Goal: Answer question/provide support: Share knowledge or assist other users

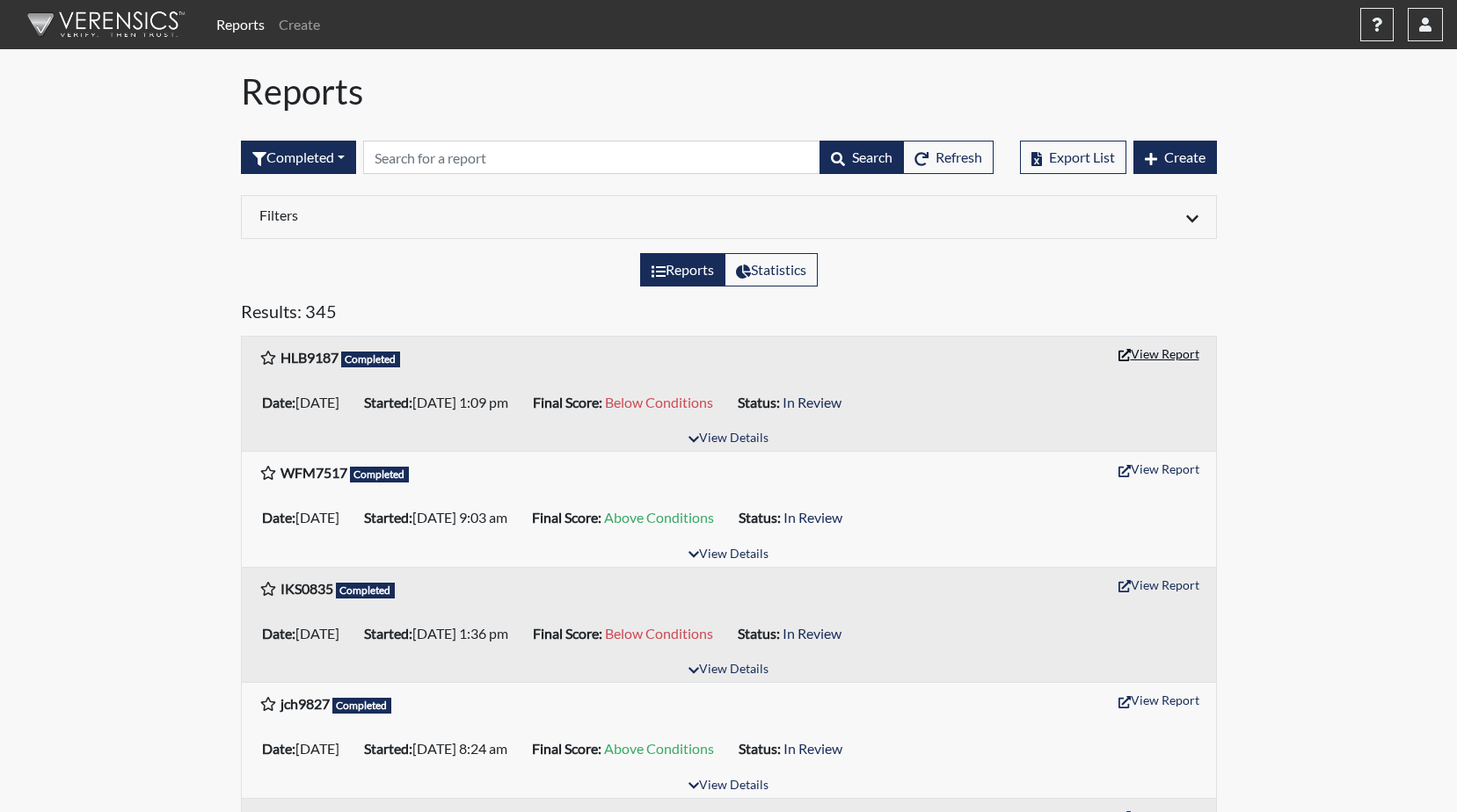
click at [1139, 352] on button "View Report" at bounding box center [1159, 353] width 97 height 27
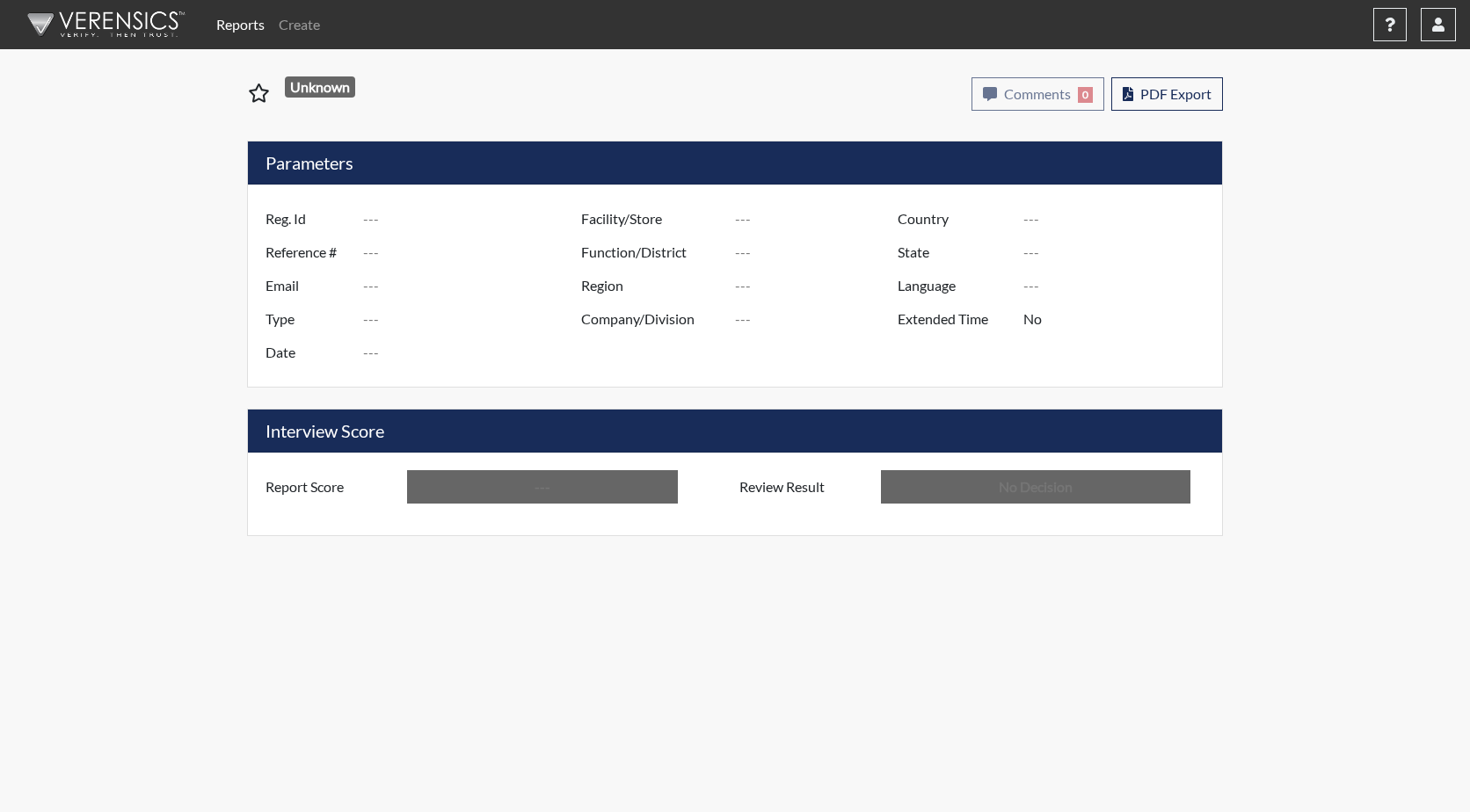
type input "HLB9187"
type input "51291"
type input "---"
type input "Corrections Pre-Employment"
type input "[DATE]"
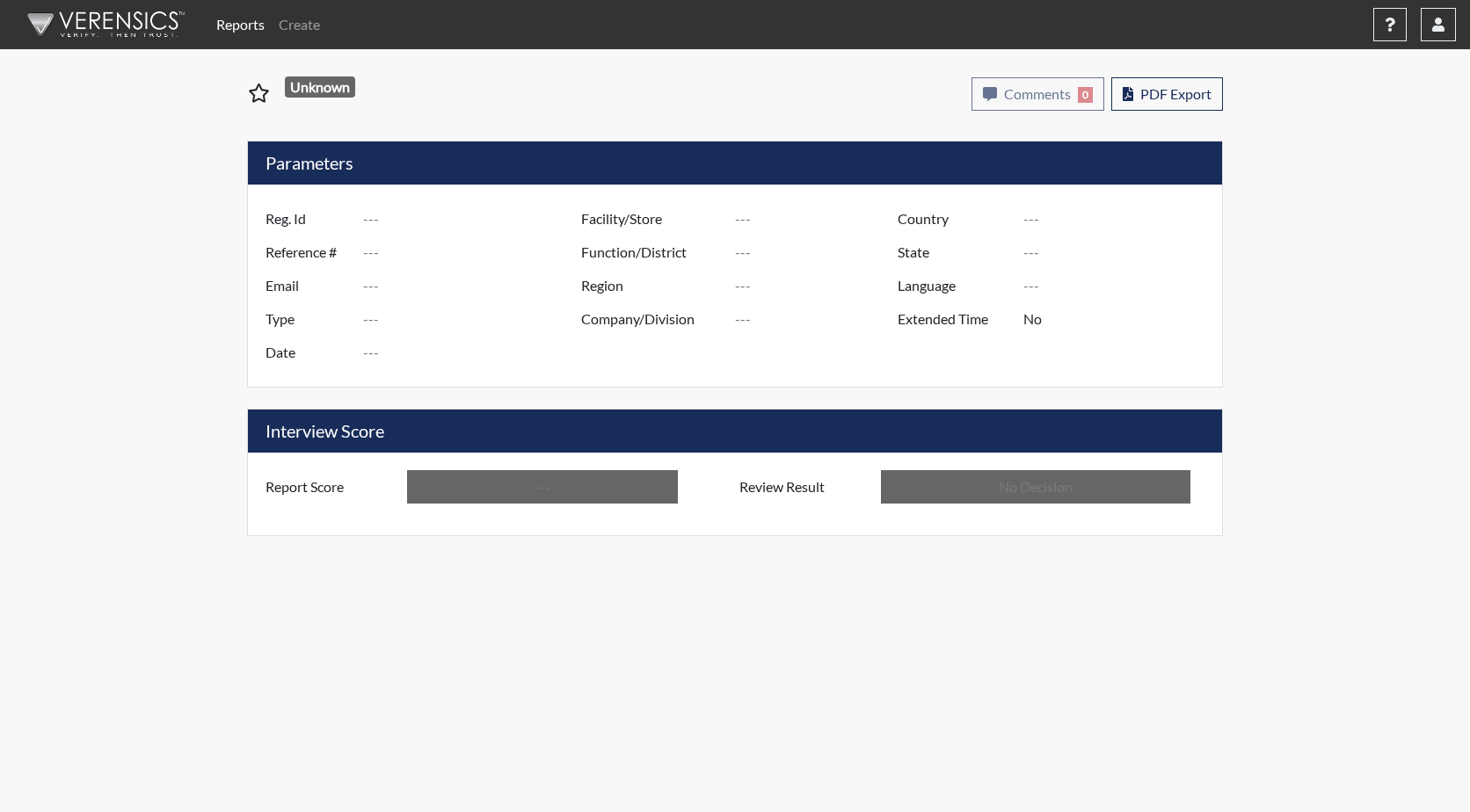
type input "GD&CP SMU*+"
type input "[GEOGRAPHIC_DATA]"
type input "[US_STATE]"
type input "English"
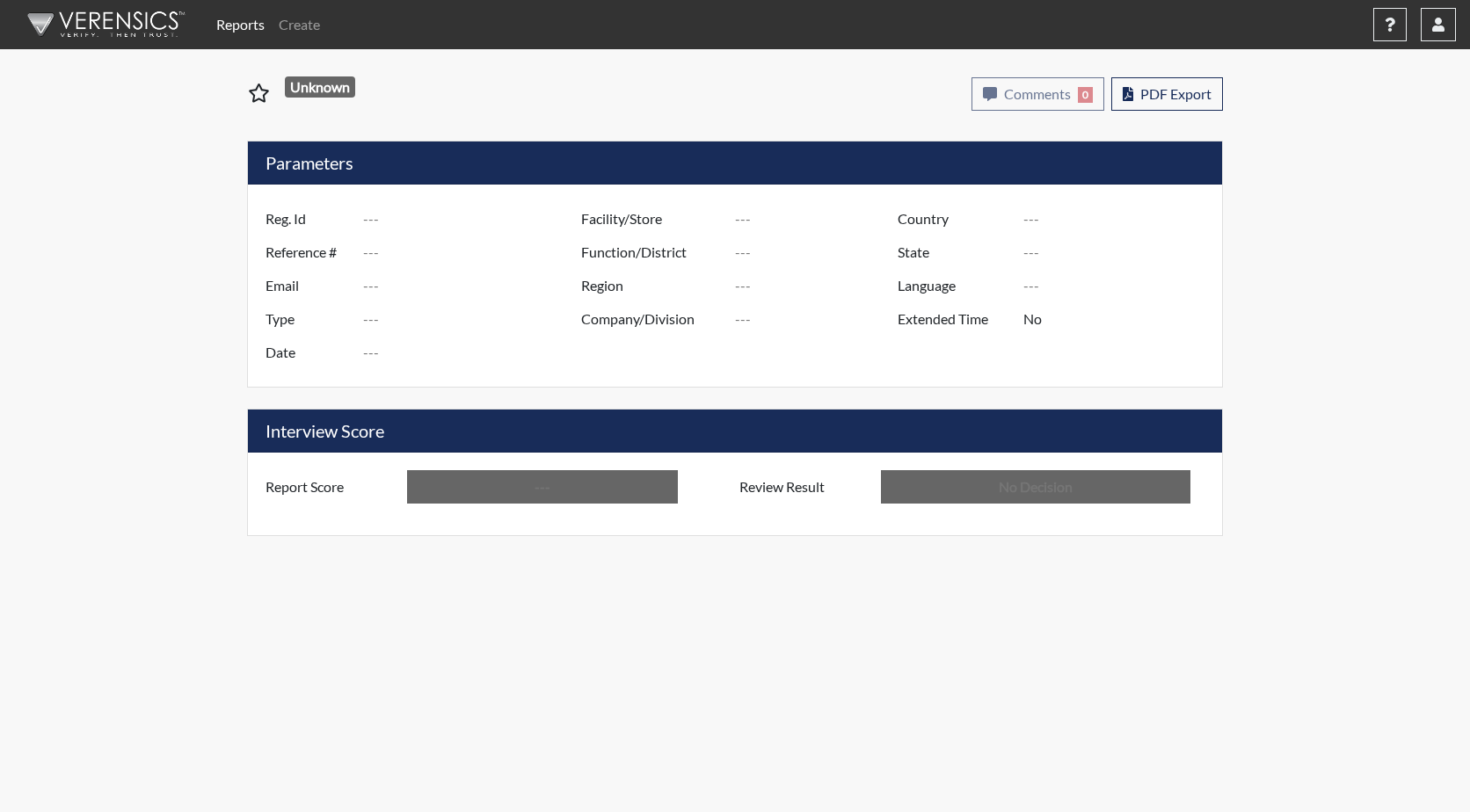
type input "Below Conditions"
type input "In Review"
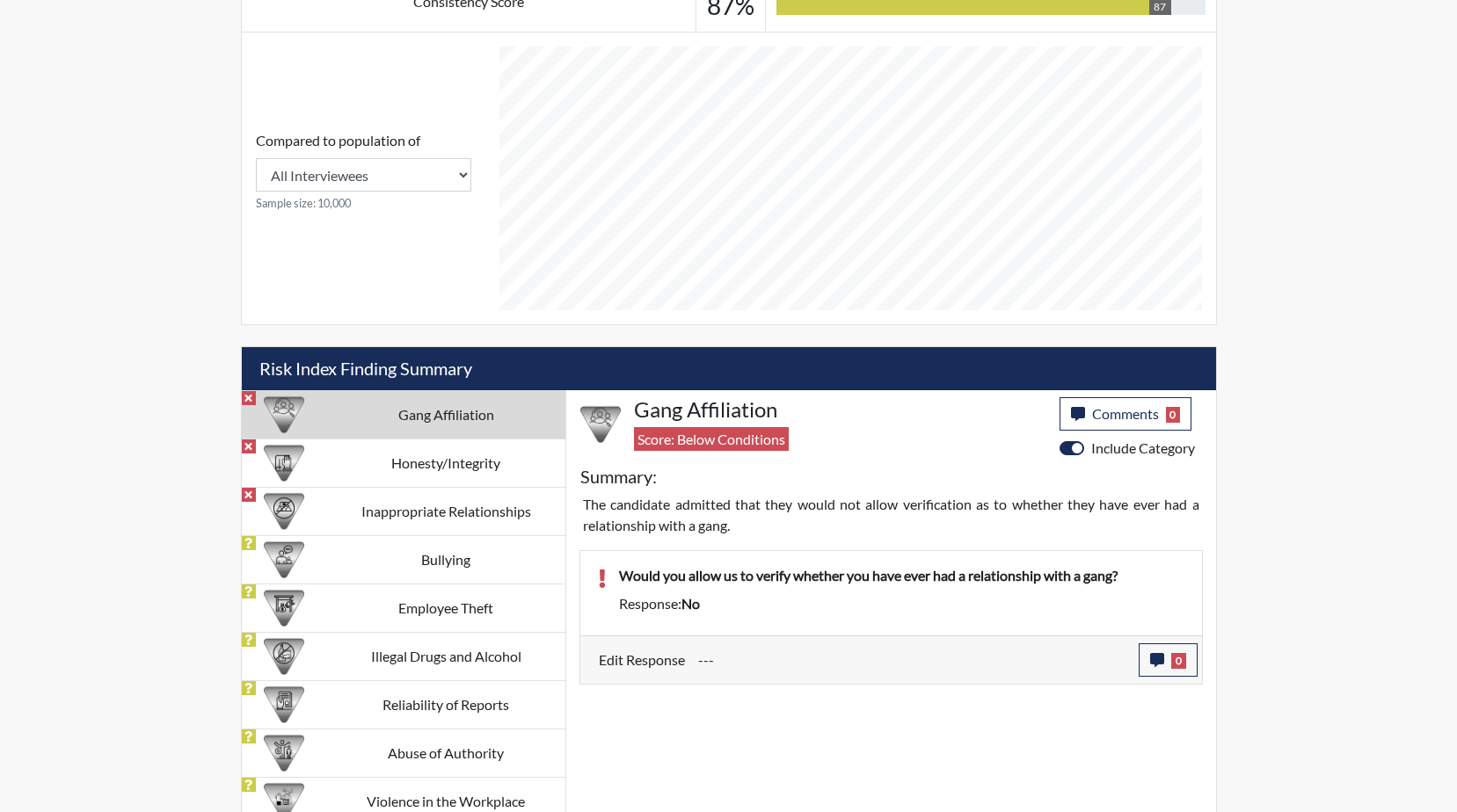
scroll to position [732, 0]
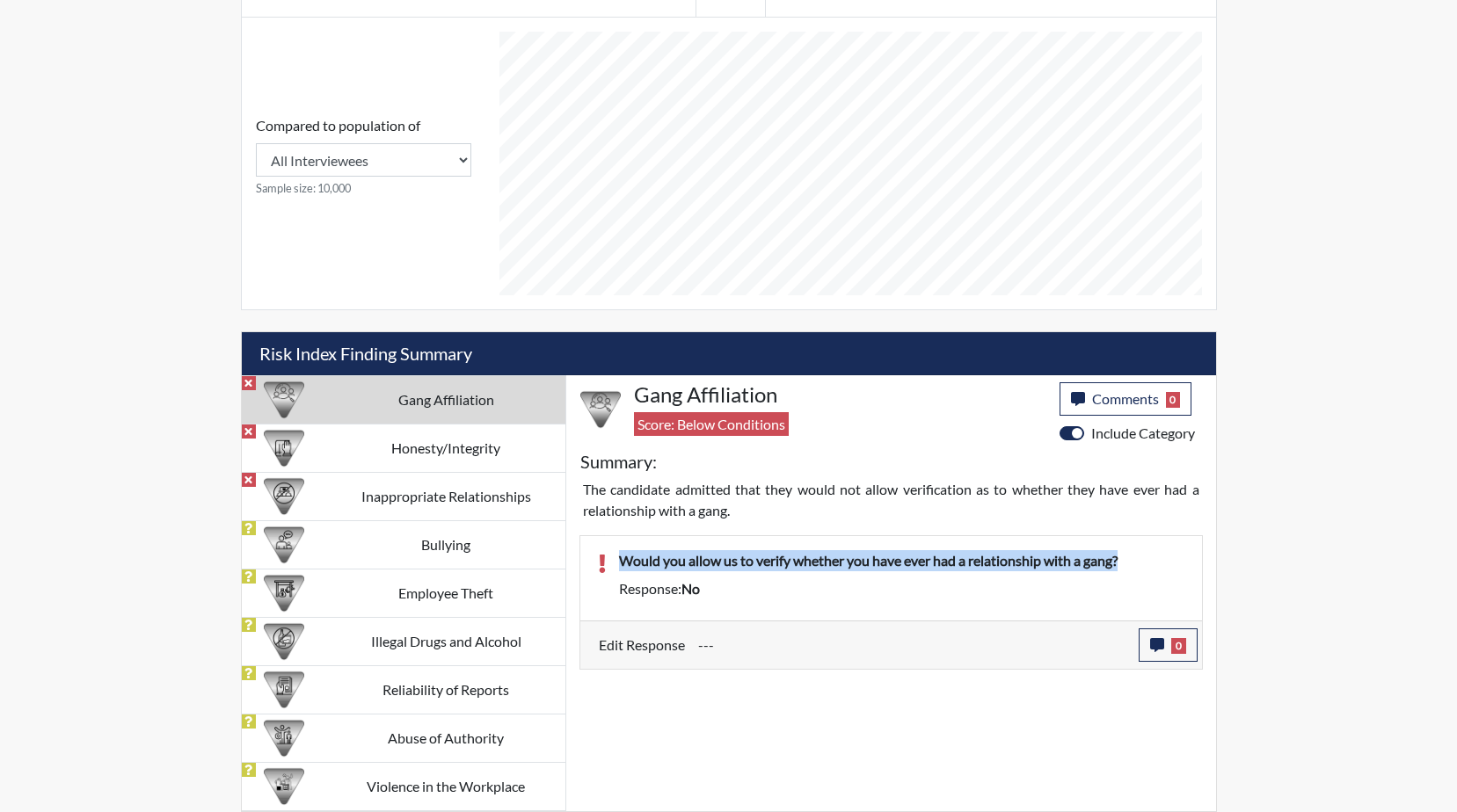
drag, startPoint x: 1137, startPoint y: 558, endPoint x: 607, endPoint y: 557, distance: 530.0
click at [607, 557] on div "Would you allow us to verify whether you have ever had a relationship with a ga…" at bounding box center [901, 564] width 591 height 28
copy p "Would you allow us to verify whether you have ever had a relationship with a ga…"
click at [1156, 643] on icon "button" at bounding box center [1157, 644] width 14 height 14
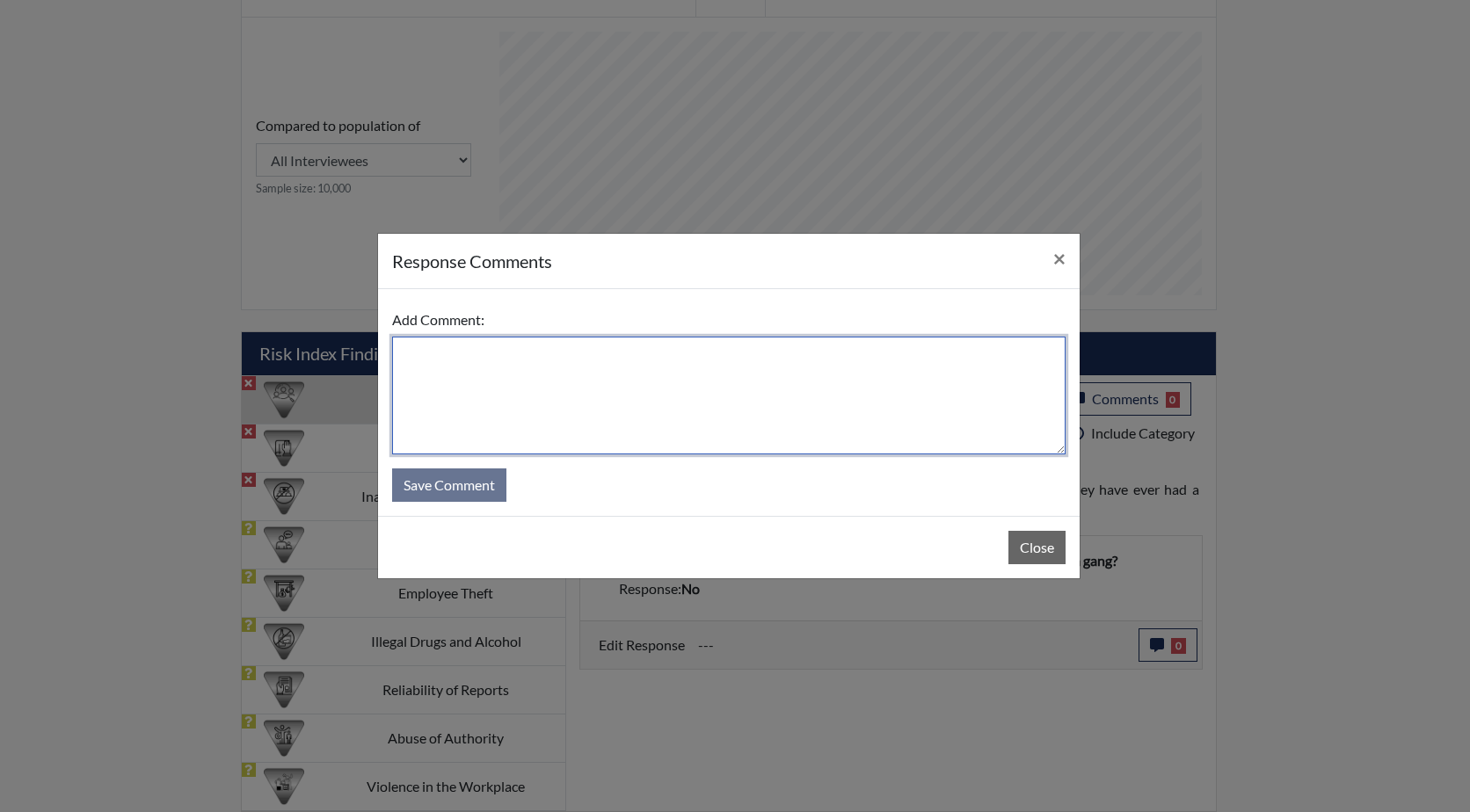
paste textarea "Would you allow us to verify whether you have ever had a relationship with a ga…"
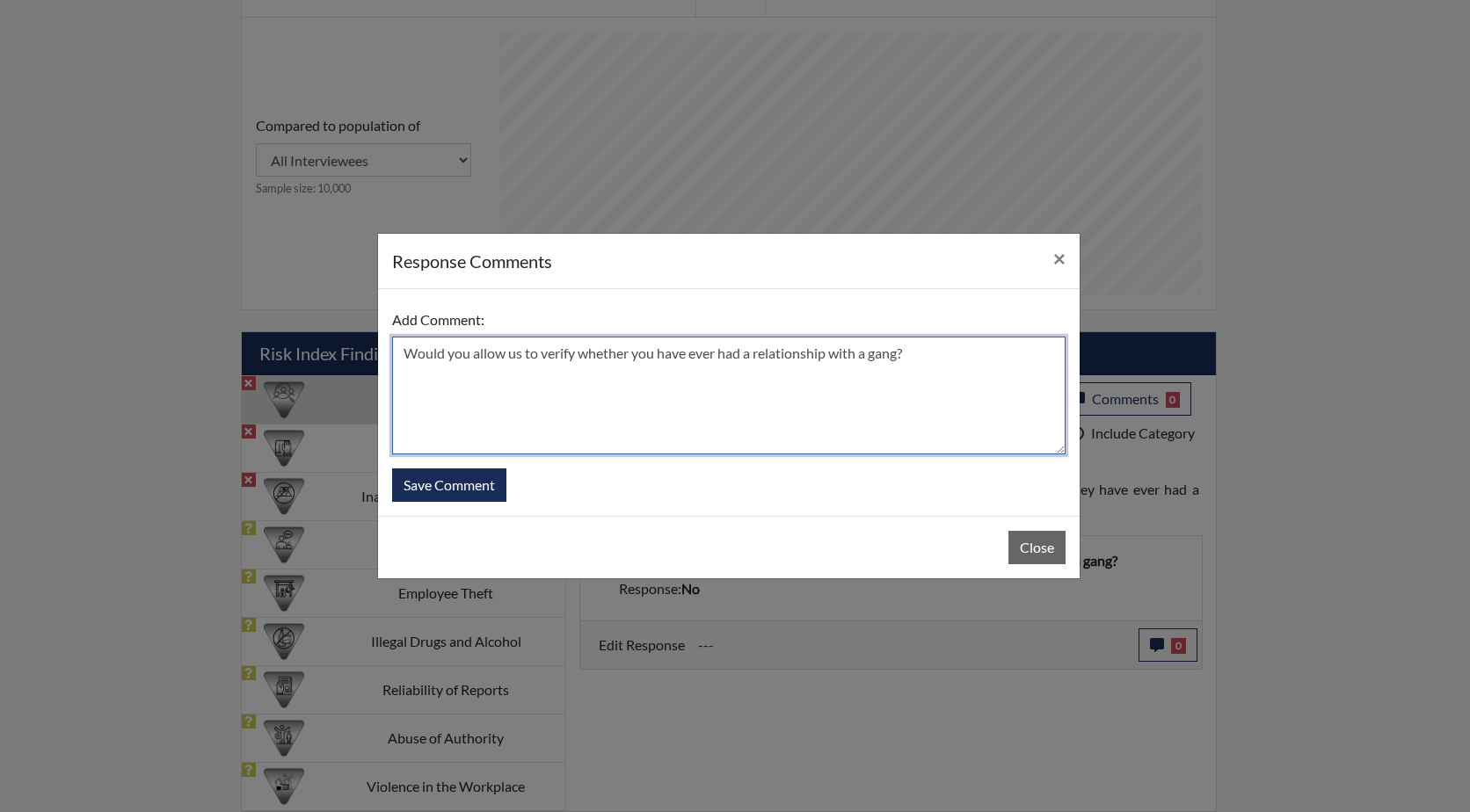
click at [405, 351] on textarea "Would you allow us to verify whether you have ever had a relationship with a ga…" at bounding box center [728, 395] width 673 height 117
click at [682, 352] on textarea "He clicked too quickly on this . He states he Would you allow us to verify whet…" at bounding box center [728, 395] width 673 height 117
click at [734, 357] on textarea "He clicked too quickly on this . He states he would you allow us to verify whet…" at bounding box center [728, 395] width 673 height 117
click at [559, 376] on textarea "He clicked too quickly on this . He states he would allow us to verify whether …" at bounding box center [728, 395] width 673 height 117
click at [602, 406] on textarea "He clicked too quickly on this . He states he would allow us to verify whether …" at bounding box center [728, 395] width 673 height 117
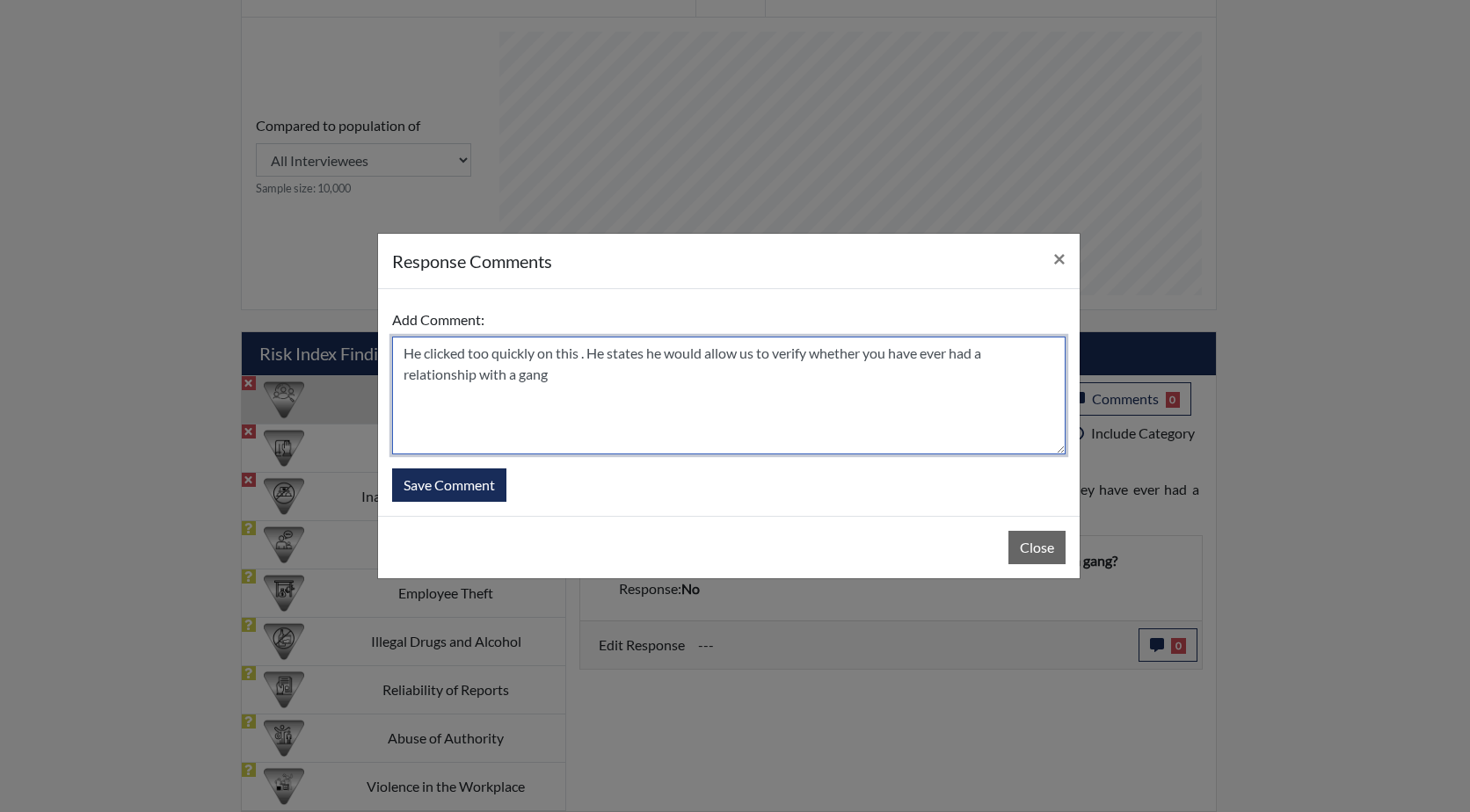
drag, startPoint x: 923, startPoint y: 354, endPoint x: 870, endPoint y: 356, distance: 53.0
click at [870, 356] on textarea "He clicked too quickly on this . He states he would allow us to verify whether …" at bounding box center [728, 395] width 673 height 117
type textarea "He clicked too quickly on this . He states he would allow us to verify whether …"
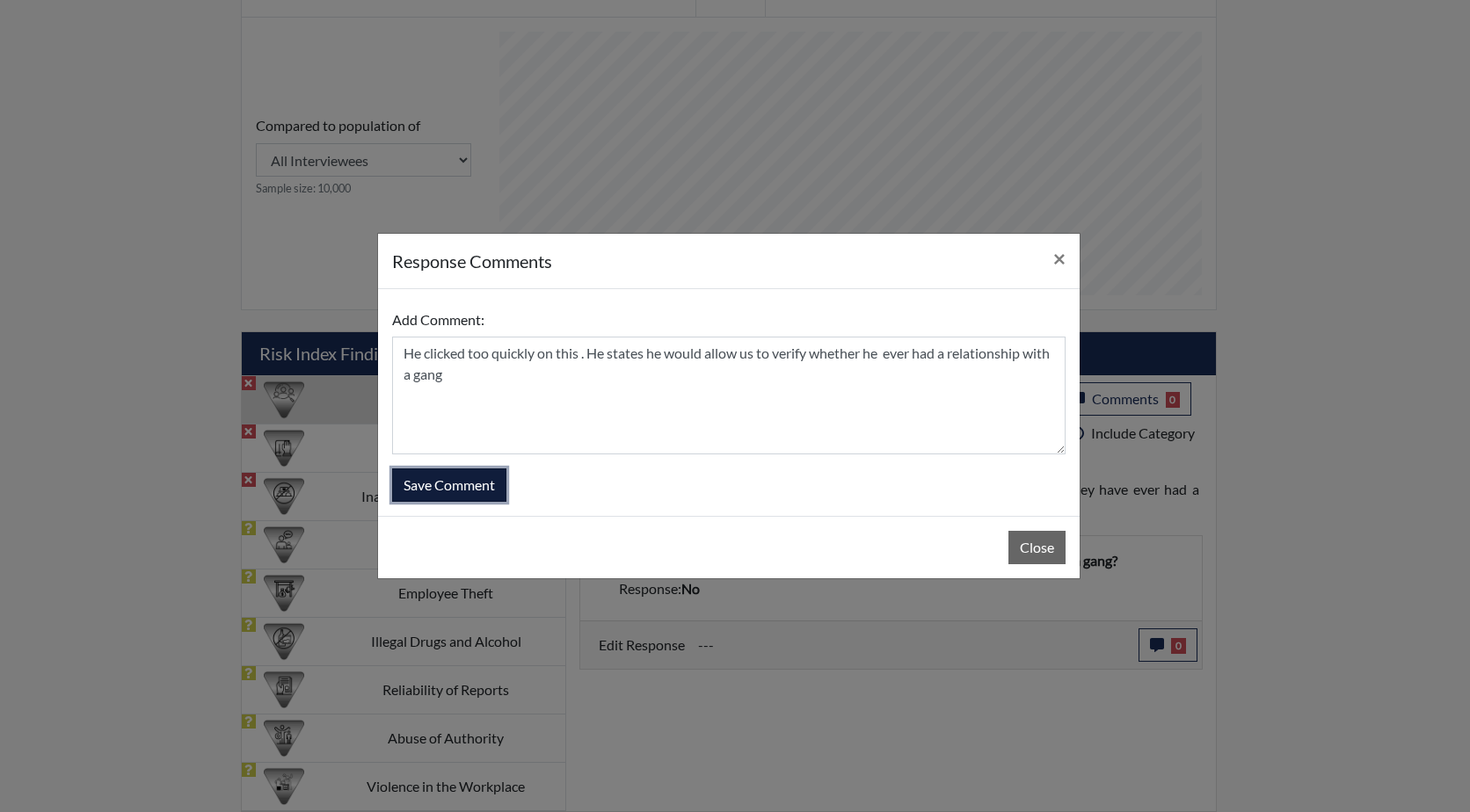
click at [456, 489] on button "Save Comment" at bounding box center [449, 485] width 115 height 34
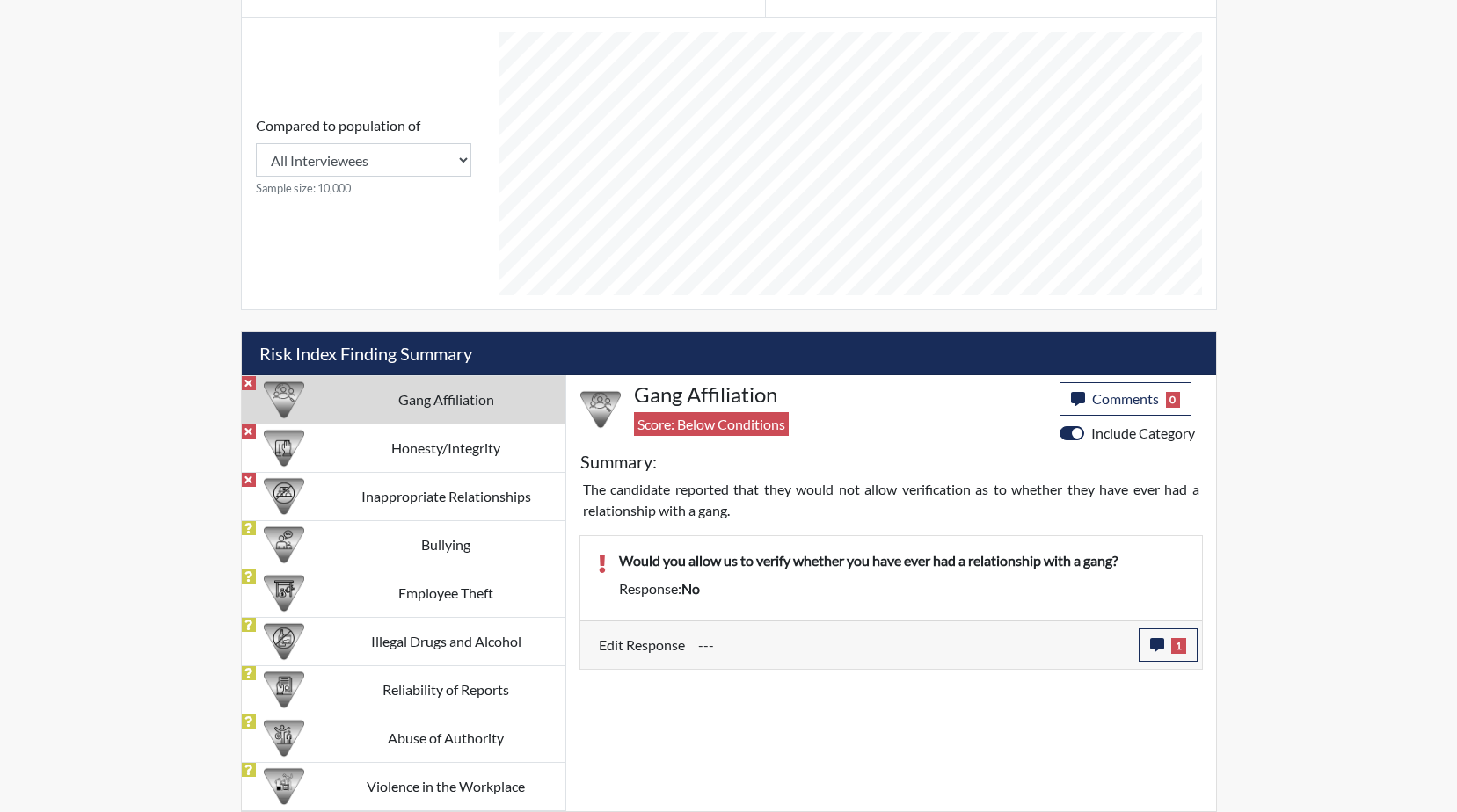
scroll to position [292, 730]
click at [401, 448] on td "Honesty/Integrity" at bounding box center [446, 447] width 238 height 48
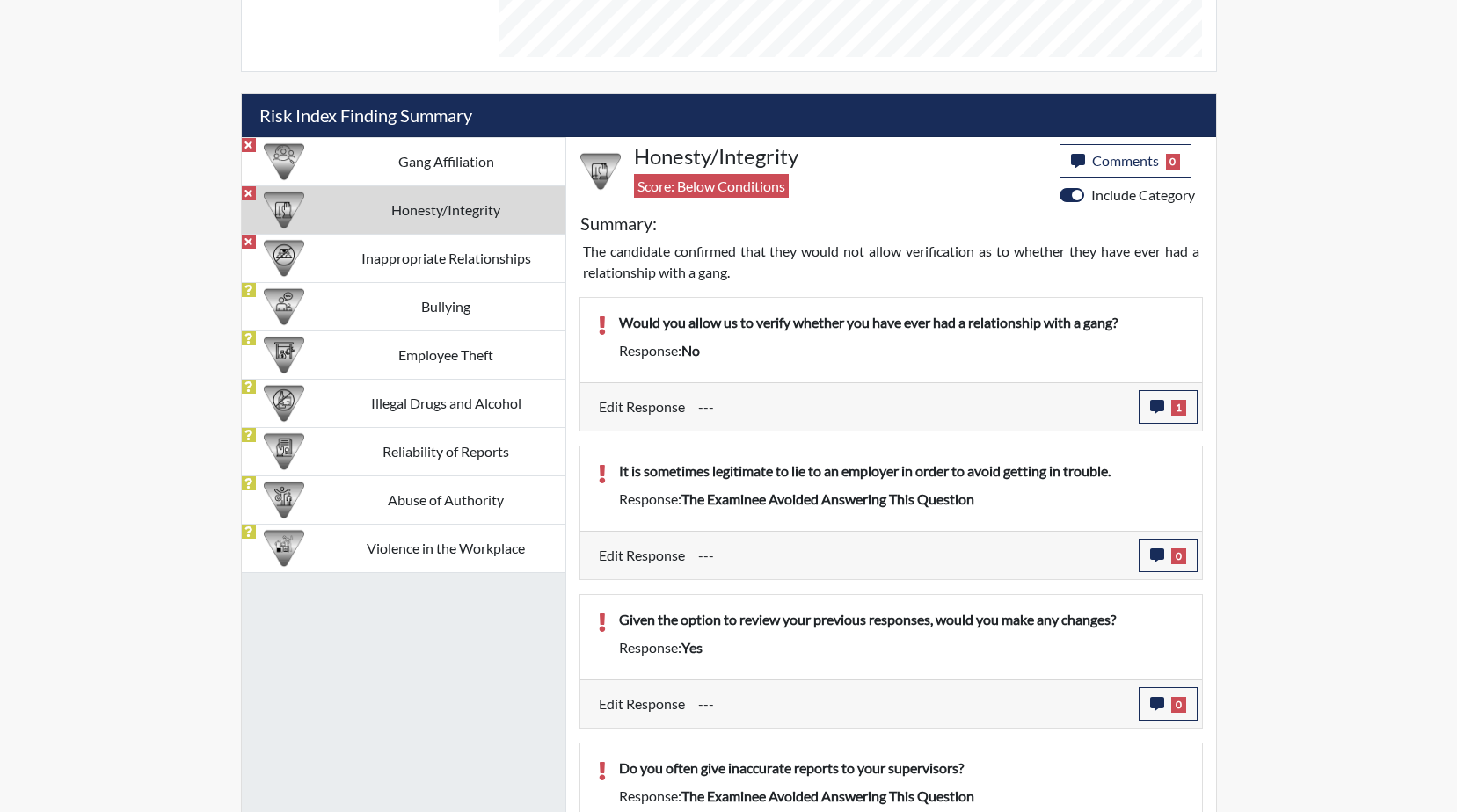
scroll to position [996, 0]
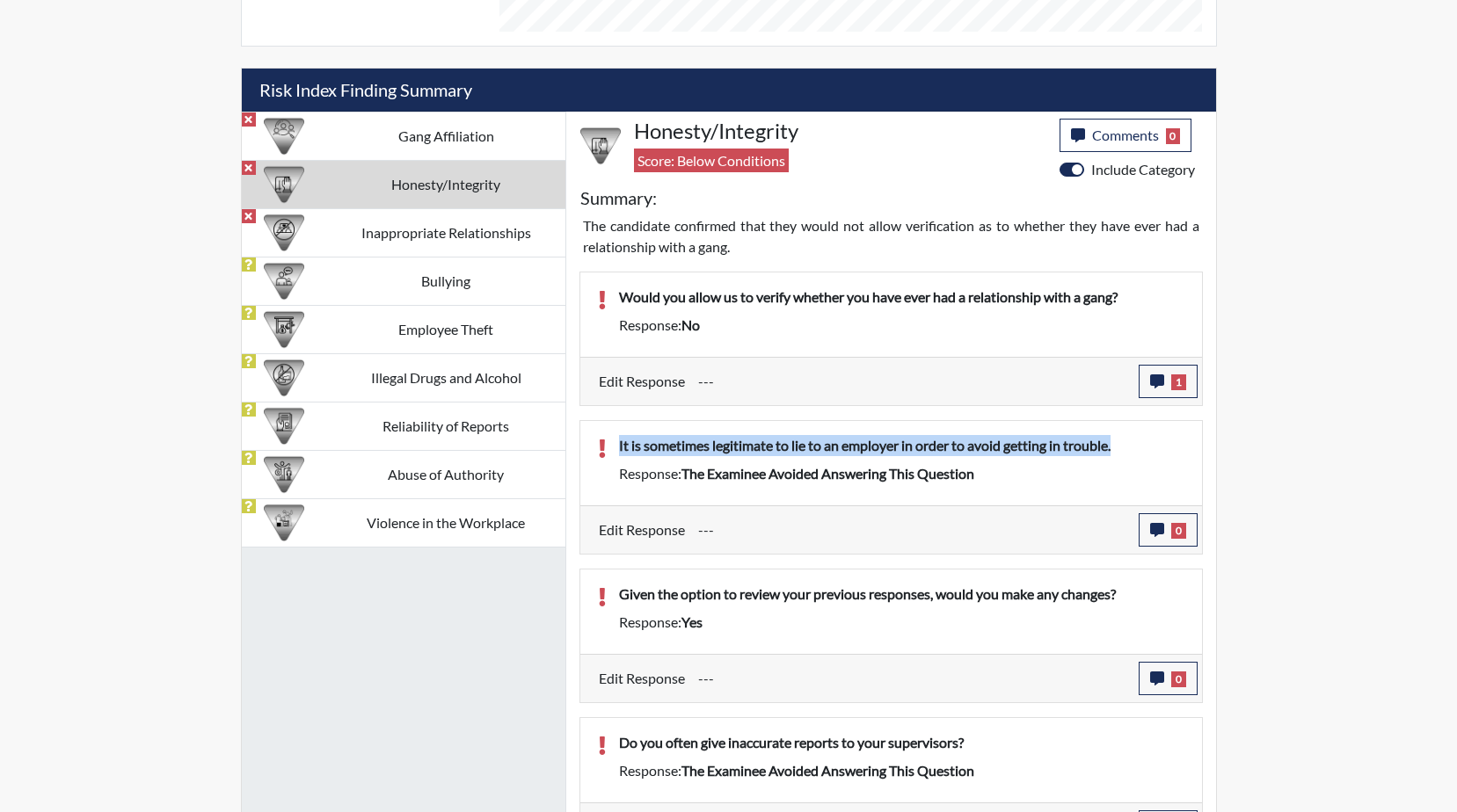
drag, startPoint x: 1118, startPoint y: 443, endPoint x: 615, endPoint y: 451, distance: 503.1
click at [615, 451] on div "It is sometimes legitimate to lie to an employer in order to avoid getting in t…" at bounding box center [901, 449] width 591 height 28
drag, startPoint x: 615, startPoint y: 451, endPoint x: 699, endPoint y: 451, distance: 84.0
copy p "It is sometimes legitimate to lie to an employer in order to avoid getting in t…"
click at [1158, 521] on button "0" at bounding box center [1168, 530] width 59 height 34
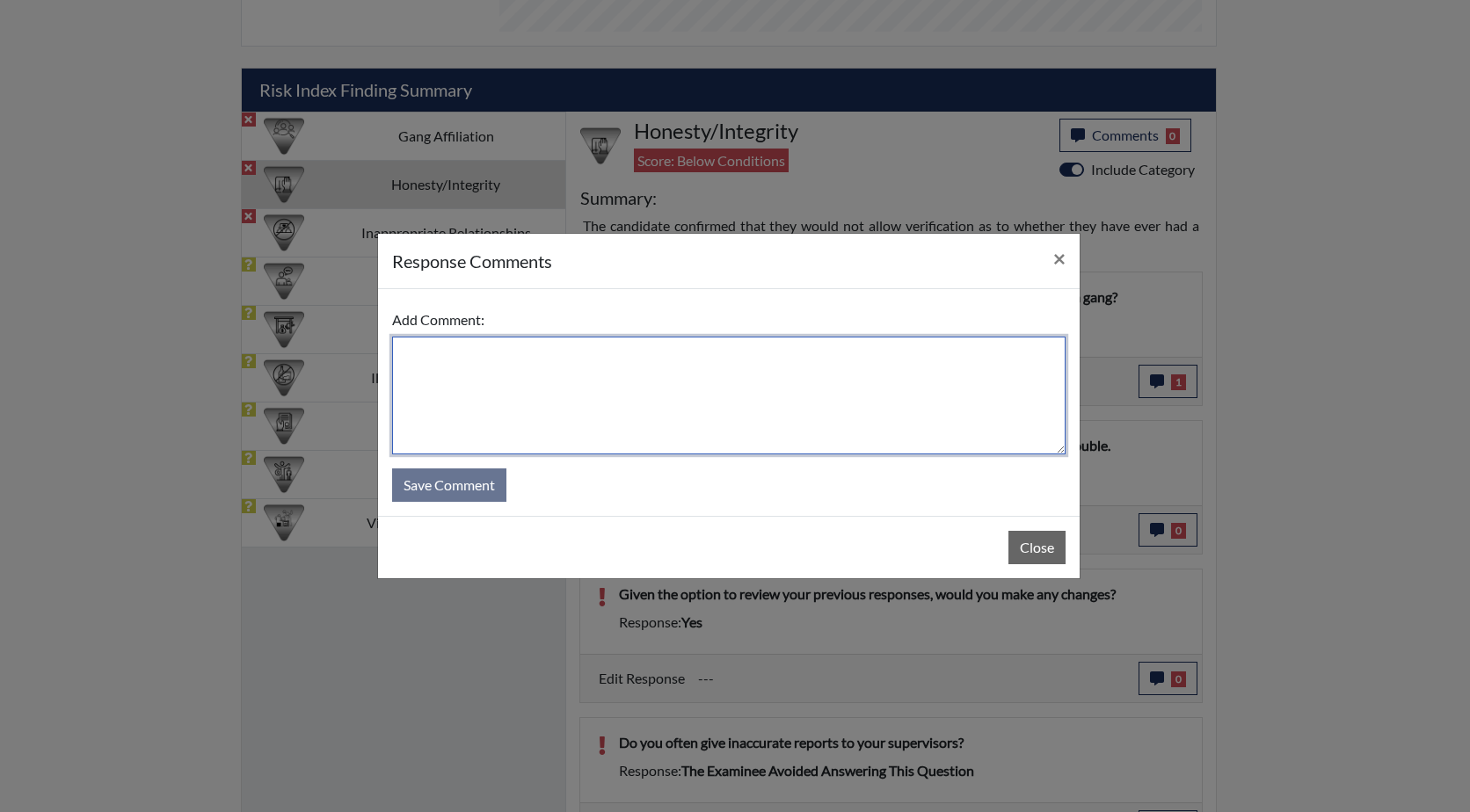
paste textarea "It is sometimes legitimate to lie to an employer in order to avoid getting in t…"
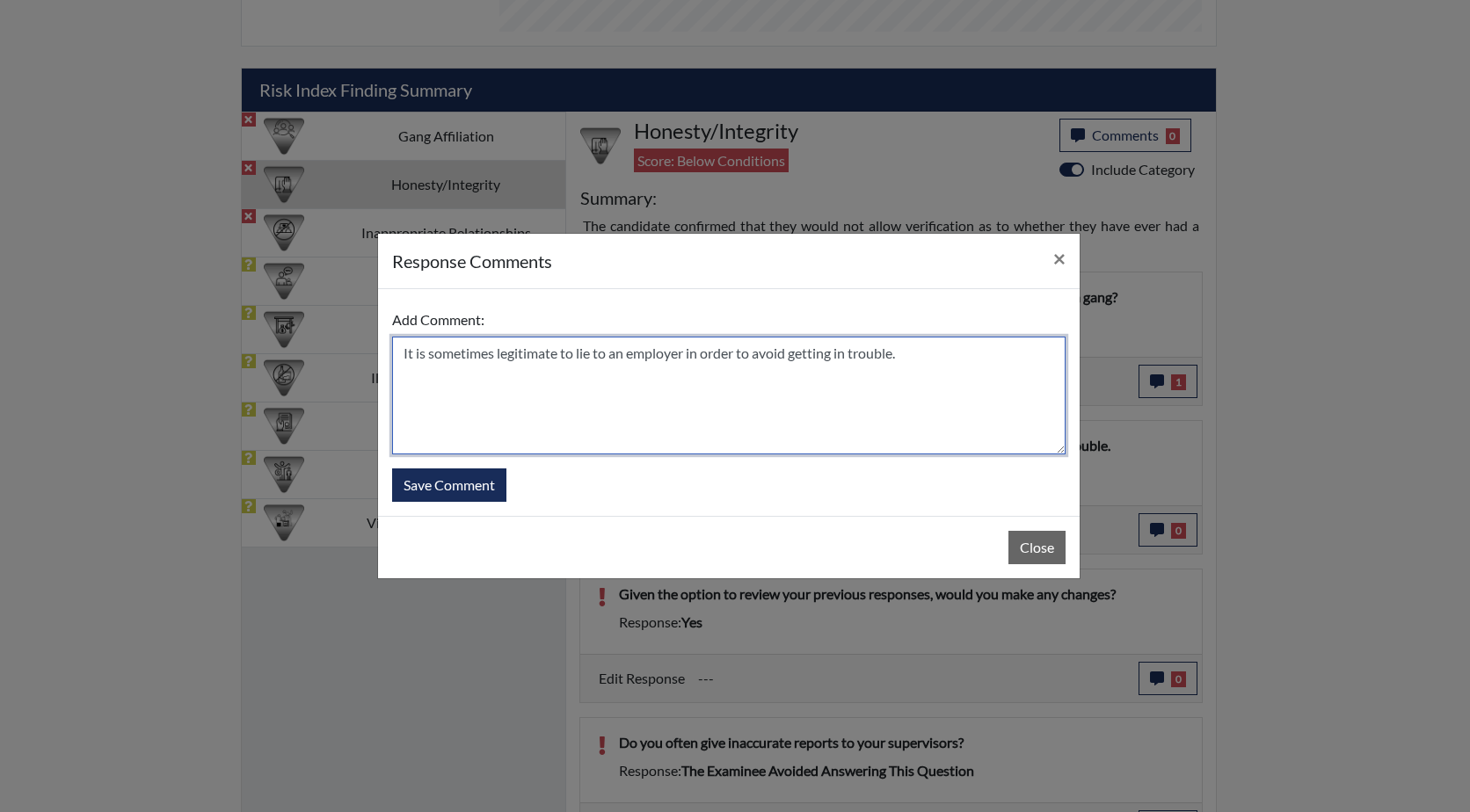
drag, startPoint x: 422, startPoint y: 354, endPoint x: 435, endPoint y: 358, distance: 13.6
click at [423, 355] on textarea "It is sometimes legitimate to lie to an employer in order to avoid getting in t…" at bounding box center [728, 395] width 673 height 117
drag, startPoint x: 494, startPoint y: 353, endPoint x: 426, endPoint y: 353, distance: 68.0
click at [426, 353] on textarea "It is sometimes legitimate to lie to an employer in order to avoid getting in t…" at bounding box center [728, 395] width 673 height 117
click at [397, 353] on textarea "It isNEVER legitimate to lie to an employer in order to avoid getting in troubl…" at bounding box center [728, 395] width 673 height 117
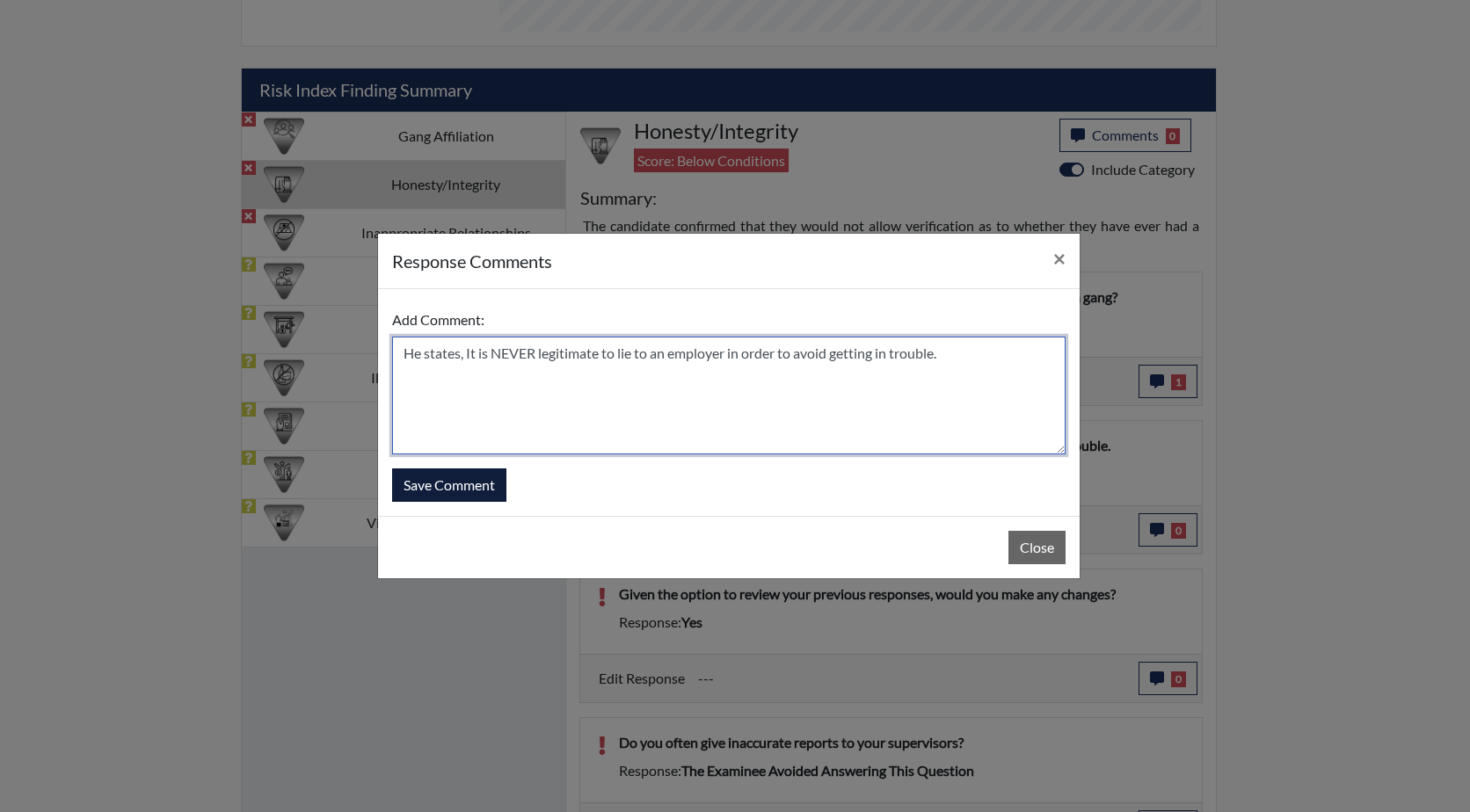
type textarea "He states, It is NEVER legitimate to lie to an employer in order to avoid getti…"
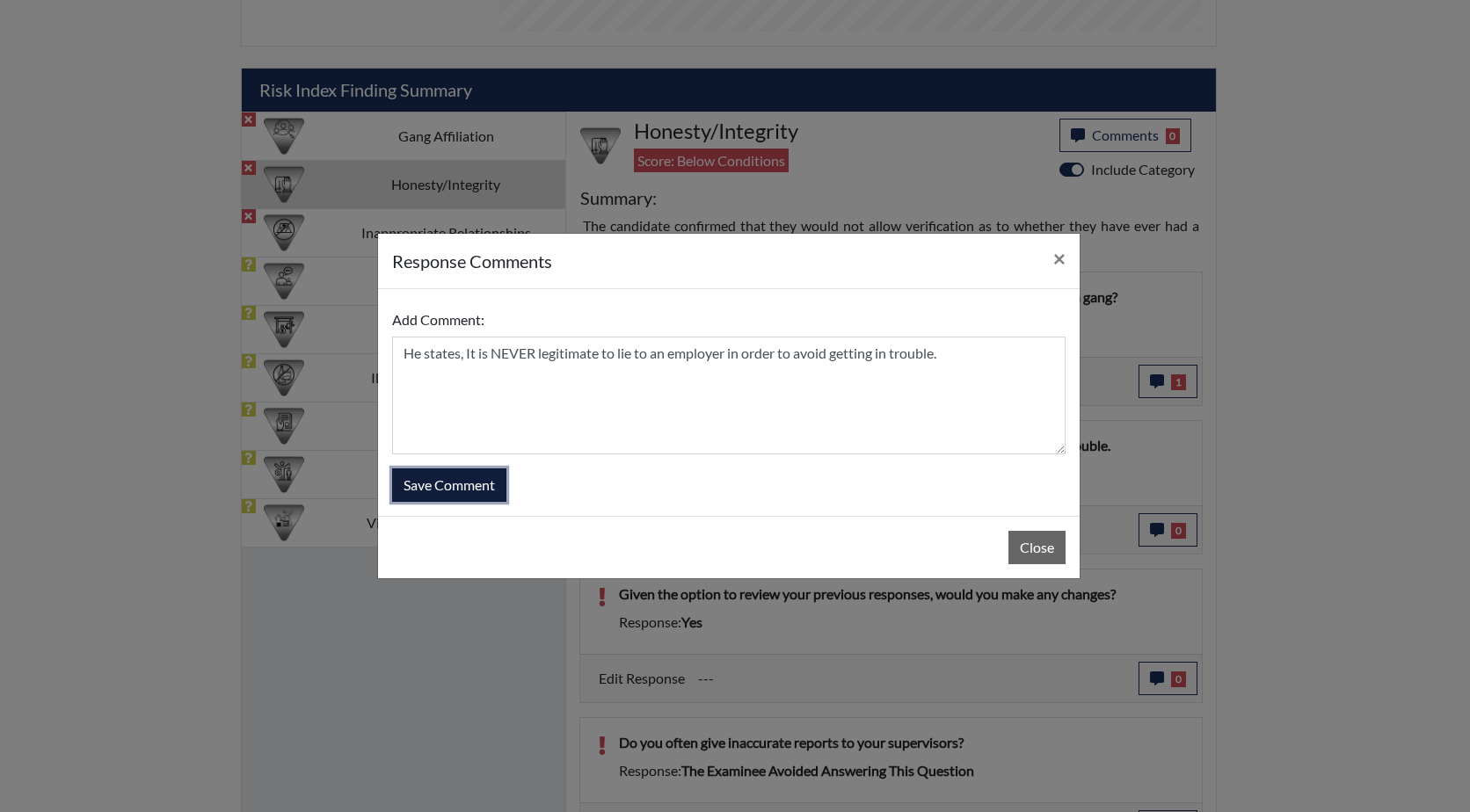
click at [451, 486] on button "Save Comment" at bounding box center [449, 485] width 115 height 34
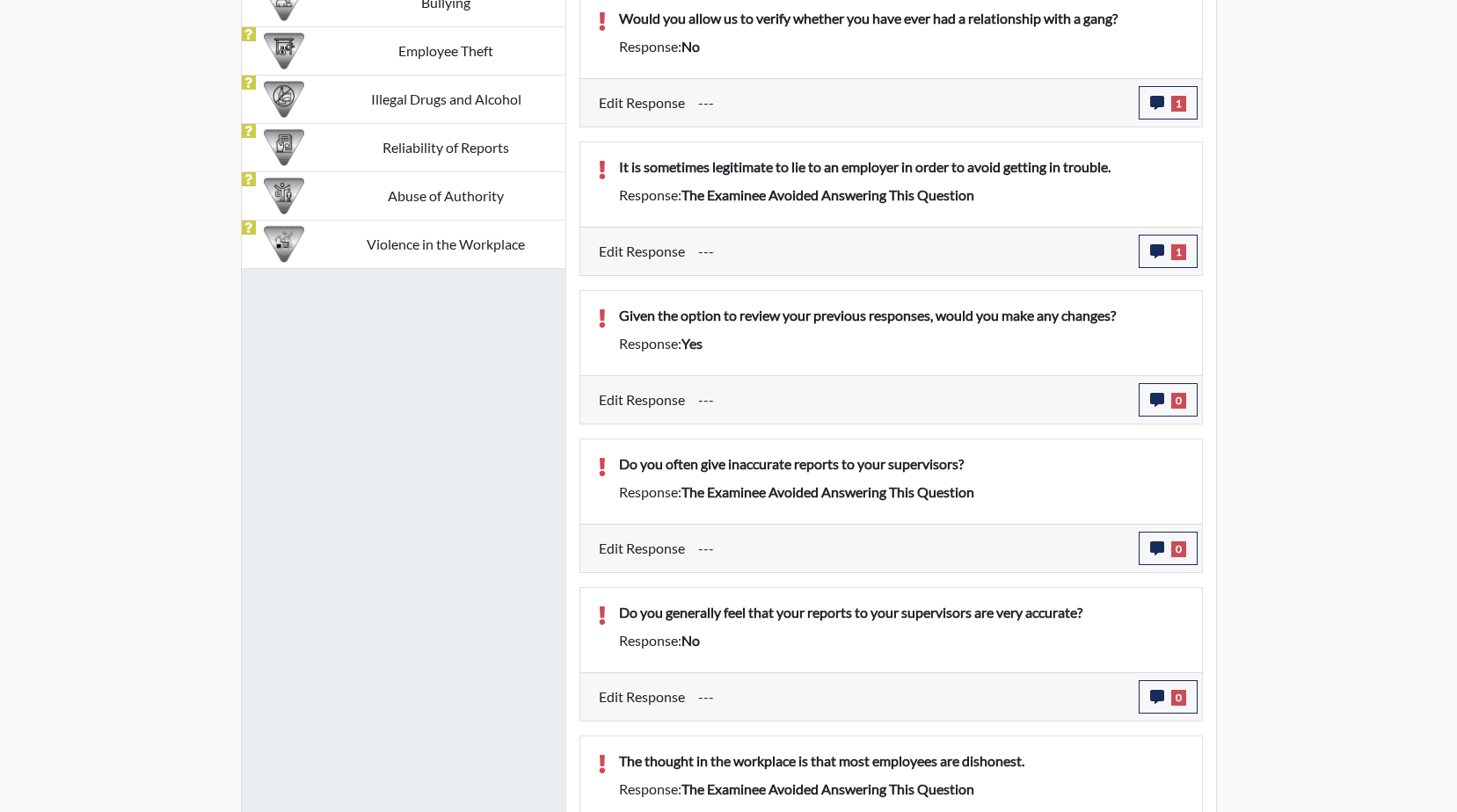
scroll to position [1347, 0]
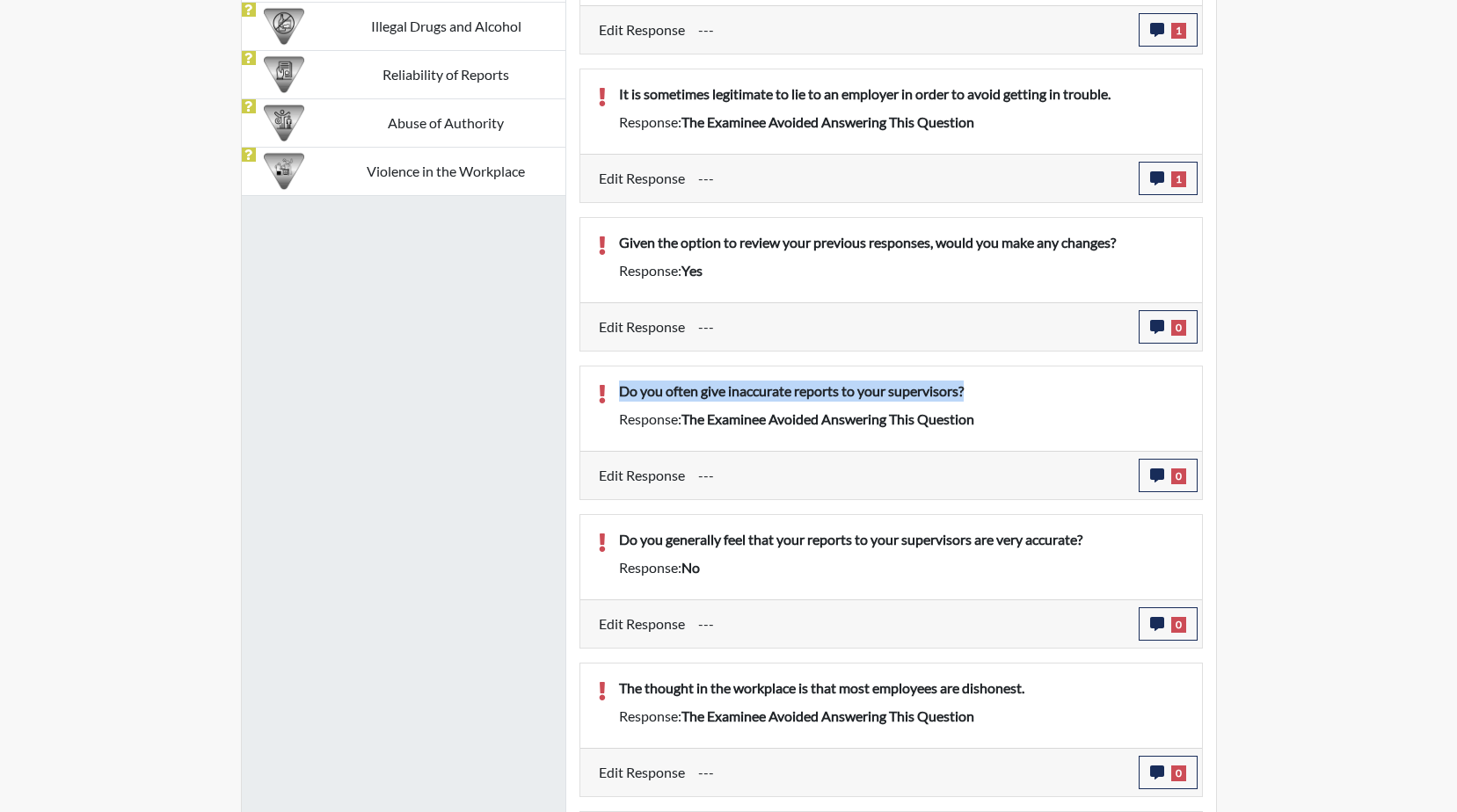
drag, startPoint x: 992, startPoint y: 386, endPoint x: 605, endPoint y: 389, distance: 387.0
click at [605, 389] on div "Do you often give inaccurate reports to your supervisors?" at bounding box center [901, 394] width 591 height 28
drag, startPoint x: 605, startPoint y: 389, endPoint x: 682, endPoint y: 390, distance: 77.0
copy p "Do you often give inaccurate reports to your supervisors?"
click at [1152, 471] on icon "button" at bounding box center [1157, 475] width 14 height 14
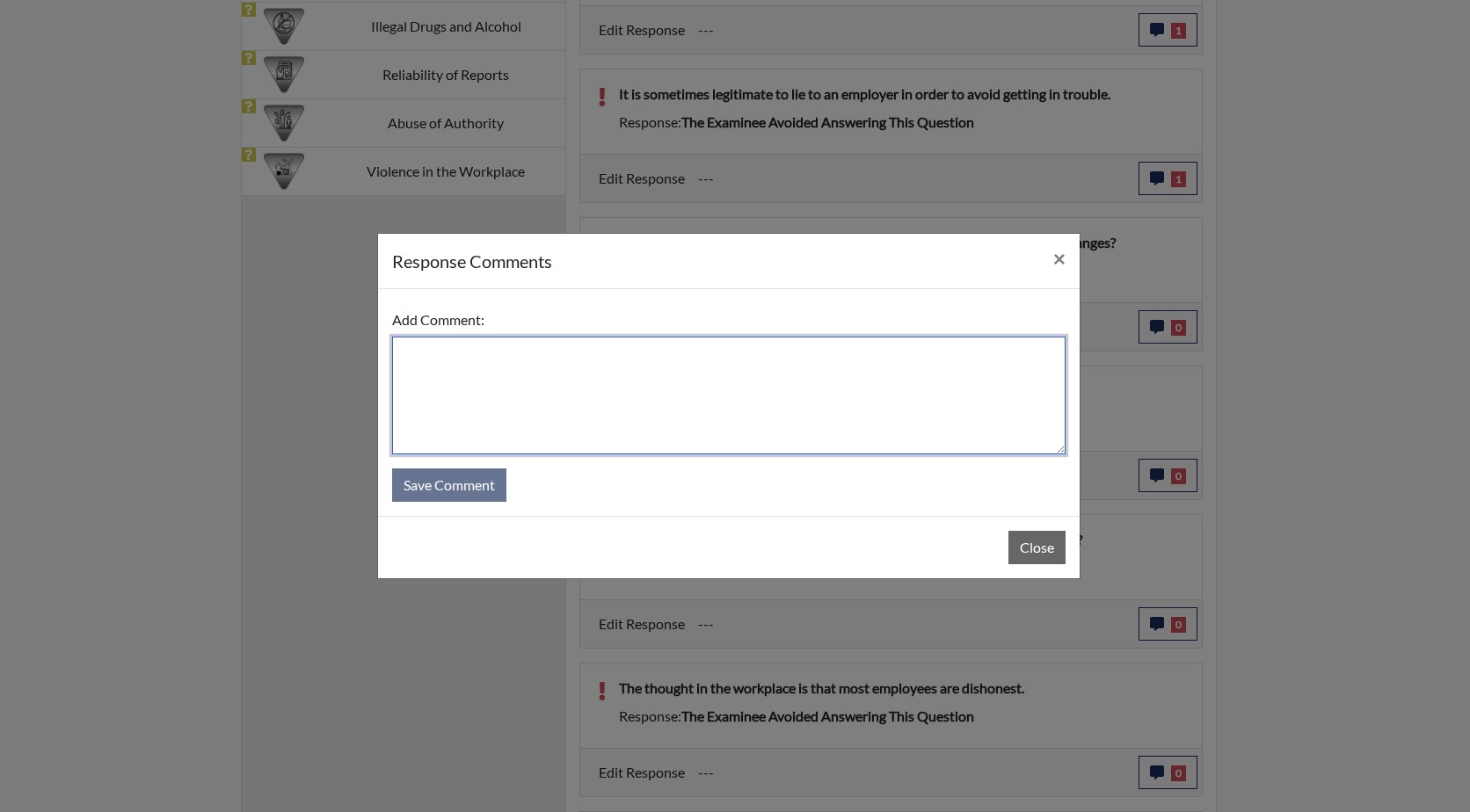
paste textarea "Do you often give inaccurate reports to your supervisors?"
click at [402, 353] on textarea "Do you often give inaccurate reports to your supervisors?" at bounding box center [728, 395] width 673 height 117
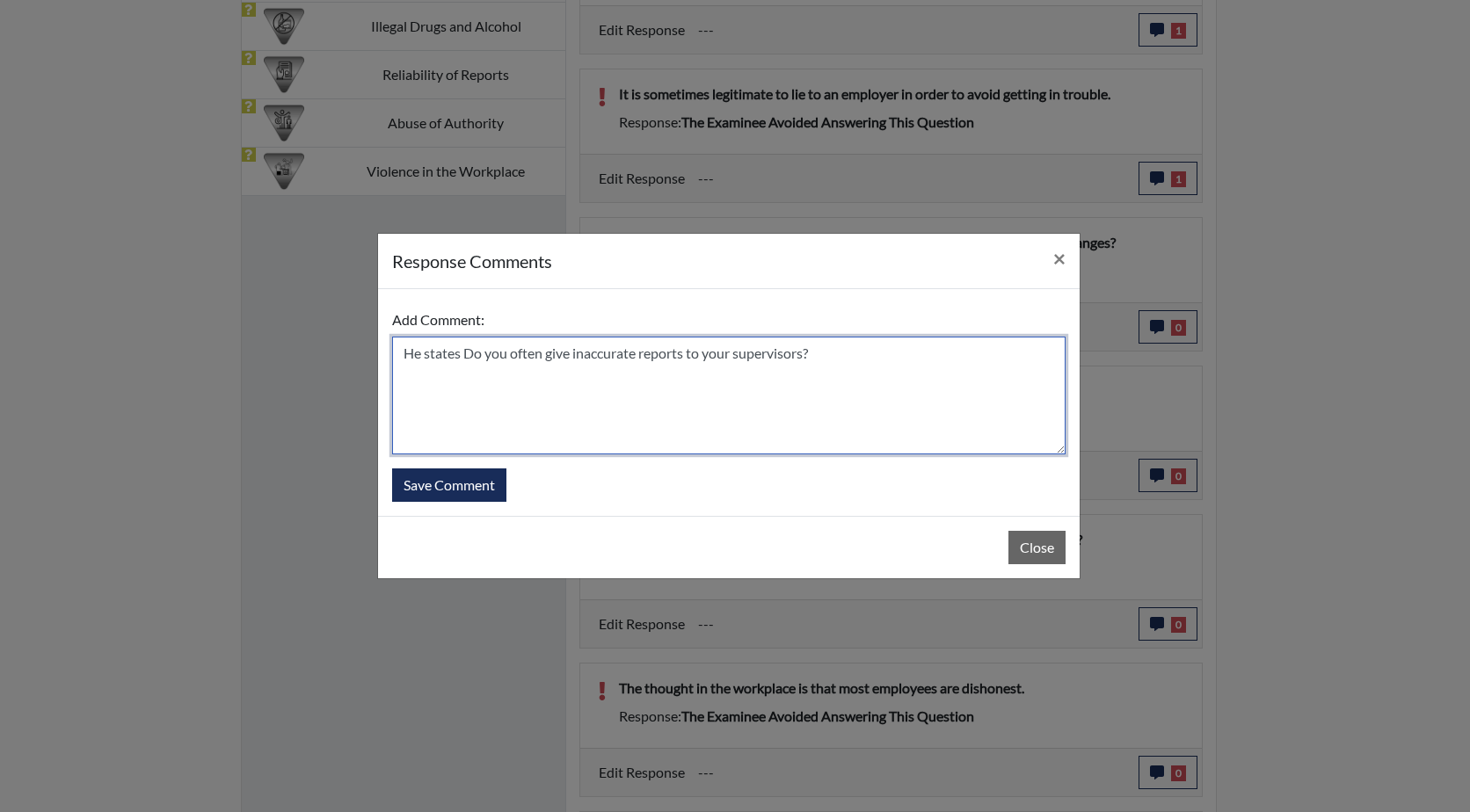
drag, startPoint x: 509, startPoint y: 355, endPoint x: 466, endPoint y: 363, distance: 43.7
click at [466, 363] on textarea "He states Do you often give inaccurate reports to your supervisors?" at bounding box center [728, 395] width 673 height 117
click at [540, 357] on textarea "He states he often give inaccurate reports to your supervisors" at bounding box center [728, 395] width 673 height 117
drag, startPoint x: 512, startPoint y: 354, endPoint x: 481, endPoint y: 359, distance: 31.4
click at [481, 359] on textarea "He states he often give inaccurate reports to your supervisors" at bounding box center [728, 395] width 673 height 117
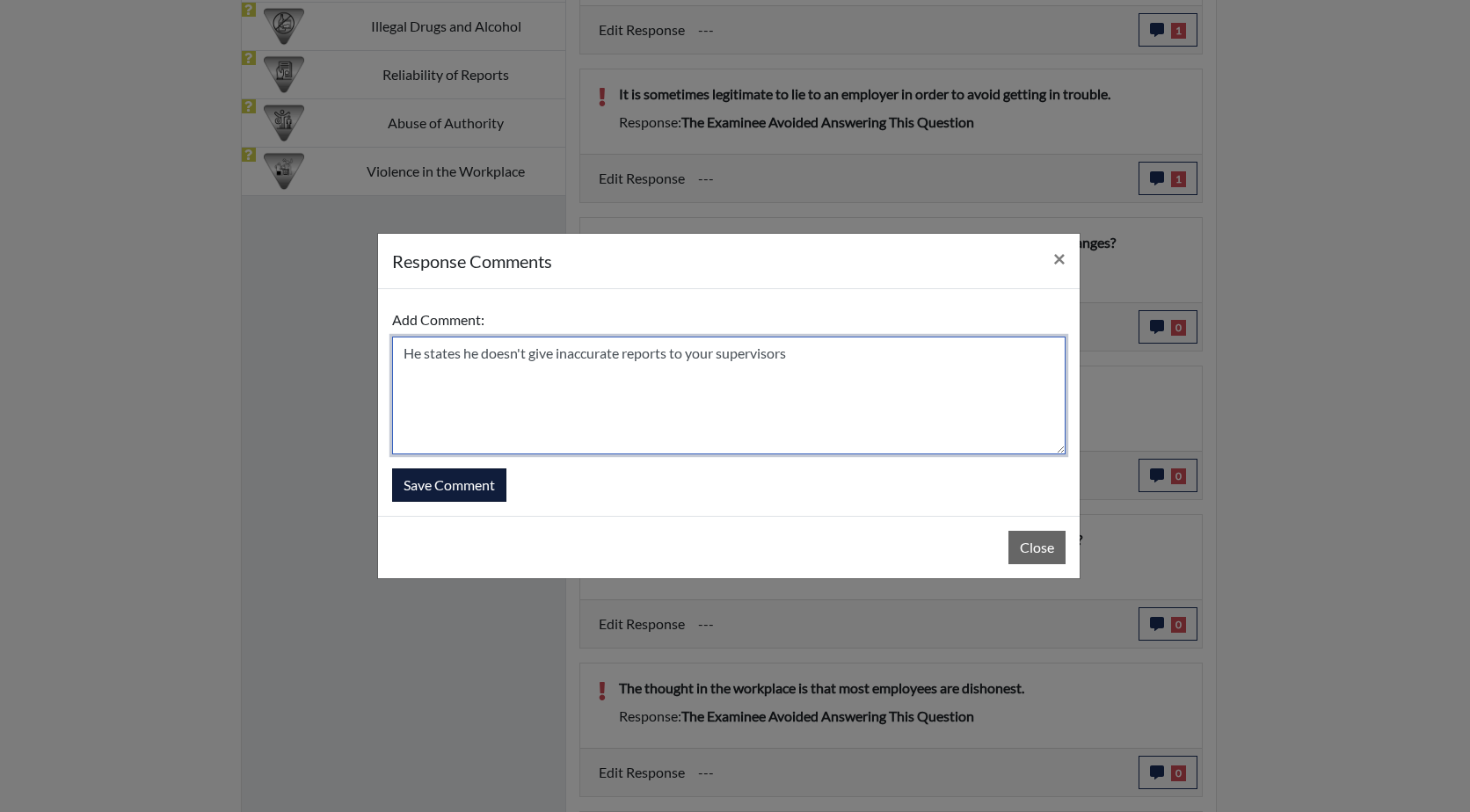
type textarea "He states he doesn't give inaccurate reports to your supervisors"
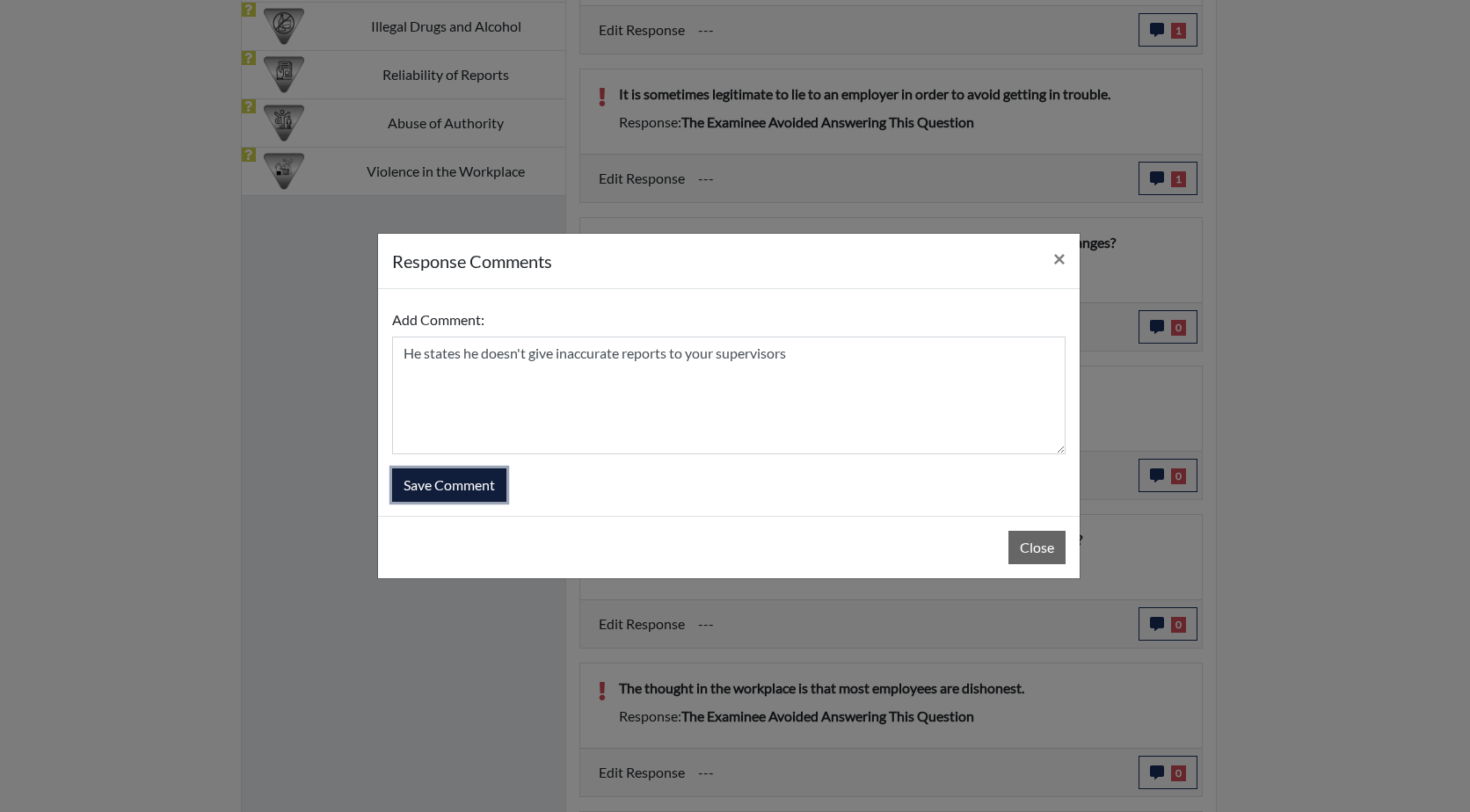
click at [447, 483] on button "Save Comment" at bounding box center [449, 485] width 115 height 34
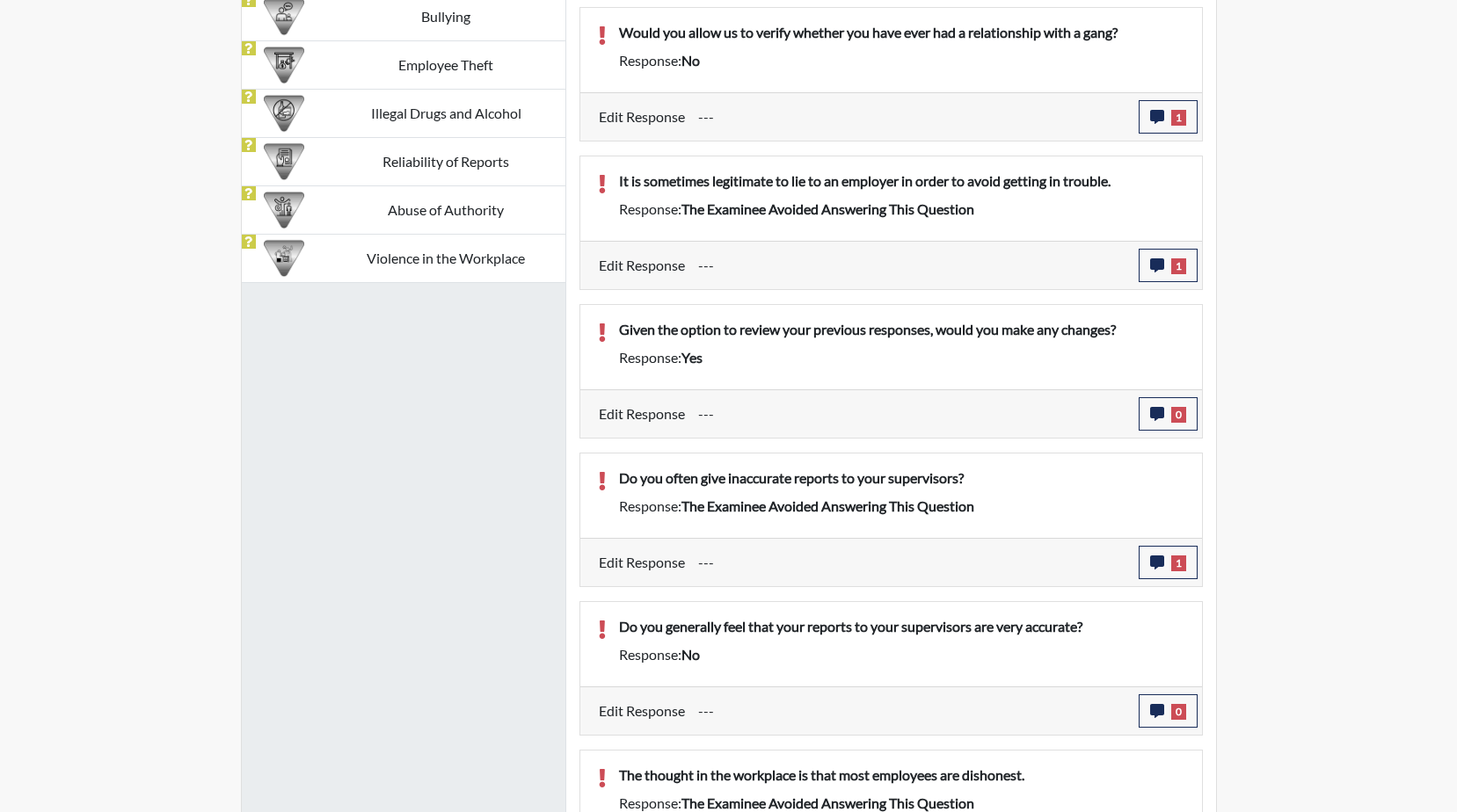
scroll to position [1259, 0]
drag, startPoint x: 1127, startPoint y: 328, endPoint x: 605, endPoint y: 300, distance: 522.8
drag, startPoint x: 605, startPoint y: 300, endPoint x: 731, endPoint y: 332, distance: 130.0
copy p "Given the option to review your previous responses, would you make any changes?"
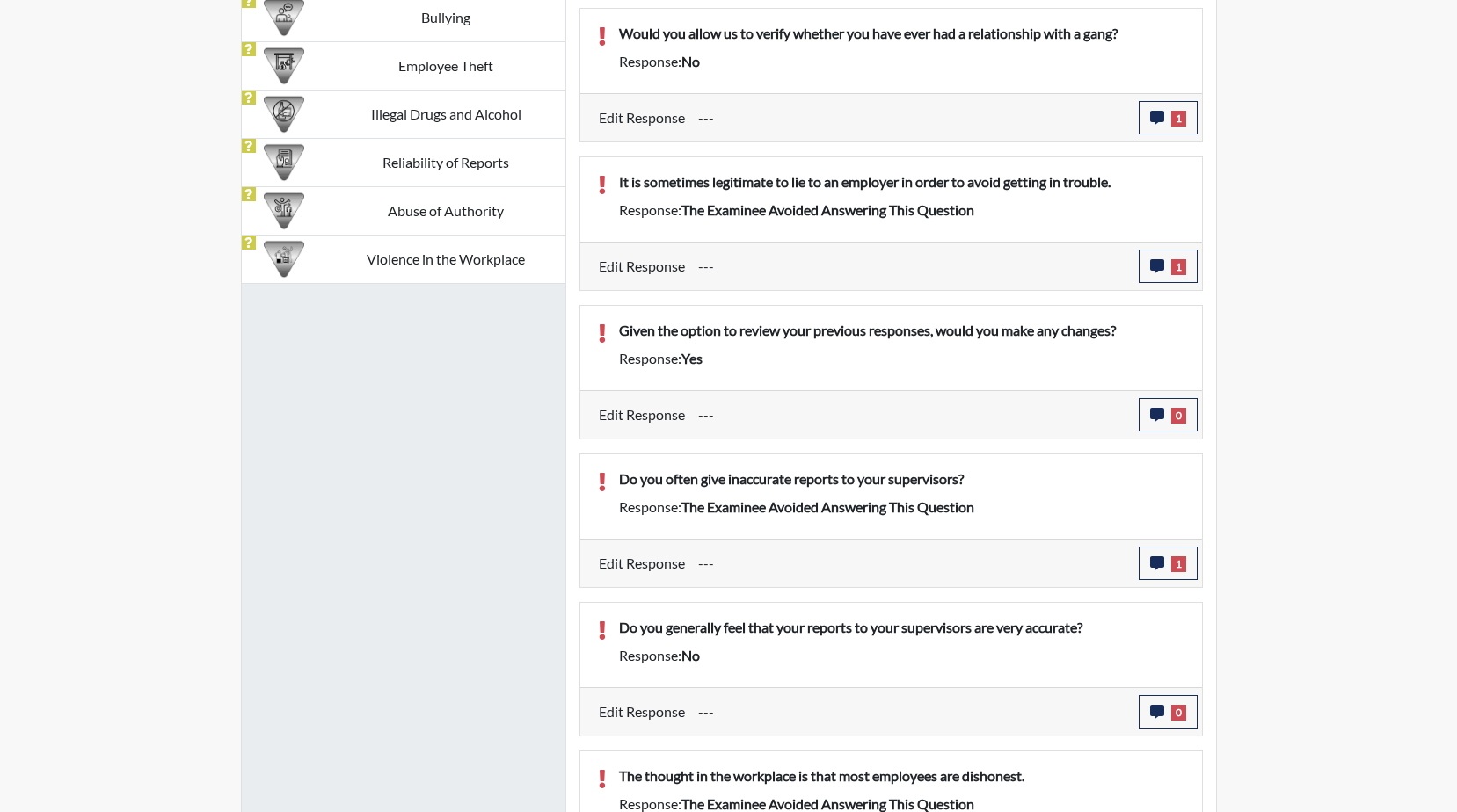
click at [772, 359] on div "Response: yes" at bounding box center [901, 358] width 591 height 21
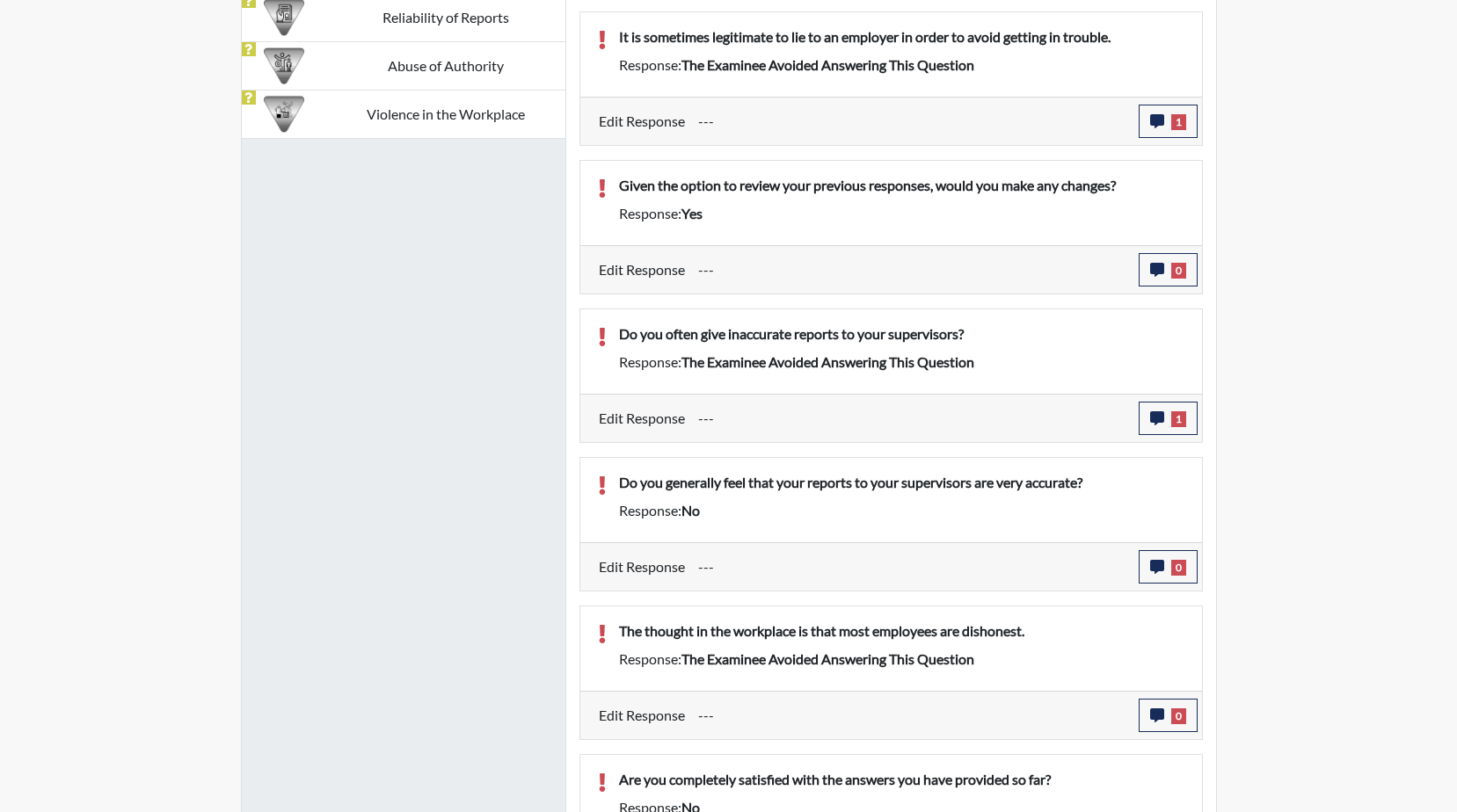
scroll to position [1522, 0]
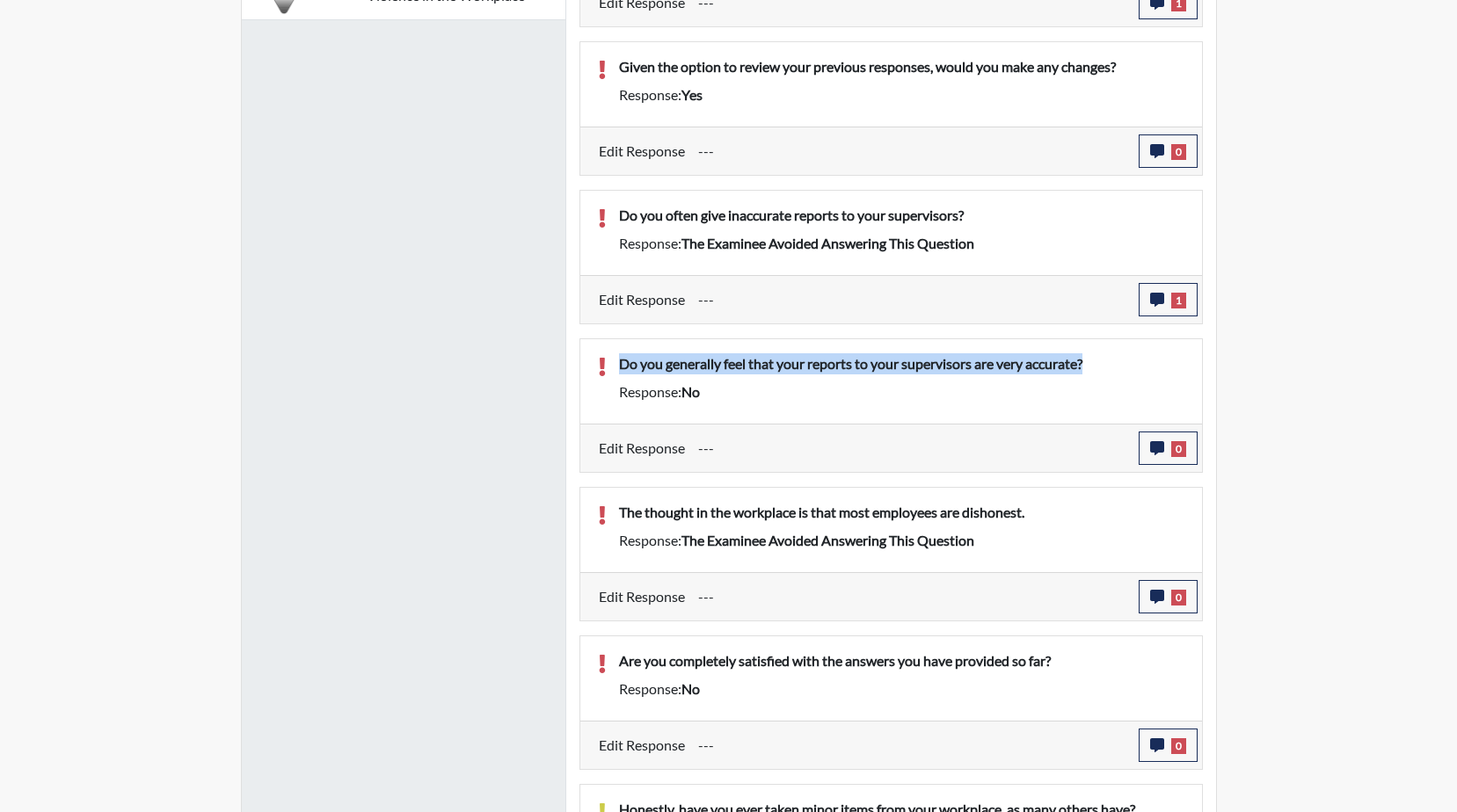
drag, startPoint x: 1088, startPoint y: 361, endPoint x: 612, endPoint y: 361, distance: 476.0
click at [612, 361] on div "Do you generally feel that your reports to your supervisors are very accurate?" at bounding box center [901, 367] width 591 height 28
drag, startPoint x: 612, startPoint y: 361, endPoint x: 736, endPoint y: 363, distance: 124.0
copy p "Do you generally feel that your reports to your supervisors are very accurate?"
click at [1150, 453] on icon "button" at bounding box center [1157, 447] width 14 height 14
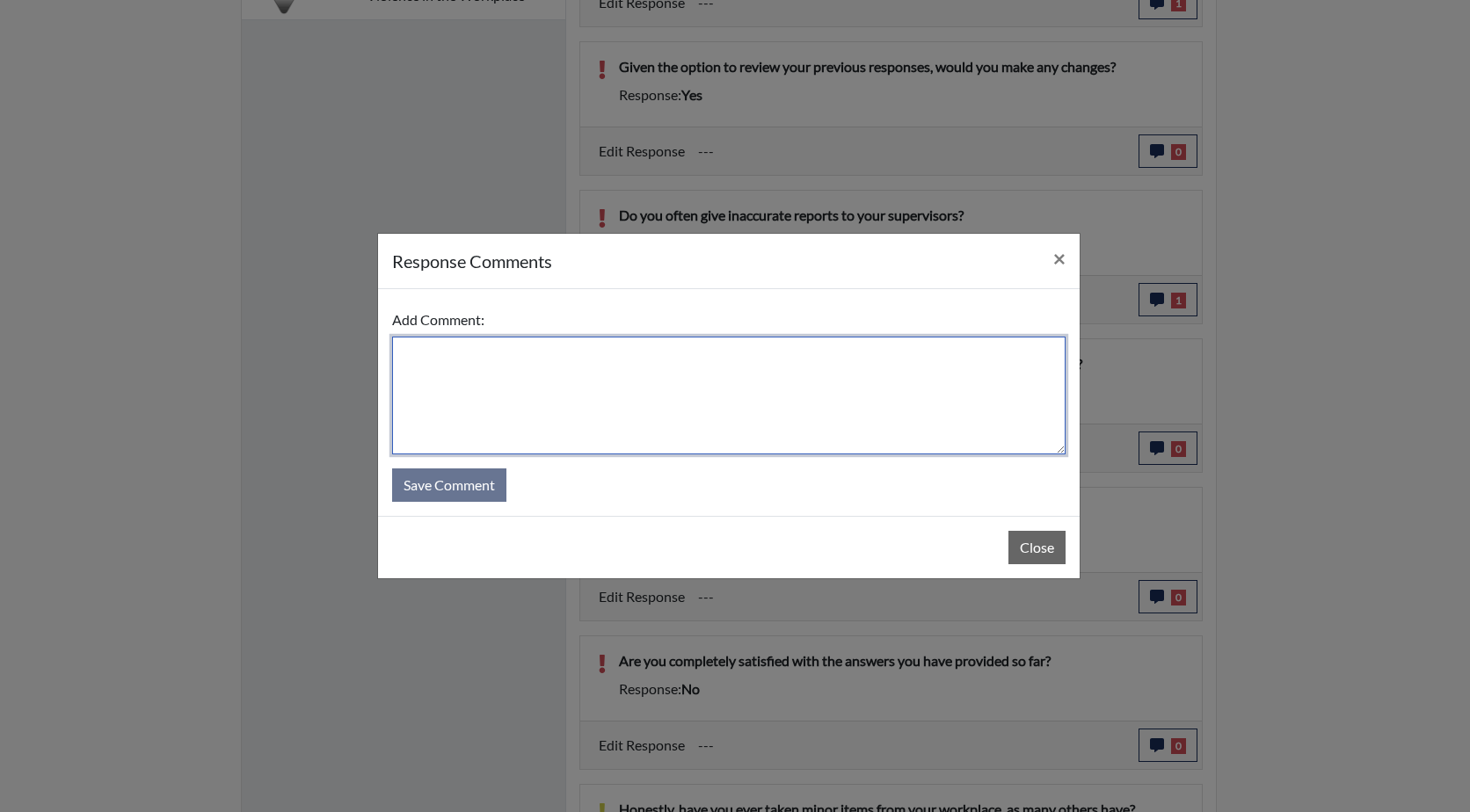
paste textarea "Do you generally feel that your reports to your supervisors are very accurate?"
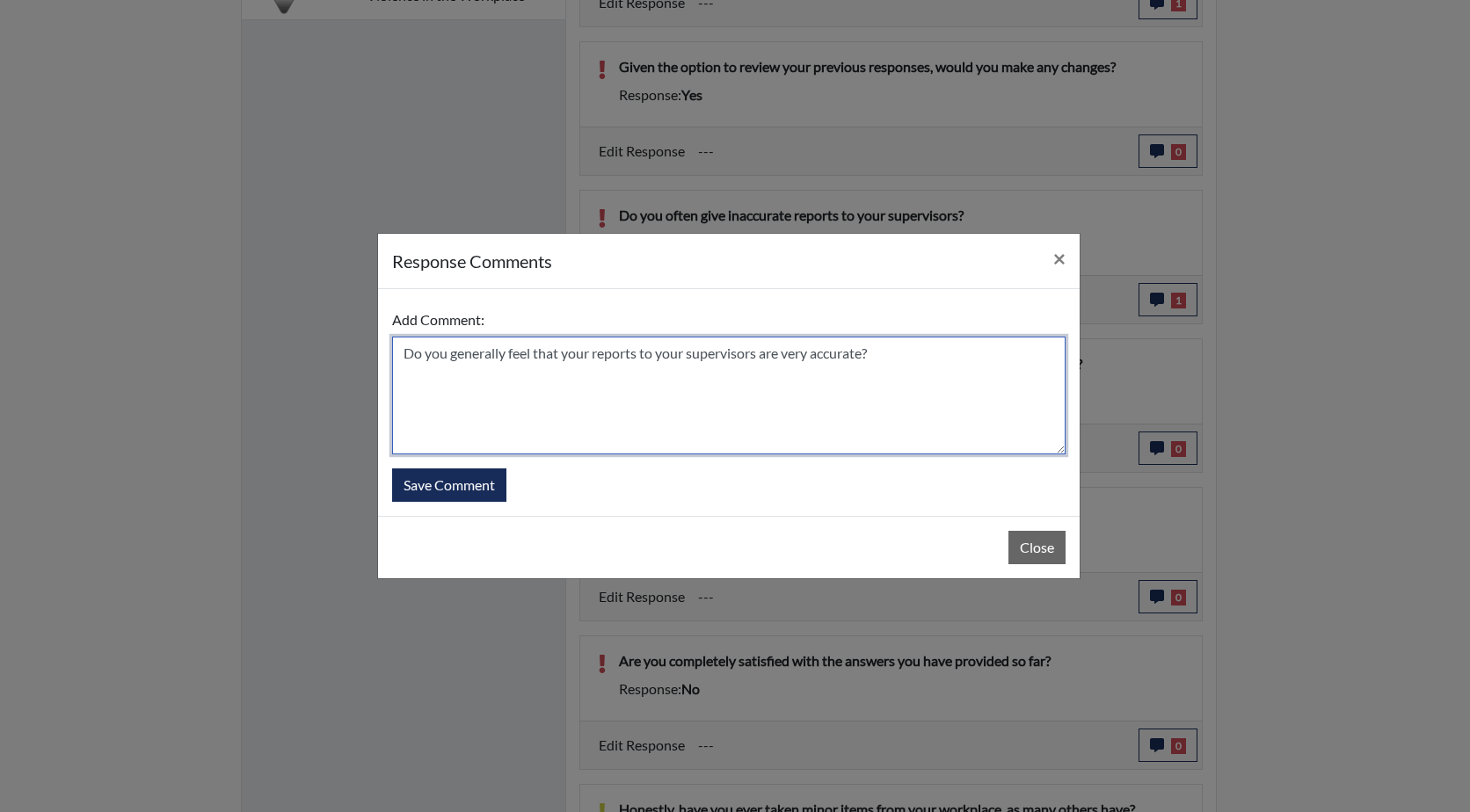
drag, startPoint x: 590, startPoint y: 354, endPoint x: 400, endPoint y: 336, distance: 190.9
click at [400, 336] on div "Add Comment: Do you generally feel that your reports to your supervisors are ve…" at bounding box center [728, 378] width 673 height 151
drag, startPoint x: 572, startPoint y: 352, endPoint x: 542, endPoint y: 352, distance: 30.0
click at [542, 352] on textarea "He feels his reports to your supervisors are very accurate?" at bounding box center [728, 395] width 673 height 117
type textarea "He feels his reports to a supervisor are very accurate?"
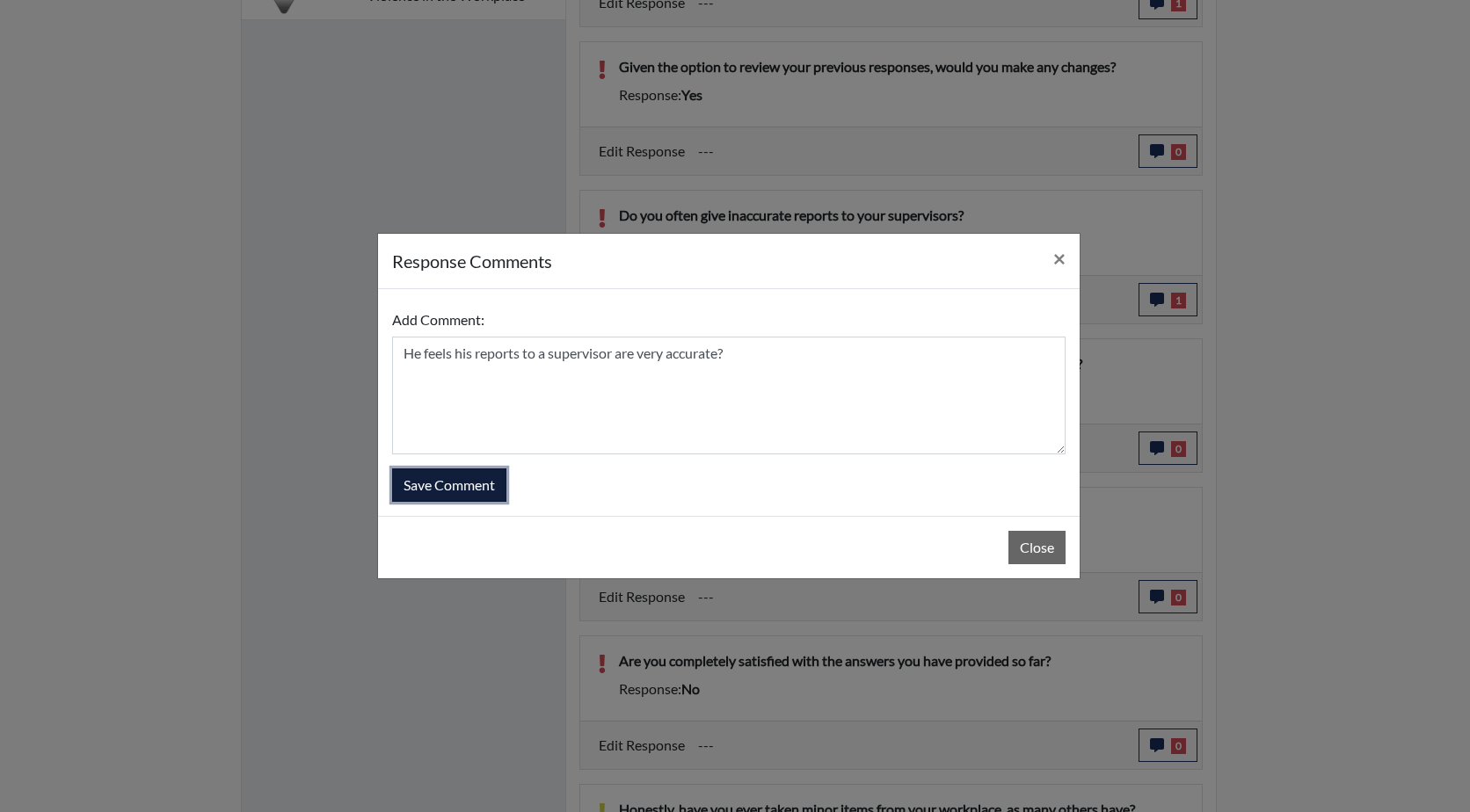
click at [451, 478] on button "Save Comment" at bounding box center [449, 485] width 115 height 34
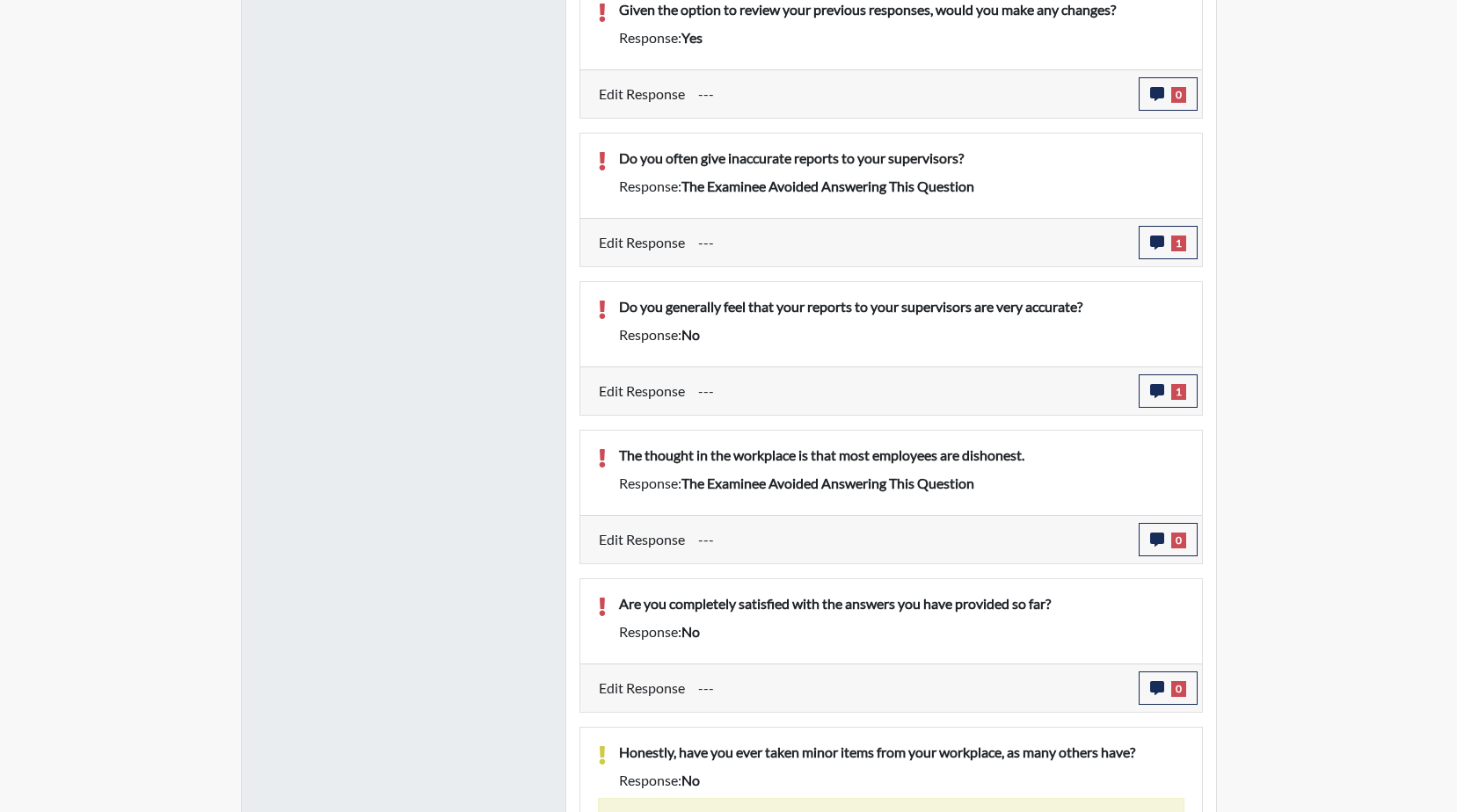
scroll to position [1611, 0]
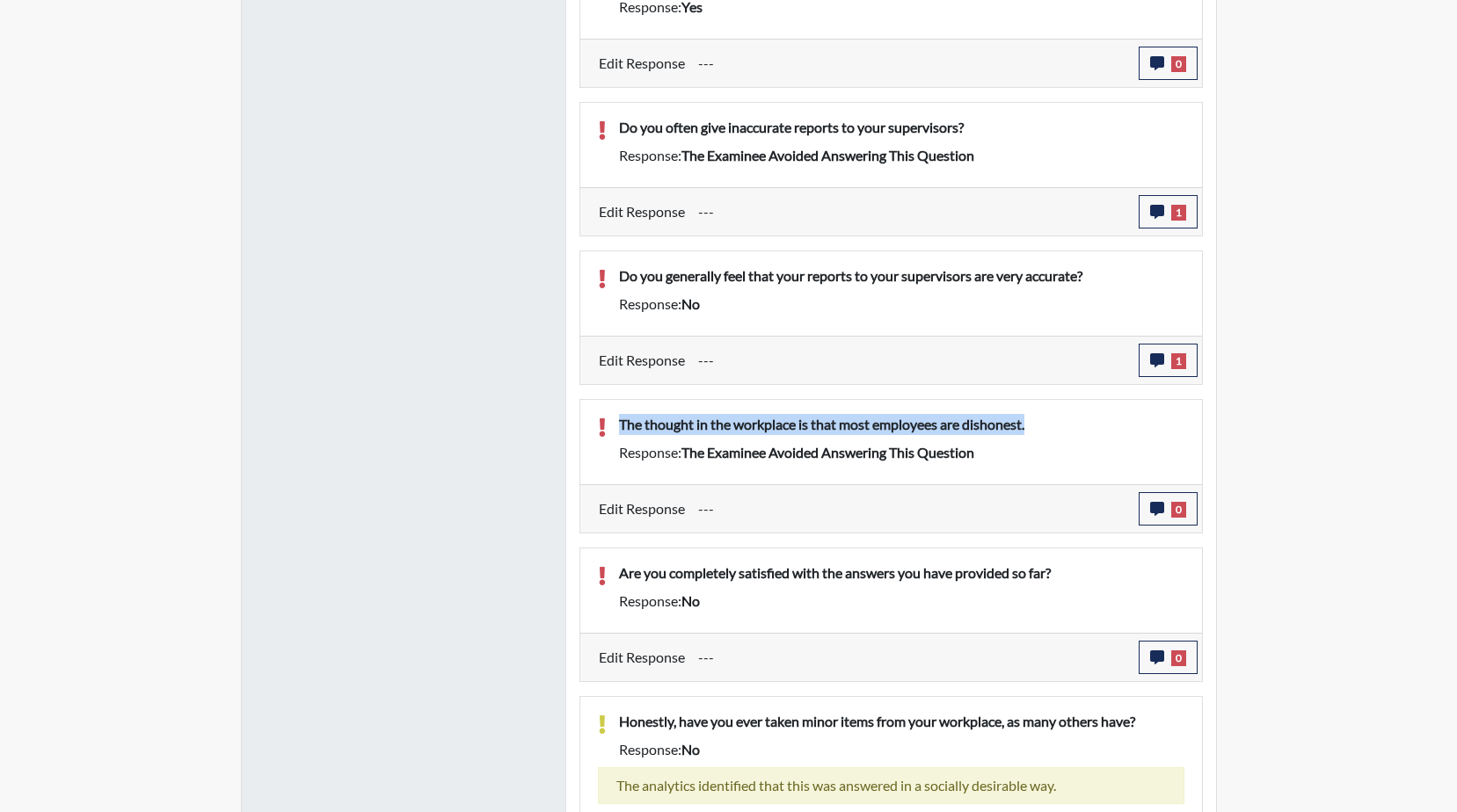
drag, startPoint x: 1038, startPoint y: 424, endPoint x: 617, endPoint y: 424, distance: 421.0
click at [617, 424] on div "The thought in the workplace is that most employees are dishonest." at bounding box center [901, 428] width 591 height 28
drag, startPoint x: 617, startPoint y: 424, endPoint x: 734, endPoint y: 420, distance: 117.1
copy p "The thought in the workplace is that most employees are dishonest."
click at [1165, 506] on button "0" at bounding box center [1168, 509] width 59 height 34
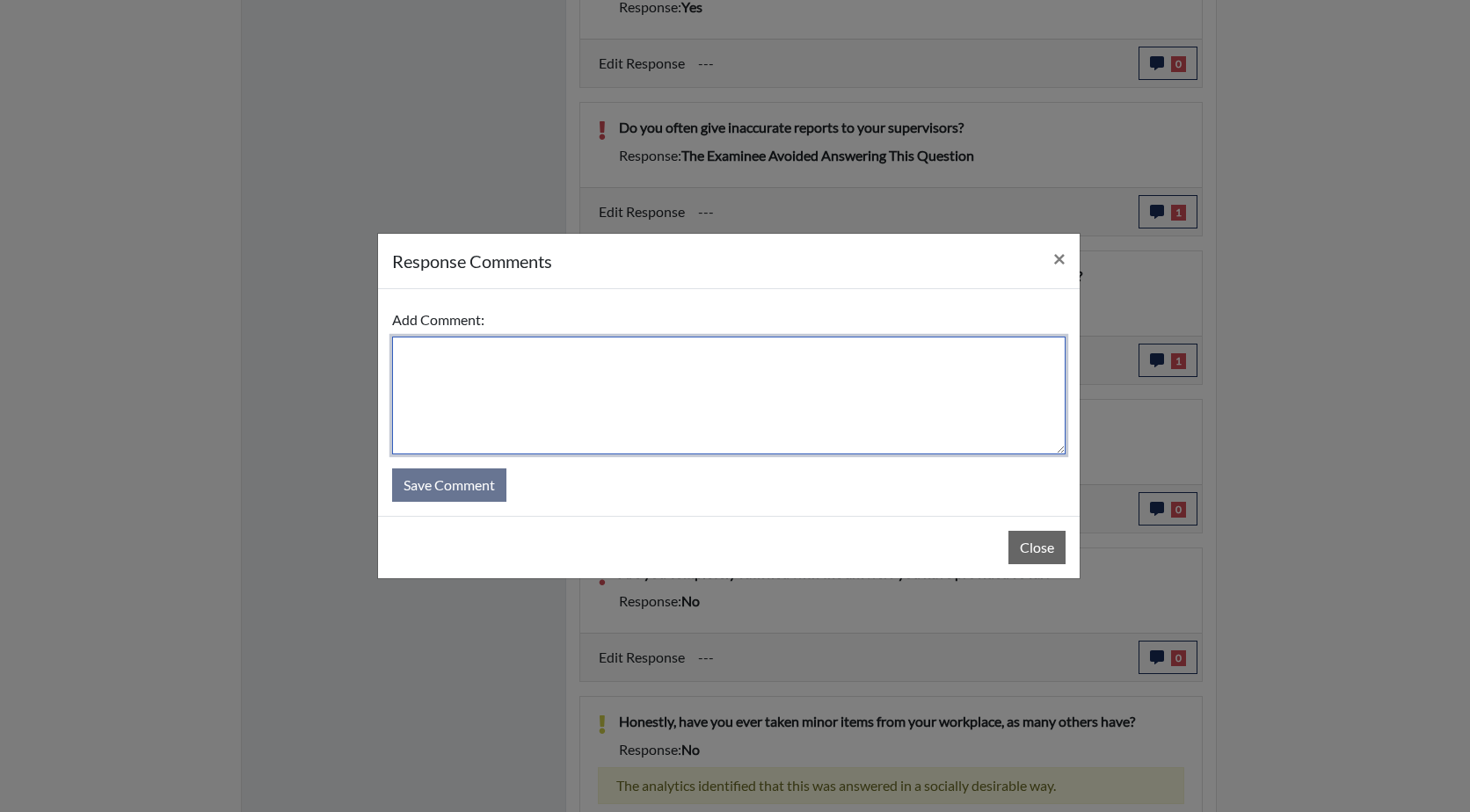
paste textarea "The thought in the workplace is that most employees are dishonest."
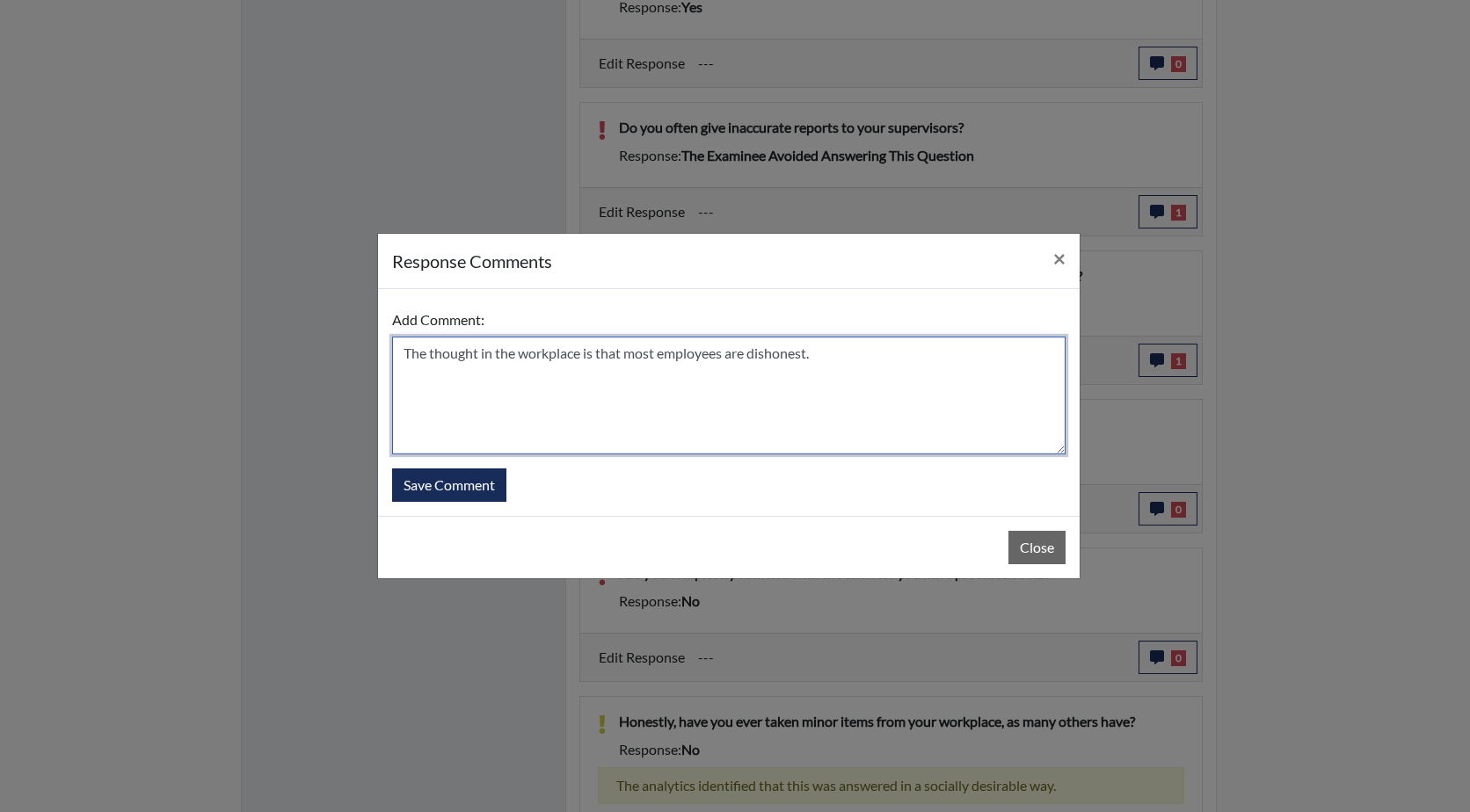
click at [404, 355] on textarea "The thought in the workplace is that most employees are dishonest." at bounding box center [728, 395] width 673 height 117
type textarea "He disagrees with this question ..The thought in the workplace is that most emp…"
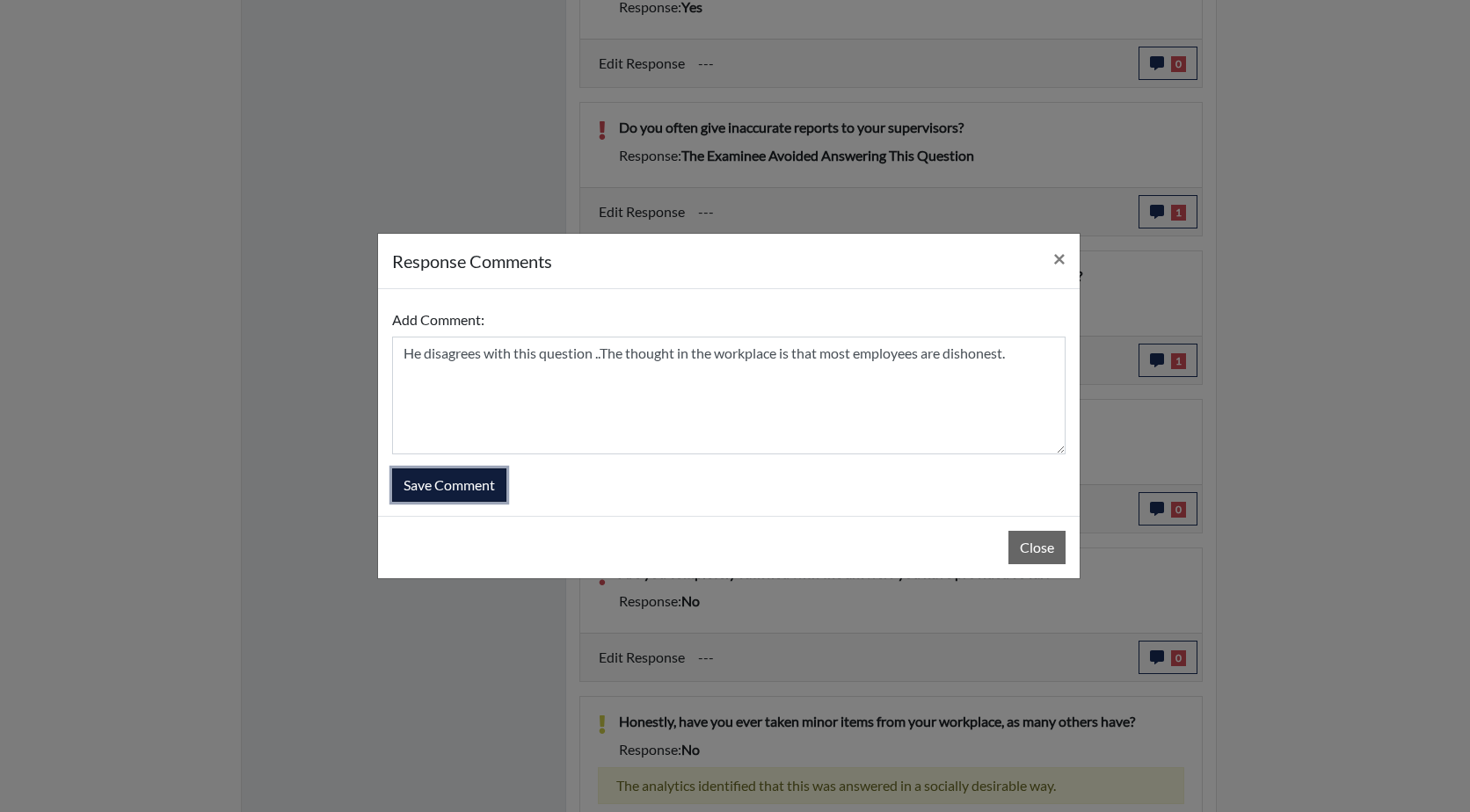
click at [436, 481] on button "Save Comment" at bounding box center [449, 485] width 115 height 34
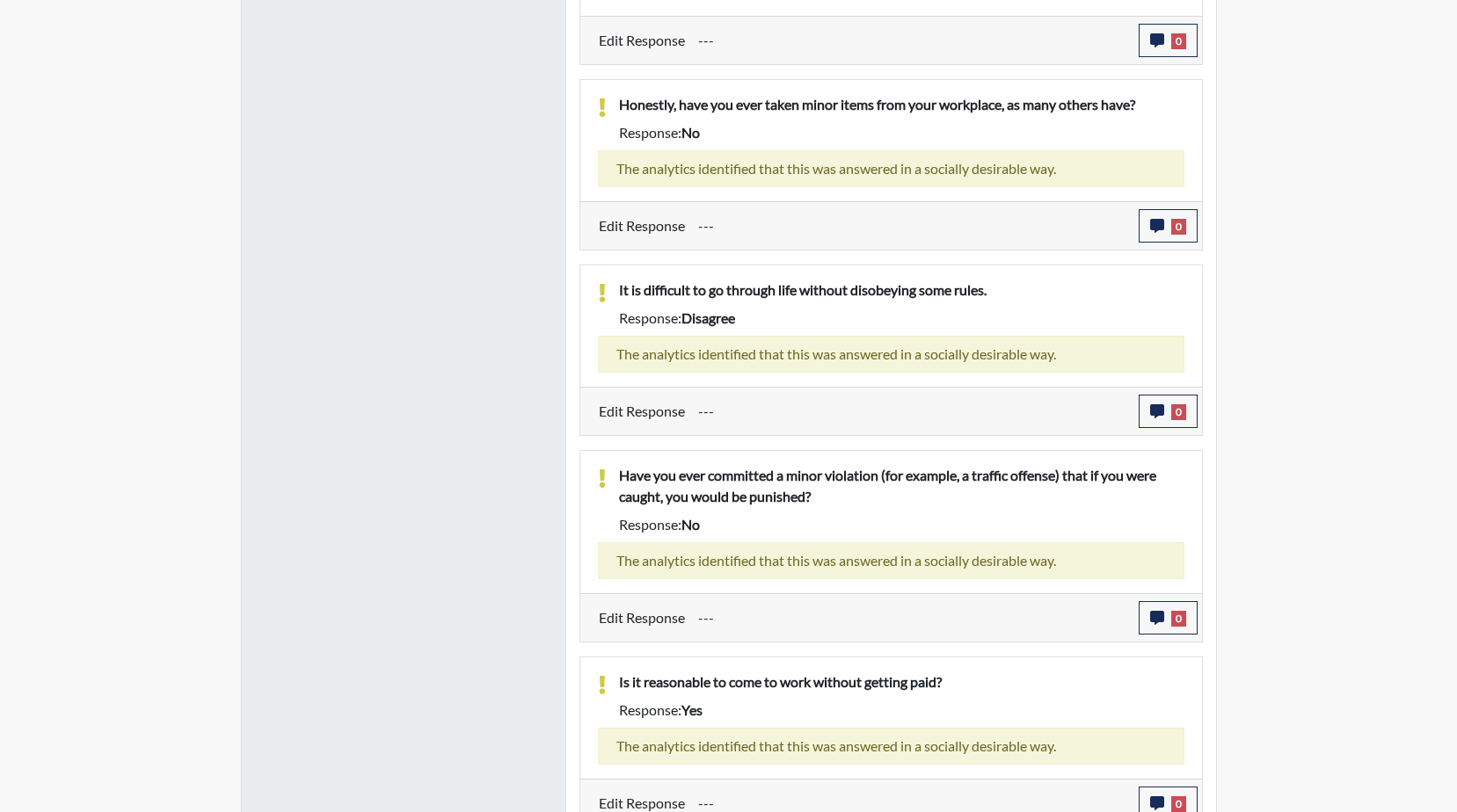
scroll to position [2244, 0]
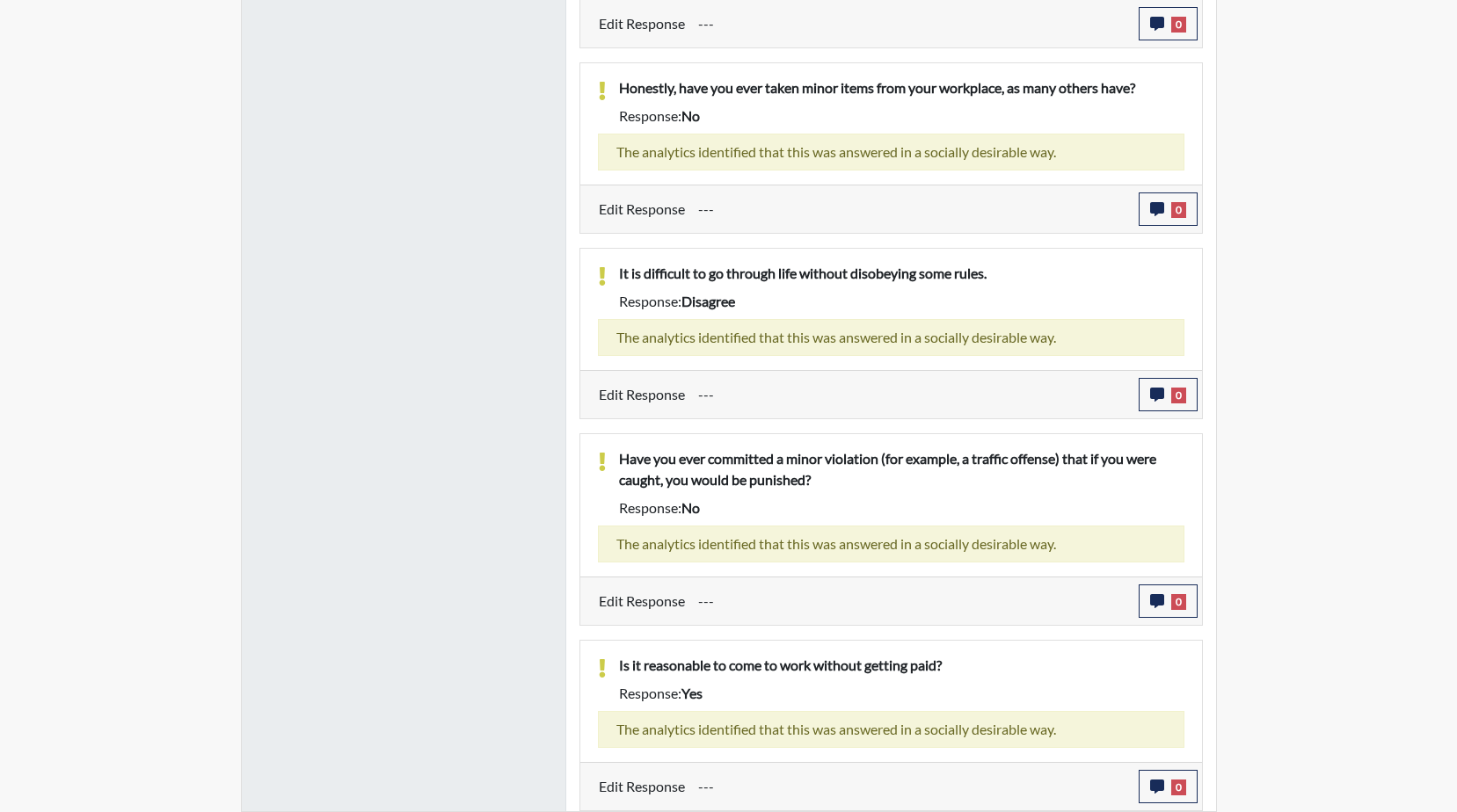
click at [956, 666] on p "Is it reasonable to come to work without getting paid?" at bounding box center [902, 665] width 565 height 21
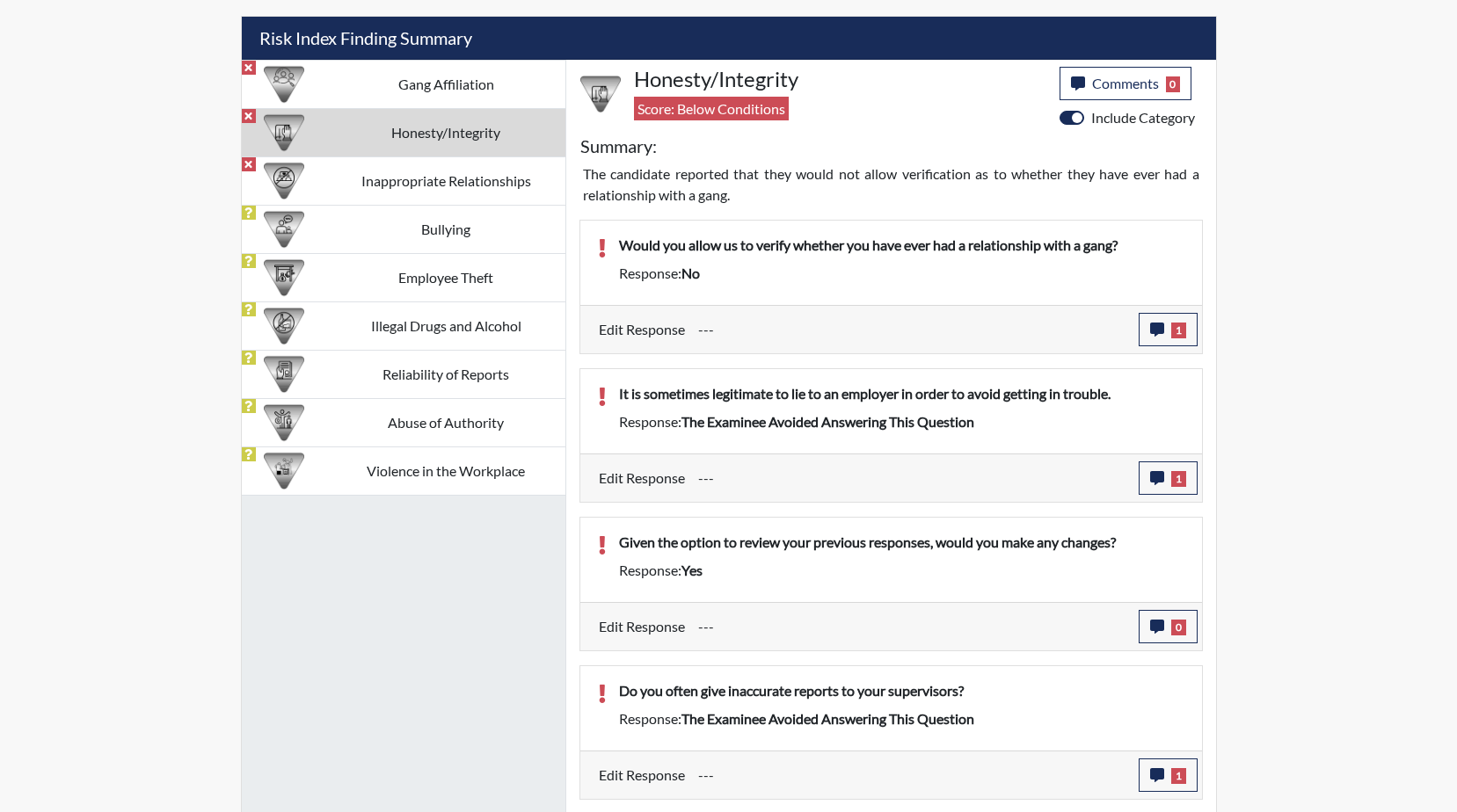
scroll to position [1040, 0]
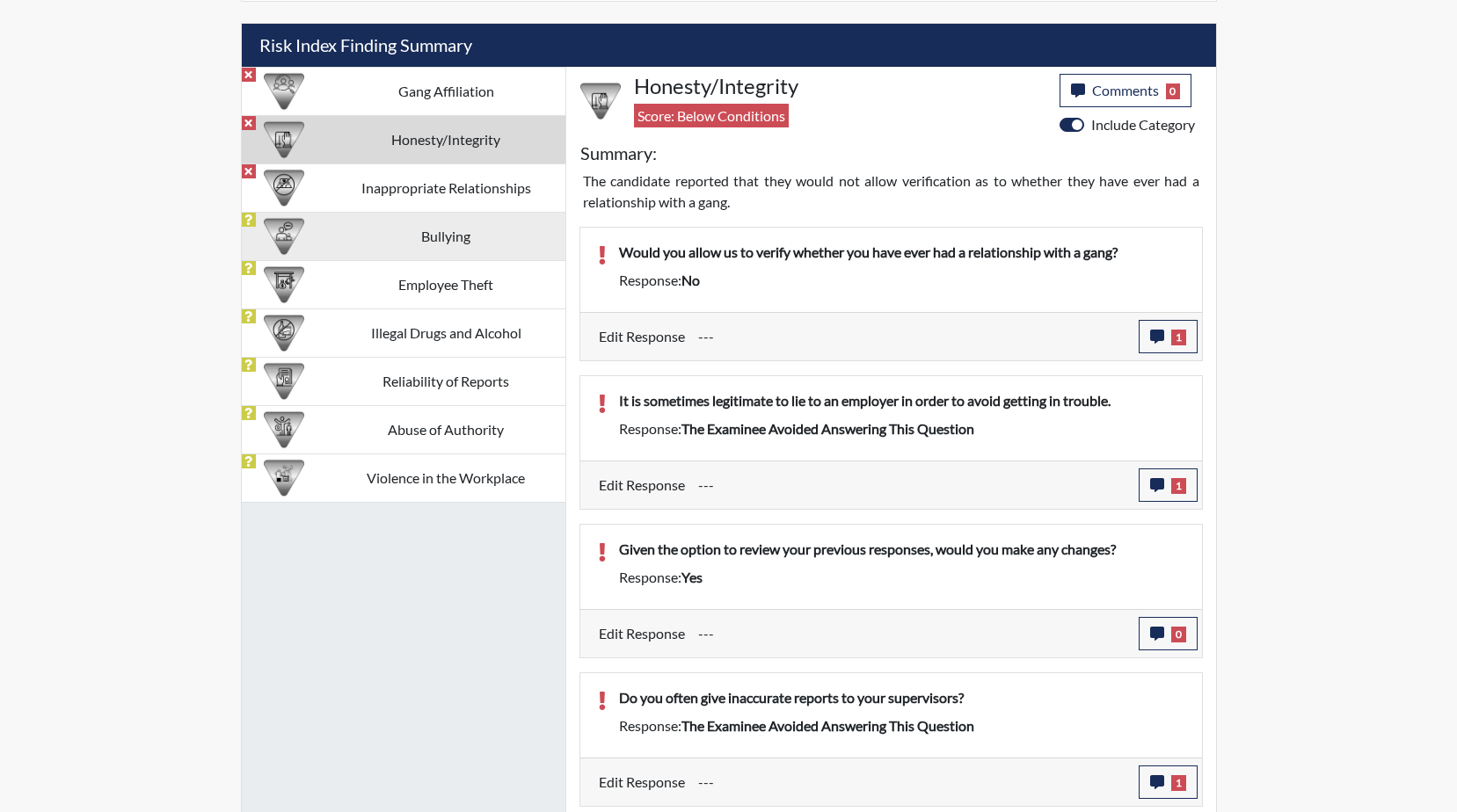
click at [467, 231] on td "Bullying" at bounding box center [446, 236] width 238 height 48
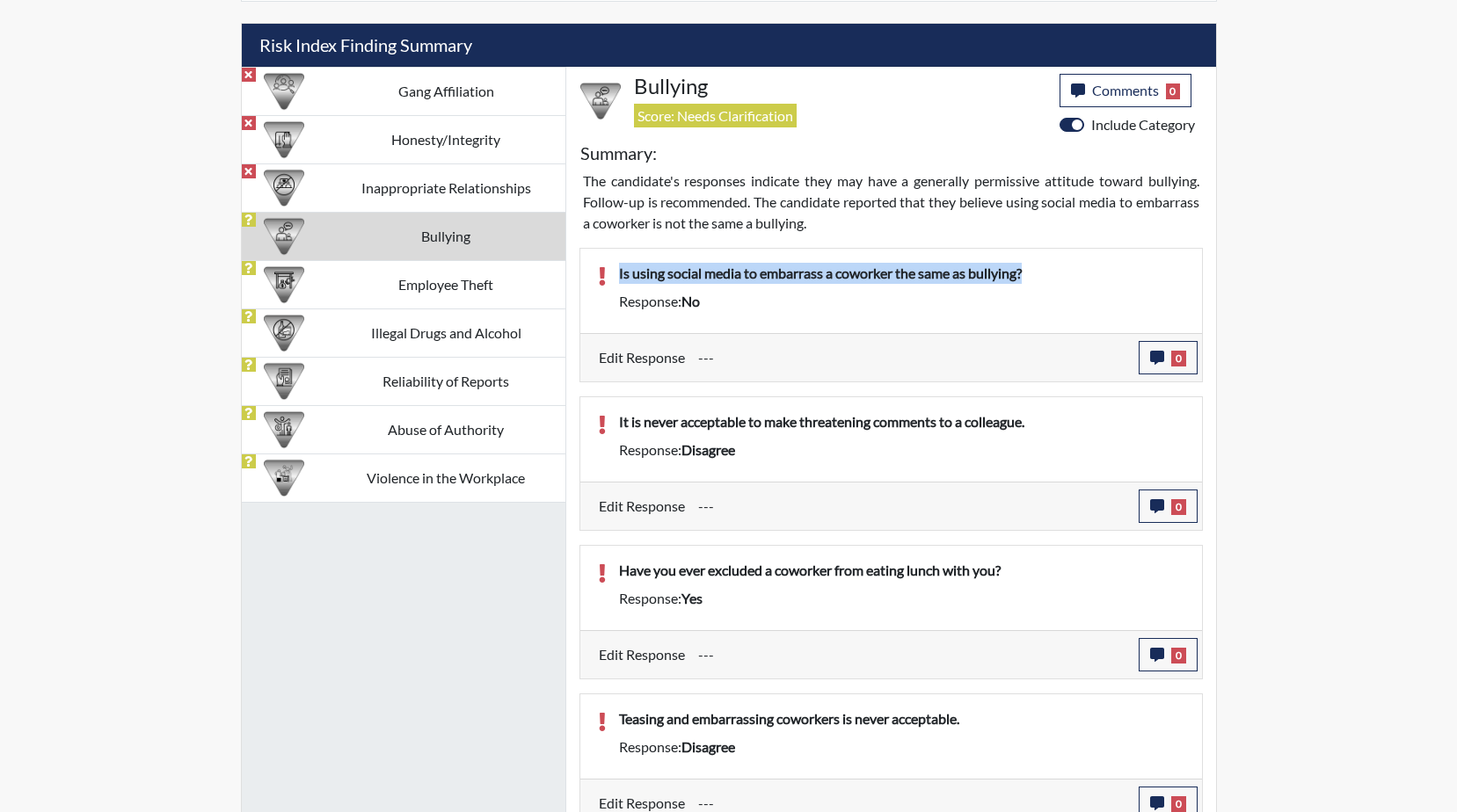
drag, startPoint x: 1042, startPoint y: 269, endPoint x: 614, endPoint y: 269, distance: 428.0
click at [614, 269] on div "Is using social media to embarrass a coworker the same as bullying?" at bounding box center [901, 277] width 591 height 28
drag, startPoint x: 614, startPoint y: 269, endPoint x: 740, endPoint y: 267, distance: 126.0
copy p "Is using social media to embarrass a coworker the same as bullying?"
click at [1153, 363] on button "0" at bounding box center [1168, 358] width 59 height 34
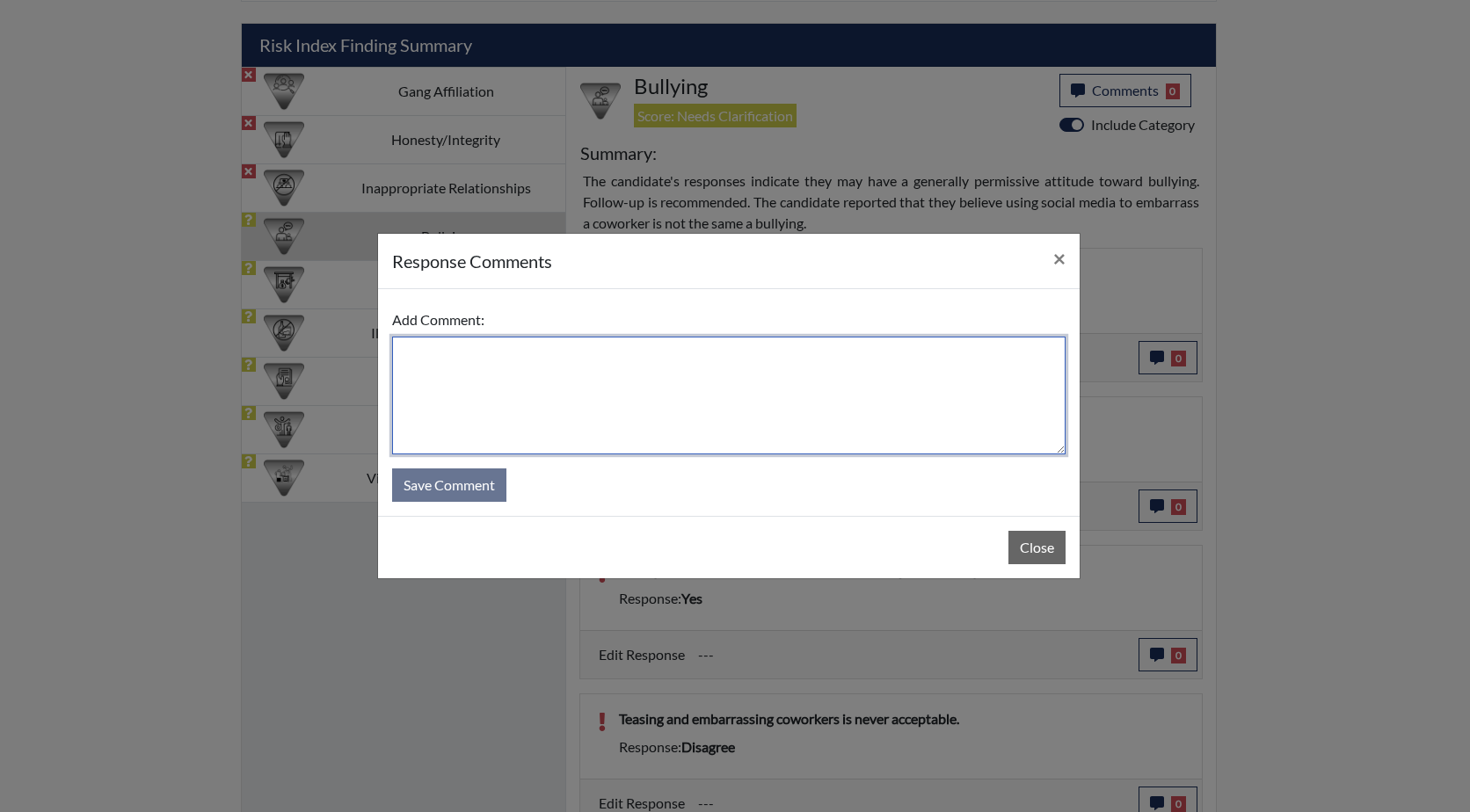
paste textarea "Is using social media to embarrass a coworker the same as bullying?"
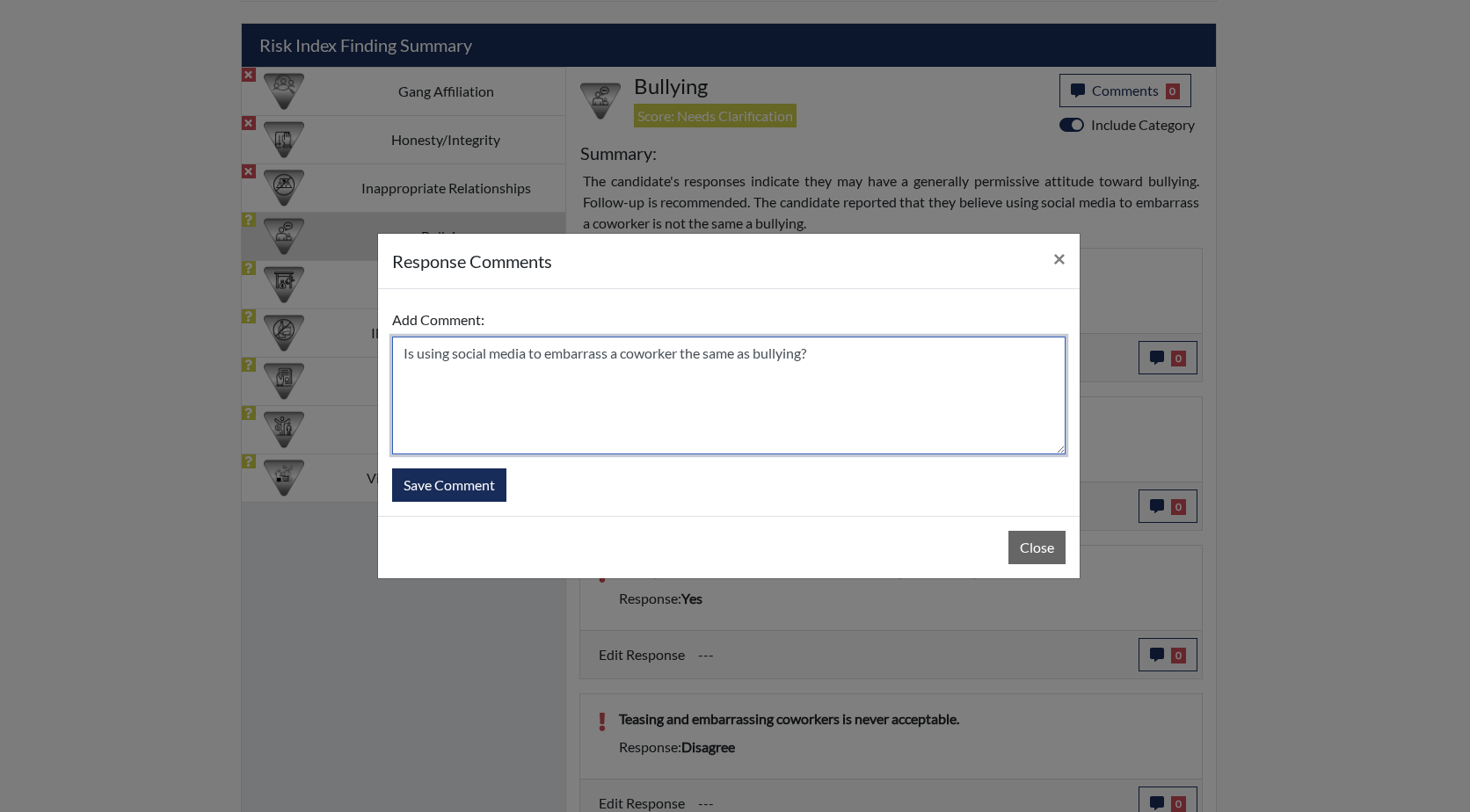
click at [395, 355] on textarea "Is using social media to embarrass a coworker the same as bullying?" at bounding box center [728, 395] width 673 height 117
drag, startPoint x: 675, startPoint y: 359, endPoint x: 665, endPoint y: 359, distance: 10.0
click at [665, 359] on textarea "YES he states he answered this too qucikly Is using social media to embarrass a…" at bounding box center [728, 395] width 673 height 117
click at [463, 374] on textarea "YES he states he answered this too qucikly that using social media to embarrass…" at bounding box center [728, 395] width 673 height 117
click at [960, 351] on textarea "YES he states he answered this too qucikly that using social media to embarrass…" at bounding box center [728, 395] width 673 height 117
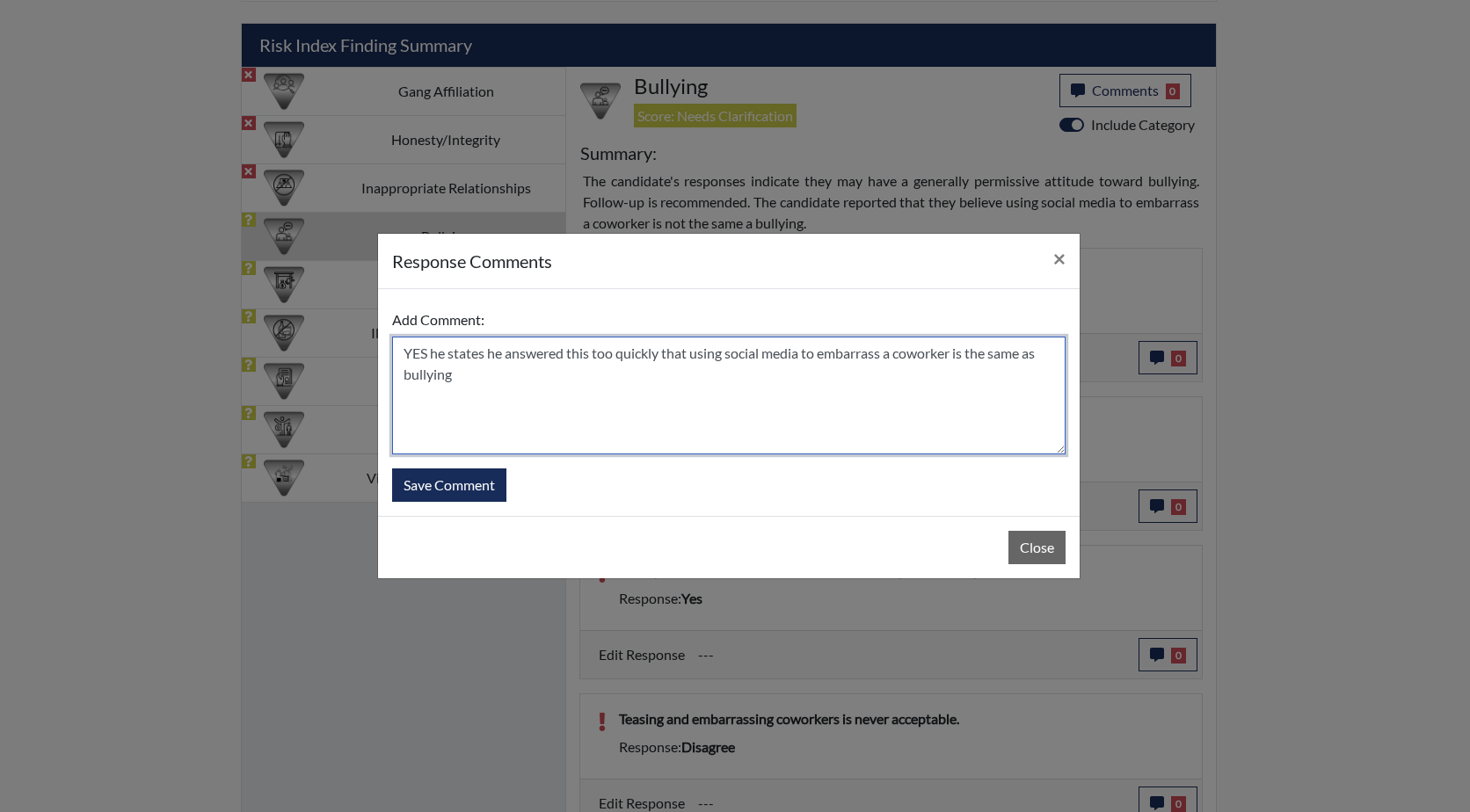
drag, startPoint x: 450, startPoint y: 353, endPoint x: 390, endPoint y: 351, distance: 60.0
click at [390, 351] on div "Add Comment: YES he states he answered this too quickly that using social media…" at bounding box center [728, 402] width 701 height 227
click at [637, 355] on textarea "He states he answered this too quickly that using social media to embarrass a c…" at bounding box center [728, 395] width 673 height 117
type textarea "He states he answered this too quickly, that using social media to embarrass a …"
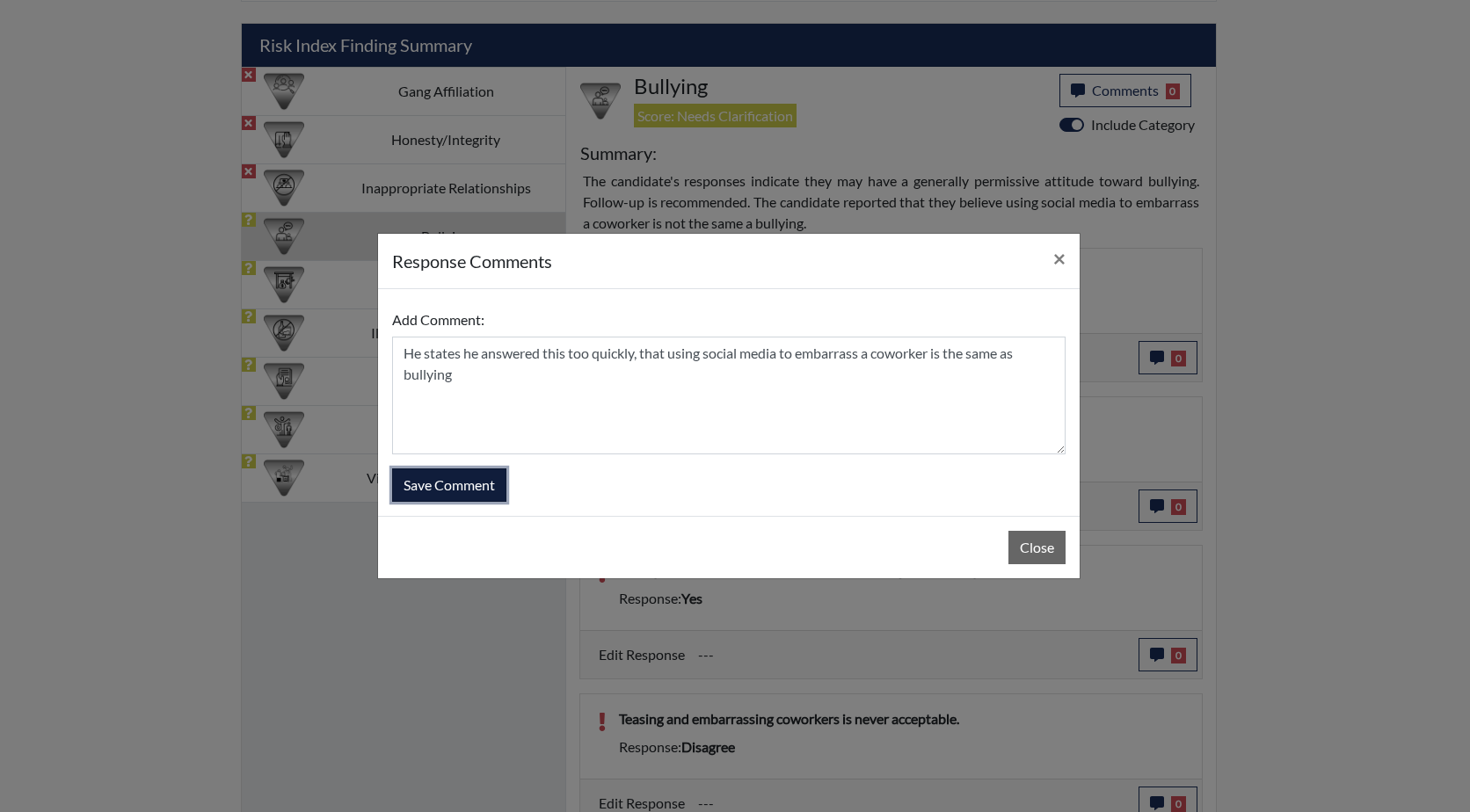
click at [435, 488] on button "Save Comment" at bounding box center [449, 485] width 115 height 34
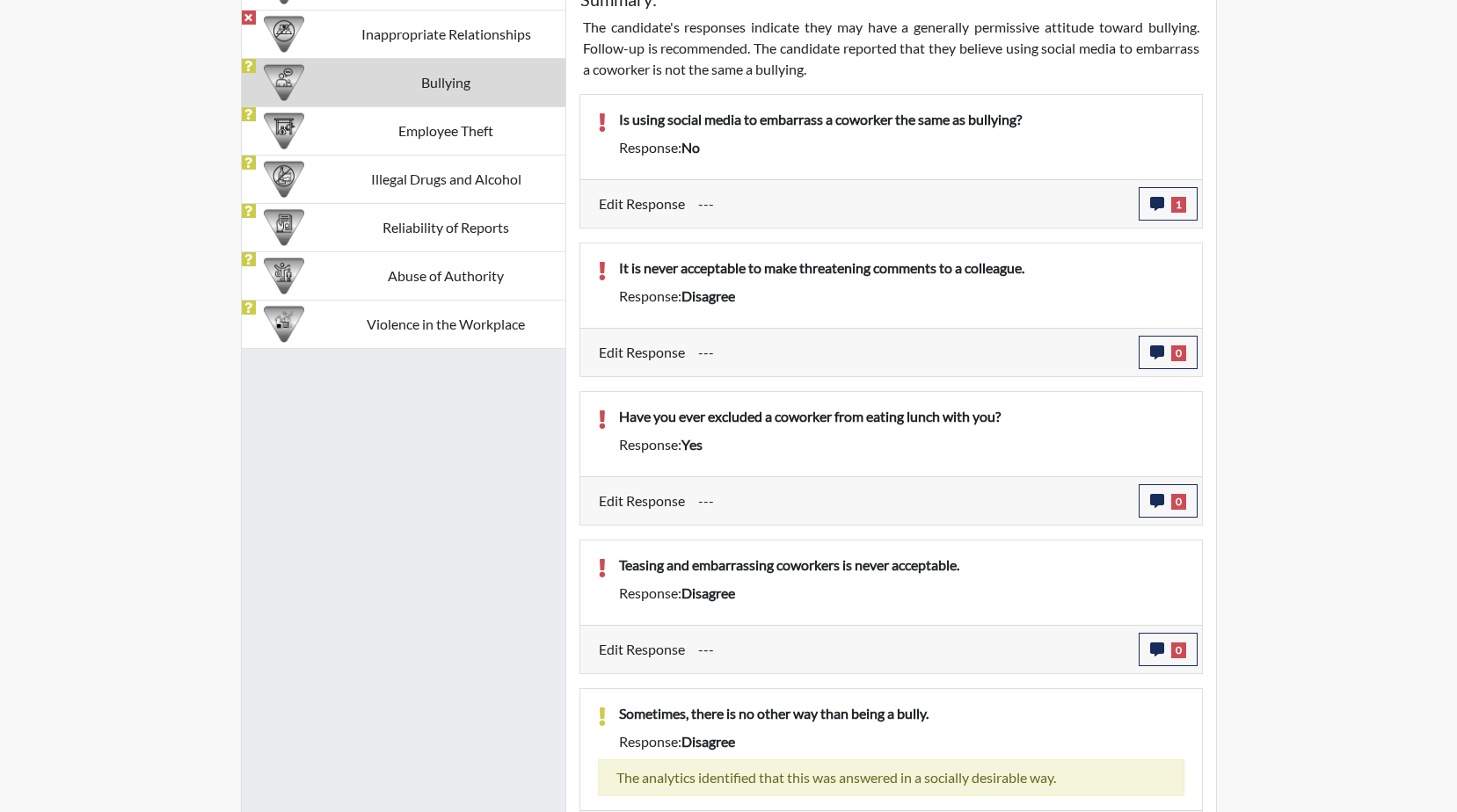
scroll to position [1216, 0]
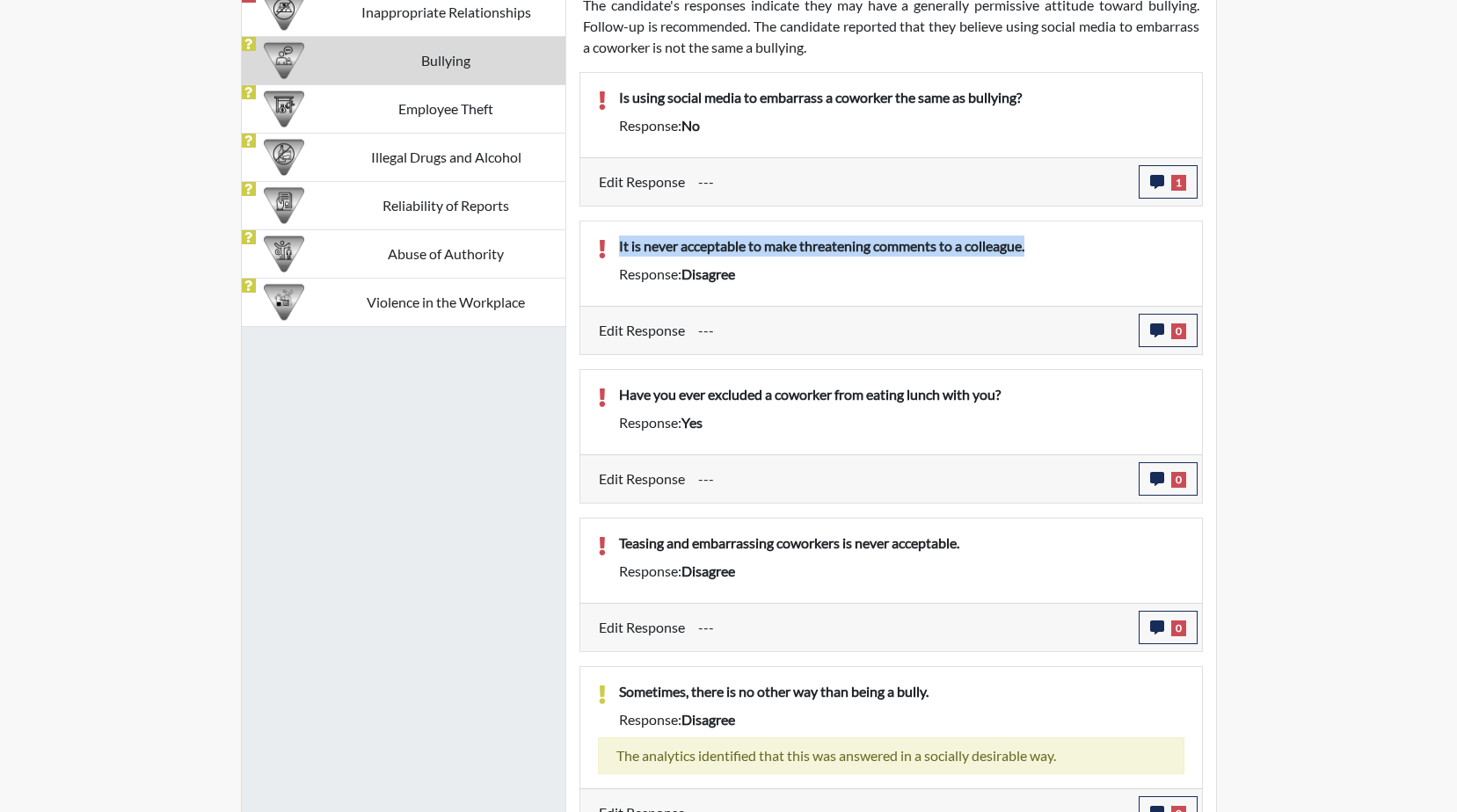
drag, startPoint x: 1048, startPoint y: 247, endPoint x: 609, endPoint y: 247, distance: 439.0
click at [609, 247] on div "It is never acceptable to make threatening comments to a colleague." at bounding box center [901, 250] width 591 height 28
drag, startPoint x: 609, startPoint y: 247, endPoint x: 758, endPoint y: 250, distance: 149.0
copy p "It is never acceptable to make threatening comments to a colleague."
click at [1158, 337] on icon "button" at bounding box center [1157, 330] width 14 height 14
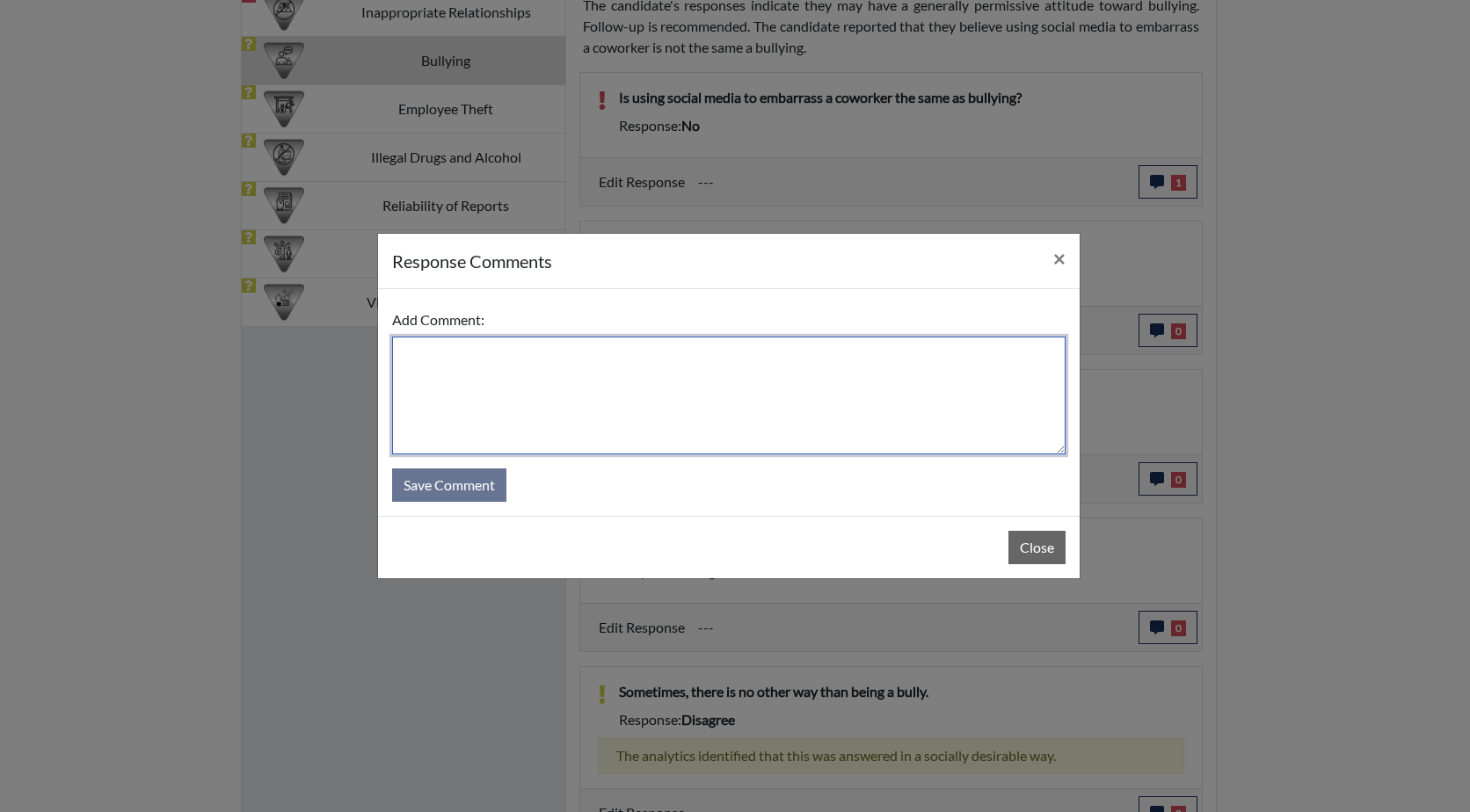
paste textarea "It is never acceptable to make threatening comments to a colleague."
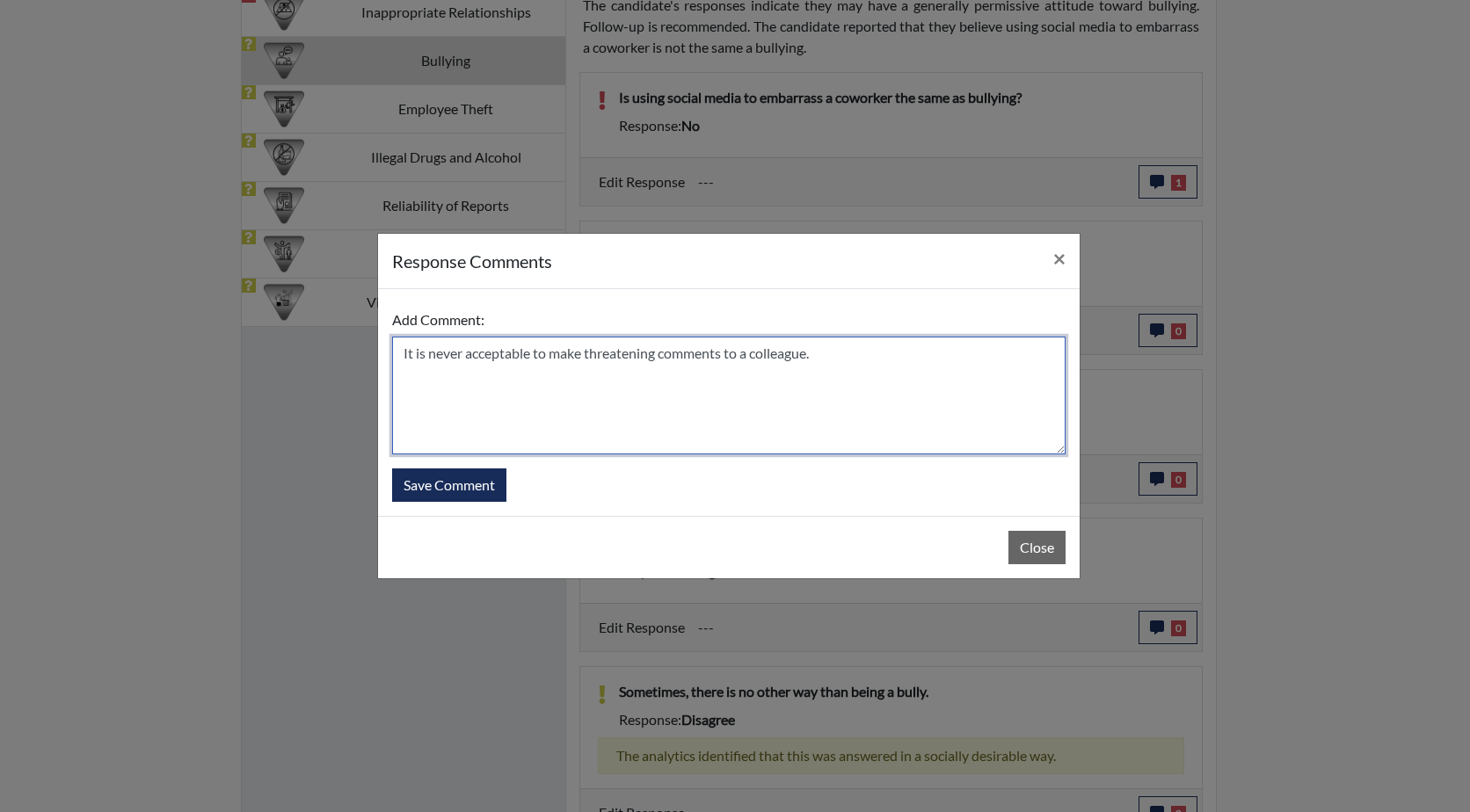
click at [400, 354] on textarea "It is never acceptable to make threatening comments to a colleague." at bounding box center [728, 395] width 673 height 117
type textarea "He agrees ,It is never acceptable to make threatening comments to a colleague."
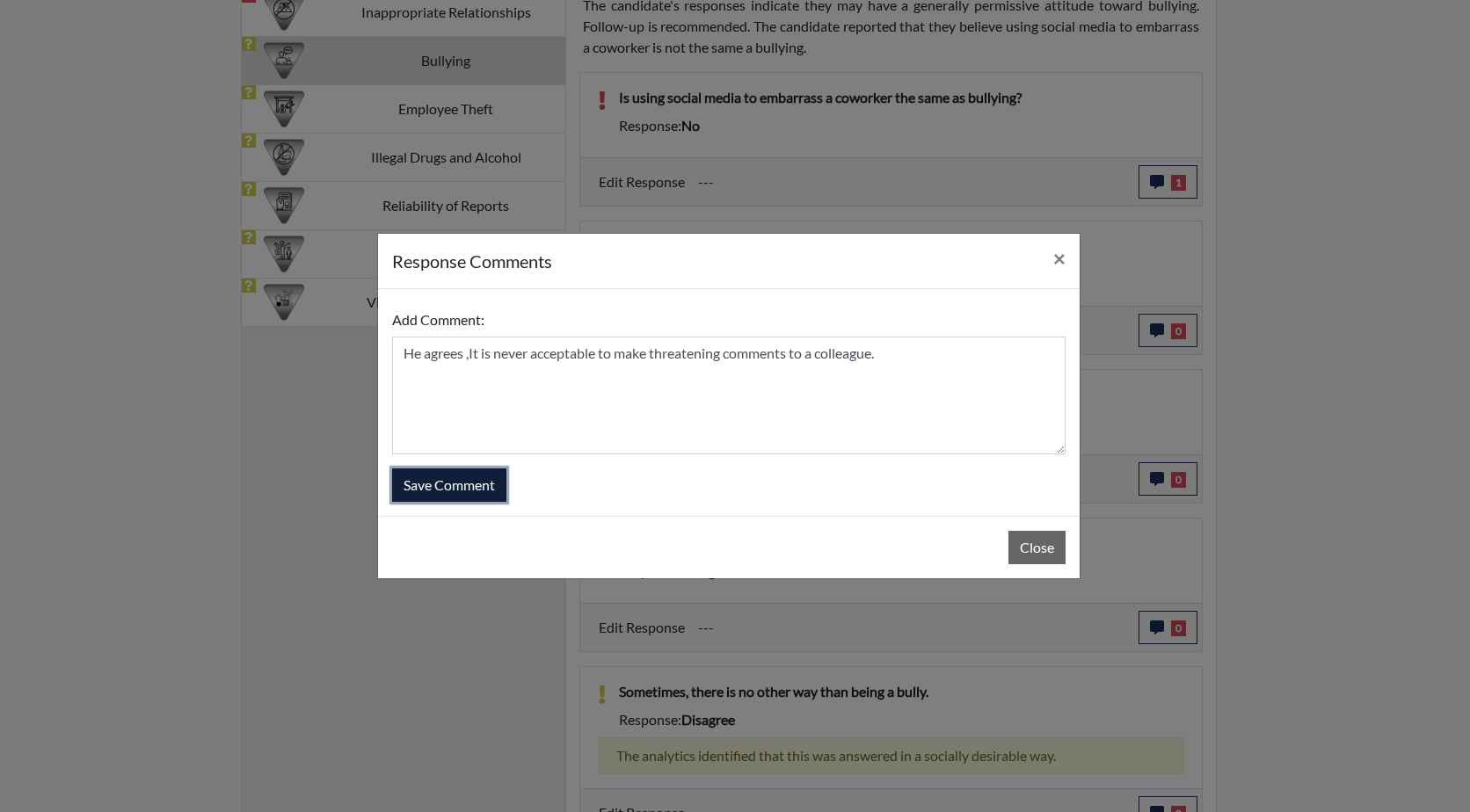
click at [451, 482] on button "Save Comment" at bounding box center [449, 485] width 115 height 34
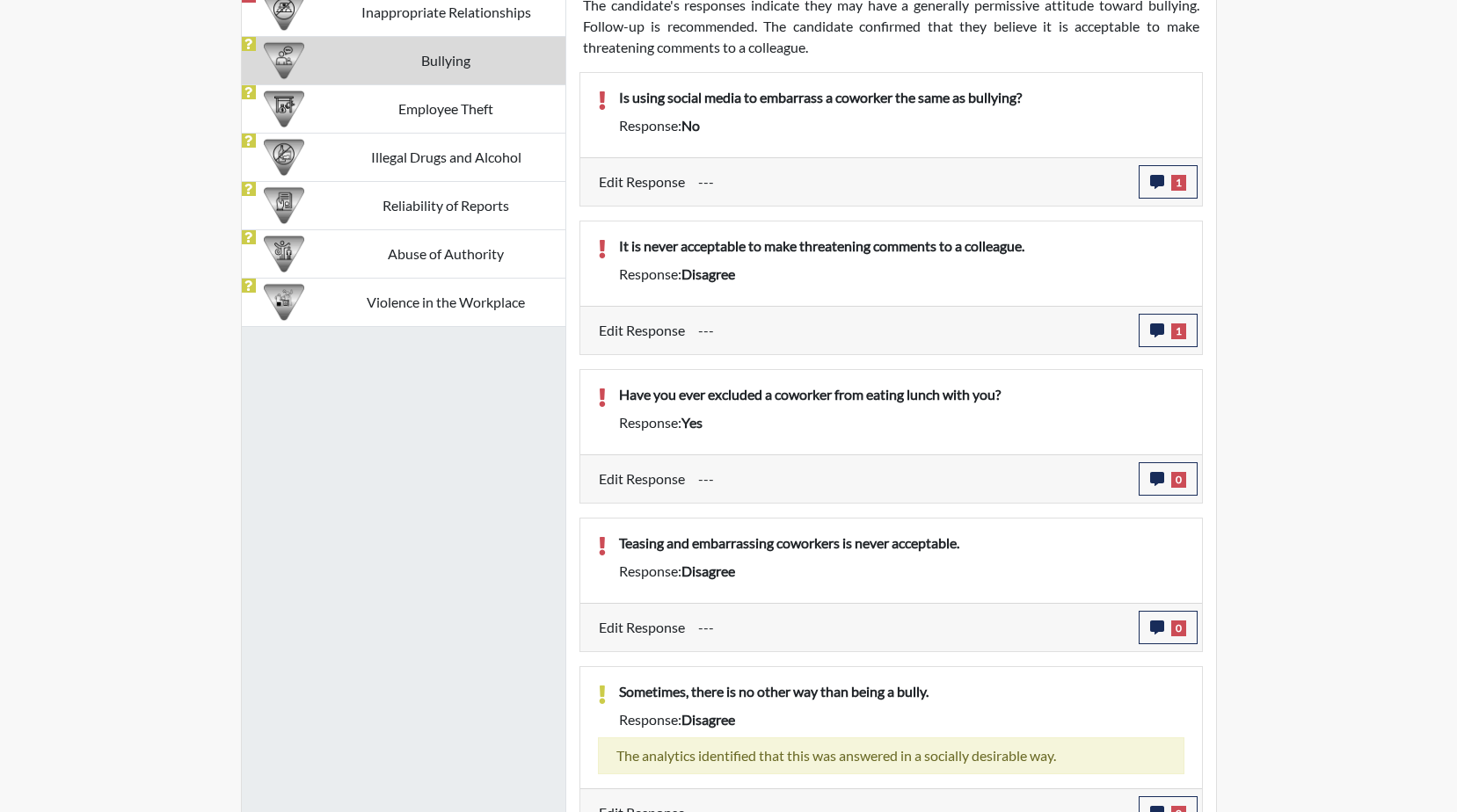
scroll to position [292, 730]
drag, startPoint x: 1027, startPoint y: 391, endPoint x: 619, endPoint y: 394, distance: 408.0
click at [619, 394] on p "Have you ever excluded a coworker from eating lunch with you?" at bounding box center [902, 394] width 565 height 21
drag, startPoint x: 619, startPoint y: 394, endPoint x: 711, endPoint y: 394, distance: 92.0
copy p "Have you ever excluded a coworker from eating lunch with you?"
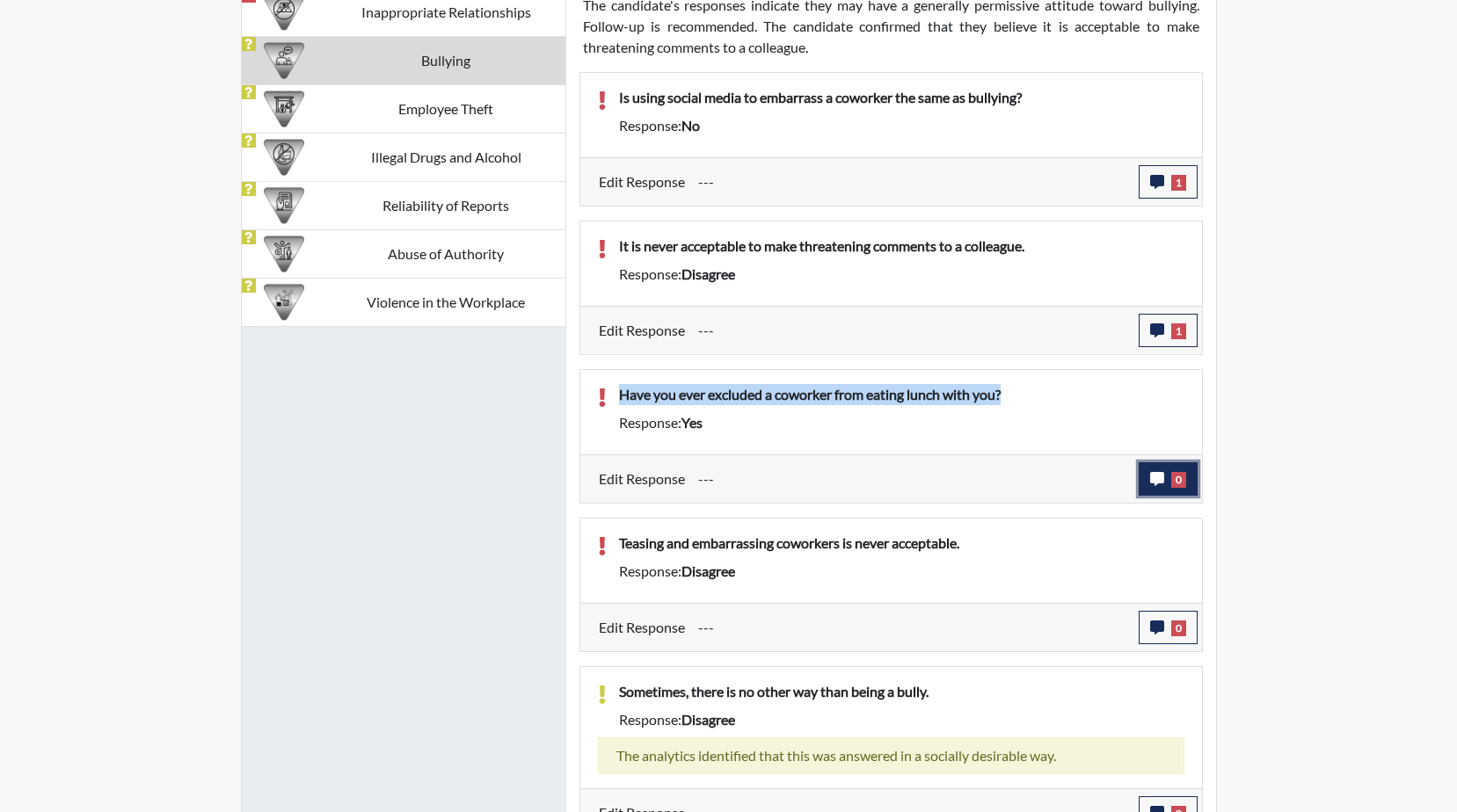
click at [1157, 485] on icon "button" at bounding box center [1157, 478] width 14 height 14
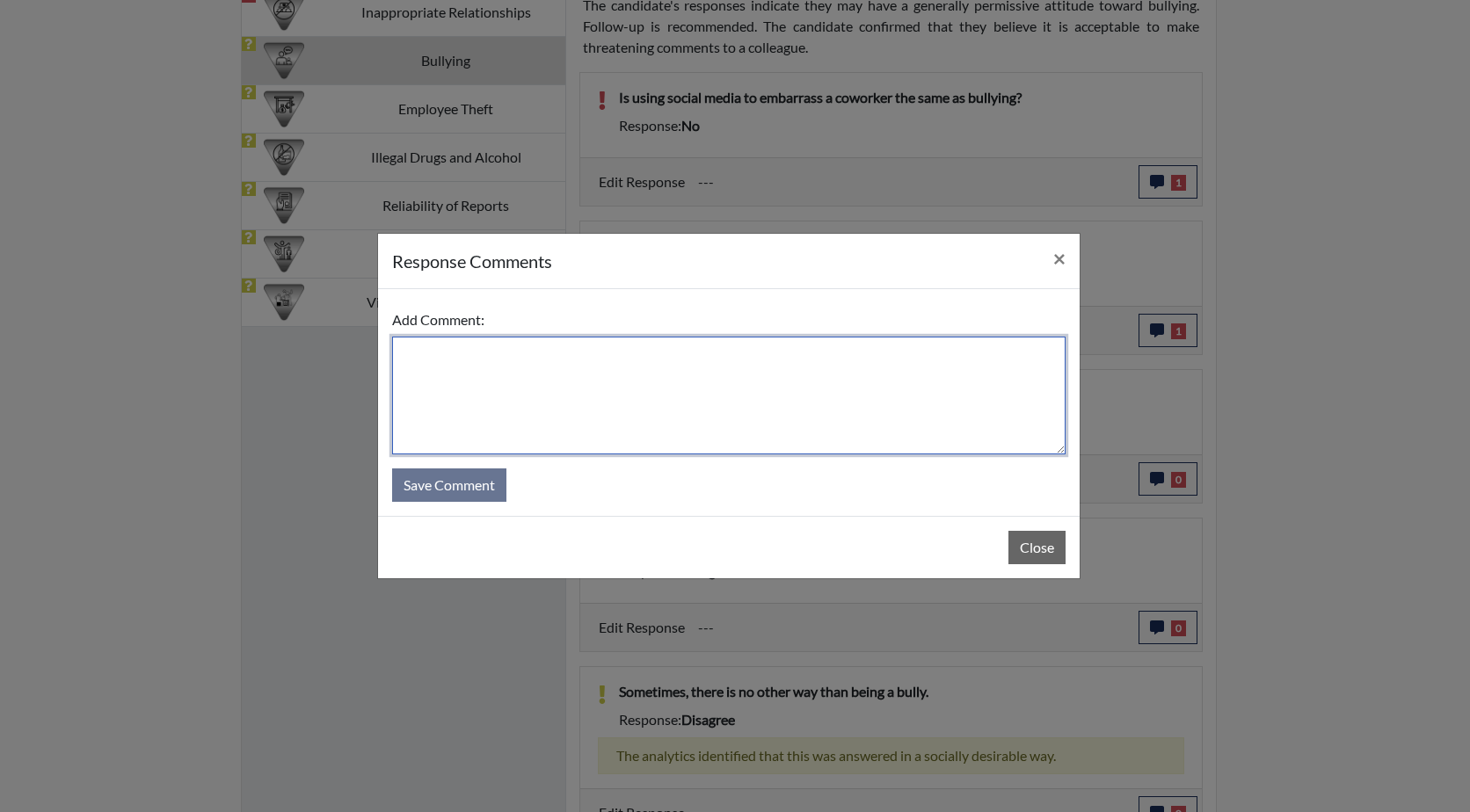
paste textarea "Have you ever excluded a coworker from eating lunch with you?"
click at [406, 354] on textarea "Have you ever excluded a coworker from eating lunch with you?" at bounding box center [728, 395] width 673 height 117
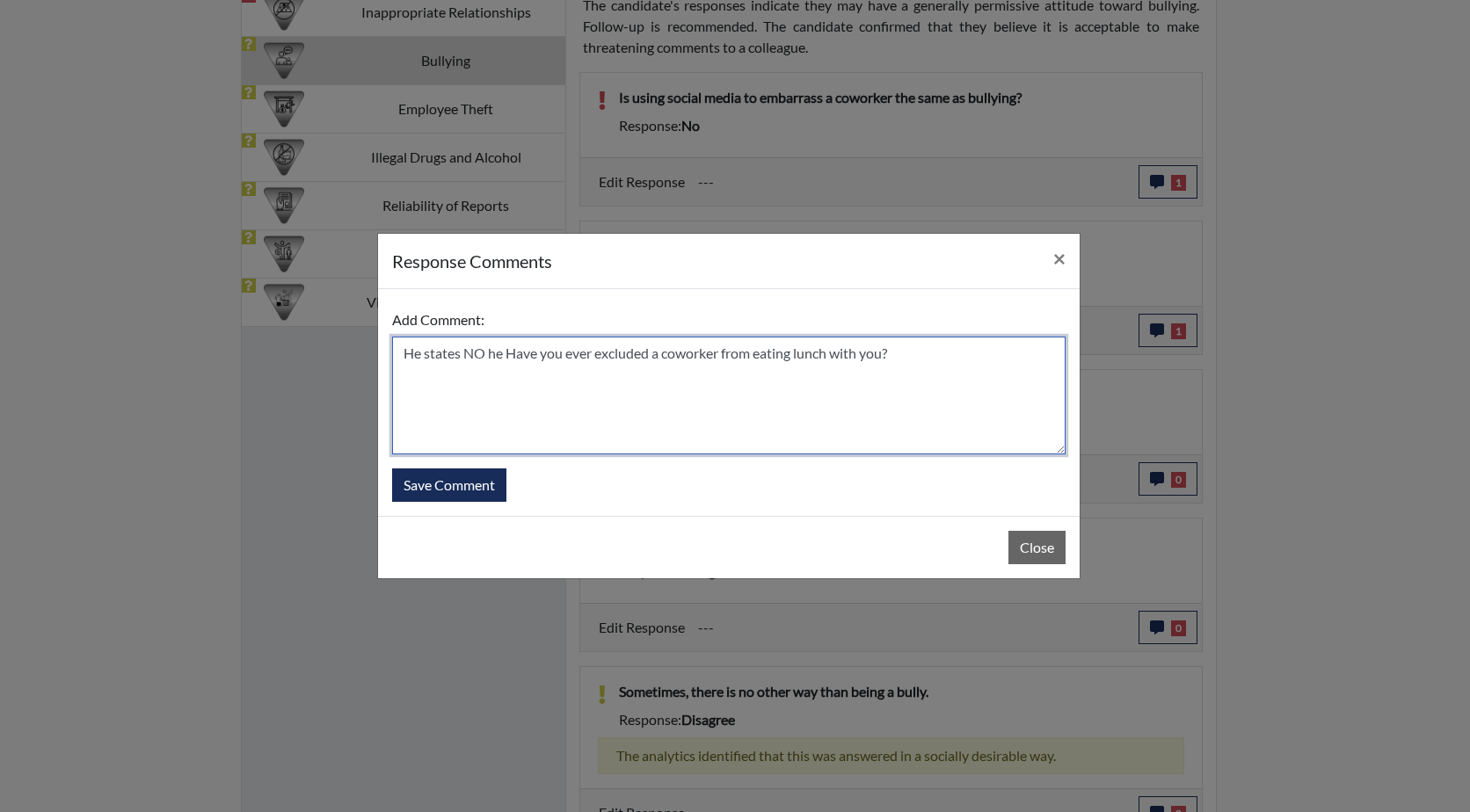
drag, startPoint x: 562, startPoint y: 354, endPoint x: 508, endPoint y: 353, distance: 54.0
click at [508, 353] on textarea "He states NO he Have you ever excluded a coworker from eating lunch with you?" at bounding box center [728, 395] width 673 height 117
click at [531, 352] on textarea "He states NO he has ever excluded a coworker from eating lunch with you?" at bounding box center [728, 395] width 673 height 117
type textarea "He states NO he has never excluded a coworker from eating lunch with him"
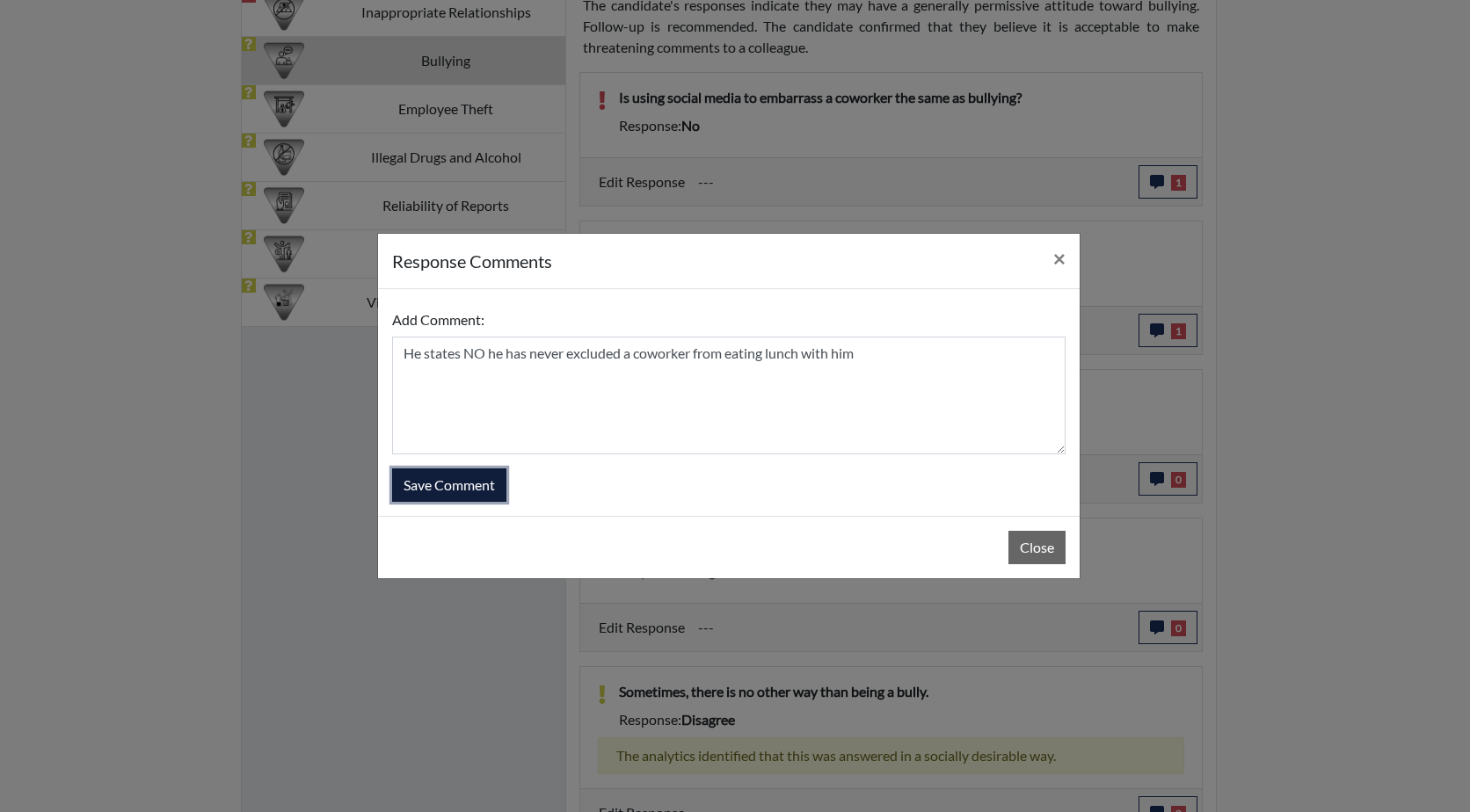
click at [464, 489] on button "Save Comment" at bounding box center [449, 485] width 115 height 34
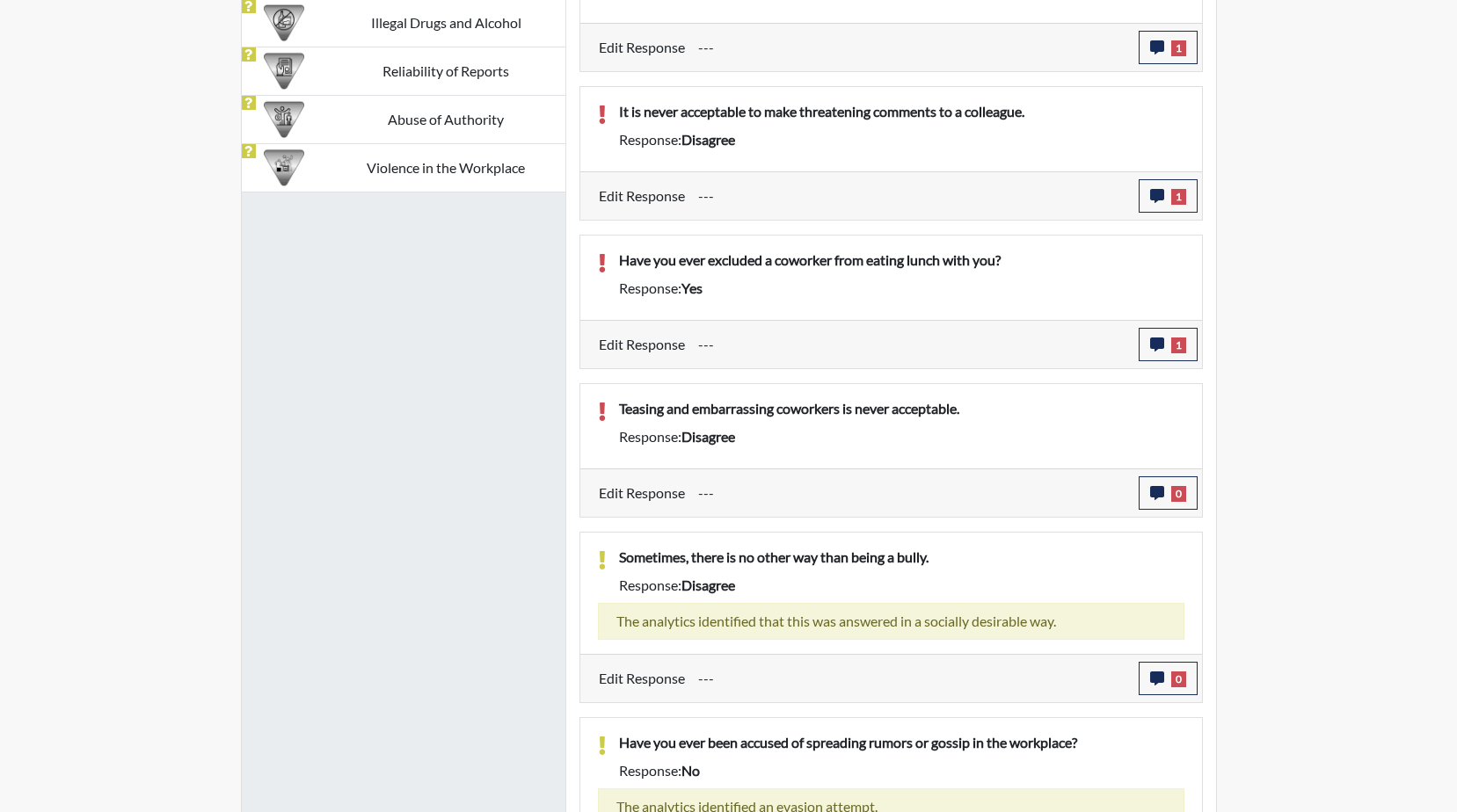
scroll to position [1392, 0]
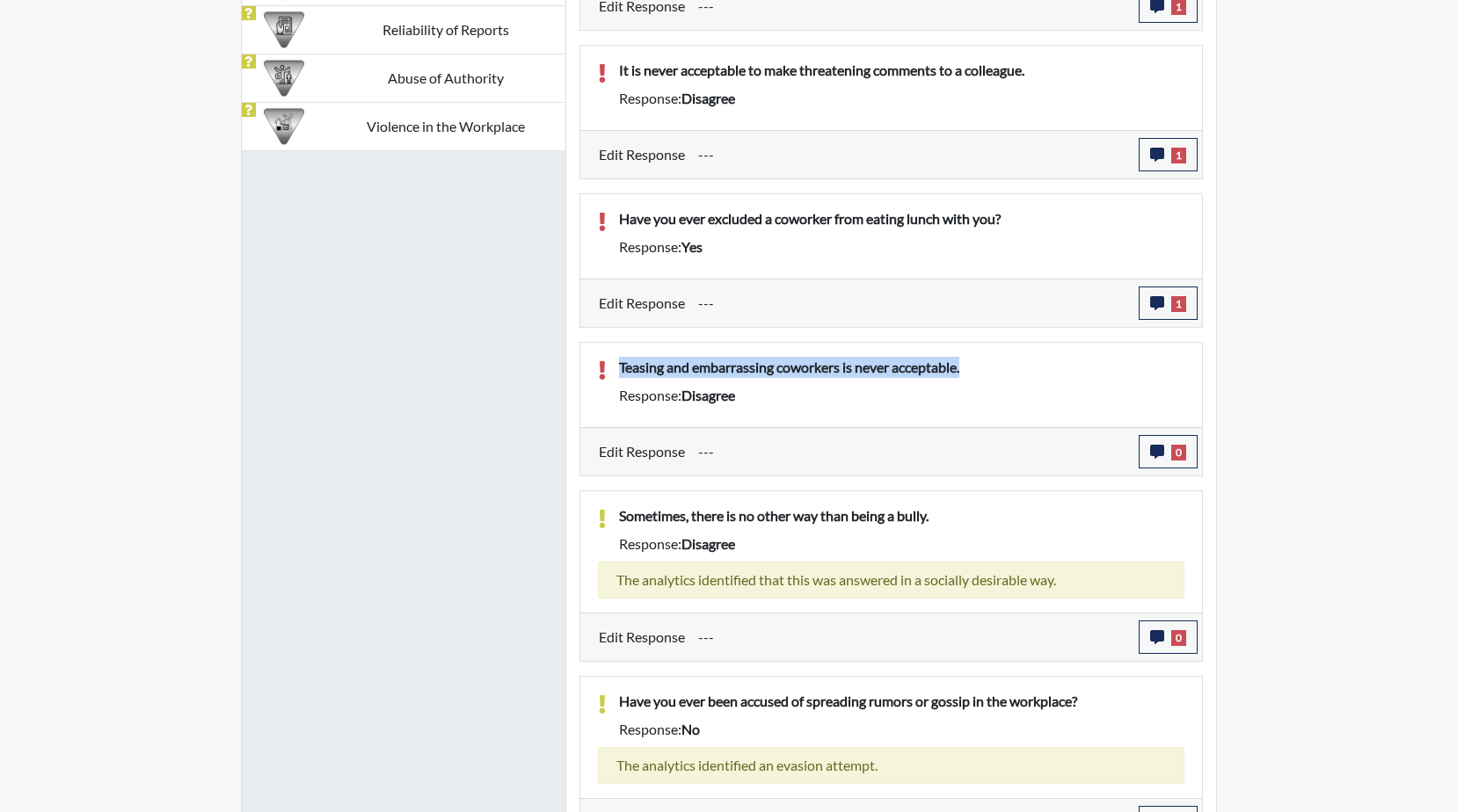
drag, startPoint x: 990, startPoint y: 362, endPoint x: 617, endPoint y: 375, distance: 373.2
click at [617, 375] on div "Teasing and embarrassing coworkers is never acceptable." at bounding box center [901, 371] width 591 height 28
drag, startPoint x: 617, startPoint y: 375, endPoint x: 701, endPoint y: 368, distance: 84.3
copy p "Teasing and embarrassing coworkers is never acceptable."
click at [1154, 450] on icon "button" at bounding box center [1157, 451] width 14 height 14
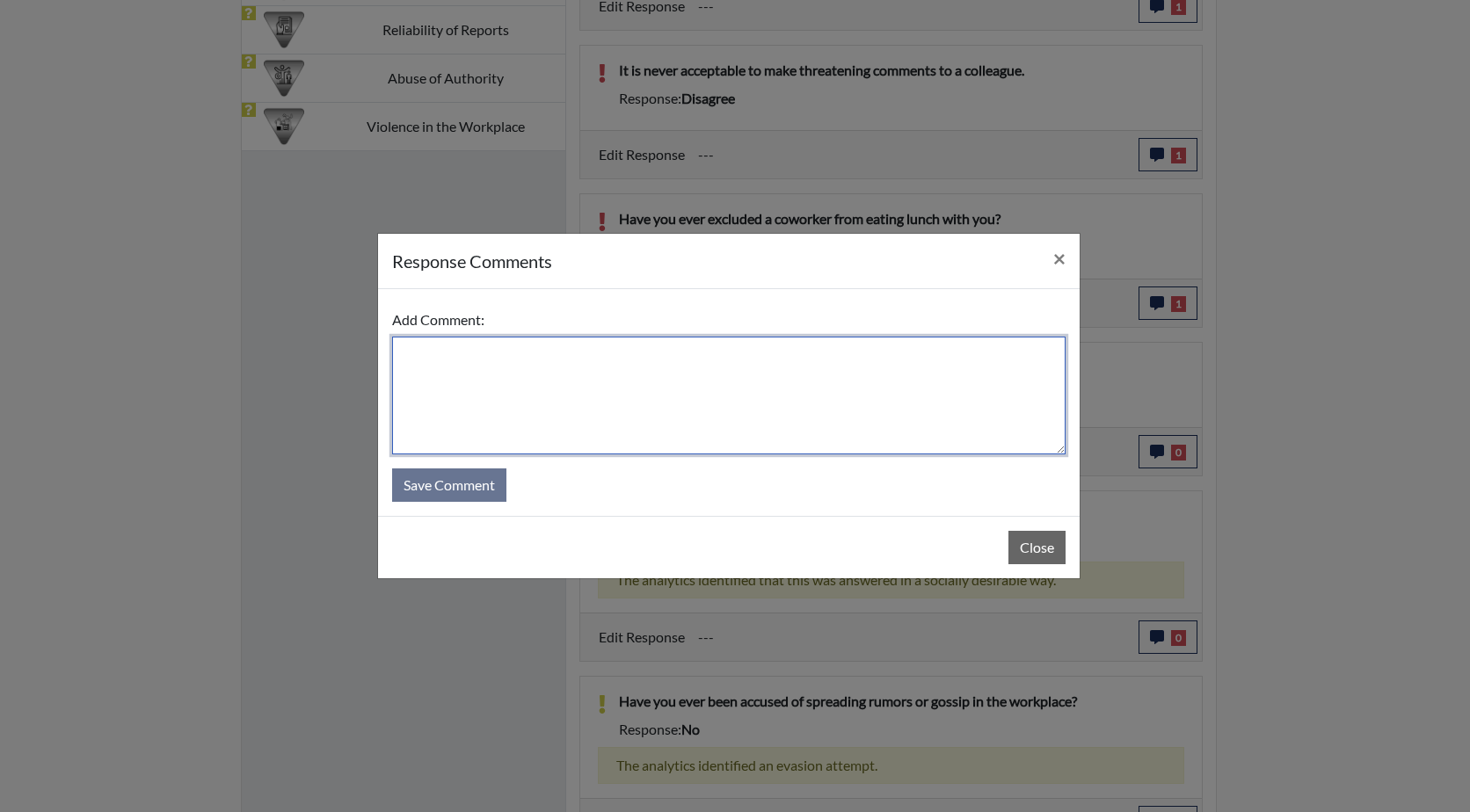
paste textarea "Teasing and embarrassing coworkers is never acceptable."
click at [402, 351] on textarea "Teasing and embarrassing coworkers is never acceptable." at bounding box center [728, 395] width 673 height 117
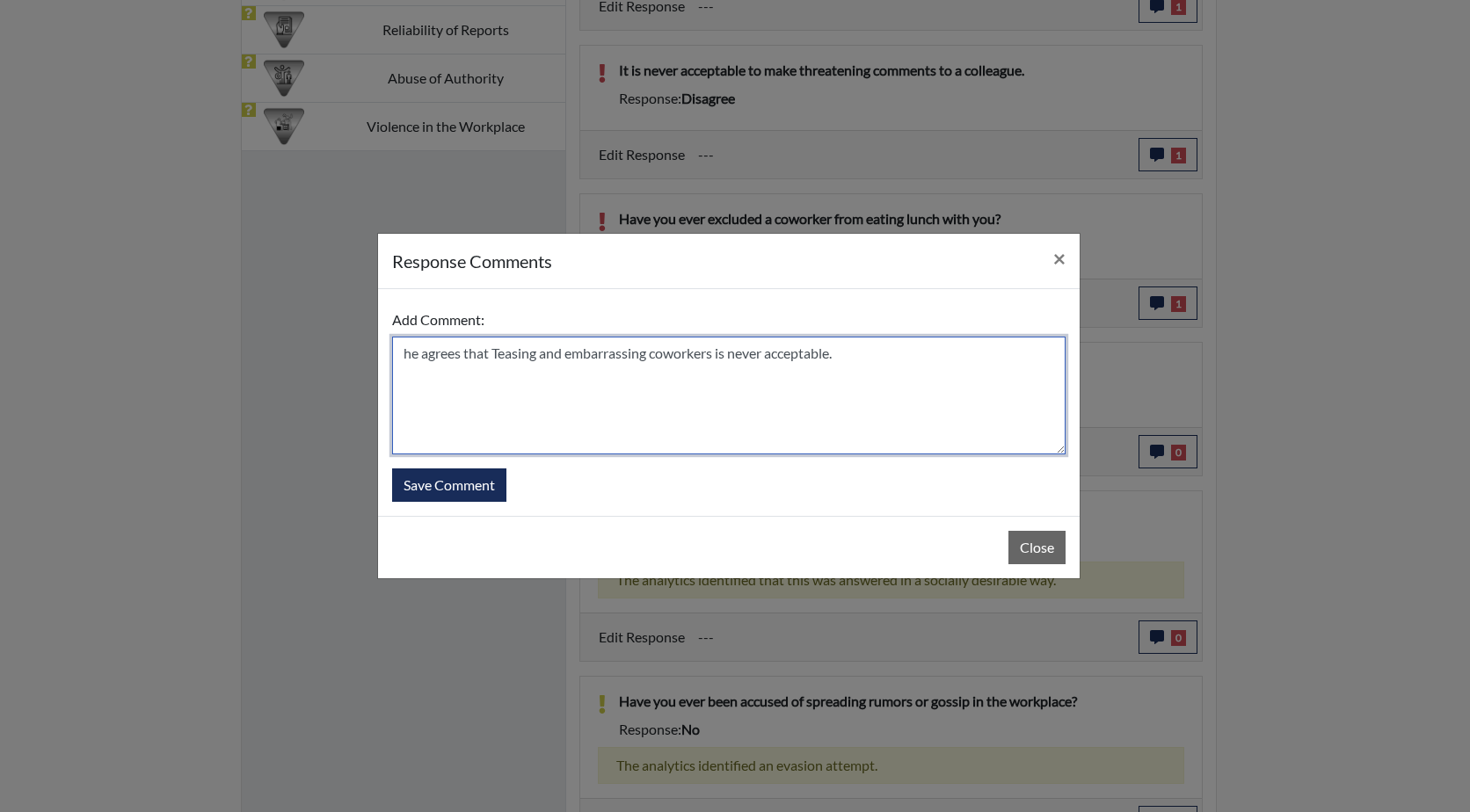
click at [502, 351] on textarea "he agrees that Teasing and embarrassing coworkers is never acceptable." at bounding box center [728, 395] width 673 height 117
click at [410, 355] on textarea "he agrees that teasing and embarrassing coworkers is never acceptable." at bounding box center [728, 395] width 673 height 117
type textarea "He agrees that teasing and embarrassing coworkers is never acceptable."
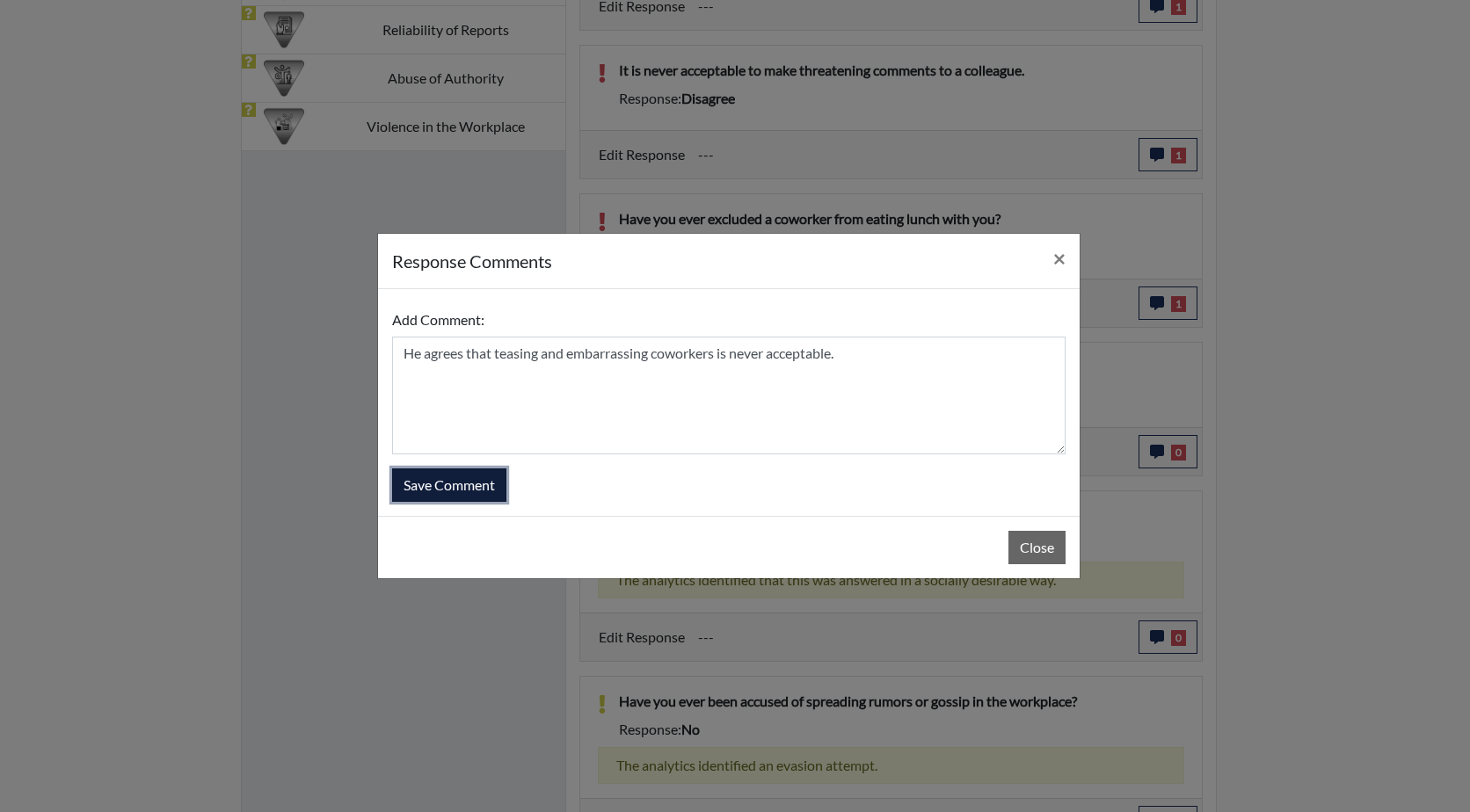
click at [447, 484] on button "Save Comment" at bounding box center [449, 485] width 115 height 34
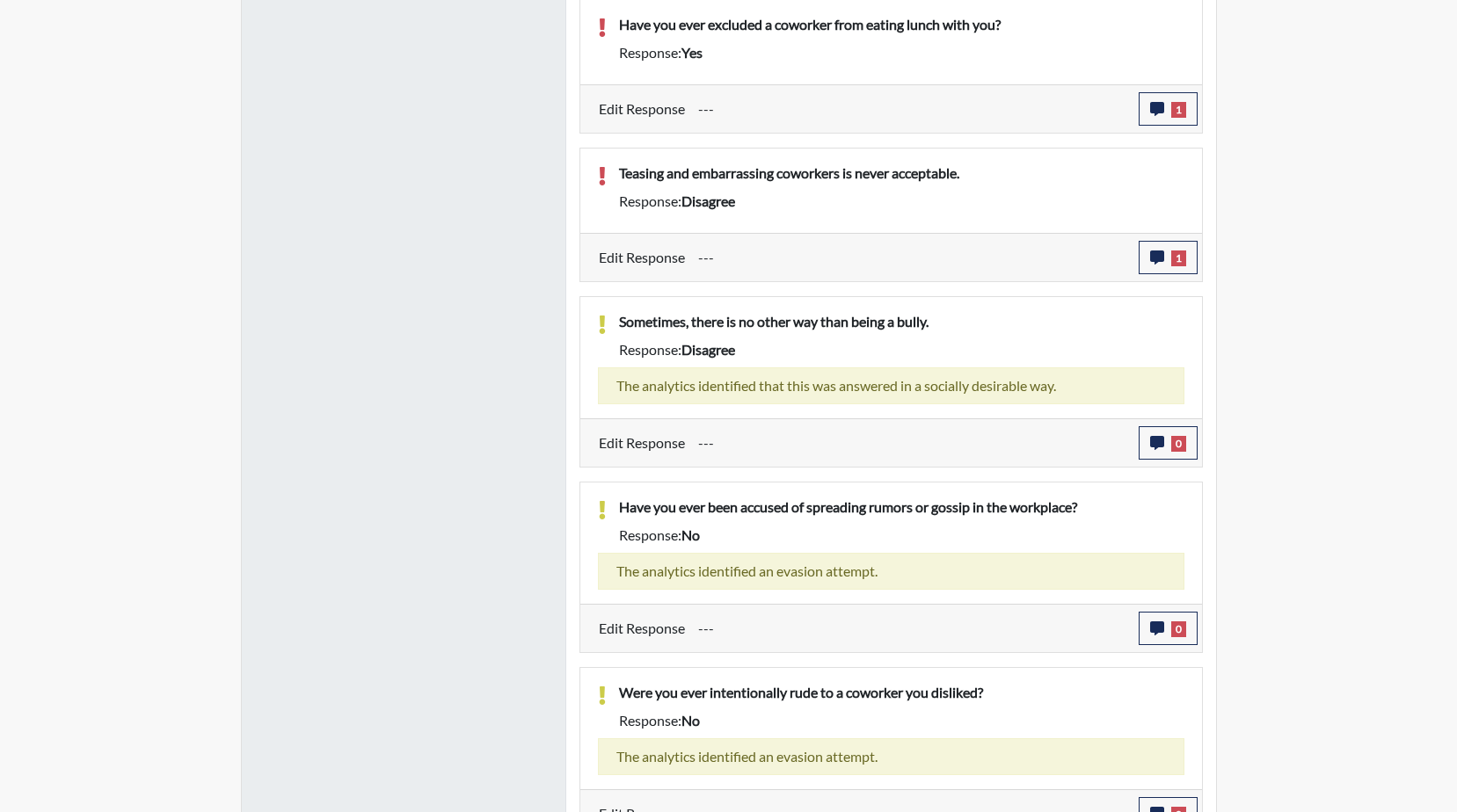
scroll to position [1613, 0]
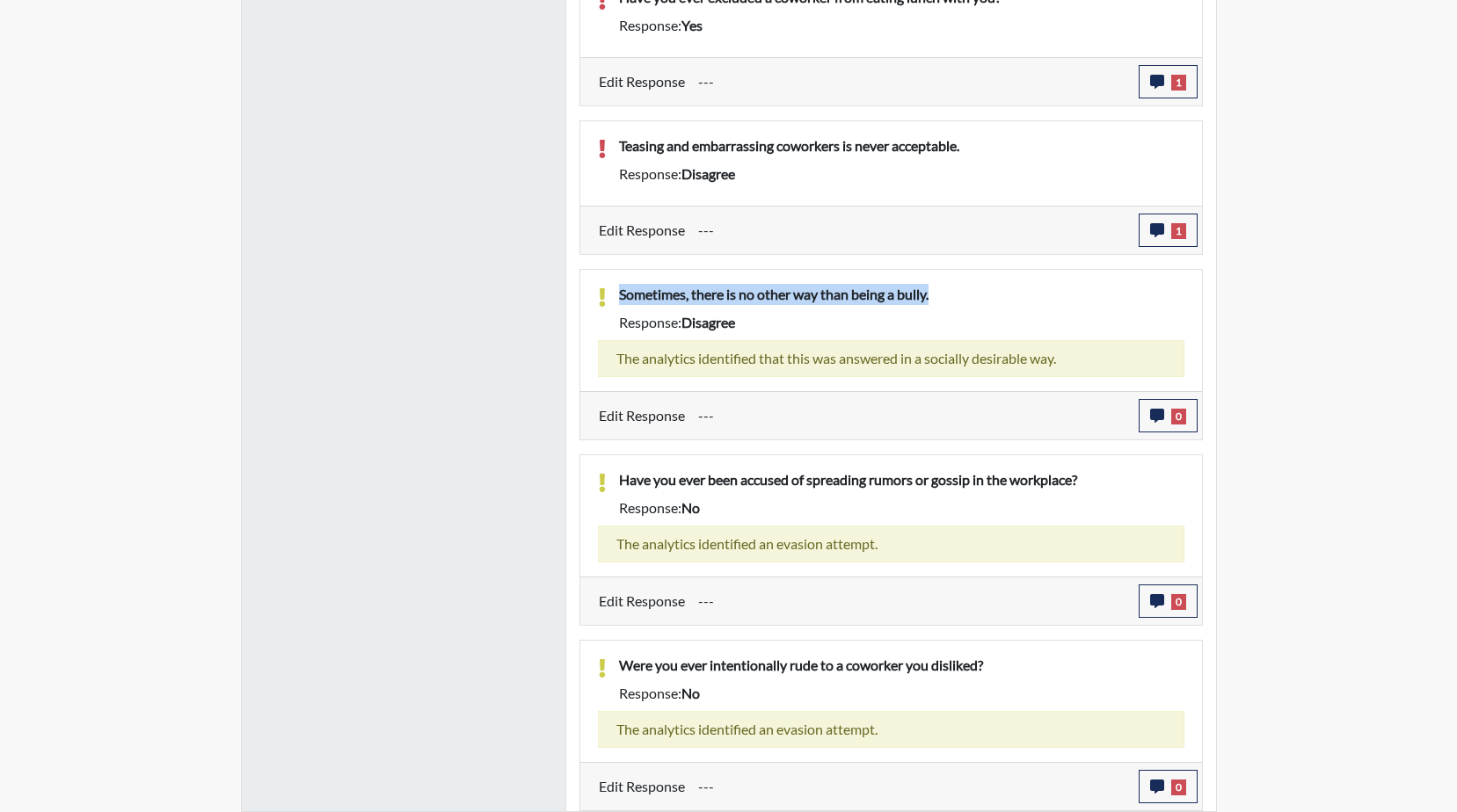
drag, startPoint x: 956, startPoint y: 292, endPoint x: 617, endPoint y: 292, distance: 339.0
click at [617, 292] on div "Sometimes, there is no other way than being a bully." at bounding box center [901, 297] width 591 height 28
click at [950, 312] on div "Response: disagree" at bounding box center [901, 323] width 591 height 21
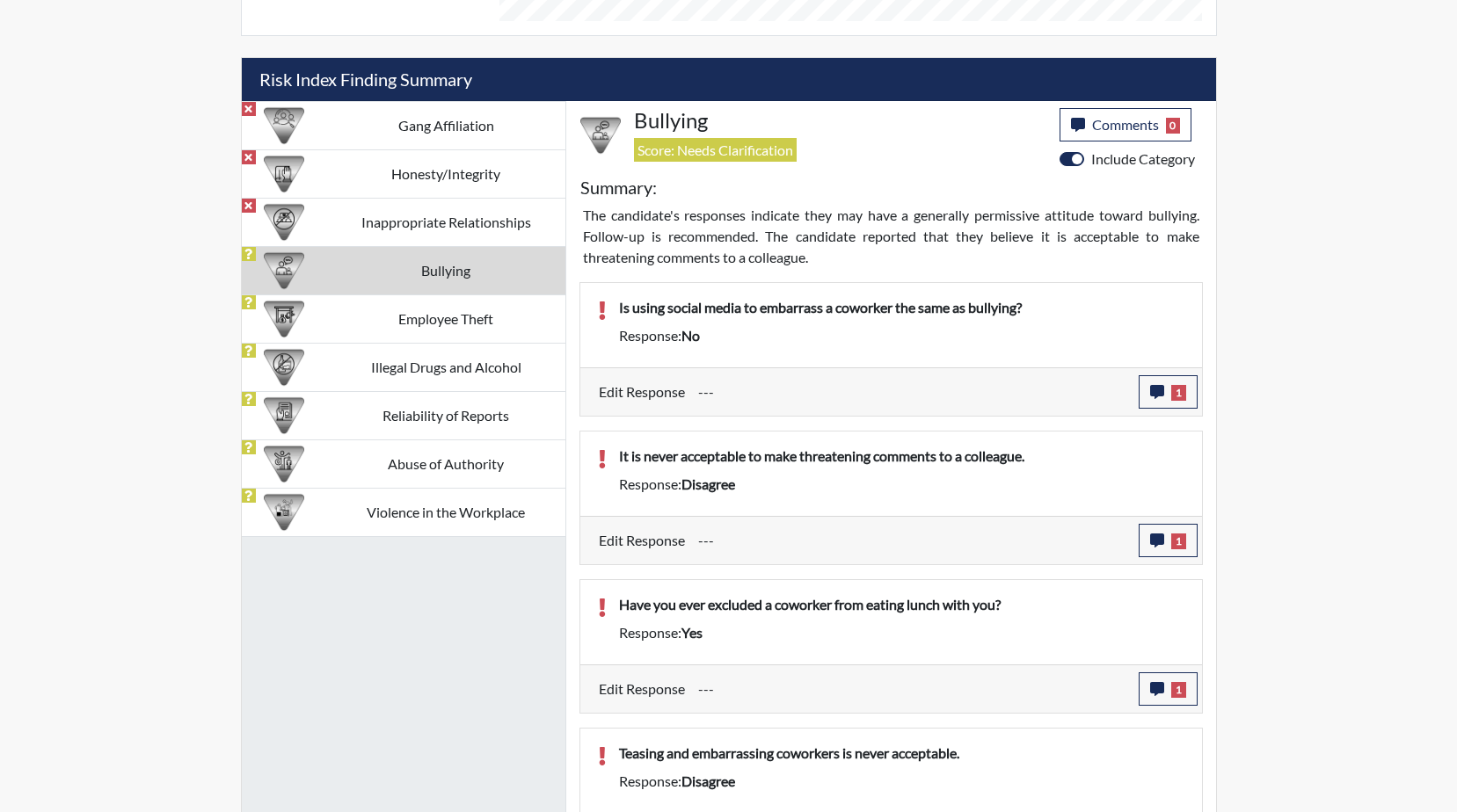
scroll to position [998, 0]
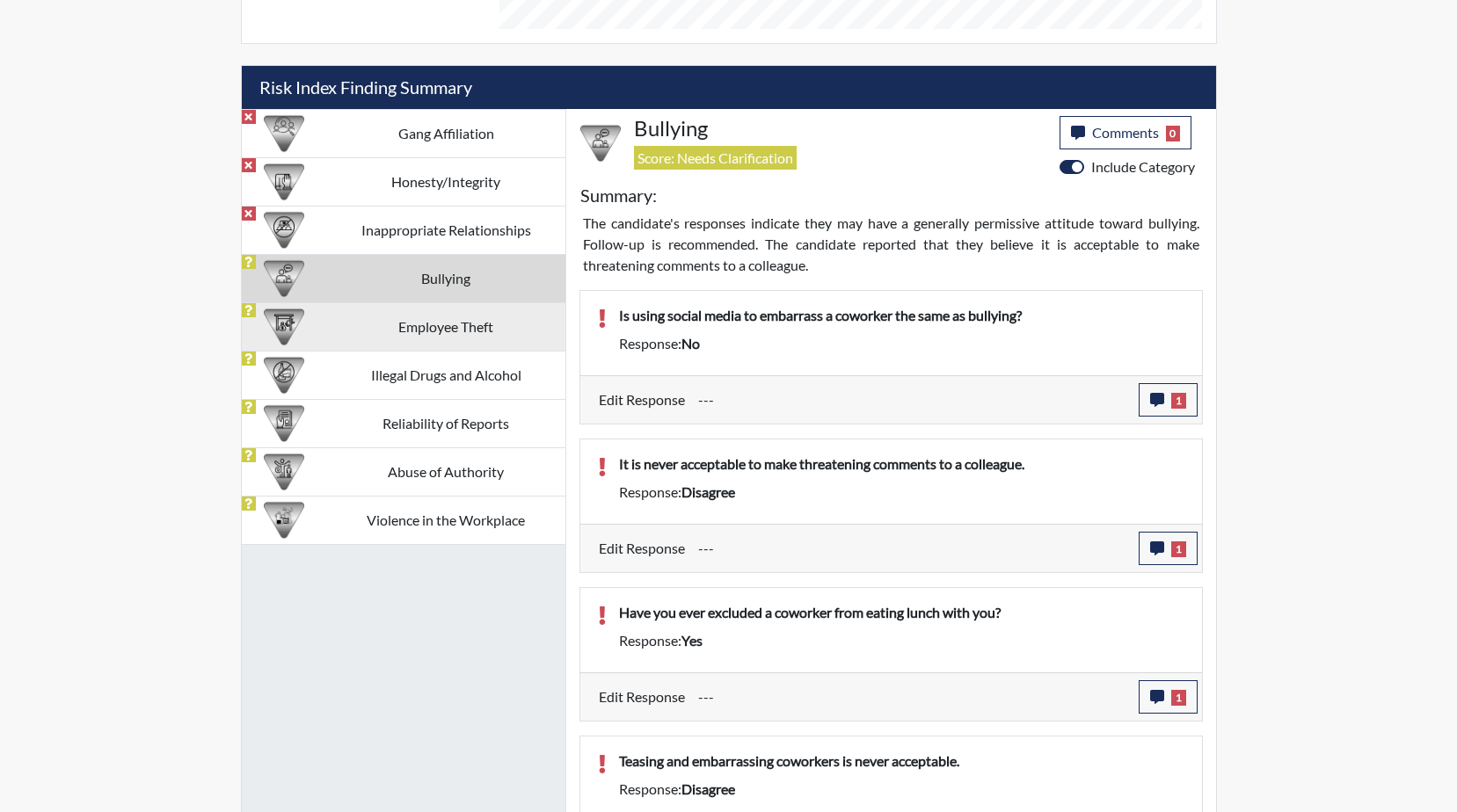
click at [440, 331] on td "Employee Theft" at bounding box center [446, 326] width 238 height 48
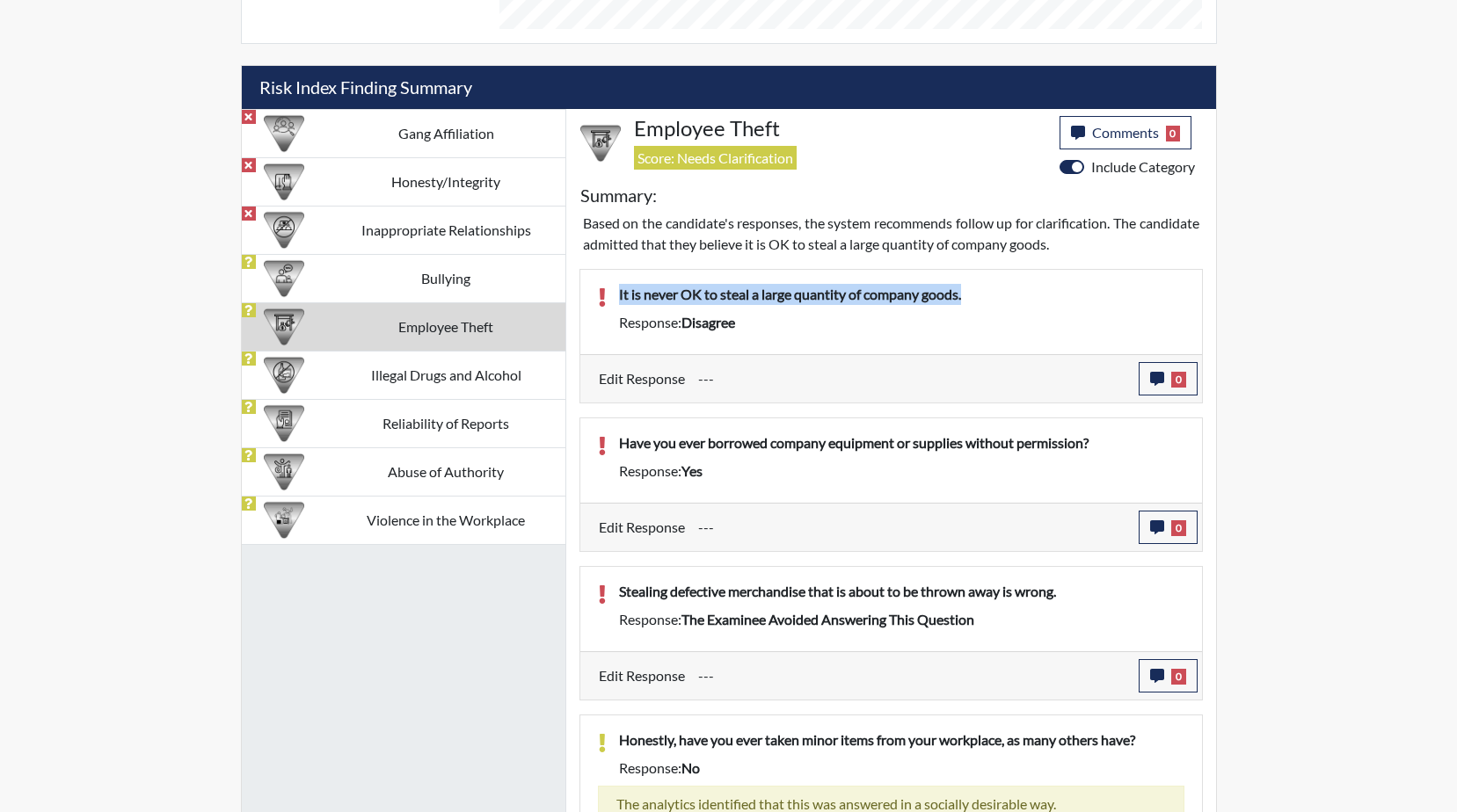
drag, startPoint x: 976, startPoint y: 292, endPoint x: 604, endPoint y: 294, distance: 372.0
click at [604, 294] on div "It is never OK to steal a large quantity of company goods. Response: disagree" at bounding box center [891, 311] width 613 height 56
drag, startPoint x: 604, startPoint y: 294, endPoint x: 665, endPoint y: 294, distance: 61.0
click at [1159, 384] on button "0" at bounding box center [1168, 378] width 59 height 34
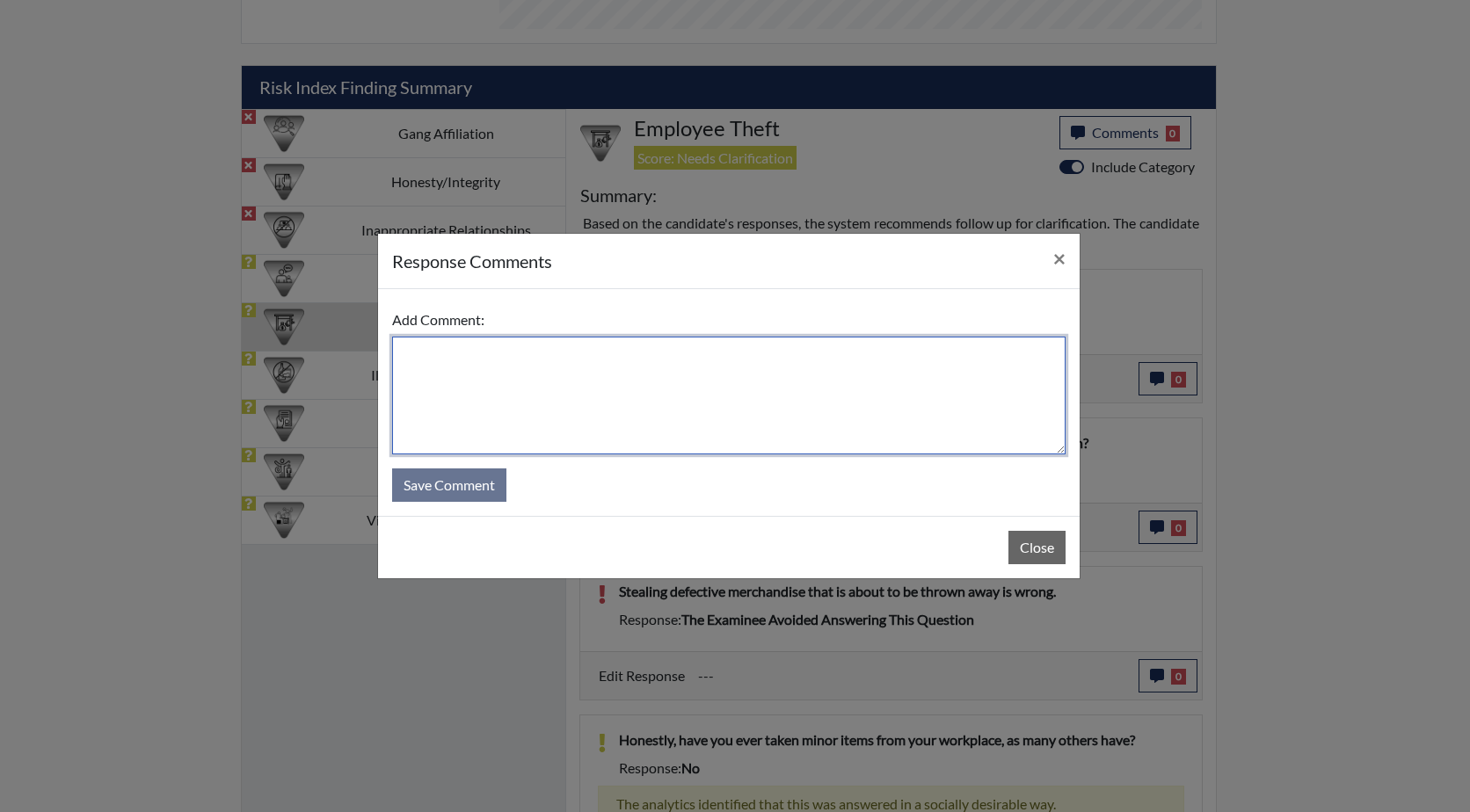
paste textarea "It is never OK to steal a large quantity of company goods."
click at [403, 355] on textarea "It is never OK to steal a large quantity of company goods." at bounding box center [728, 395] width 673 height 117
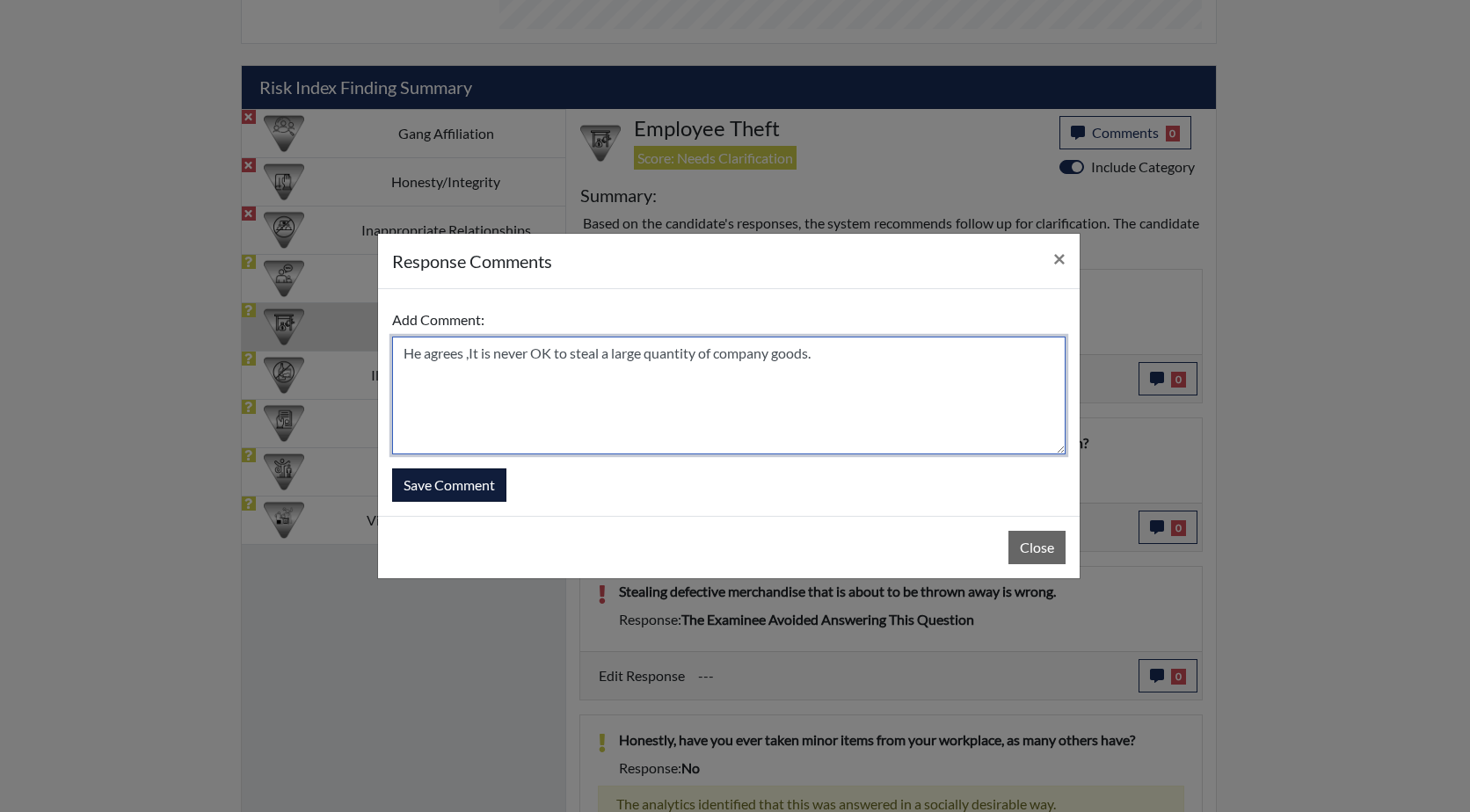
type textarea "He agrees ,It is never OK to steal a large quantity of company goods."
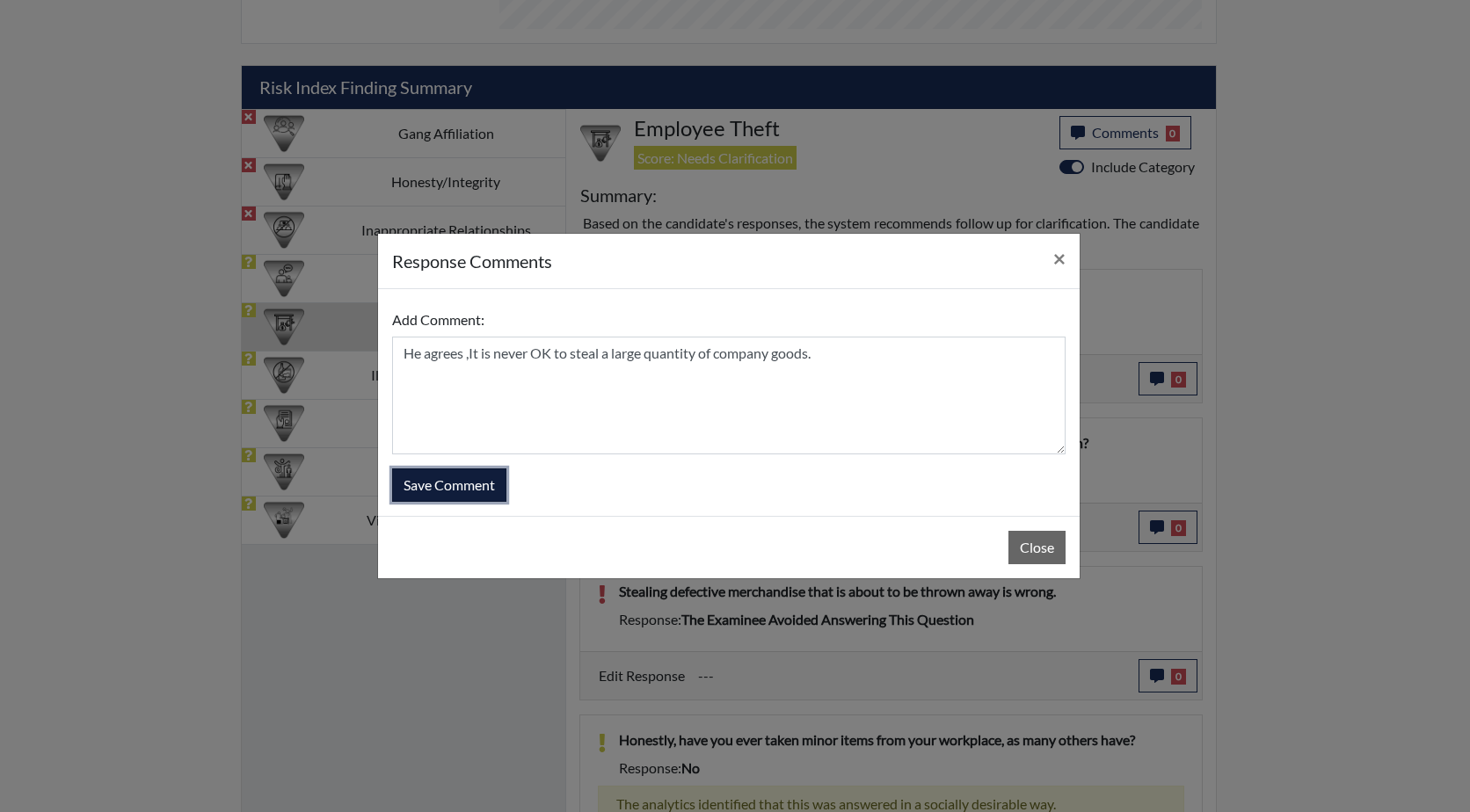
click at [458, 495] on button "Save Comment" at bounding box center [449, 485] width 115 height 34
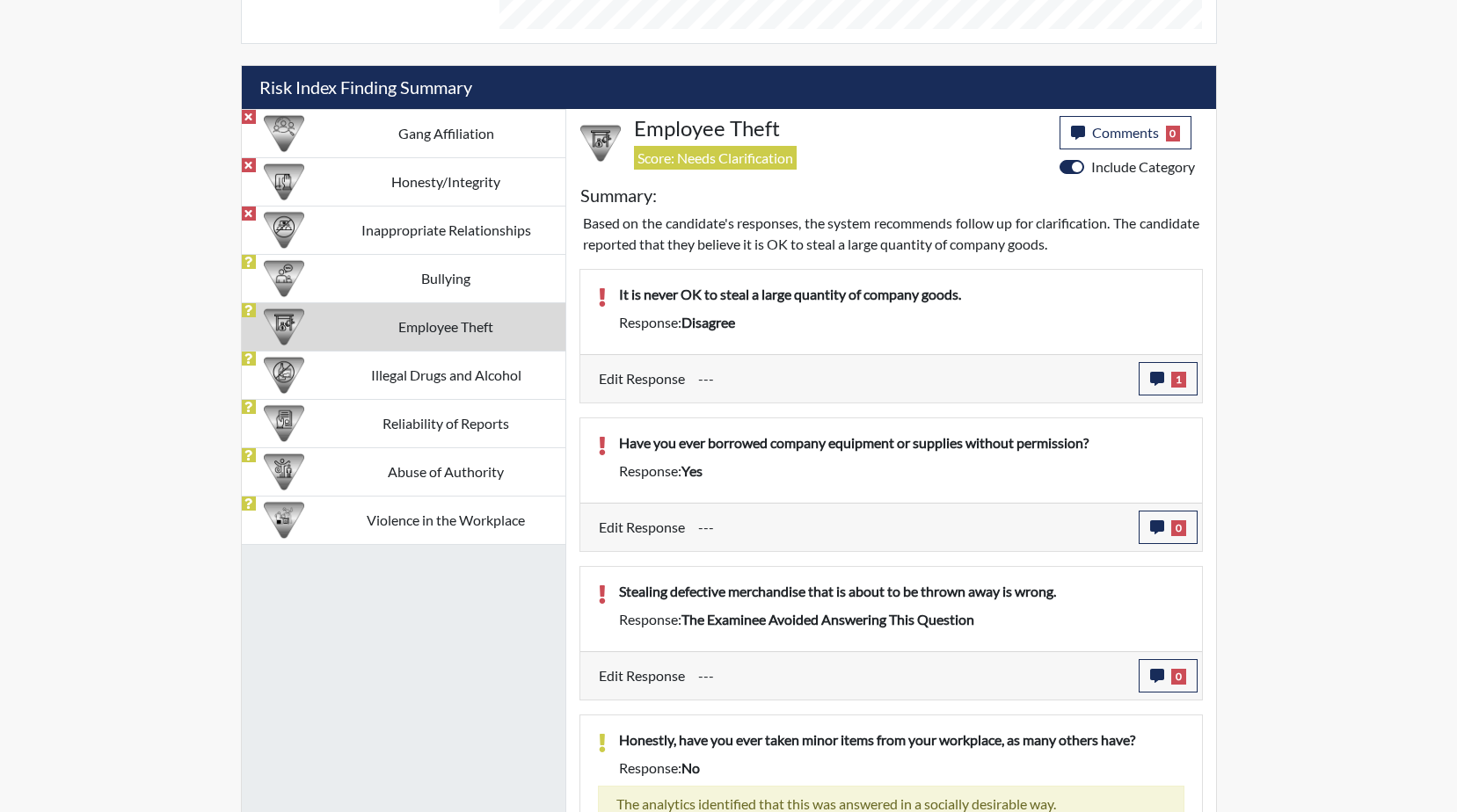
scroll to position [292, 730]
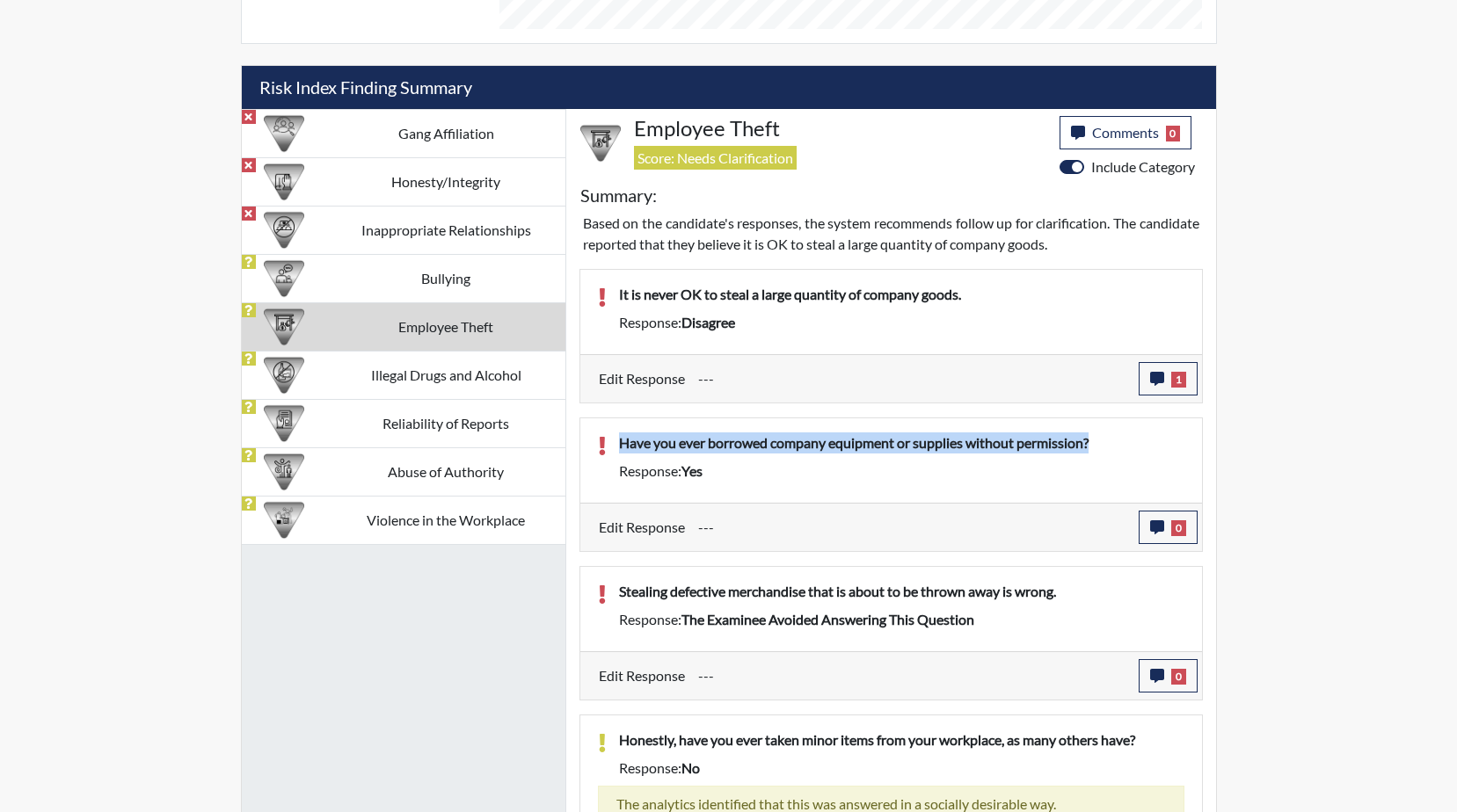
drag, startPoint x: 1115, startPoint y: 440, endPoint x: 610, endPoint y: 444, distance: 505.0
click at [610, 444] on div "Have you ever borrowed company equipment or supplies without permission?" at bounding box center [901, 447] width 591 height 28
drag, startPoint x: 610, startPoint y: 444, endPoint x: 728, endPoint y: 448, distance: 118.1
click at [1162, 530] on icon "button" at bounding box center [1157, 527] width 14 height 14
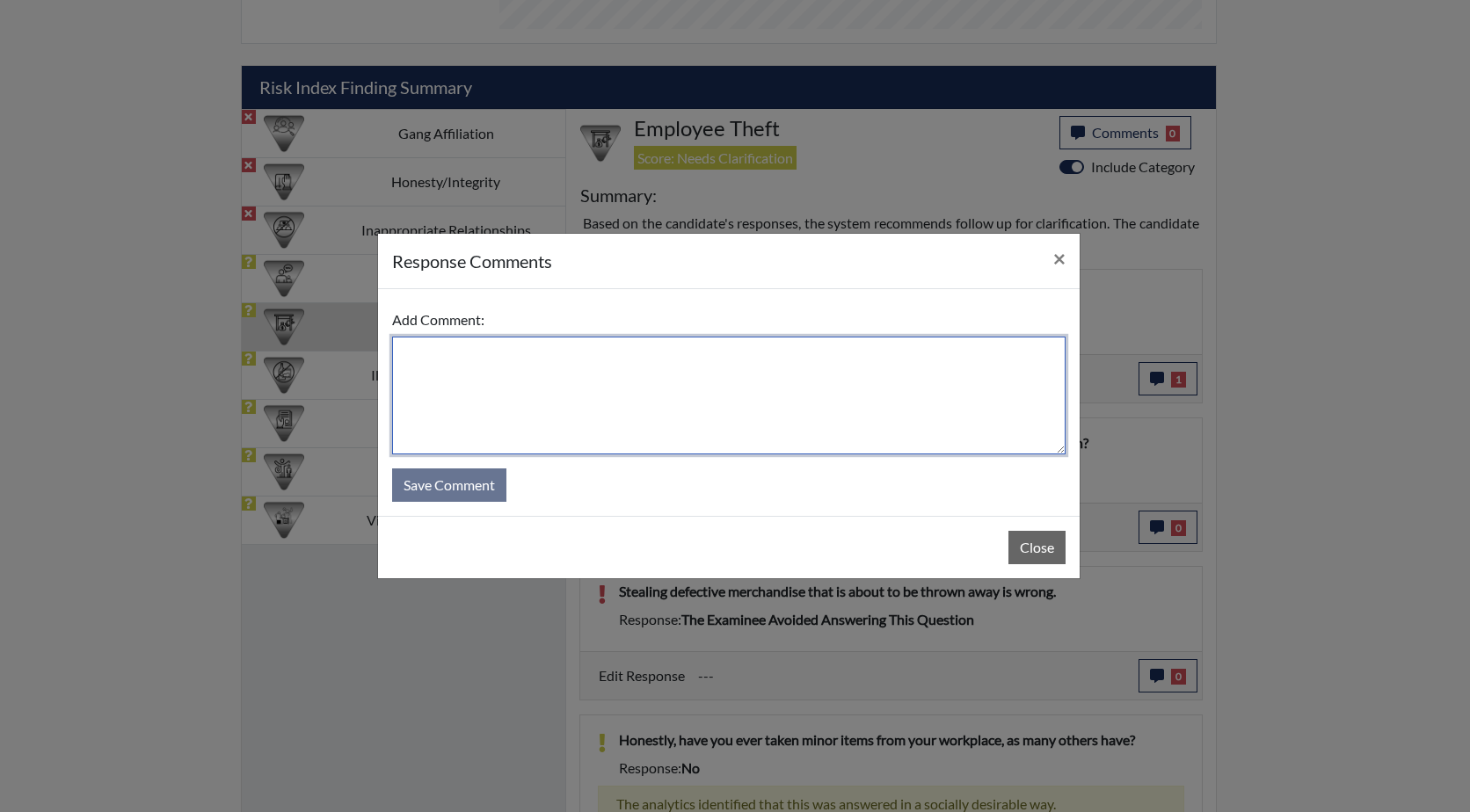
paste textarea "Have you ever borrowed company equipment or supplies without permission?"
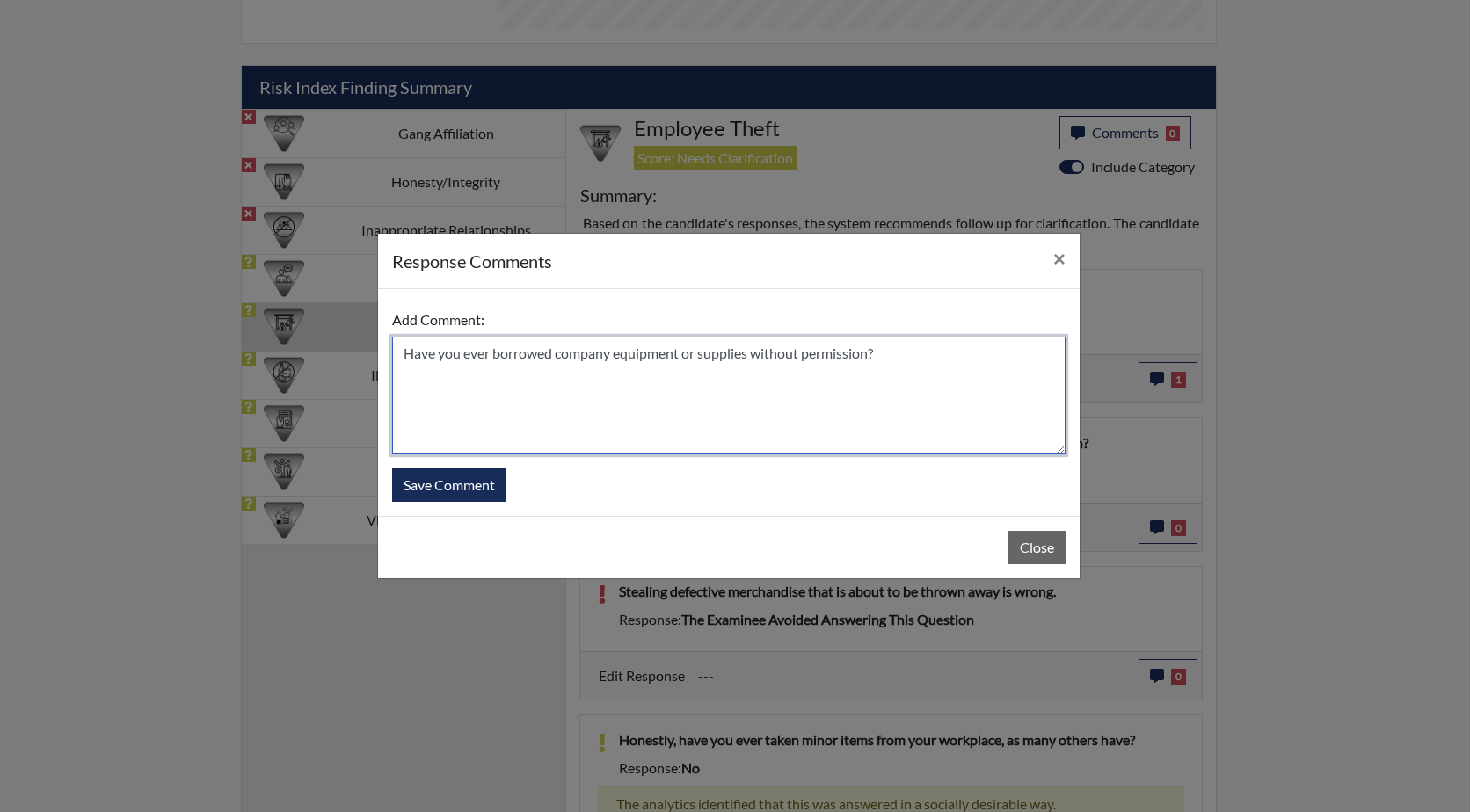
click at [398, 359] on textarea "Have you ever borrowed company equipment or supplies without permission?" at bounding box center [728, 395] width 673 height 117
drag, startPoint x: 533, startPoint y: 352, endPoint x: 467, endPoint y: 353, distance: 66.0
click at [467, 353] on textarea "NO he has Have you ever borrowed company equipment or supplies without permissi…" at bounding box center [728, 395] width 673 height 117
click at [502, 353] on textarea "NO he has never borrowed company equipment or supplies without permission?" at bounding box center [728, 395] width 673 height 117
click at [898, 353] on textarea "NO he has never borrowed company equipment or supplies without permission?" at bounding box center [728, 395] width 673 height 117
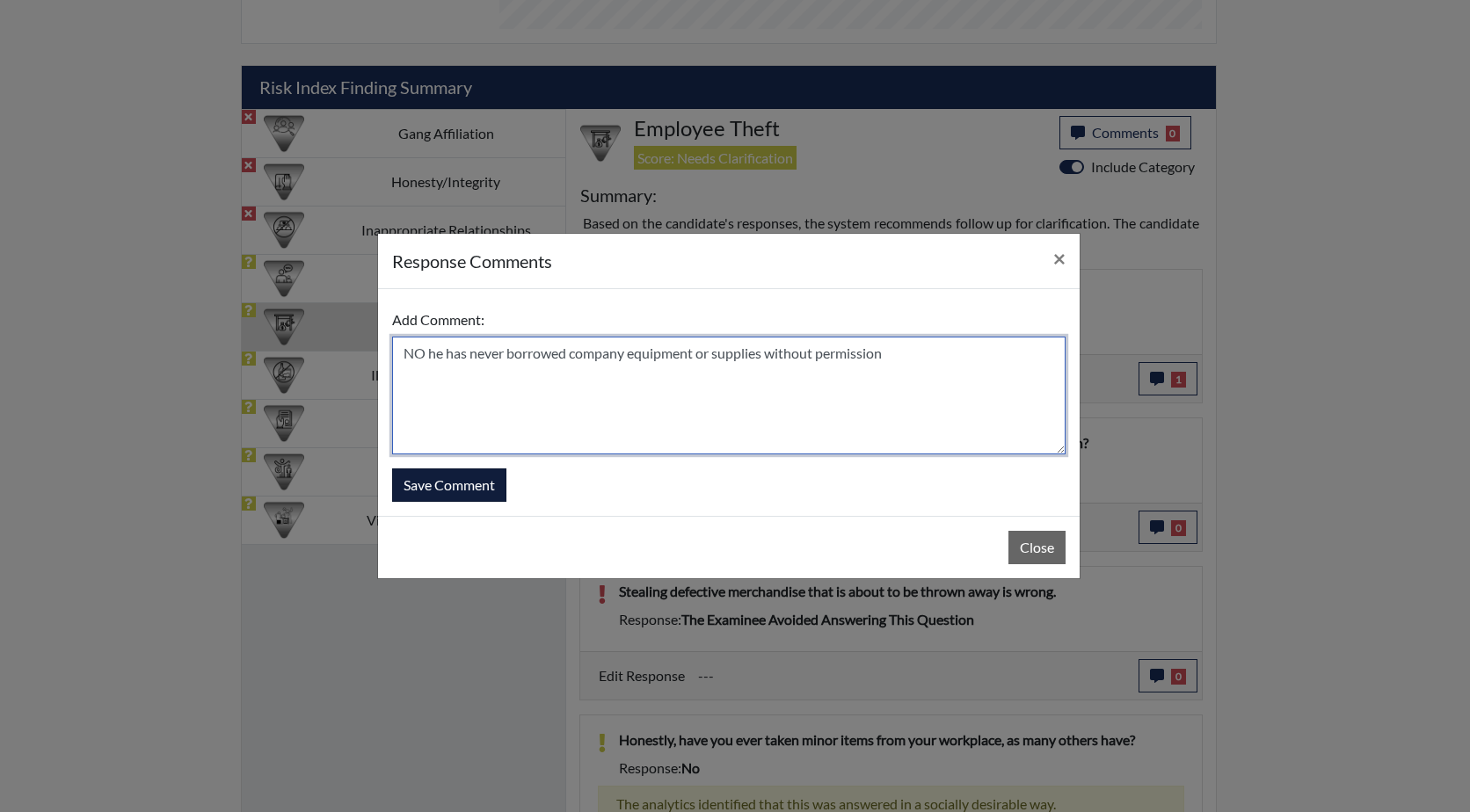
type textarea "NO he has never borrowed company equipment or supplies without permission"
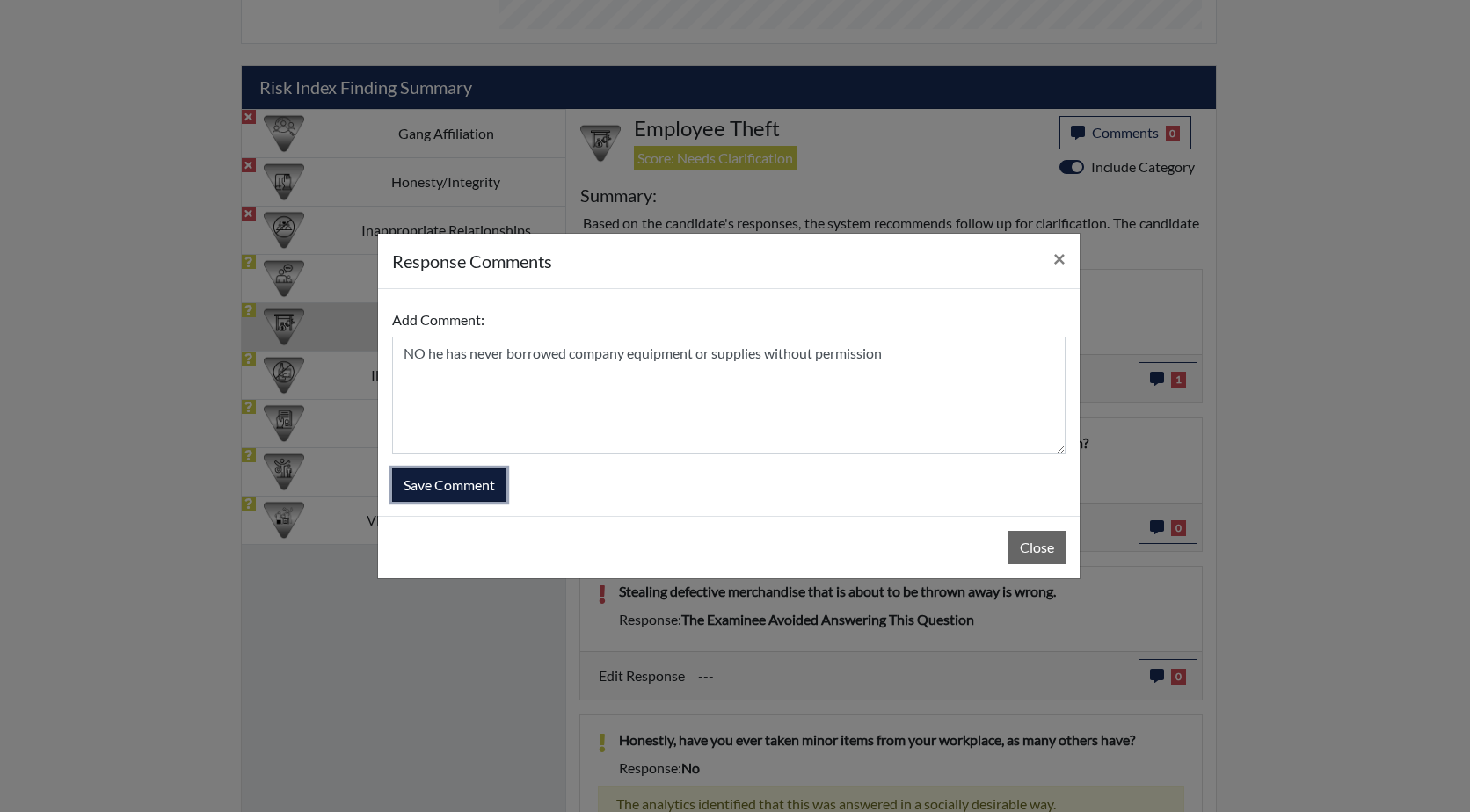
click at [440, 487] on button "Save Comment" at bounding box center [449, 485] width 115 height 34
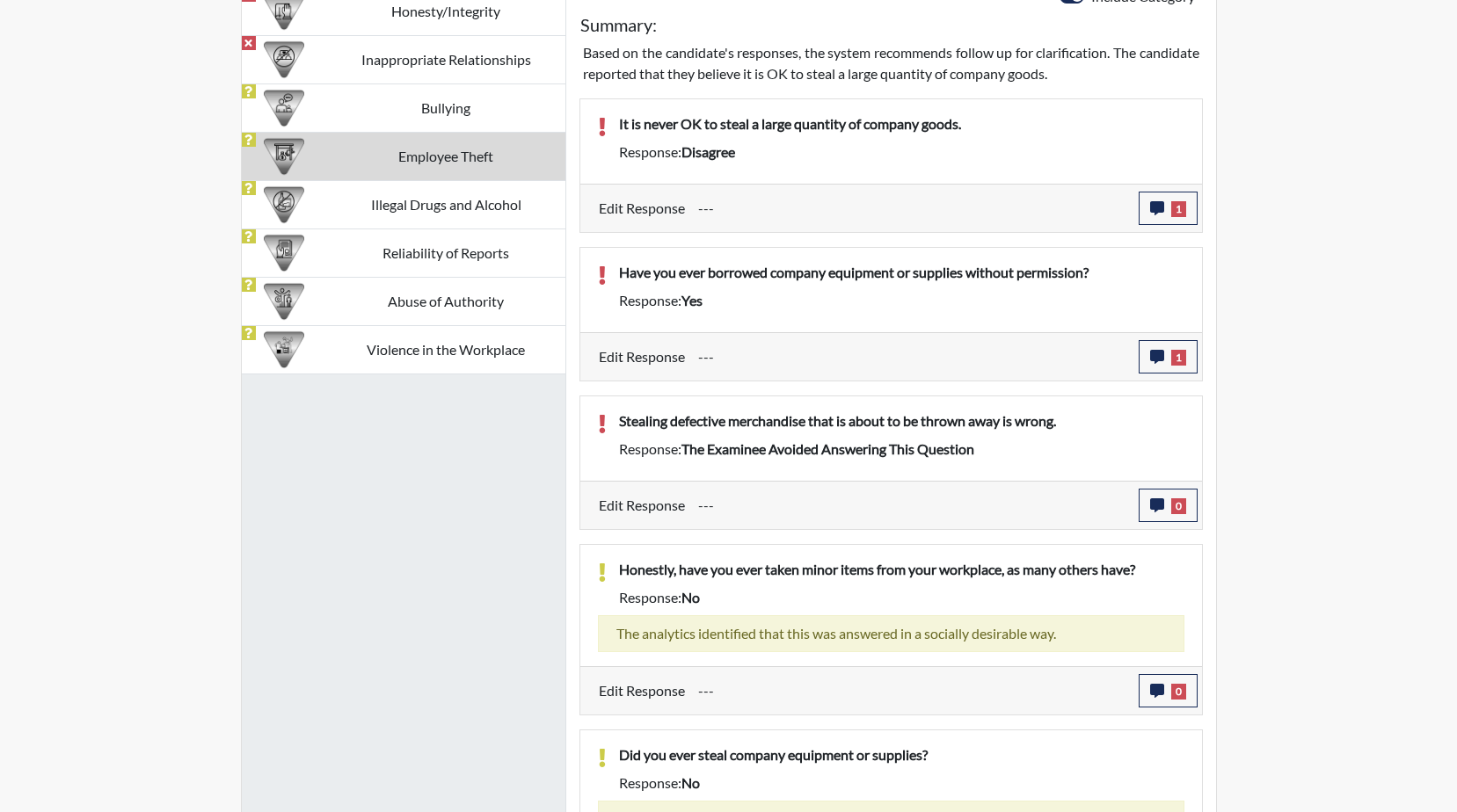
scroll to position [1261, 0]
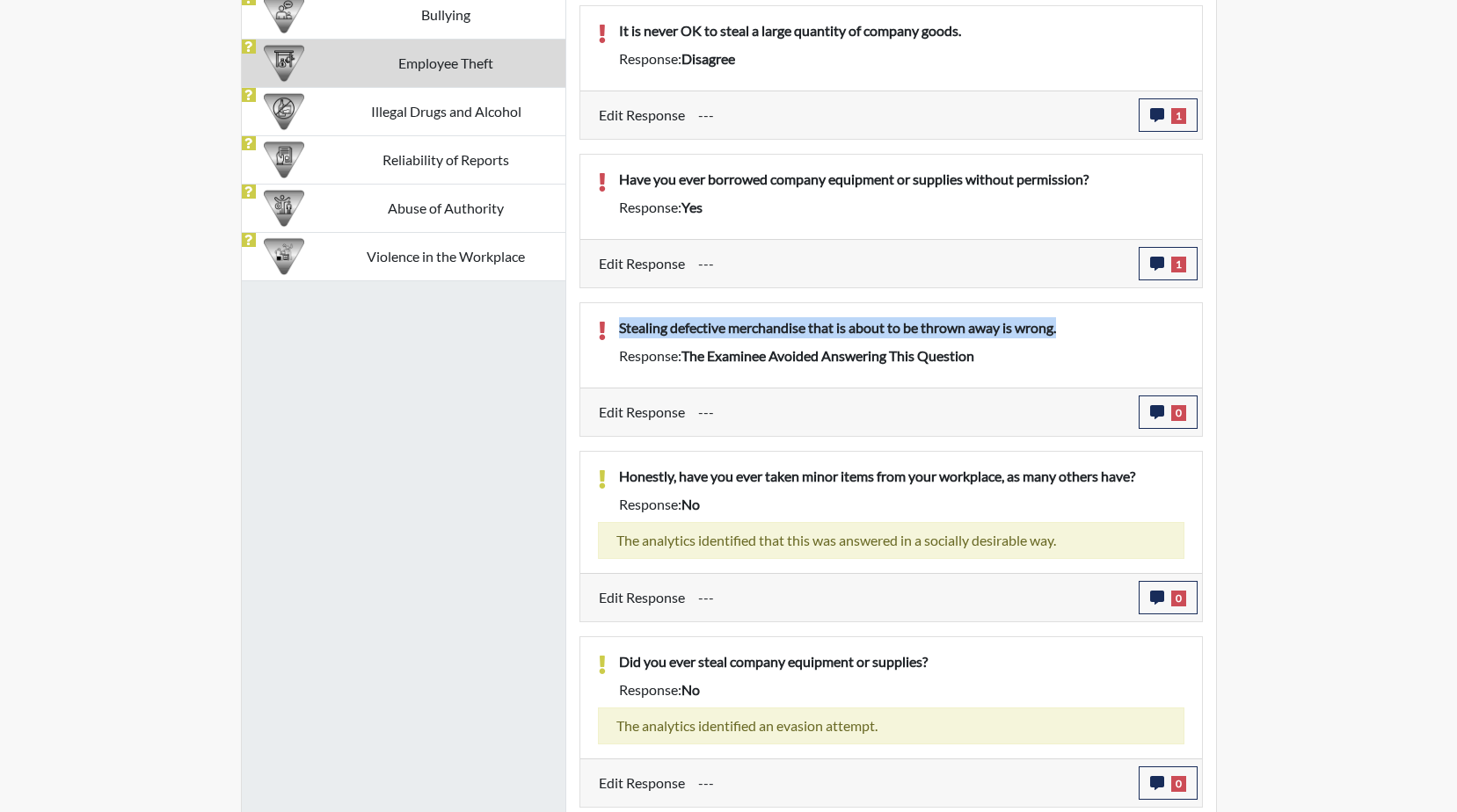
drag, startPoint x: 1077, startPoint y: 328, endPoint x: 612, endPoint y: 328, distance: 465.0
click at [612, 328] on div "Stealing defective merchandise that is about to be thrown away is wrong." at bounding box center [901, 331] width 591 height 28
drag, startPoint x: 612, startPoint y: 328, endPoint x: 690, endPoint y: 328, distance: 78.0
click at [1153, 419] on icon "button" at bounding box center [1157, 411] width 14 height 14
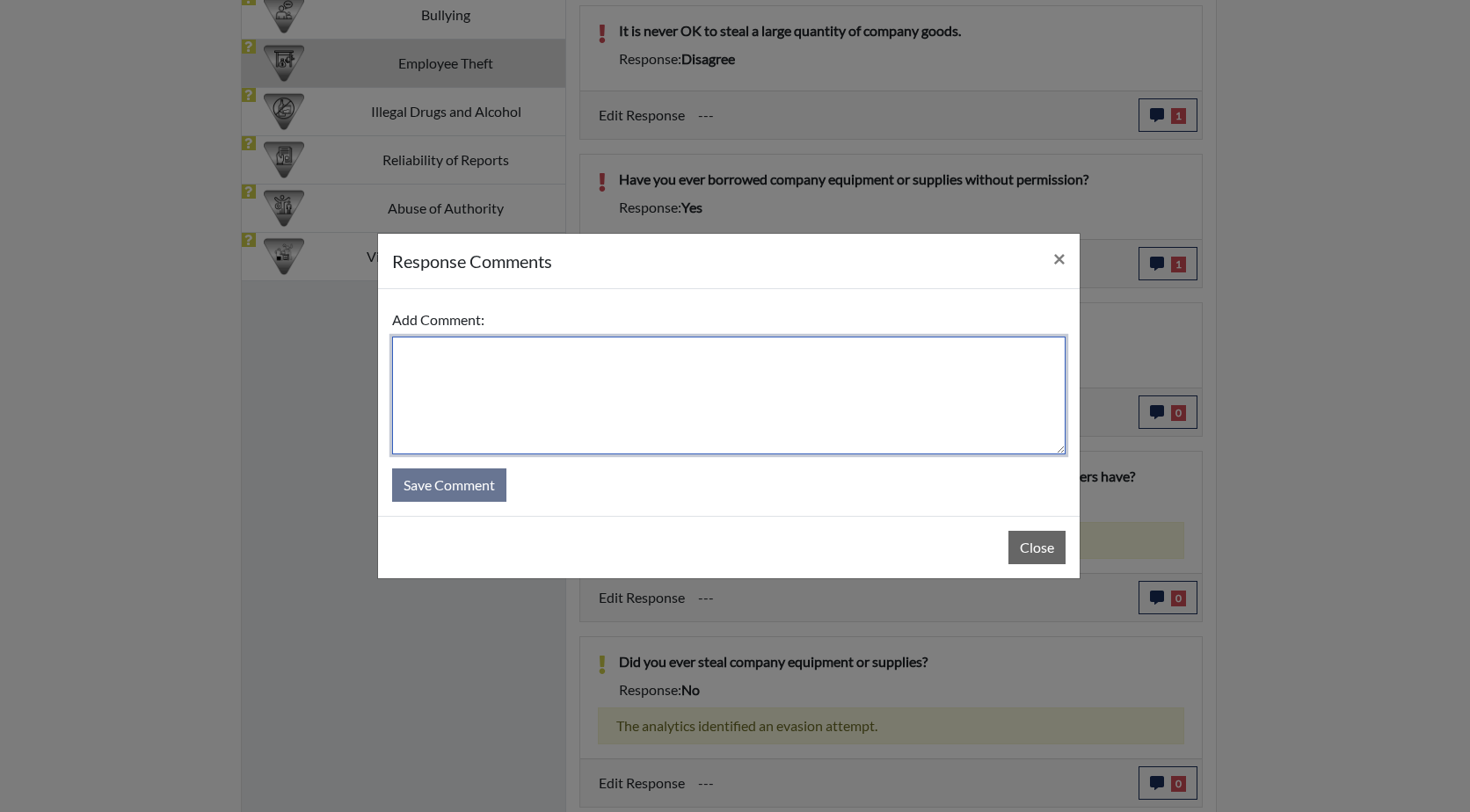
paste textarea "Stealing defective merchandise that is about to be thrown away is wrong."
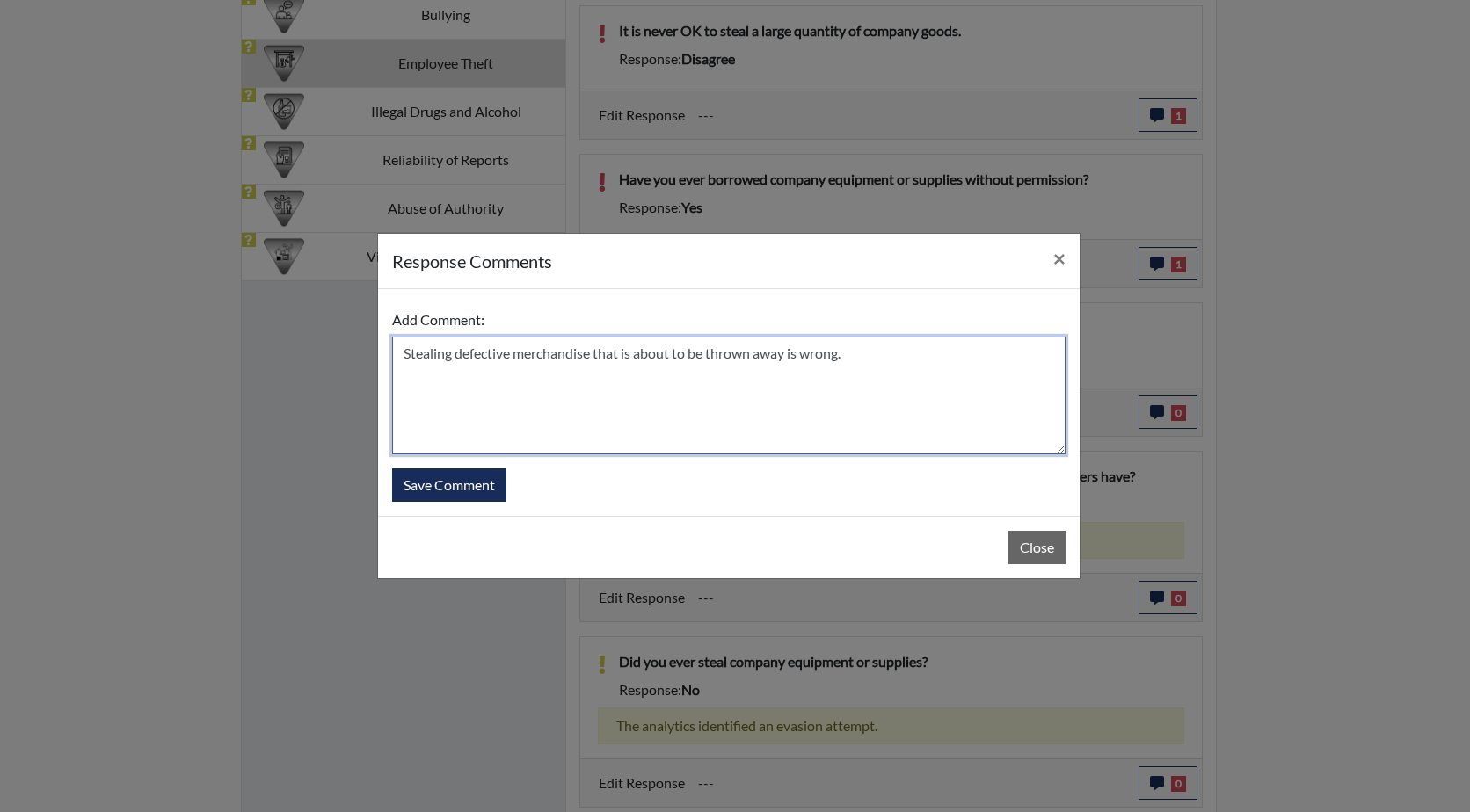
click at [399, 353] on textarea "Stealing defective merchandise that is about to be thrown away is wrong." at bounding box center [728, 395] width 673 height 117
type textarea "He states that Stealing defective merchandise that is about to be thrown away i…"
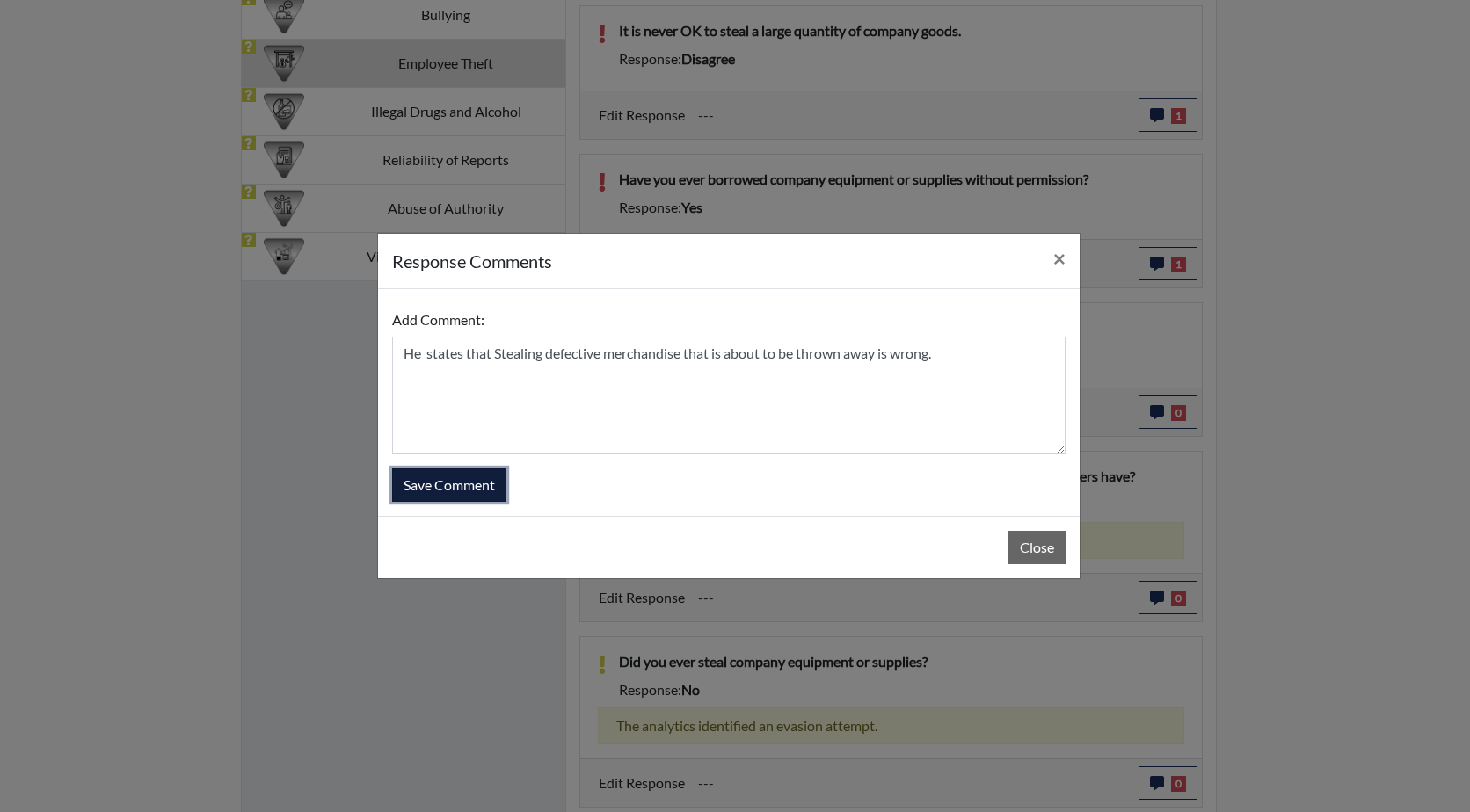
click at [454, 489] on button "Save Comment" at bounding box center [449, 485] width 115 height 34
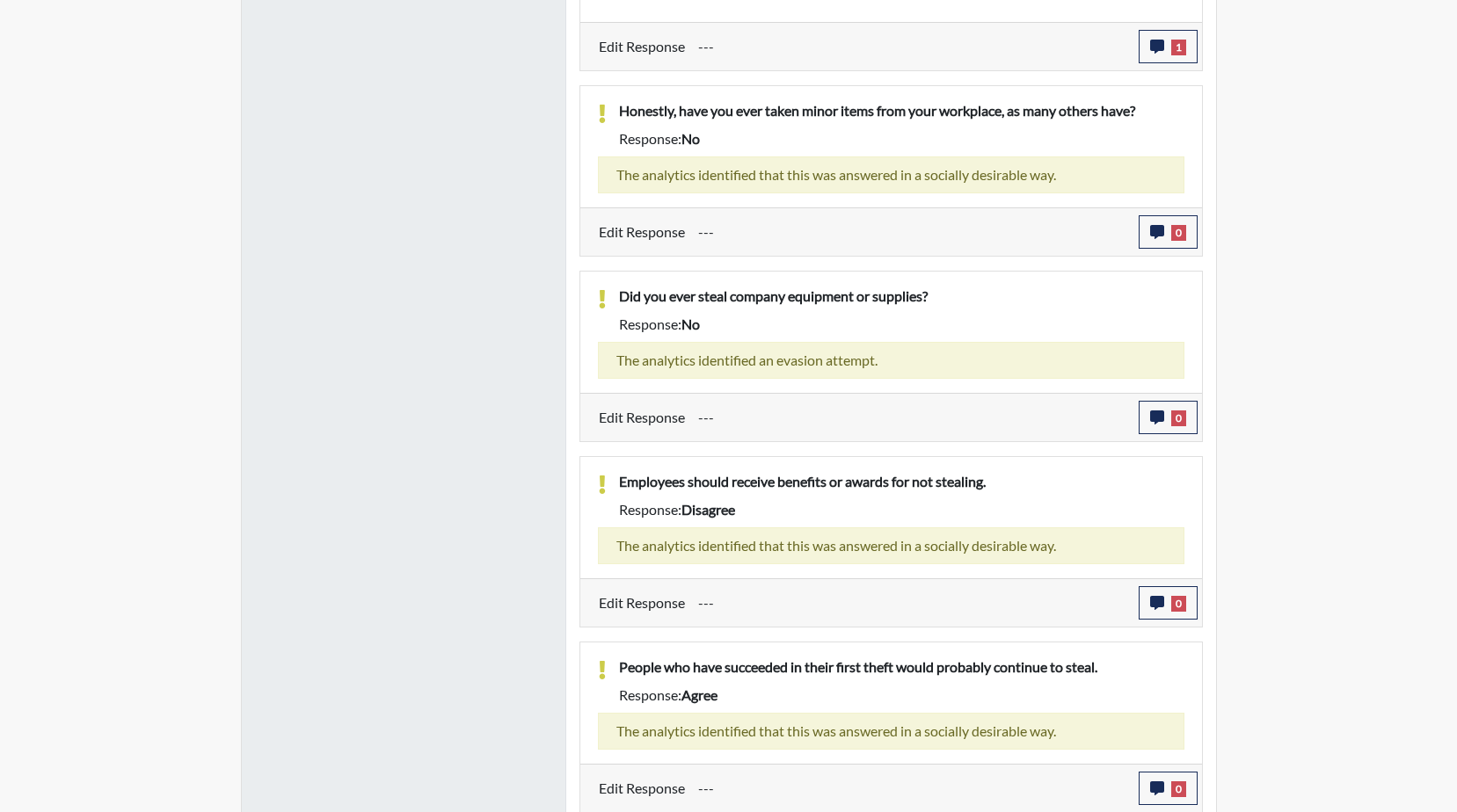
scroll to position [1629, 0]
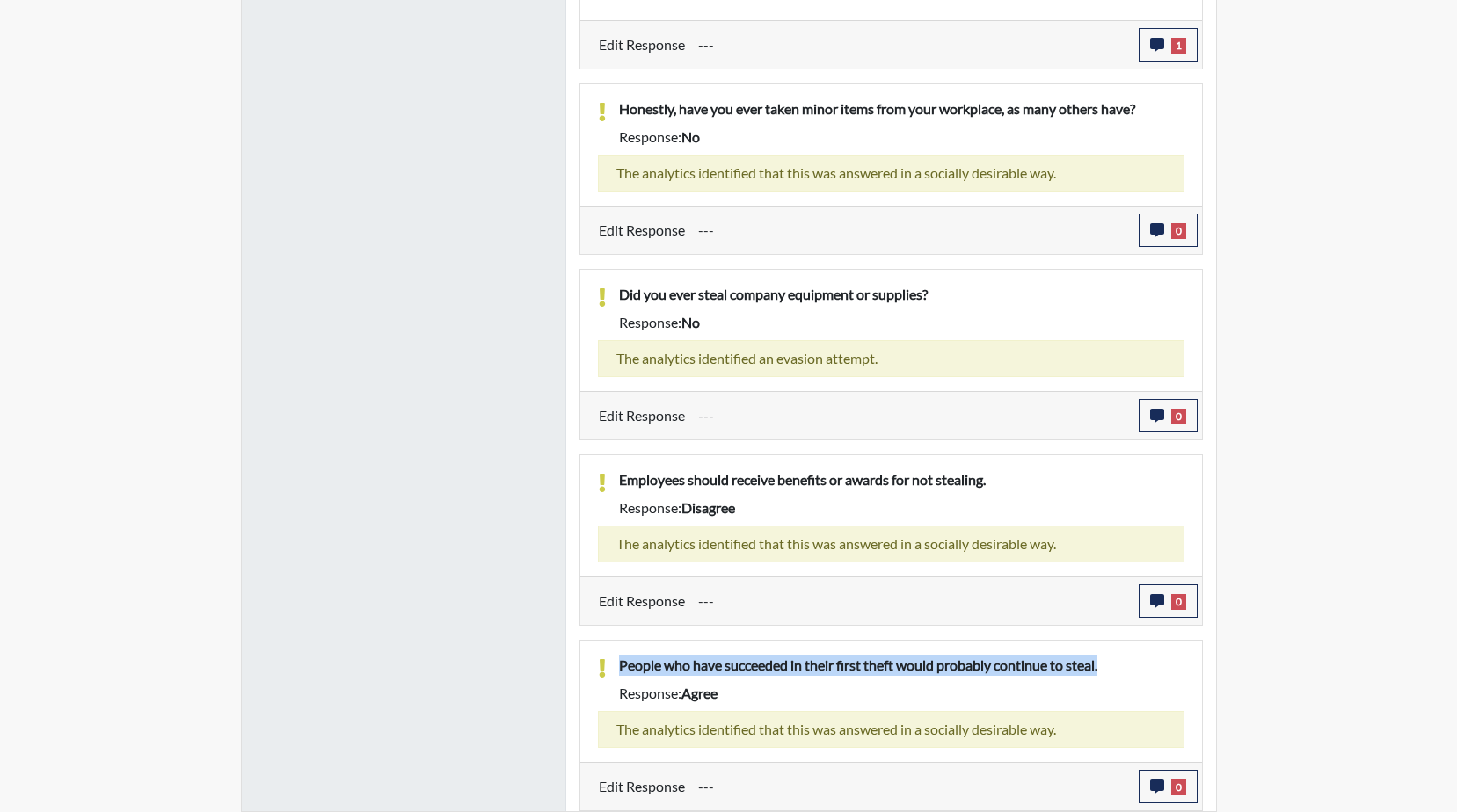
drag, startPoint x: 1108, startPoint y: 661, endPoint x: 622, endPoint y: 665, distance: 486.0
click at [622, 665] on p "People who have succeeded in their first theft would probably continue to steal." at bounding box center [902, 665] width 565 height 21
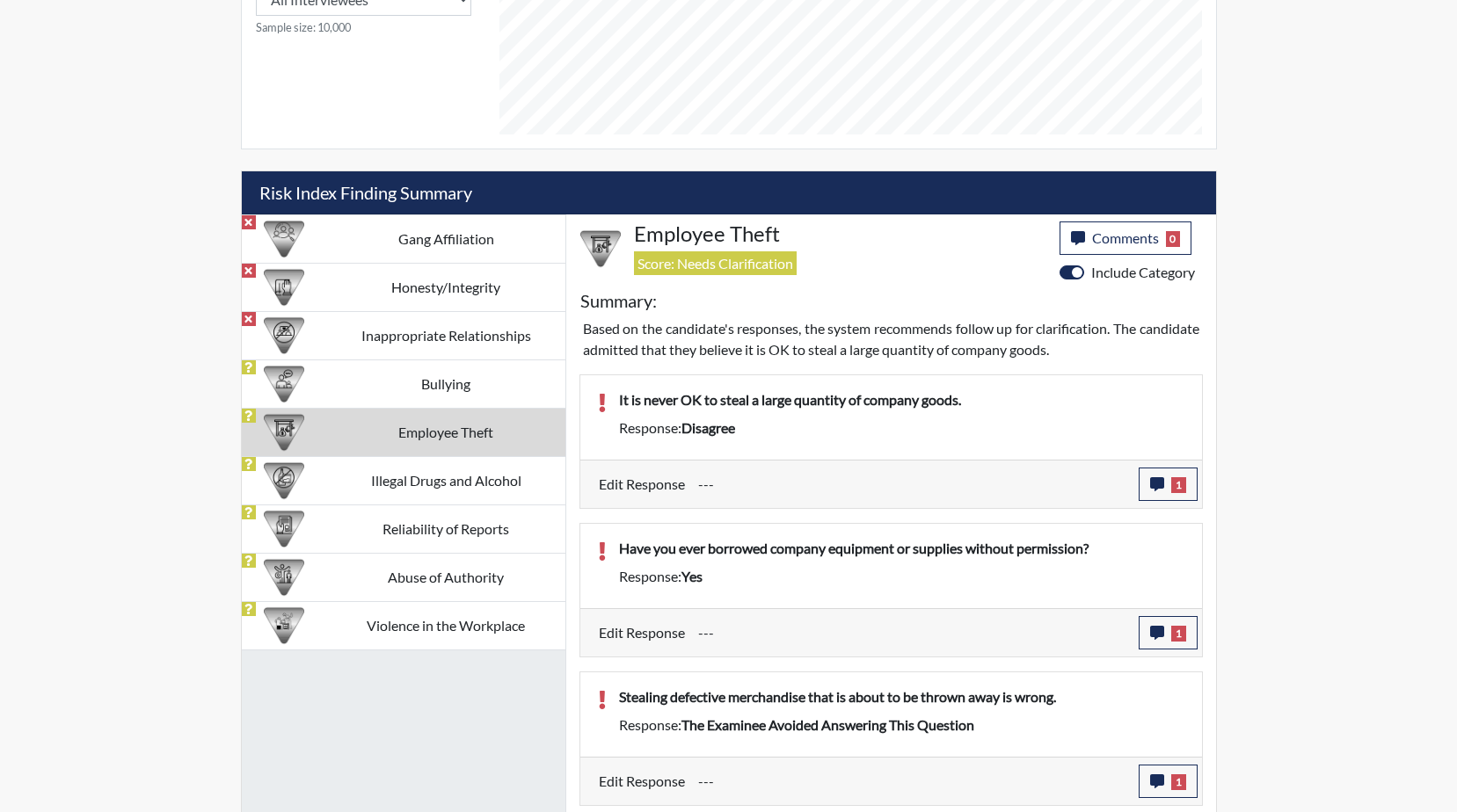
scroll to position [937, 0]
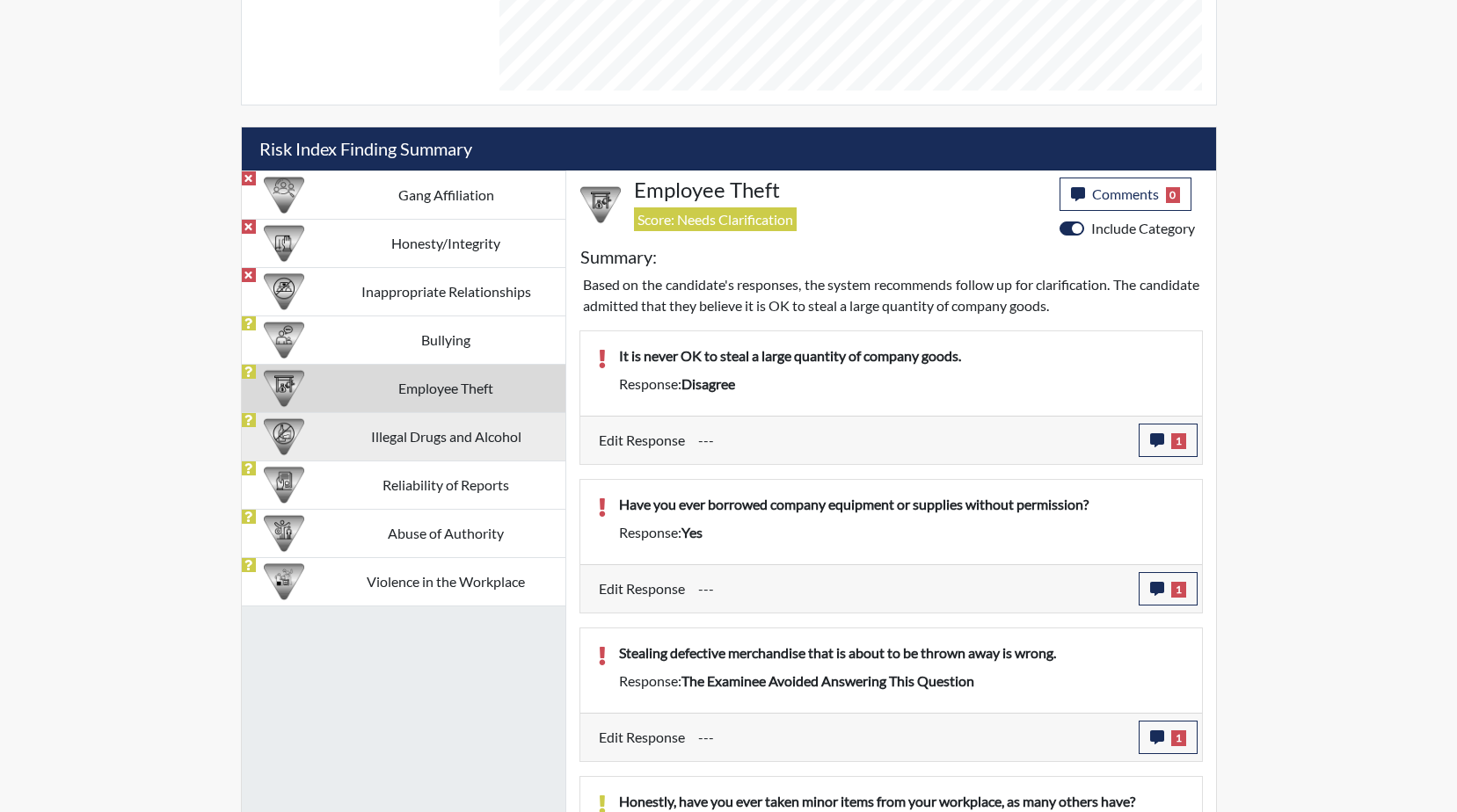
click at [430, 435] on td "Illegal Drugs and Alcohol" at bounding box center [446, 436] width 238 height 48
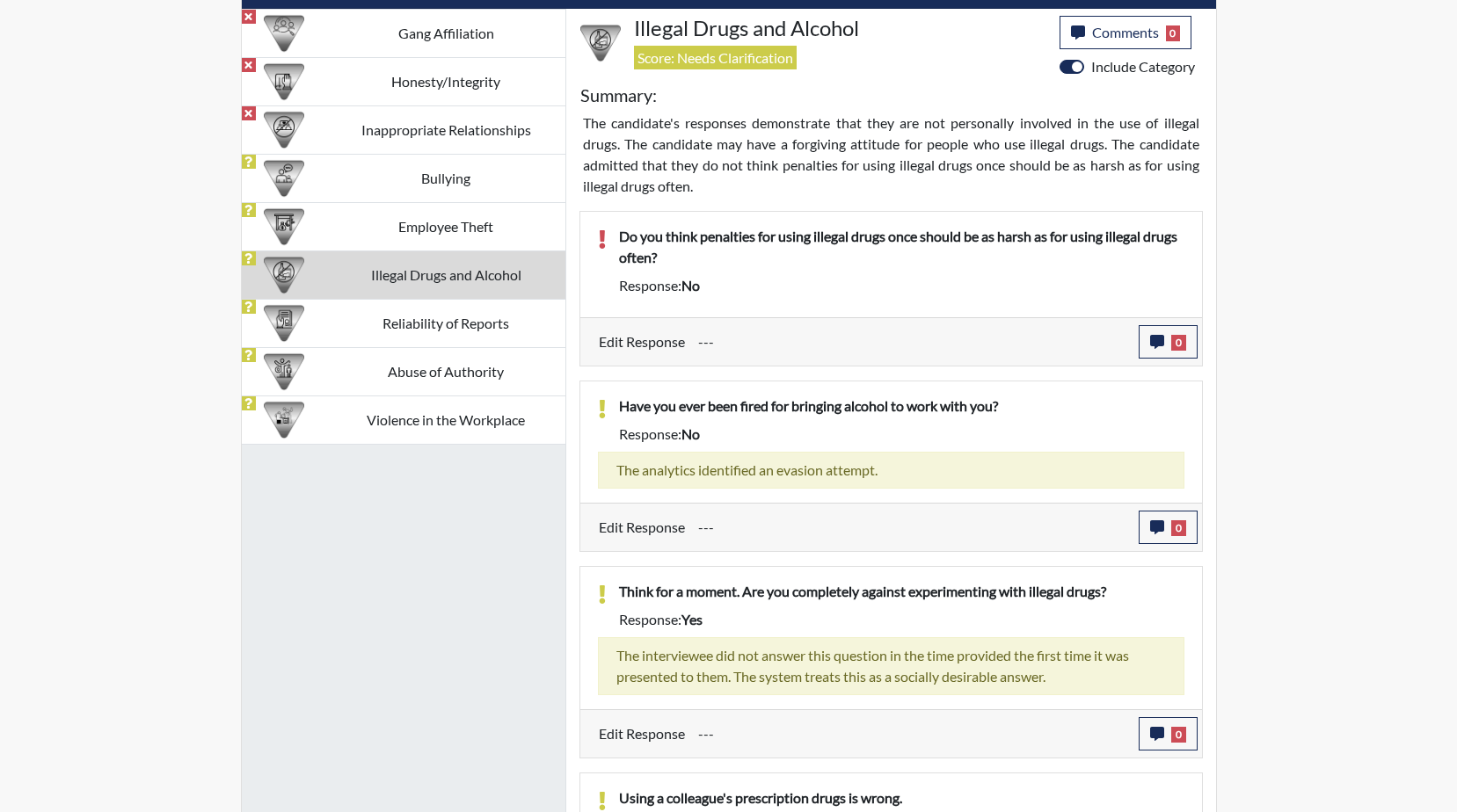
scroll to position [1112, 0]
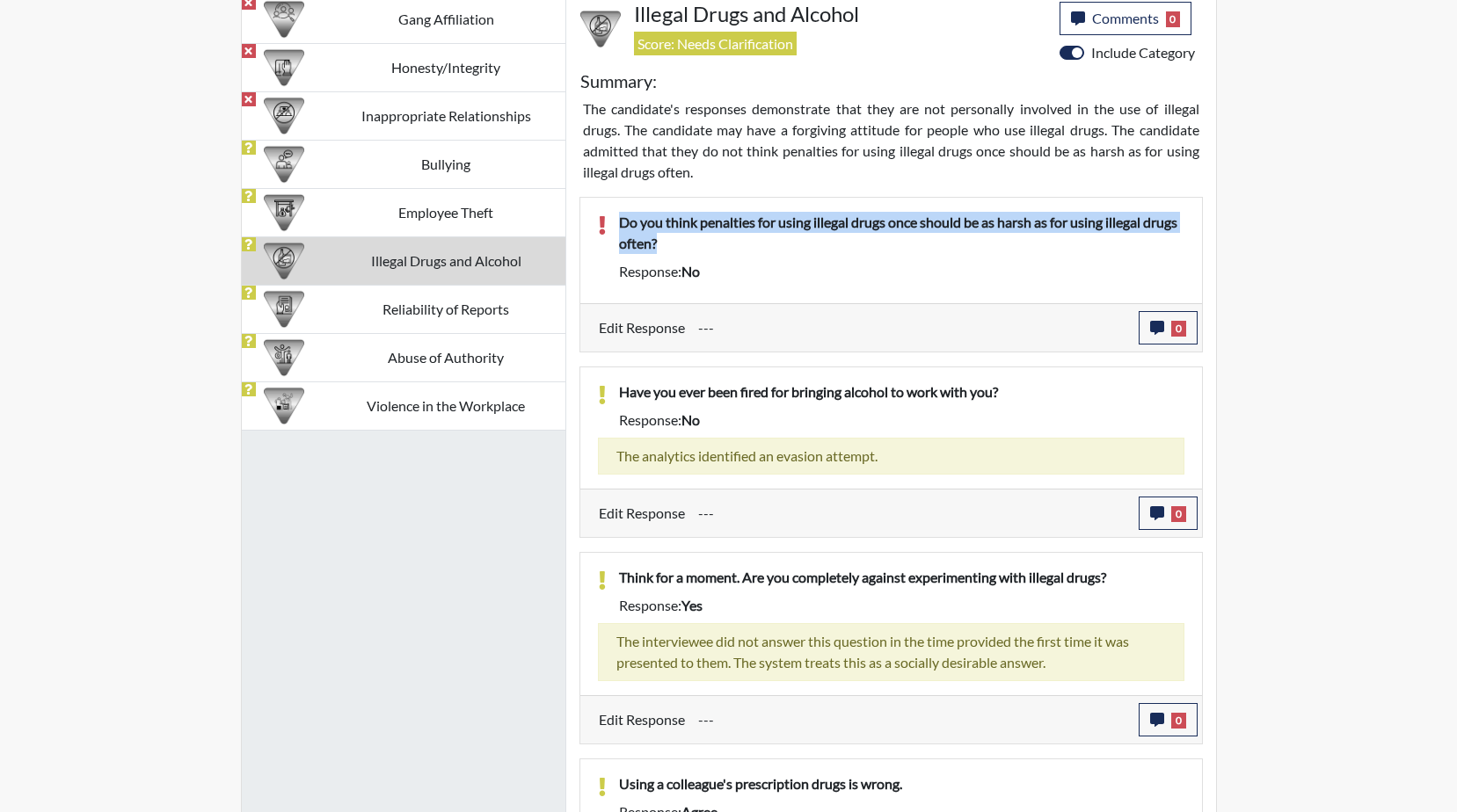
drag, startPoint x: 667, startPoint y: 245, endPoint x: 611, endPoint y: 222, distance: 60.5
click at [611, 222] on div "Do you think penalties for using illegal drugs once should be as harsh as for u…" at bounding box center [901, 236] width 591 height 49
drag, startPoint x: 611, startPoint y: 222, endPoint x: 641, endPoint y: 219, distance: 30.1
click at [1156, 331] on icon "button" at bounding box center [1157, 327] width 14 height 14
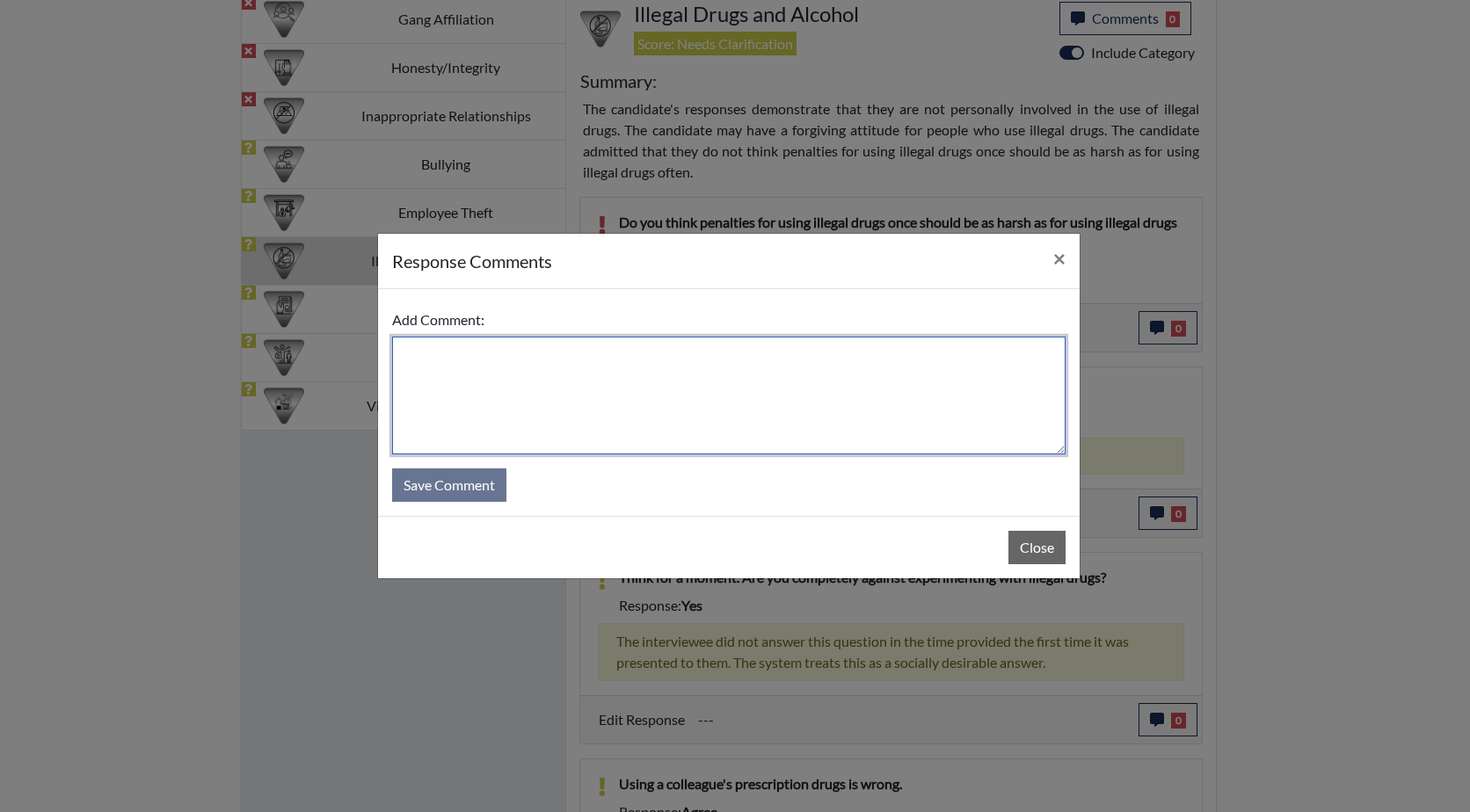
paste textarea "Do you think penalties for using illegal drugs once should be as harsh as for u…"
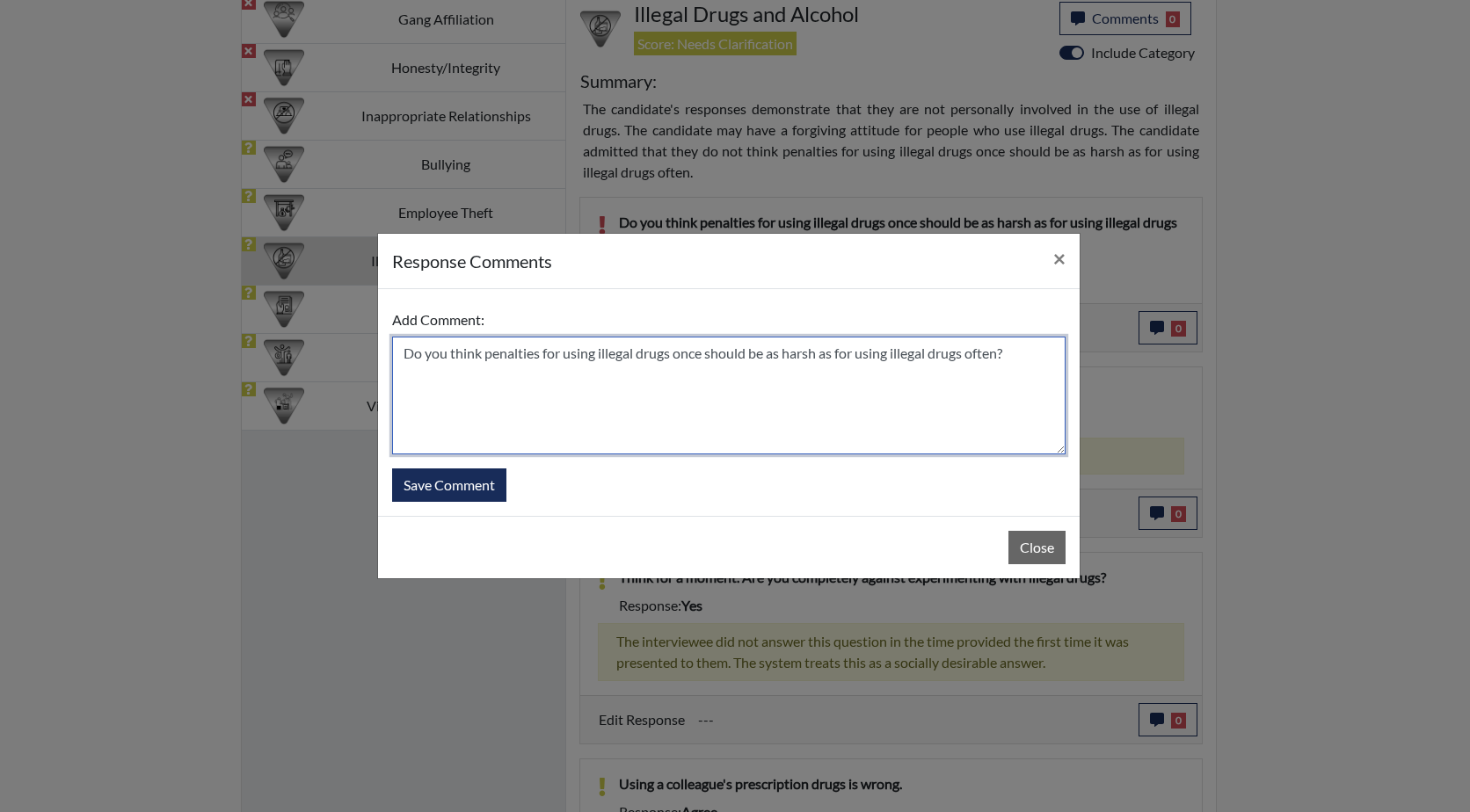
drag, startPoint x: 485, startPoint y: 354, endPoint x: 332, endPoint y: 334, distance: 154.3
click at [332, 334] on div "response Comments × Add Comment: Do you think penalties for using illegal drugs…" at bounding box center [735, 406] width 1470 height 812
click at [432, 351] on textarea "He States penalties for using illegal drugs once should be as harsh as for usin…" at bounding box center [728, 395] width 673 height 117
click at [543, 353] on textarea "He states penalties for using illegal drugs once should be as harsh as for usin…" at bounding box center [728, 395] width 673 height 117
type textarea "He states penalties that using illegal drugs once should be as harsh as for usi…"
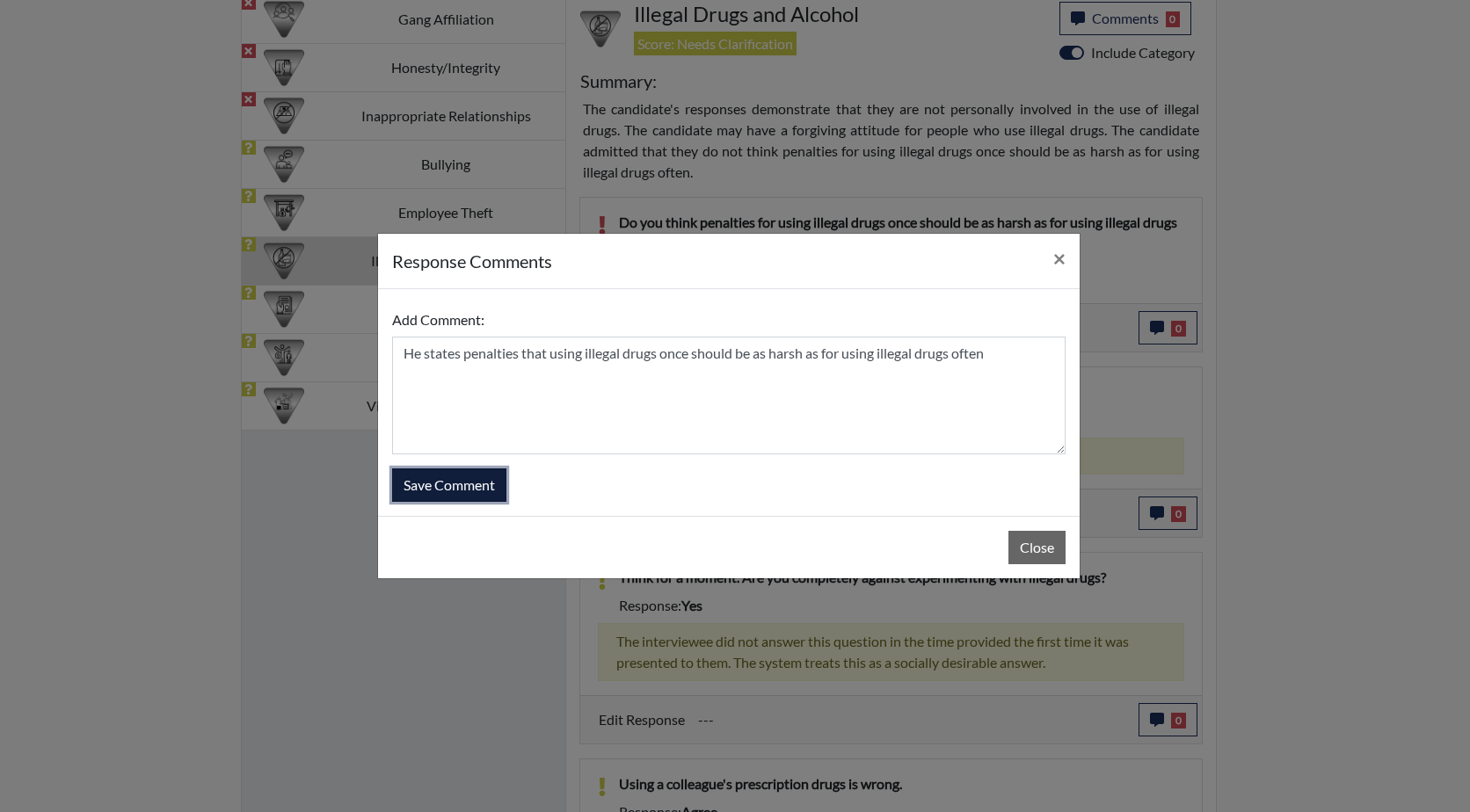
click at [466, 484] on button "Save Comment" at bounding box center [449, 485] width 115 height 34
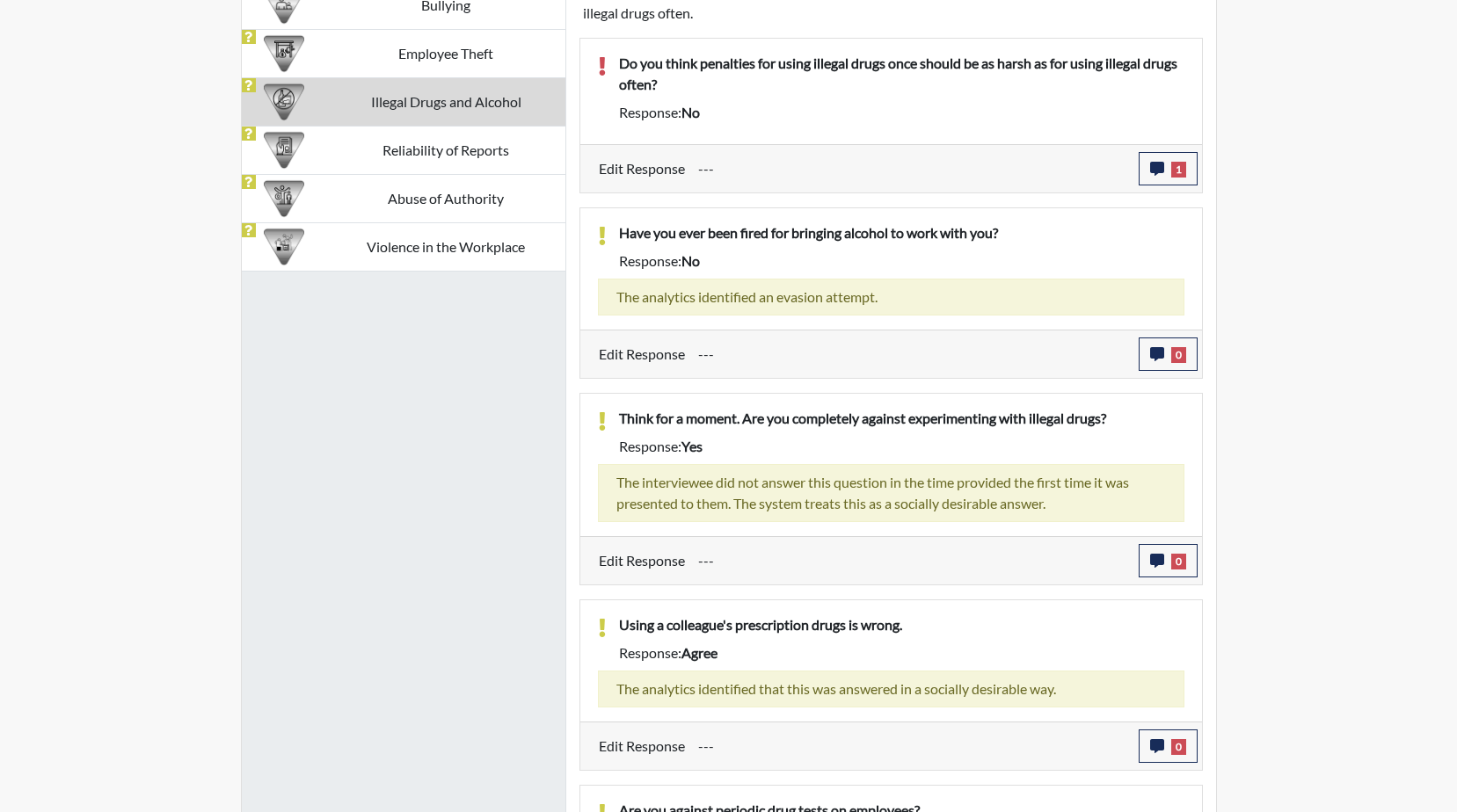
scroll to position [889, 0]
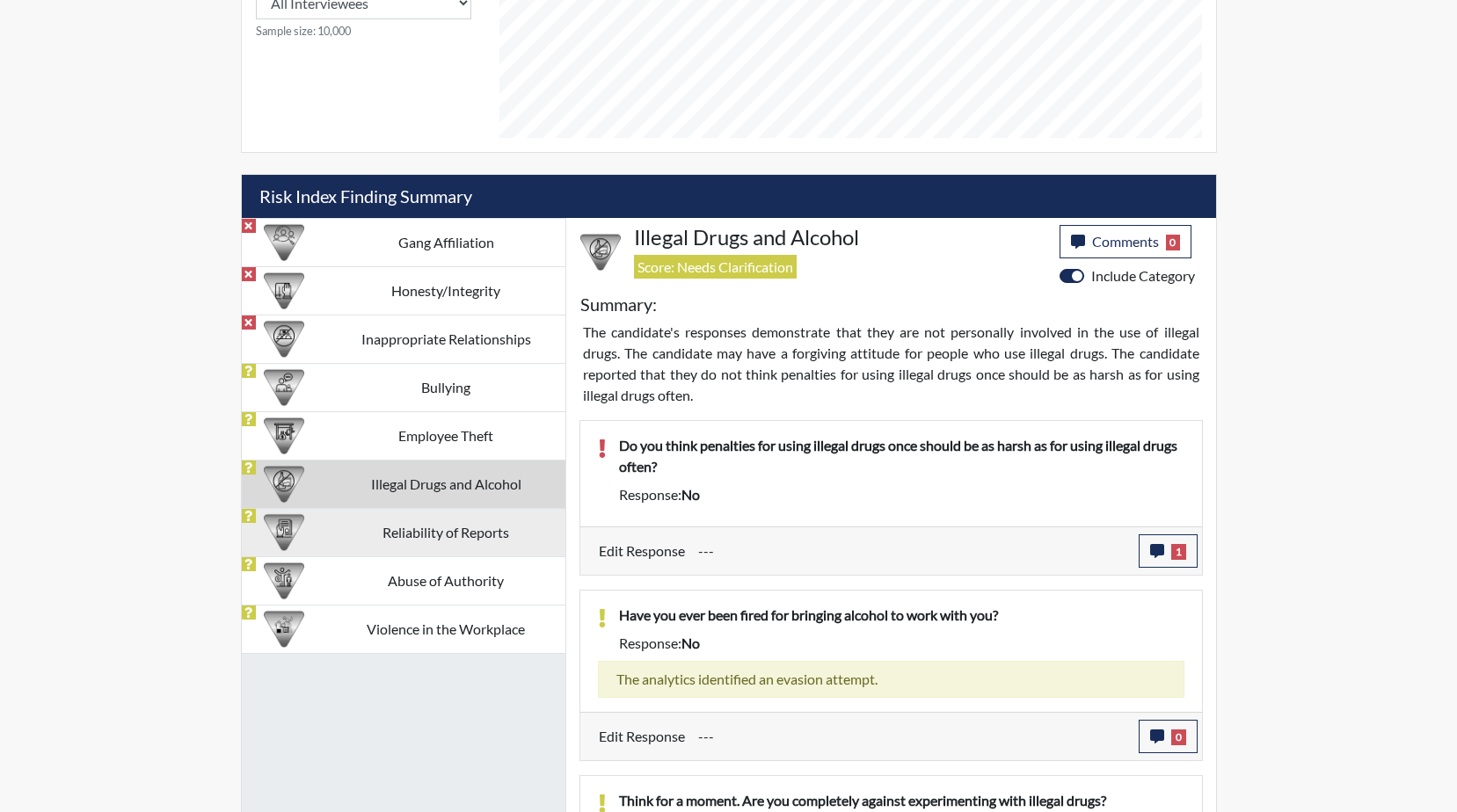
click at [496, 520] on td "Reliability of Reports" at bounding box center [446, 532] width 238 height 48
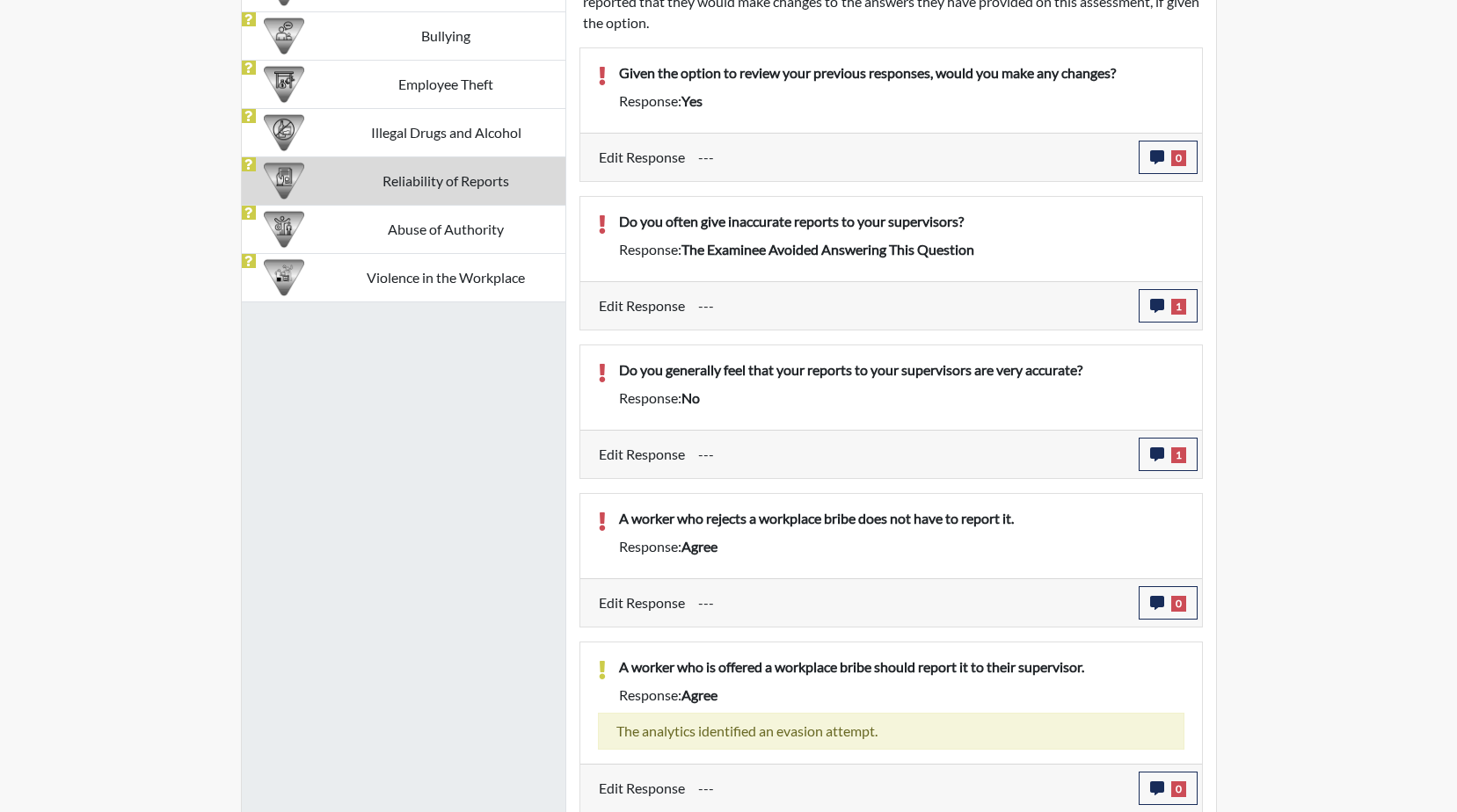
scroll to position [1243, 0]
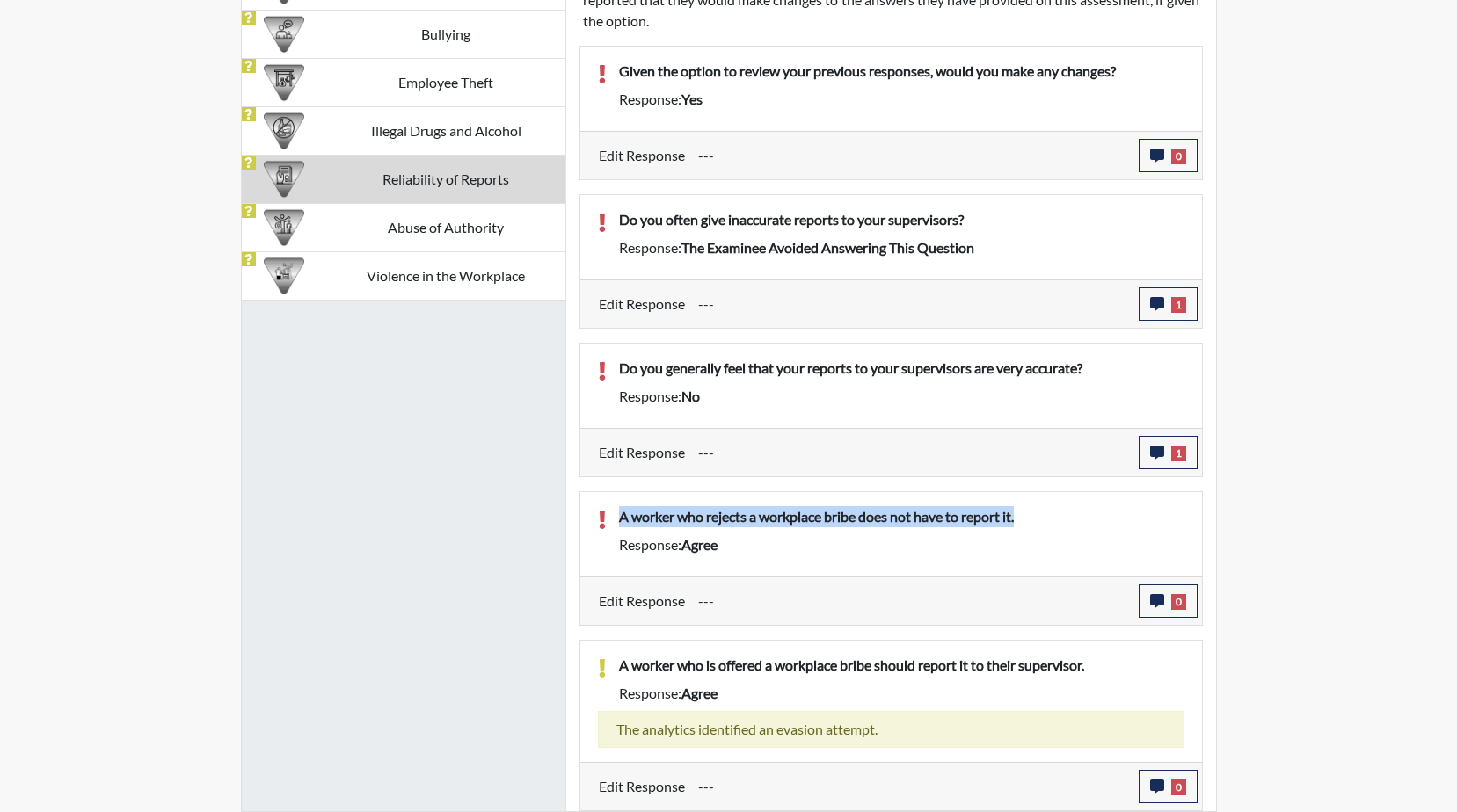
drag, startPoint x: 1048, startPoint y: 517, endPoint x: 609, endPoint y: 512, distance: 439.0
click at [609, 512] on div "A worker who rejects a workplace bribe does not have to report it." at bounding box center [901, 520] width 591 height 28
drag, startPoint x: 609, startPoint y: 512, endPoint x: 696, endPoint y: 516, distance: 87.1
click at [1155, 598] on icon "button" at bounding box center [1157, 600] width 14 height 14
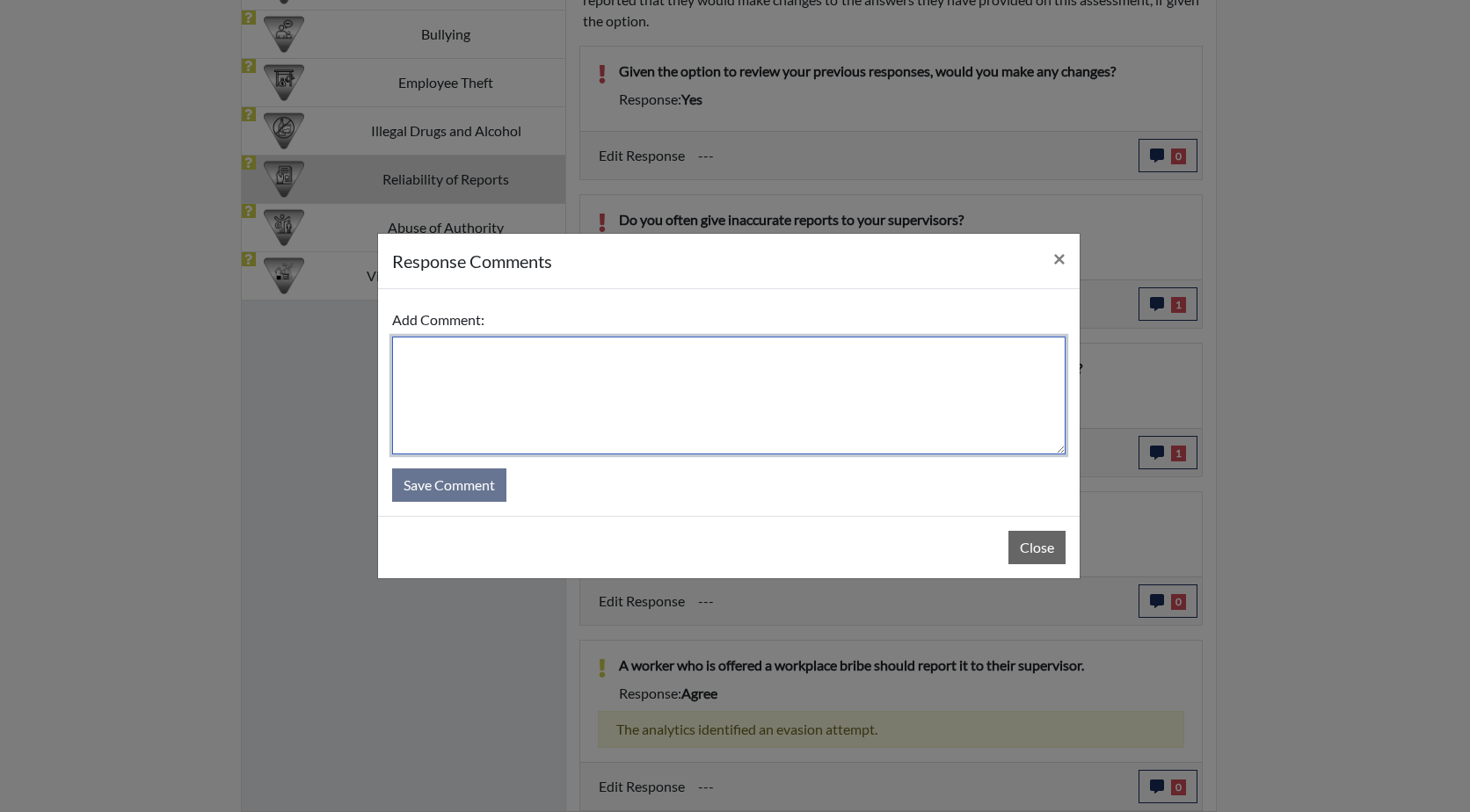
paste textarea "A worker who rejects a workplace bribe does not have to report it."
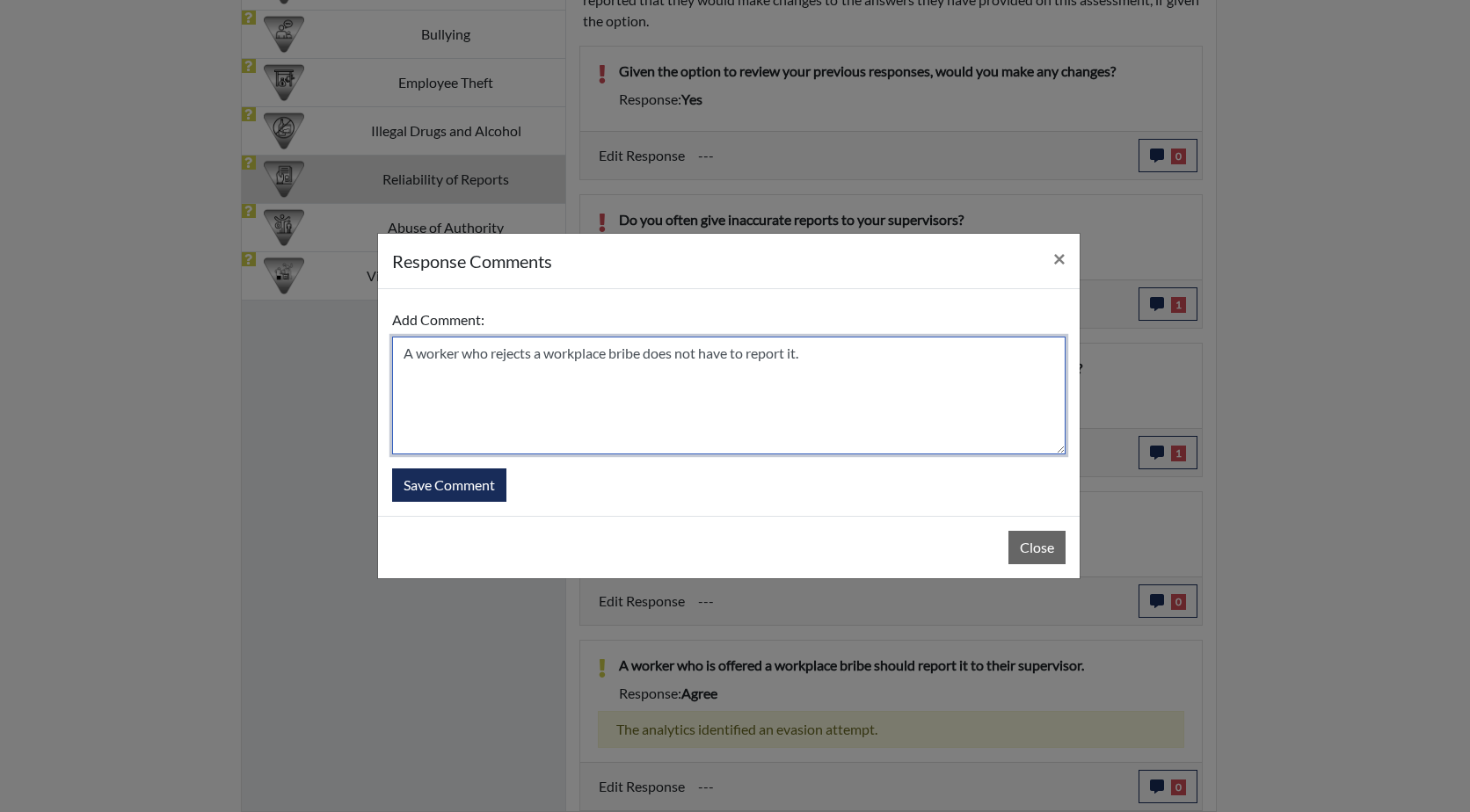
drag, startPoint x: 411, startPoint y: 353, endPoint x: 395, endPoint y: 353, distance: 16.0
click at [395, 353] on textarea "A worker who rejects a workplace bribe does not have to report it." at bounding box center [728, 395] width 673 height 117
drag, startPoint x: 764, startPoint y: 353, endPoint x: 739, endPoint y: 353, distance: 25.0
click at [739, 353] on textarea "He states that a worker who rejects a workplace bribe does not have to report i…" at bounding box center [728, 395] width 673 height 117
click at [790, 351] on textarea "He states that a worker who rejects a workplace bribe does not have to report i…" at bounding box center [728, 395] width 673 height 117
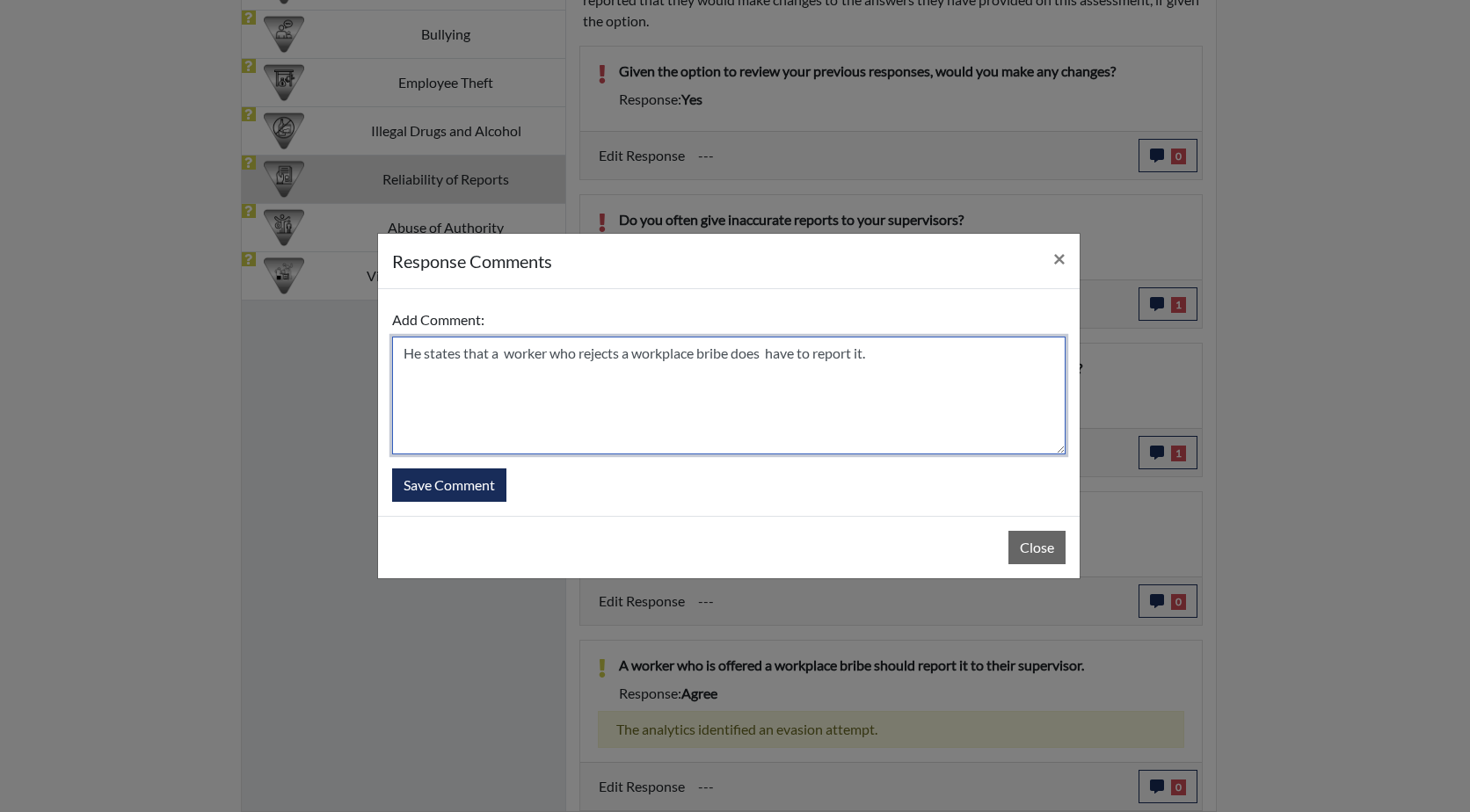
drag, startPoint x: 770, startPoint y: 359, endPoint x: 737, endPoint y: 354, distance: 33.4
click at [737, 354] on textarea "He states that a worker who rejects a workplace bribe does have to report it." at bounding box center [728, 395] width 673 height 117
click at [829, 355] on textarea "He states that a worker who rejects a workplace bribe Should have to report it." at bounding box center [728, 395] width 673 height 117
type textarea "He states that a worker who rejects a workplace bribe Should report it."
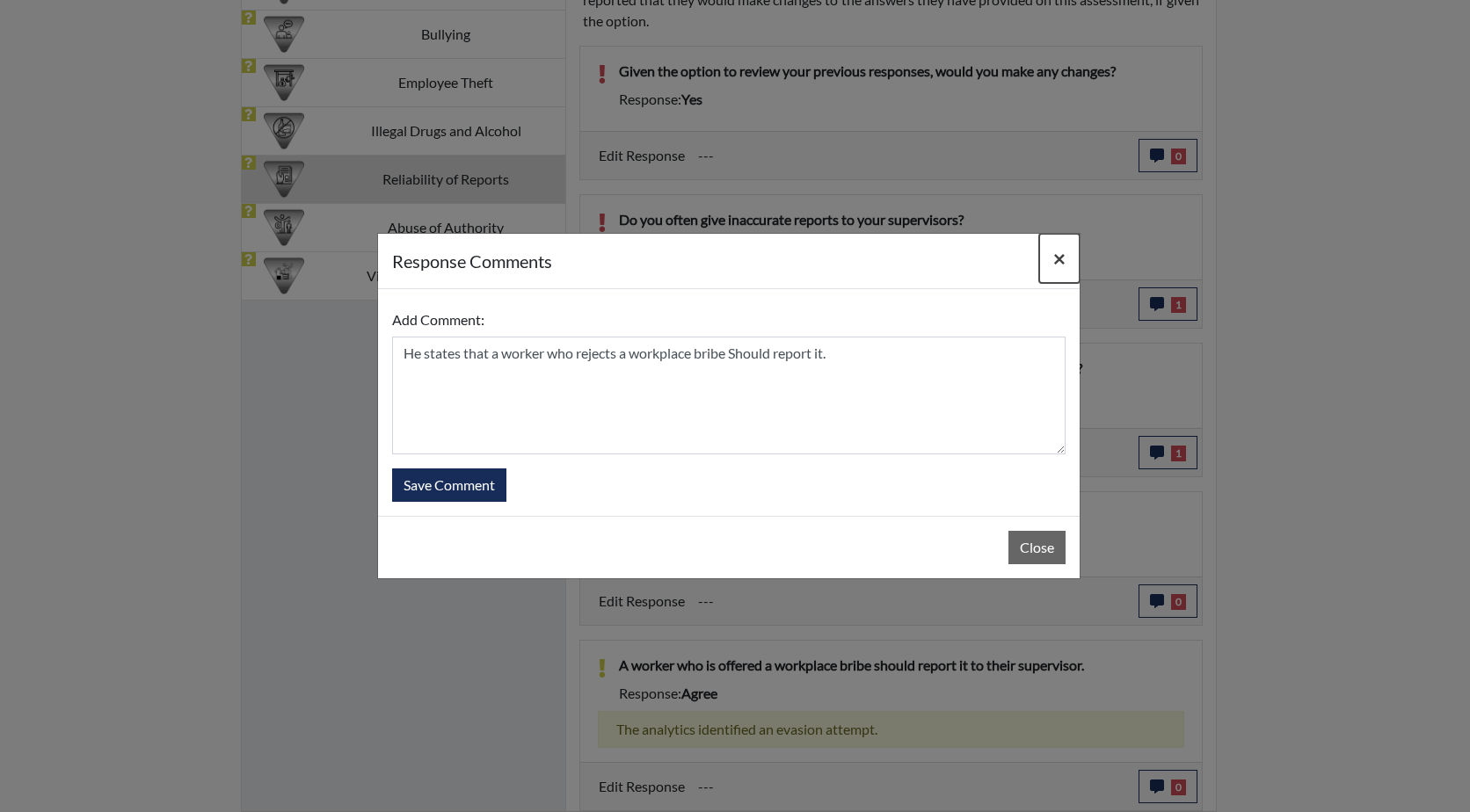
click at [1057, 256] on span "×" at bounding box center [1059, 257] width 12 height 25
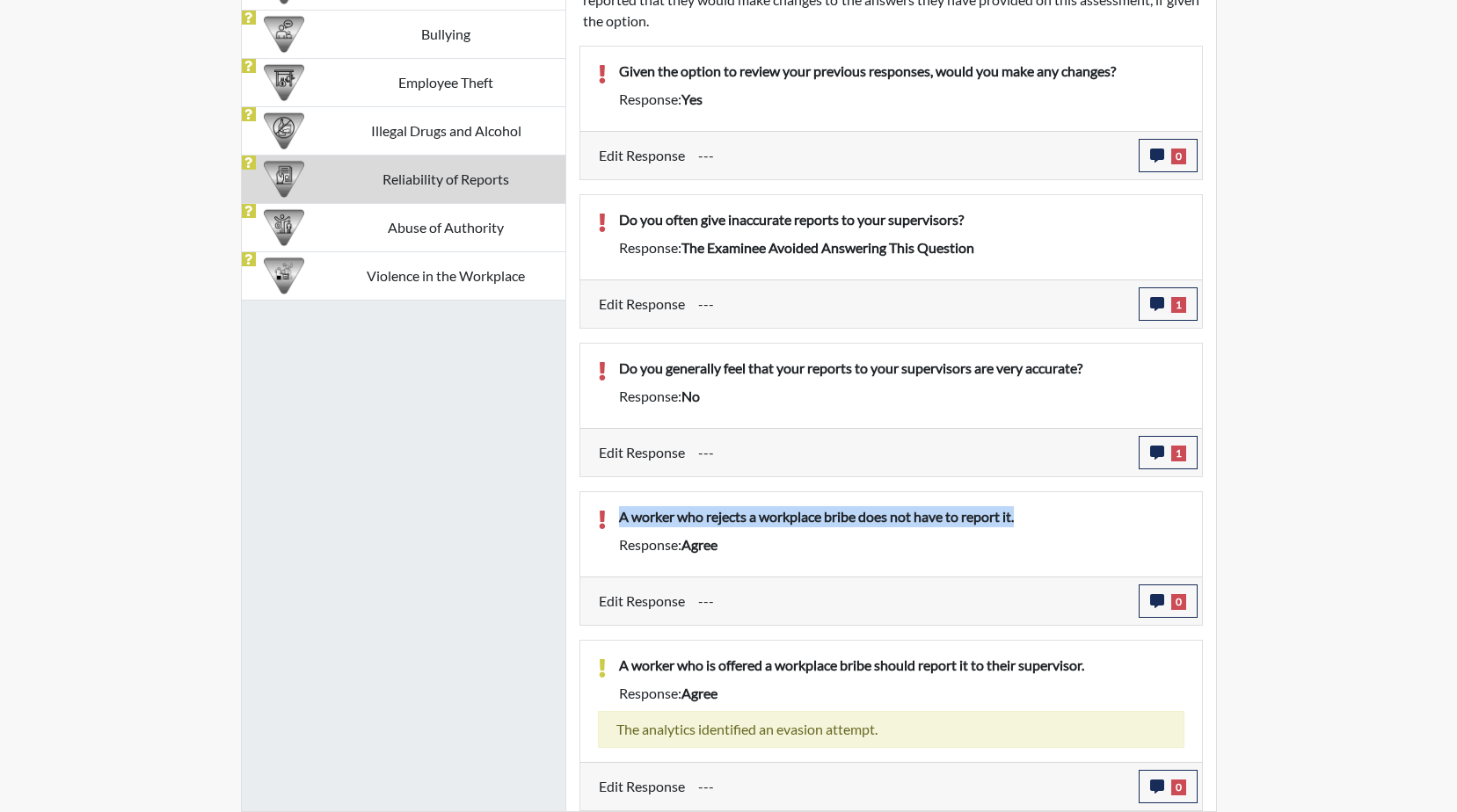
drag, startPoint x: 1038, startPoint y: 519, endPoint x: 620, endPoint y: 519, distance: 418.0
click at [620, 519] on p "A worker who rejects a workplace bribe does not have to report it." at bounding box center [902, 516] width 565 height 21
drag, startPoint x: 620, startPoint y: 519, endPoint x: 721, endPoint y: 519, distance: 101.0
click at [1158, 599] on icon "button" at bounding box center [1157, 600] width 14 height 14
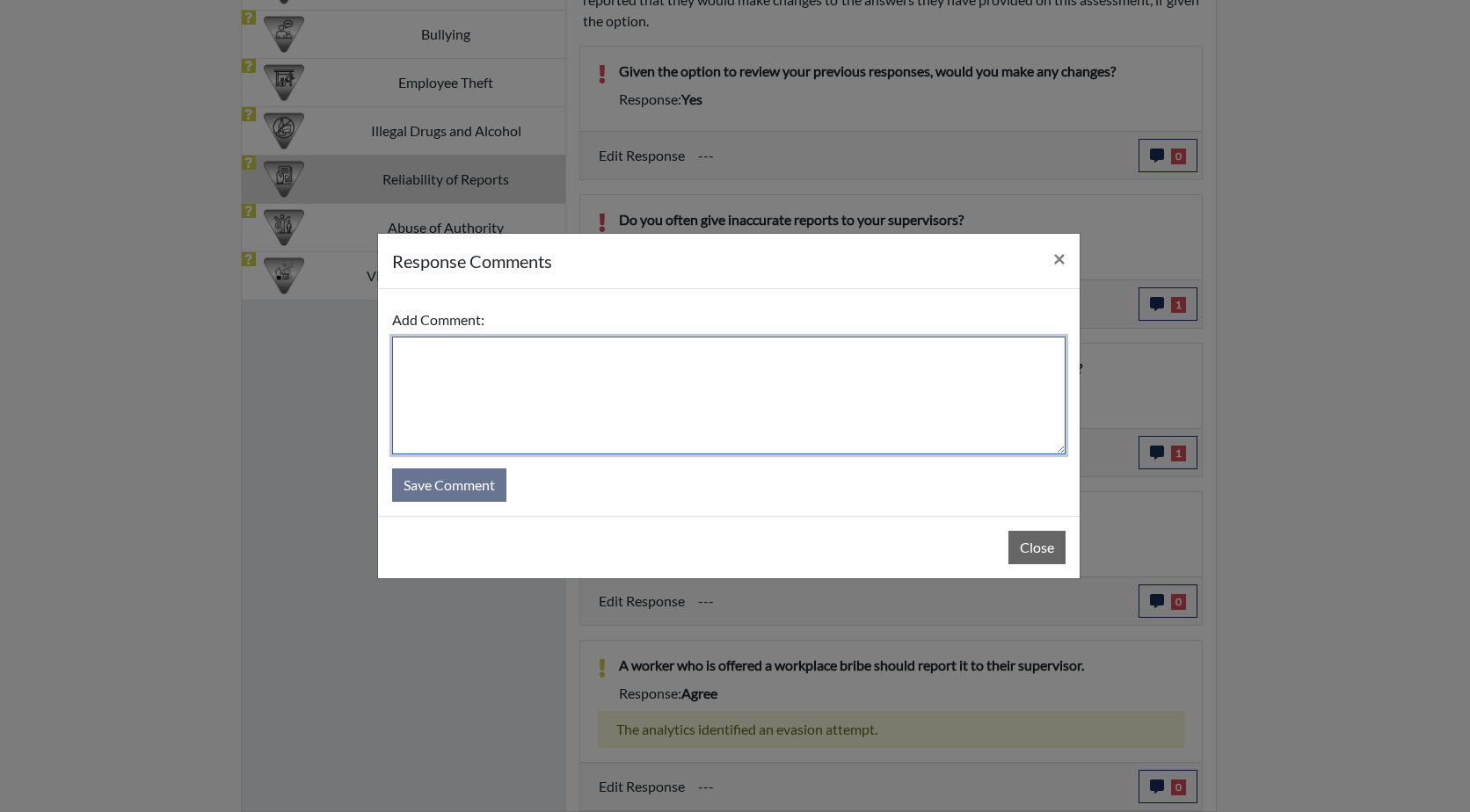
paste textarea "A worker who rejects a workplace bribe does not have to report it."
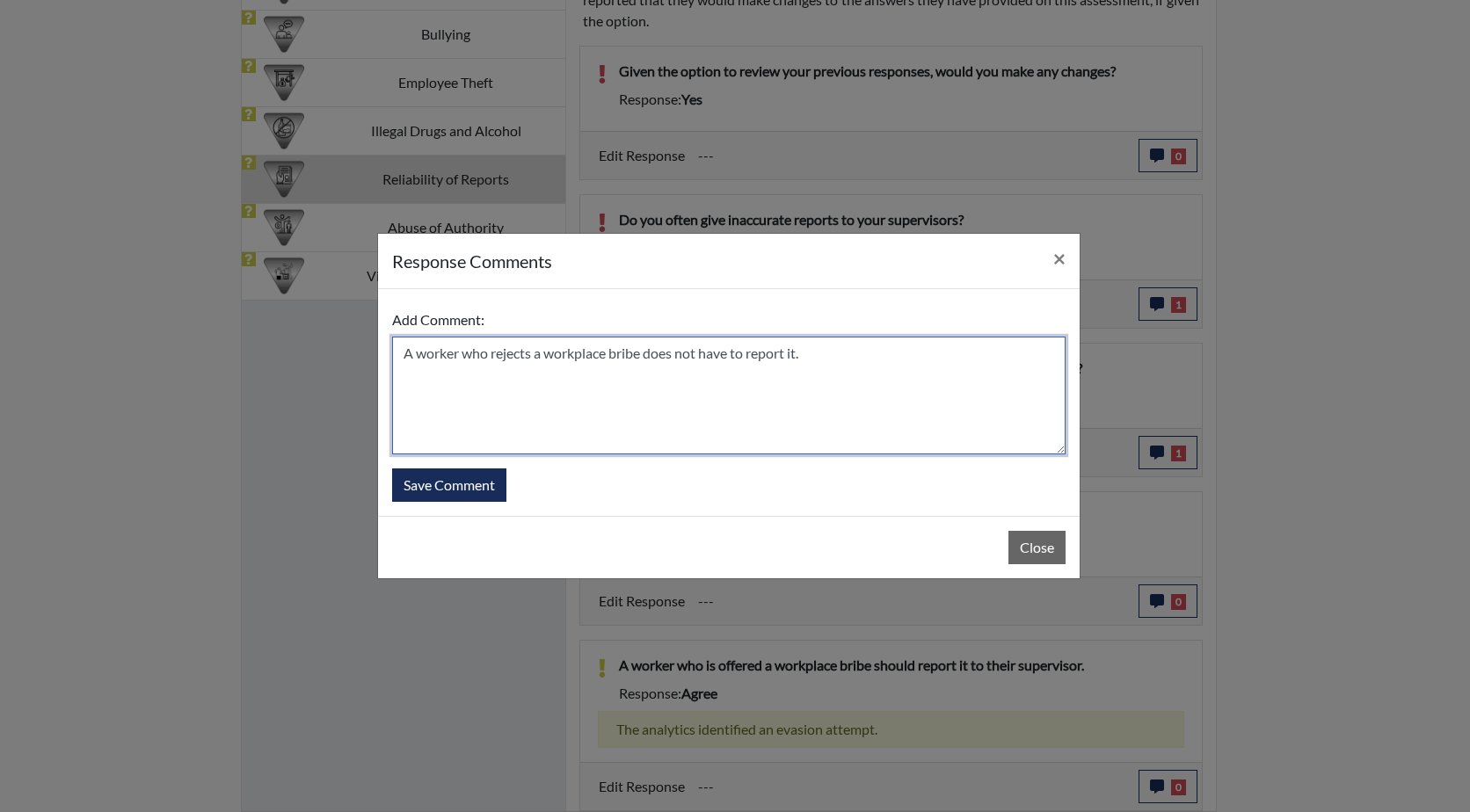
click at [404, 354] on textarea "A worker who rejects a workplace bribe does not have to report it." at bounding box center [728, 395] width 673 height 117
click at [702, 354] on textarea "He read into this question too quickly, he states A worker who rejects a workpl…" at bounding box center [728, 395] width 673 height 117
click at [1000, 353] on textarea "He read into this question too quickly, he states if a worker who rejects a wor…" at bounding box center [728, 395] width 673 height 117
drag, startPoint x: 974, startPoint y: 355, endPoint x: 949, endPoint y: 356, distance: 25.0
click at [949, 356] on textarea "He read into this question too quickly, he states if a worker who rejects a wor…" at bounding box center [728, 395] width 673 height 117
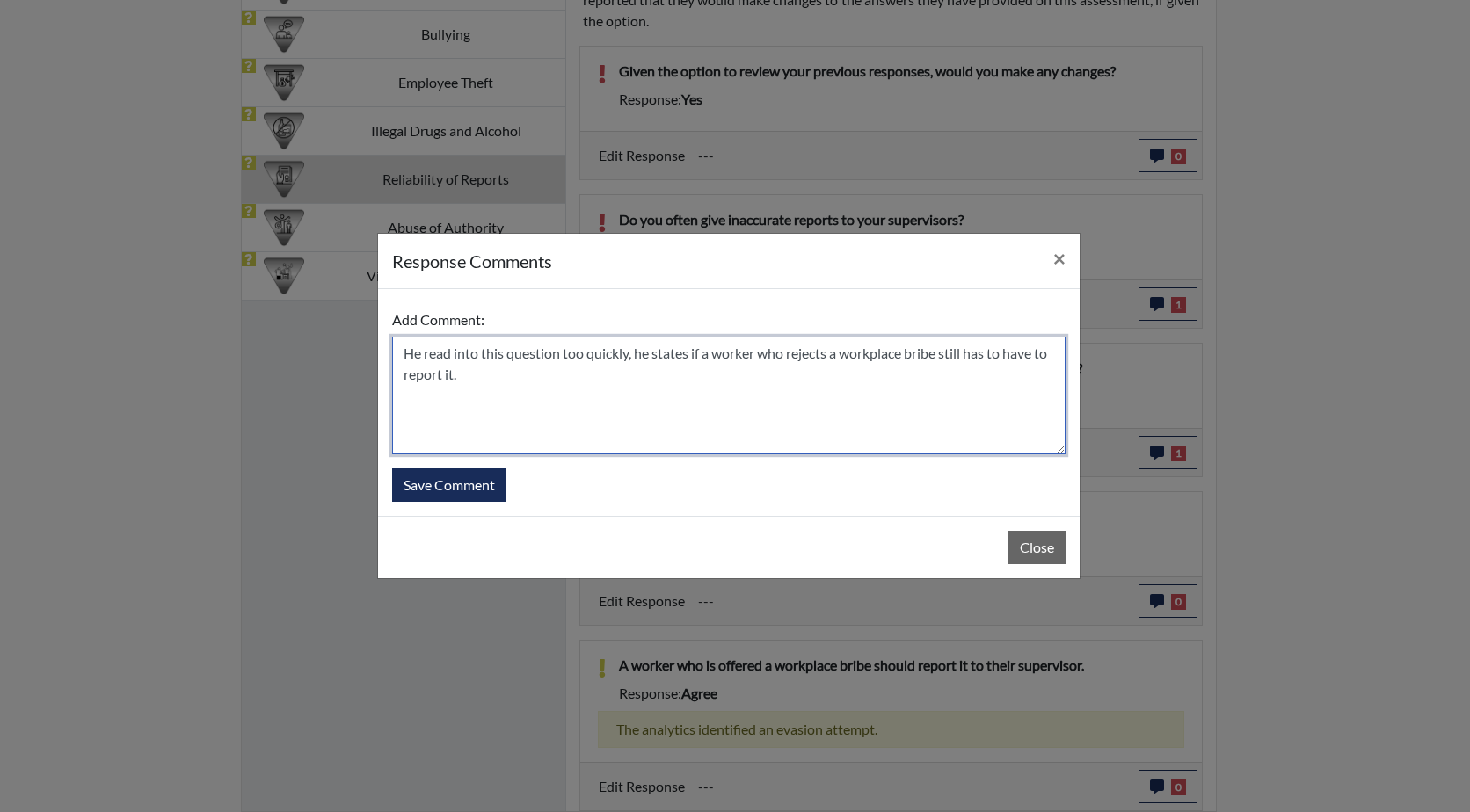
click at [1043, 356] on textarea "He read into this question too quickly, he states if a worker who rejects a wor…" at bounding box center [728, 395] width 673 height 117
type textarea "He read into this question too quickly, he states if a worker who rejects a wor…"
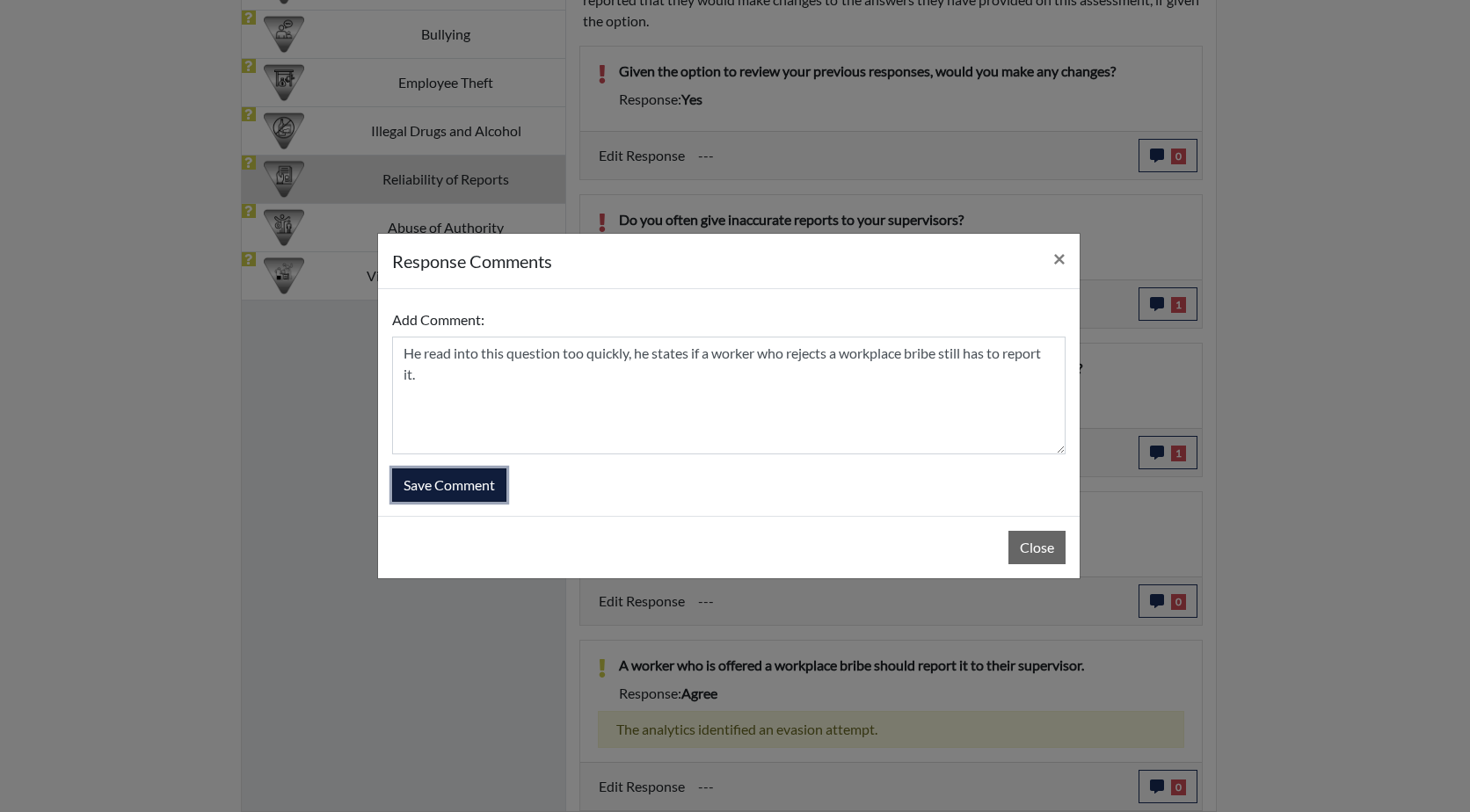
click at [455, 480] on button "Save Comment" at bounding box center [449, 485] width 115 height 34
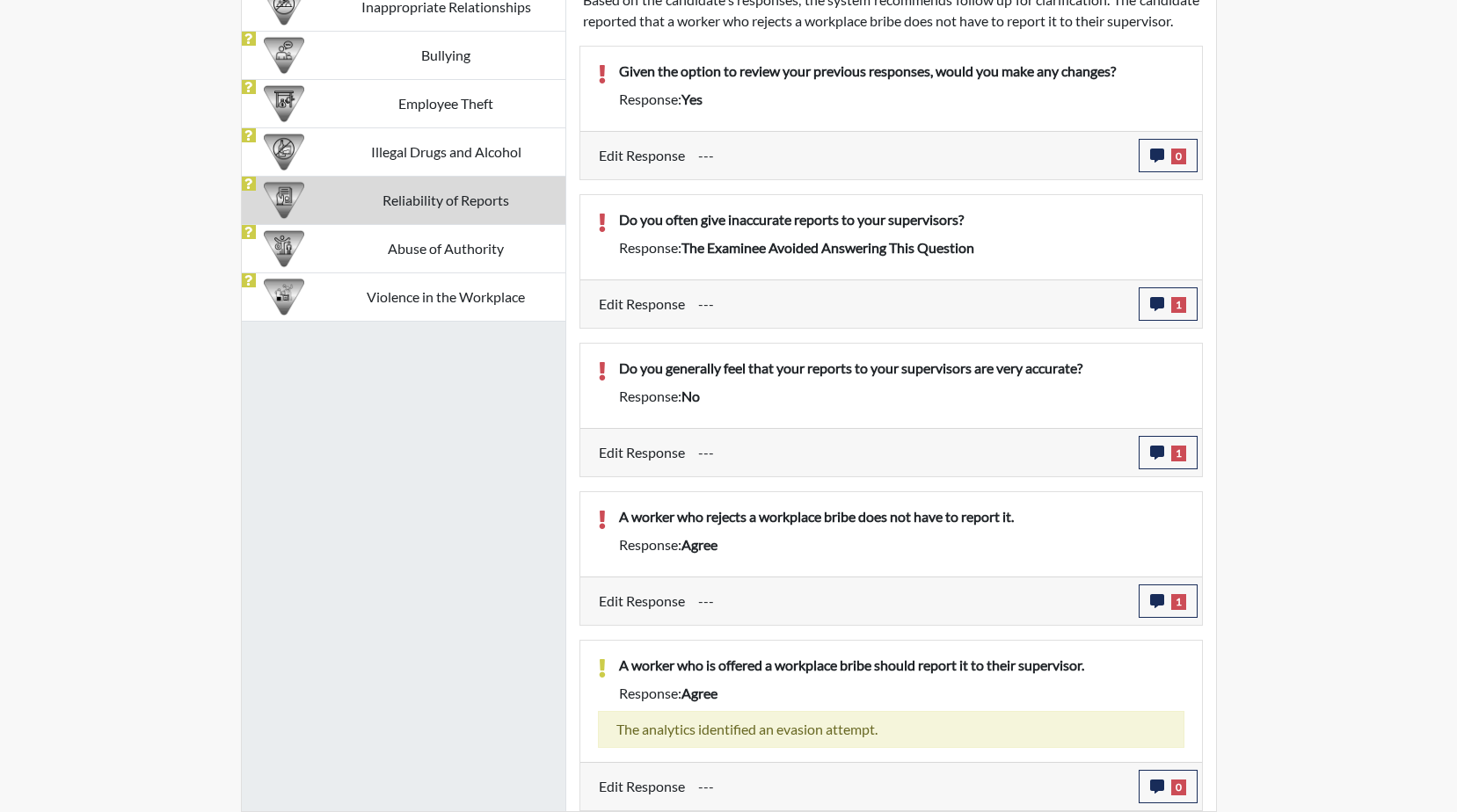
scroll to position [292, 730]
drag, startPoint x: 1130, startPoint y: 665, endPoint x: 670, endPoint y: 665, distance: 460.0
click at [670, 665] on p "A worker who is offered a workplace bribe should report it to their supervisor." at bounding box center [902, 665] width 565 height 21
drag, startPoint x: 670, startPoint y: 665, endPoint x: 597, endPoint y: 557, distance: 130.4
click at [597, 557] on div "A worker who rejects a workplace bribe does not have to report it. Response: ag…" at bounding box center [891, 534] width 613 height 56
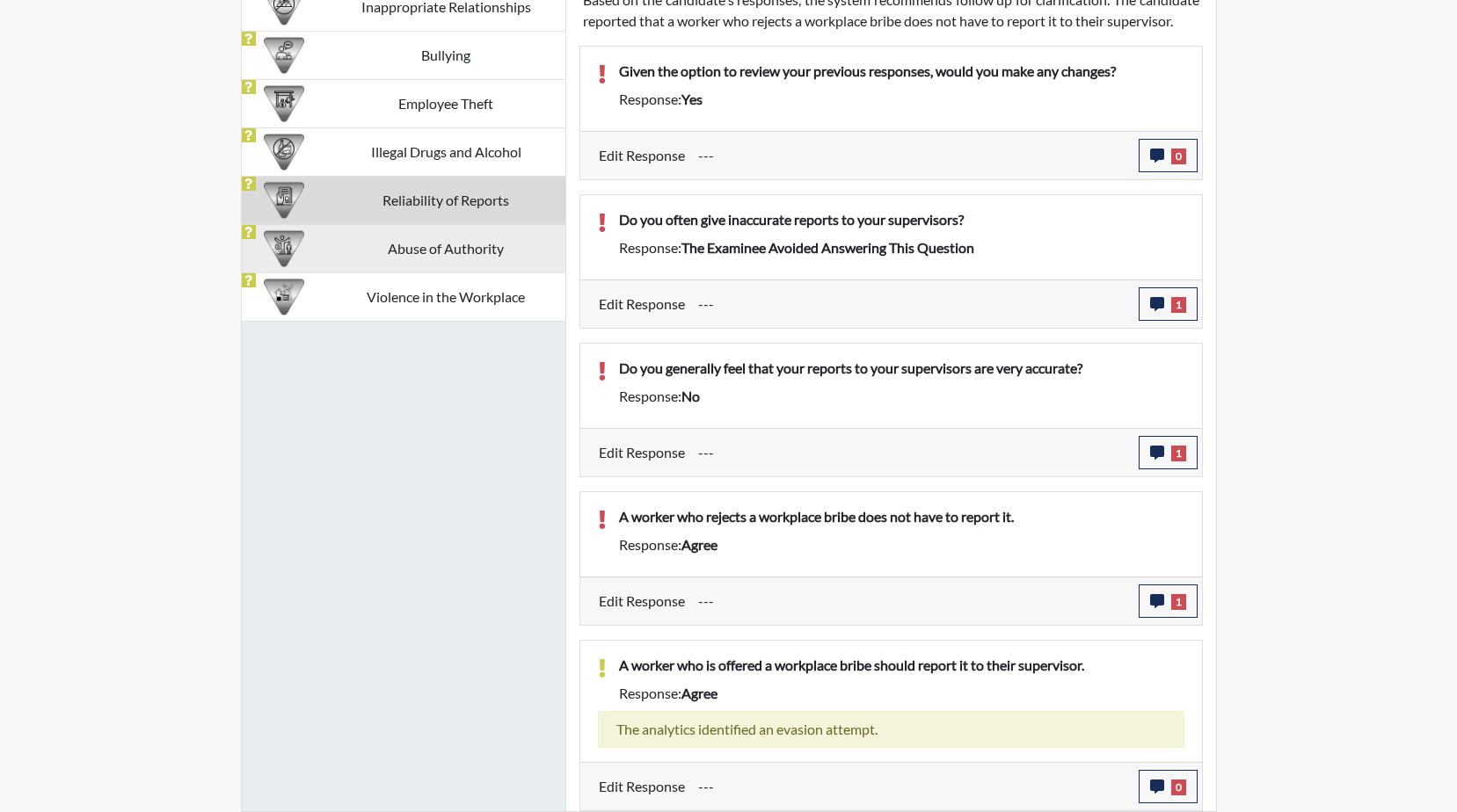
click at [466, 224] on td "Abuse of Authority" at bounding box center [446, 248] width 238 height 48
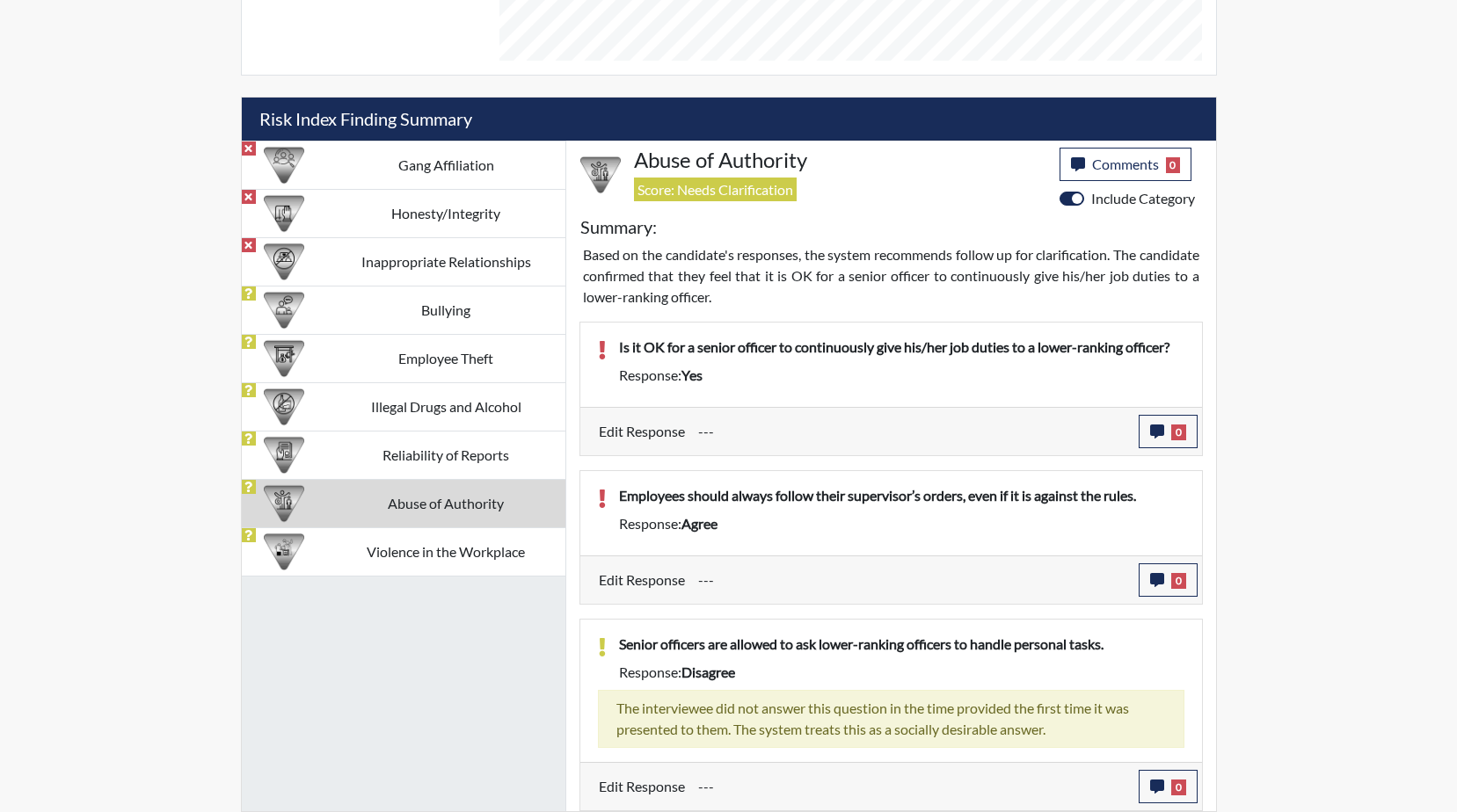
scroll to position [967, 0]
drag, startPoint x: 1184, startPoint y: 344, endPoint x: 622, endPoint y: 357, distance: 562.2
click at [622, 357] on p "Is it OK for a senior officer to continuously give his/her job duties to a lowe…" at bounding box center [902, 347] width 565 height 21
click at [910, 377] on div "Response: yes" at bounding box center [901, 375] width 591 height 21
drag, startPoint x: 1185, startPoint y: 348, endPoint x: 614, endPoint y: 313, distance: 572.1
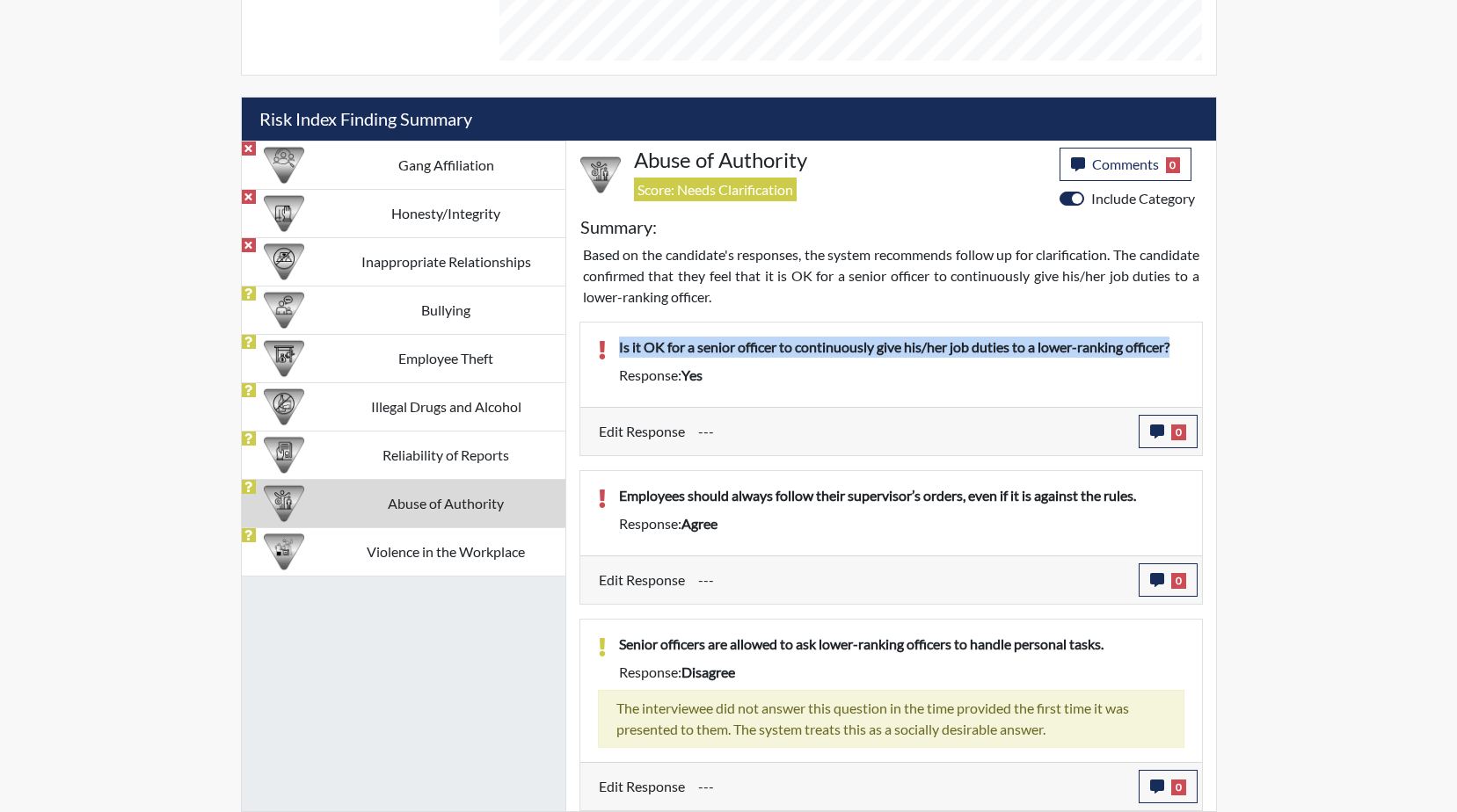
click at [614, 313] on div "Is it OK for a senior officer to continuously give his/her job duties to a lowe…" at bounding box center [891, 559] width 650 height 503
drag, startPoint x: 614, startPoint y: 313, endPoint x: 681, endPoint y: 344, distance: 73.8
click at [1151, 434] on icon "button" at bounding box center [1157, 431] width 14 height 14
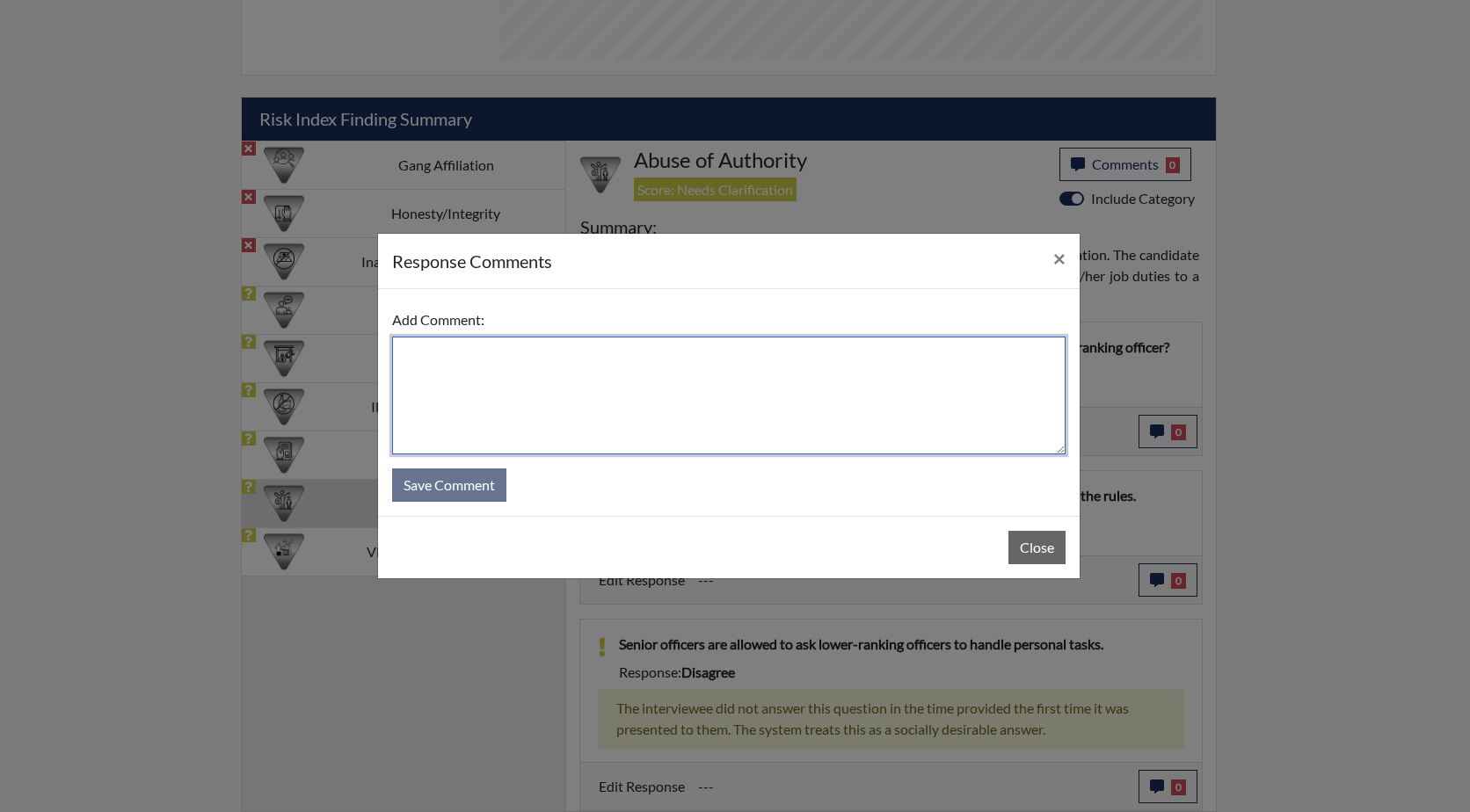
paste textarea "Is it OK for a senior officer to continuously give his/her job duties to a lowe…"
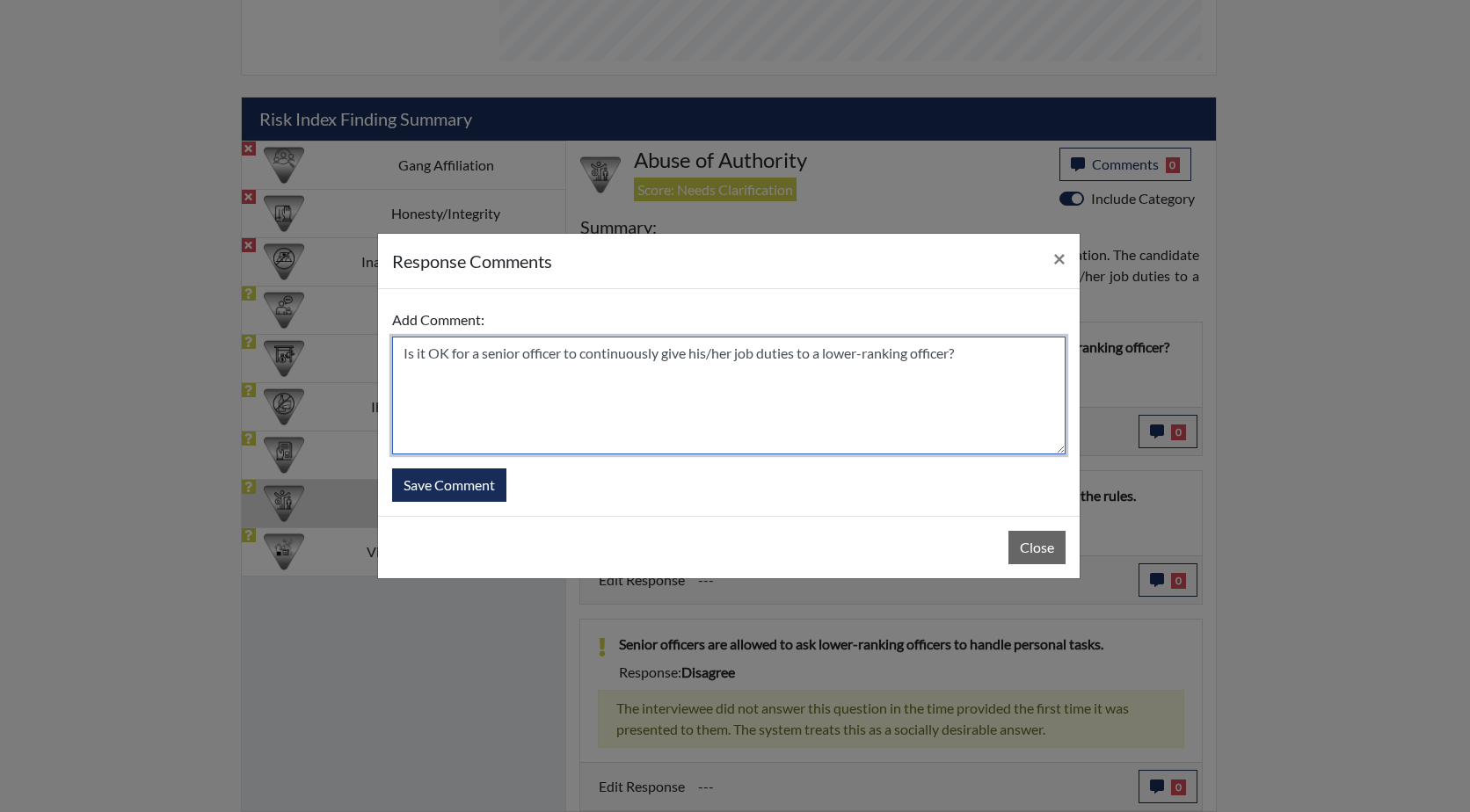
drag, startPoint x: 415, startPoint y: 353, endPoint x: 399, endPoint y: 351, distance: 16.1
click at [399, 351] on textarea "Is it OK for a senior officer to continuously give his/her job duties to a lowe…" at bounding box center [728, 395] width 673 height 117
click at [435, 356] on textarea "NO it OK for a senior officer to continuously give his/her job duties to a lowe…" at bounding box center [728, 395] width 673 height 117
click at [1018, 353] on textarea "NO it is not OK for a senior officer to continuously give his/her job duties to…" at bounding box center [728, 395] width 673 height 117
type textarea "NO it is not OK for a senior officer to continuously give his/her job duties to…"
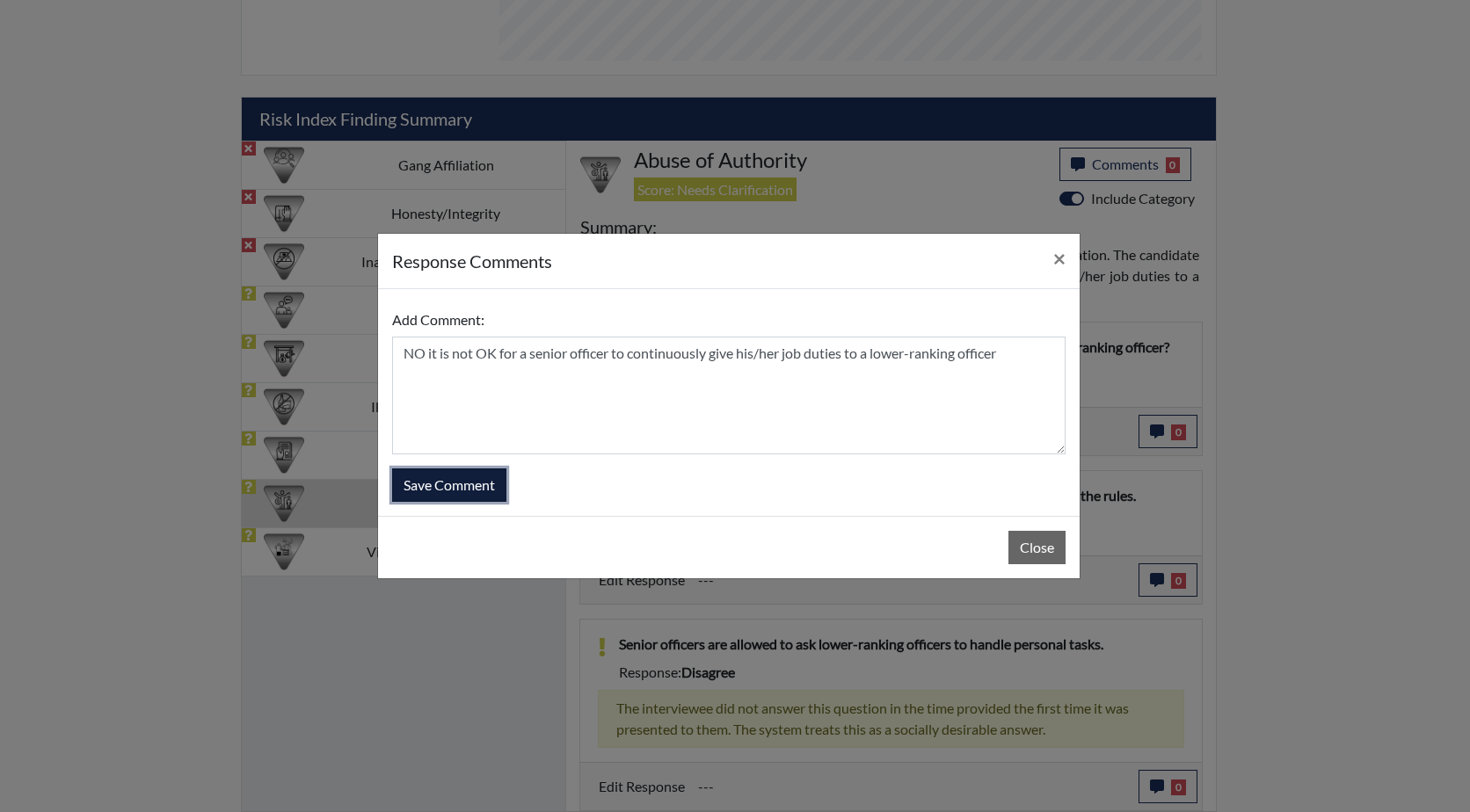
click at [440, 481] on button "Save Comment" at bounding box center [449, 485] width 115 height 34
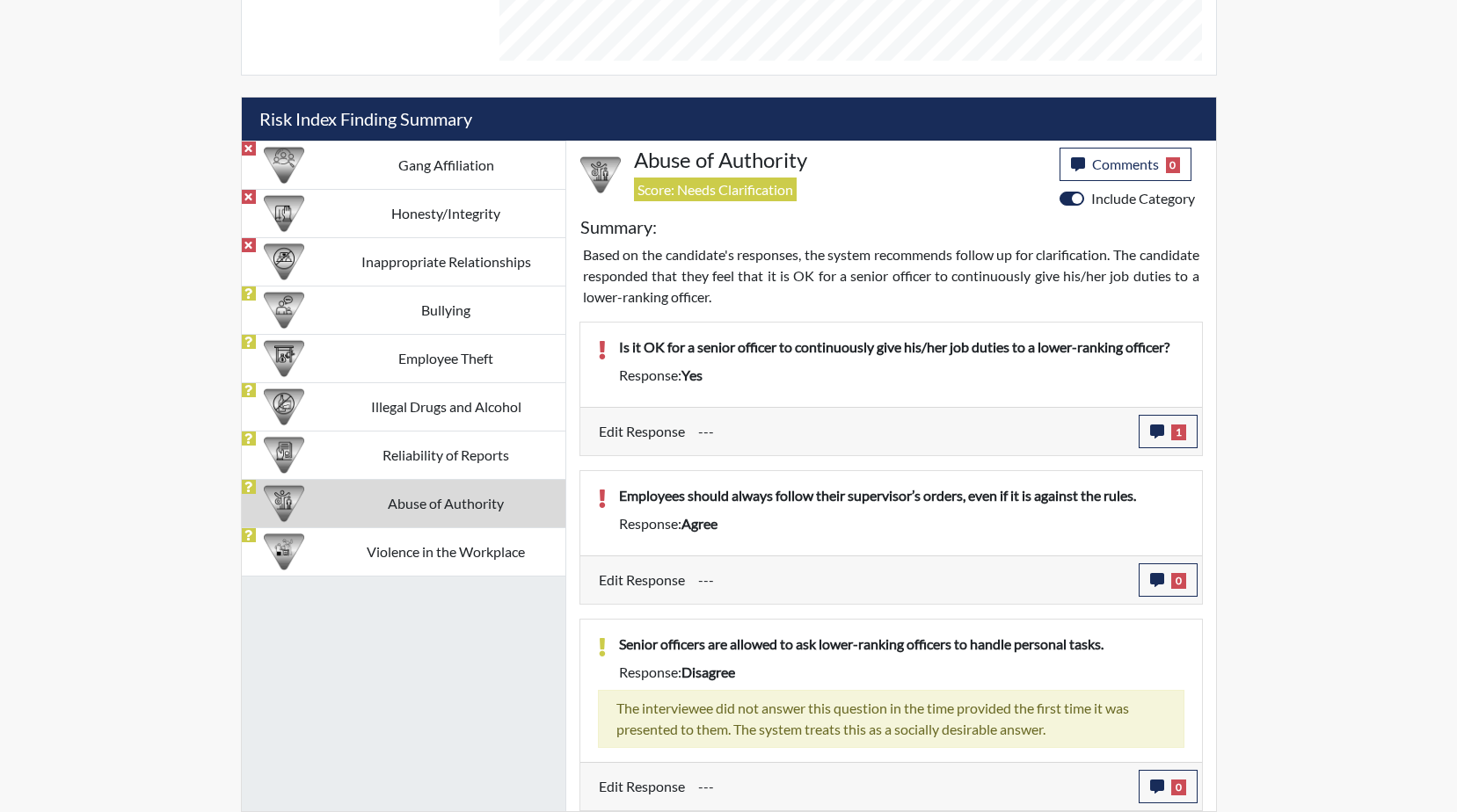
scroll to position [292, 730]
click at [1151, 491] on p "Employees should always follow their supervisor’s orders, even if it is against…" at bounding box center [902, 495] width 565 height 21
drag, startPoint x: 1148, startPoint y: 494, endPoint x: 615, endPoint y: 493, distance: 533.0
click at [615, 493] on div "Employees should always follow their supervisor’s orders, even if it is against…" at bounding box center [901, 499] width 591 height 28
drag, startPoint x: 615, startPoint y: 493, endPoint x: 767, endPoint y: 502, distance: 152.3
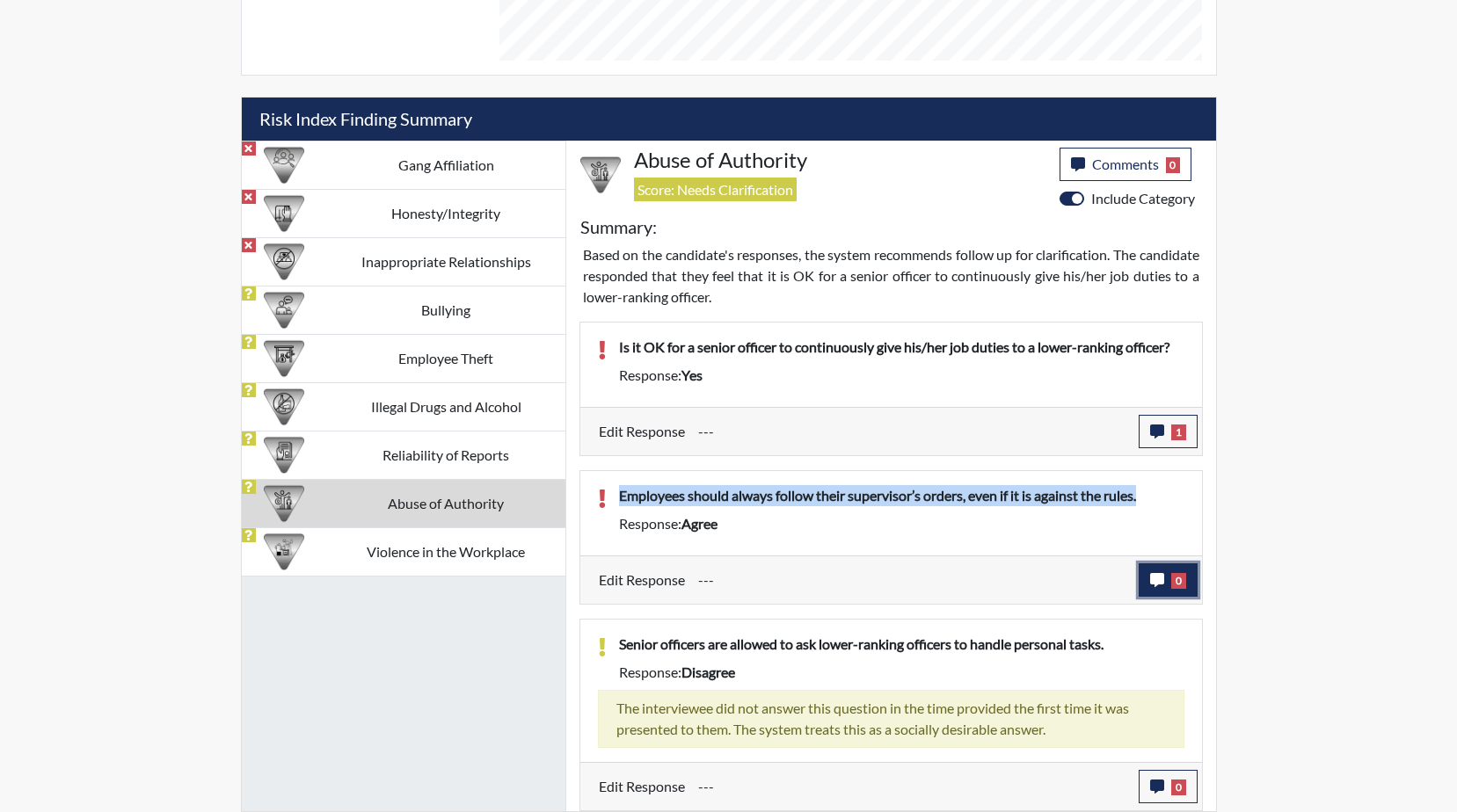
click at [1167, 577] on button "0" at bounding box center [1168, 580] width 59 height 34
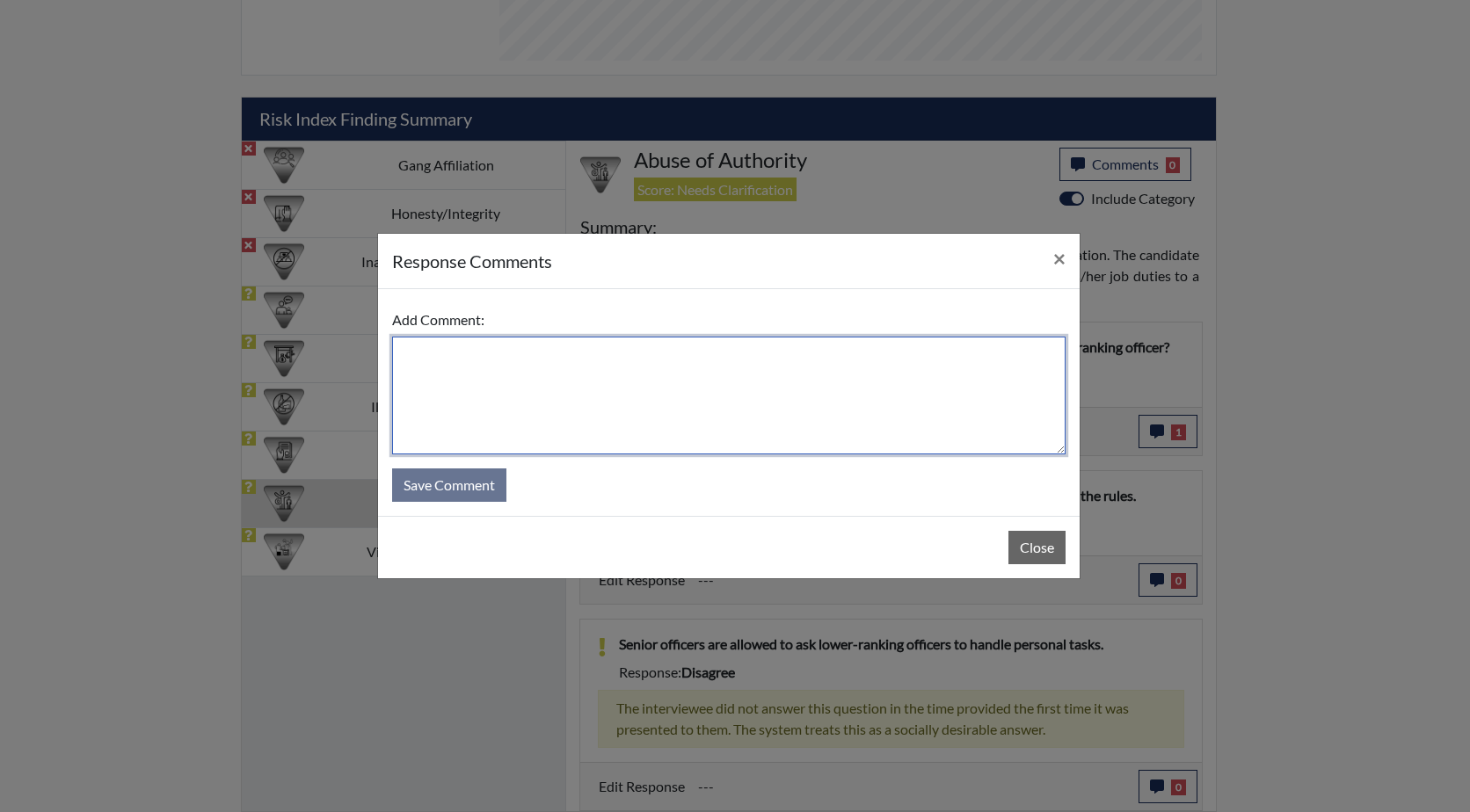
paste textarea "Employees should always follow their supervisor’s orders, even if it is against…"
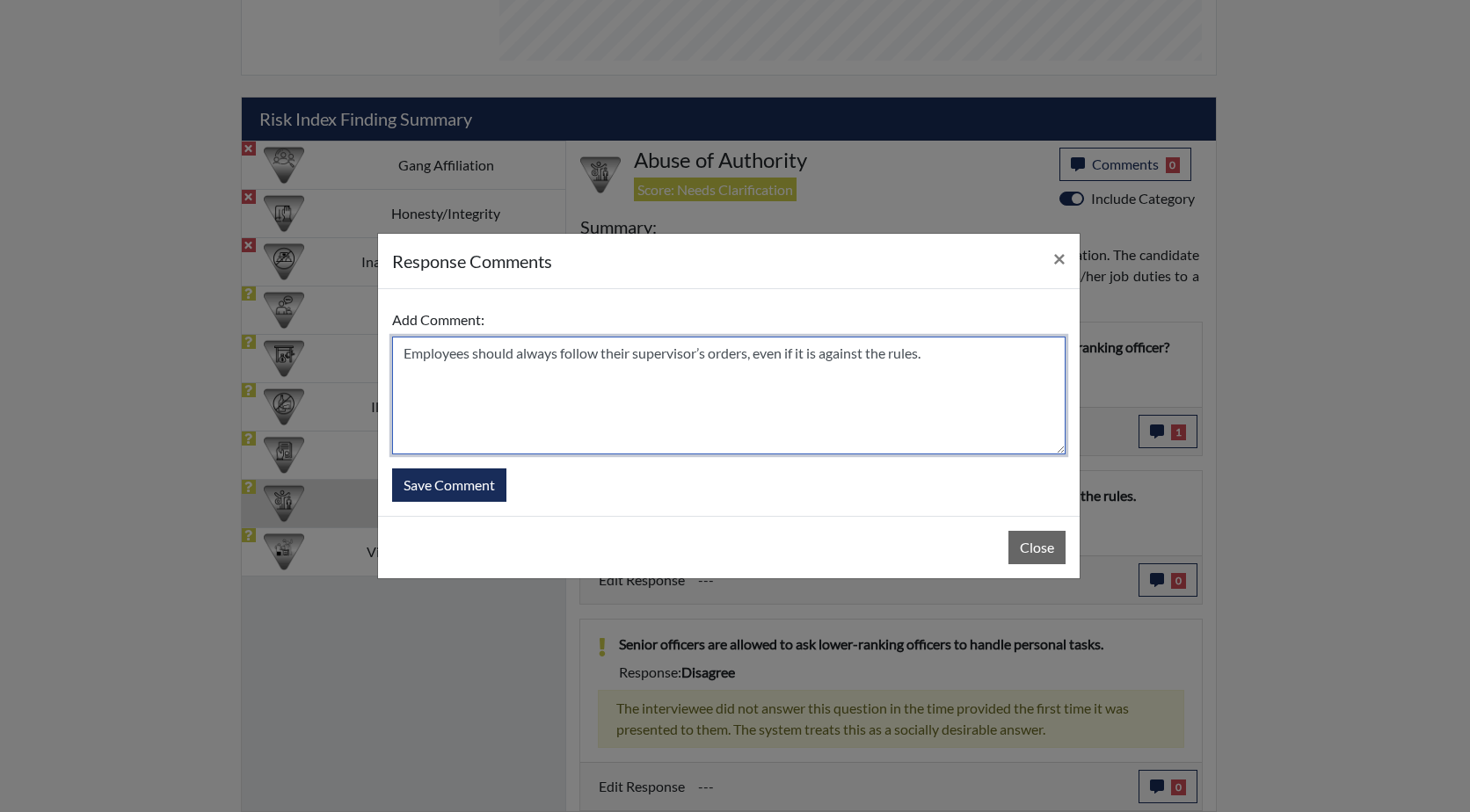
click at [756, 354] on textarea "Employees should always follow their supervisor’s orders, even if it is against…" at bounding box center [728, 395] width 673 height 117
drag, startPoint x: 785, startPoint y: 356, endPoint x: 759, endPoint y: 359, distance: 26.2
click at [759, 359] on textarea "Employees should always follow their supervisor’s orders, even if it is against…" at bounding box center [728, 395] width 673 height 117
type textarea "Employees should always follow their supervisor’s orders, but NOT if it is agai…"
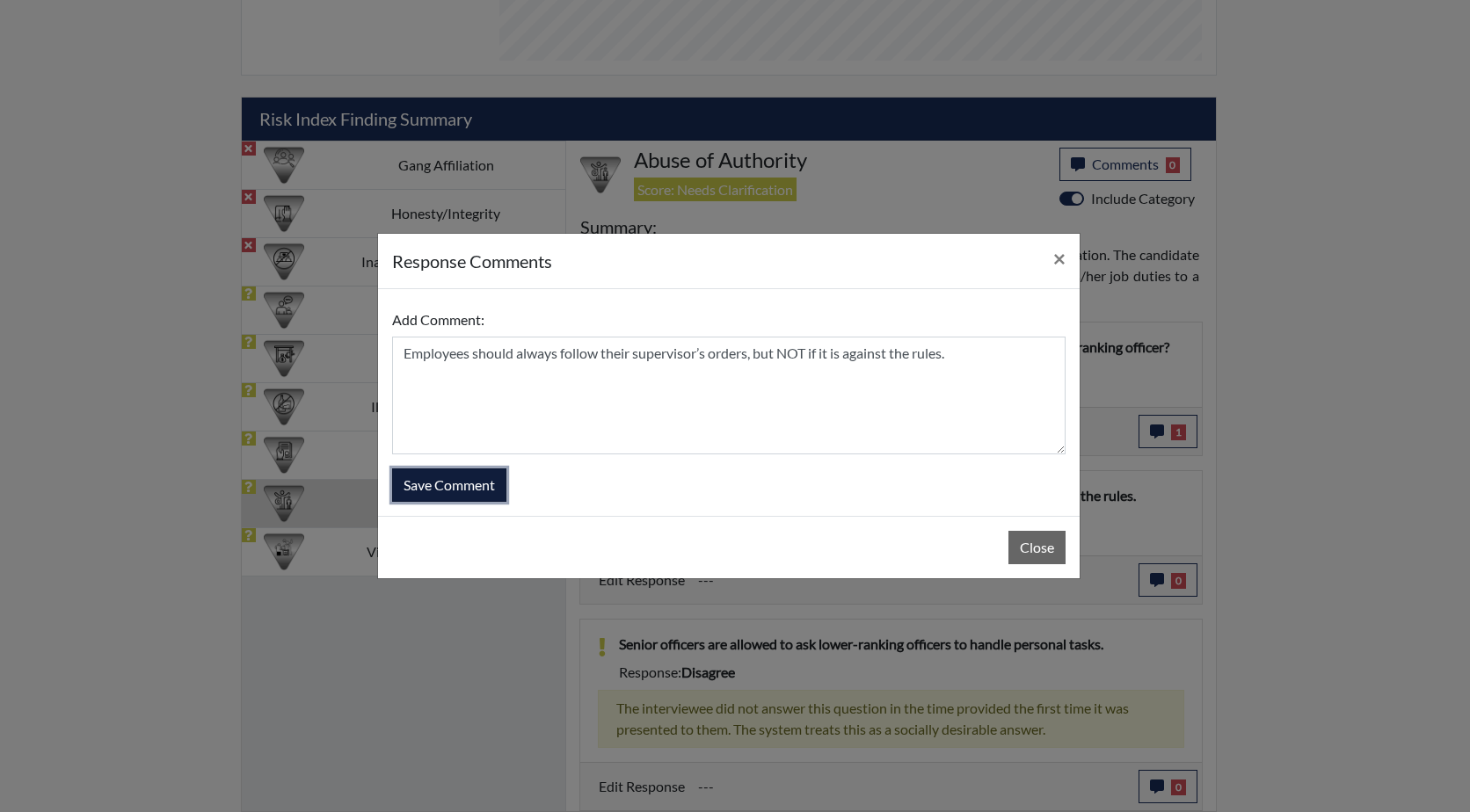
click at [436, 489] on button "Save Comment" at bounding box center [449, 485] width 115 height 34
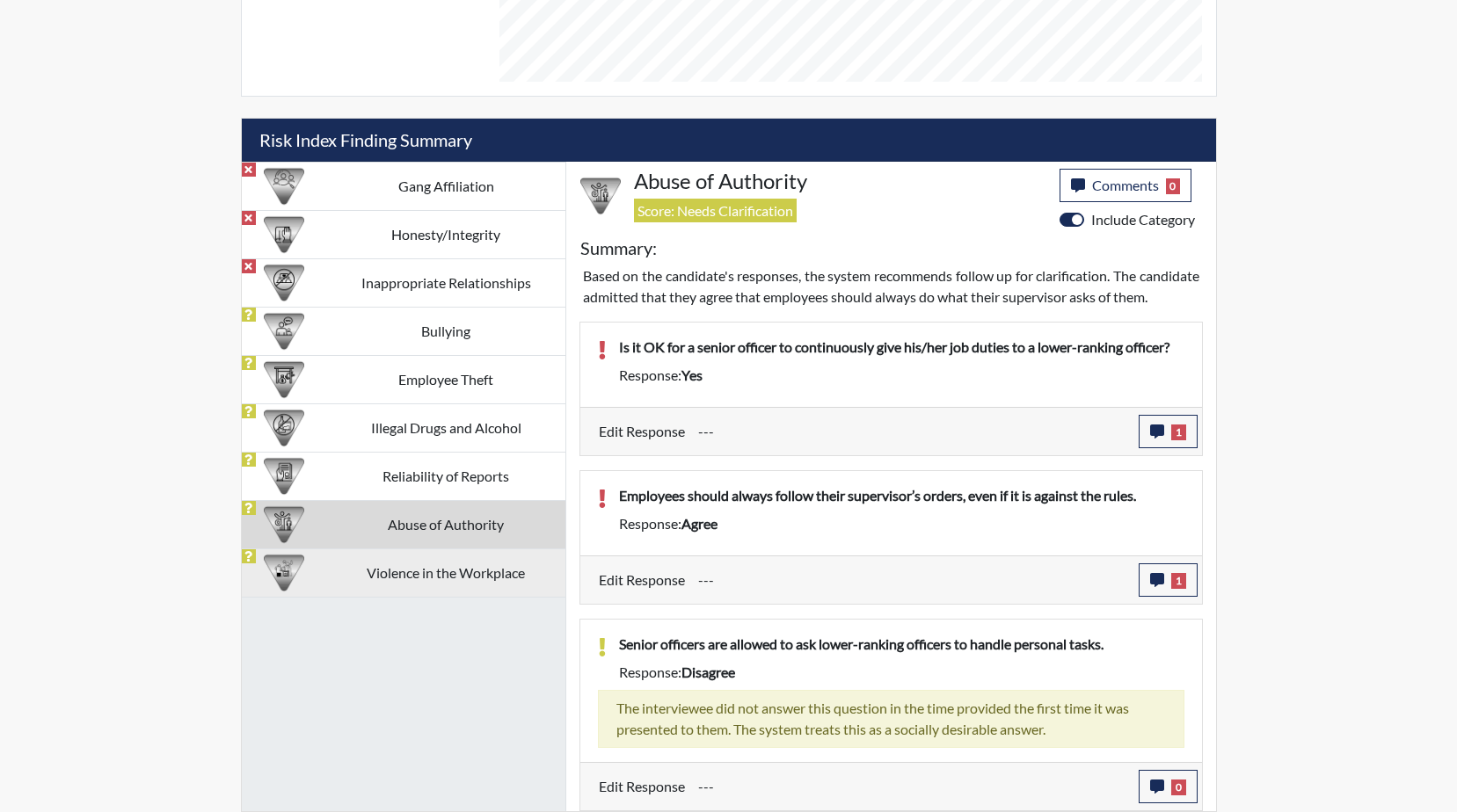
click at [422, 557] on td "Violence in the Workplace" at bounding box center [446, 572] width 238 height 48
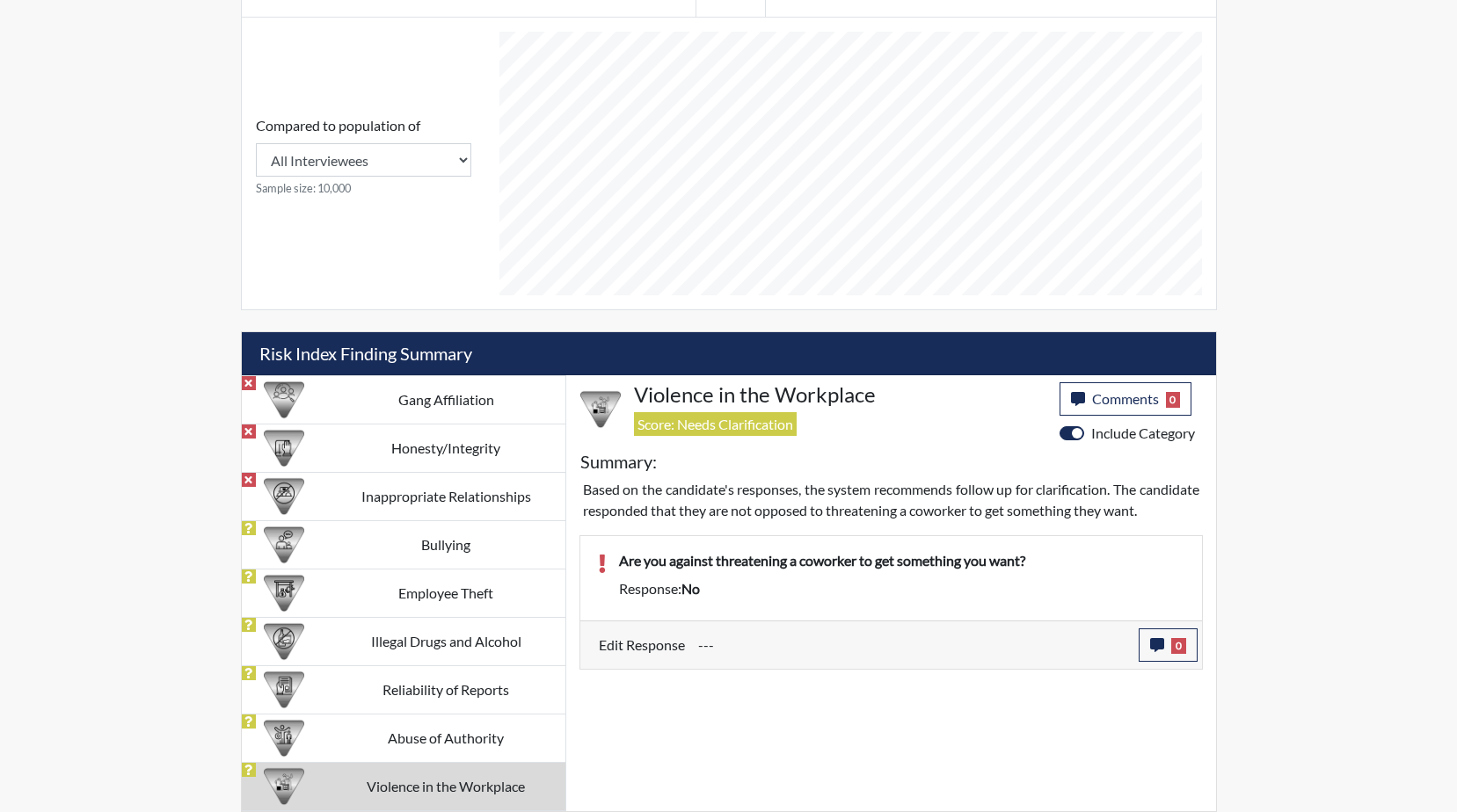
click at [1050, 571] on p "Are you against threatening a coworker to get something you want?" at bounding box center [902, 560] width 565 height 21
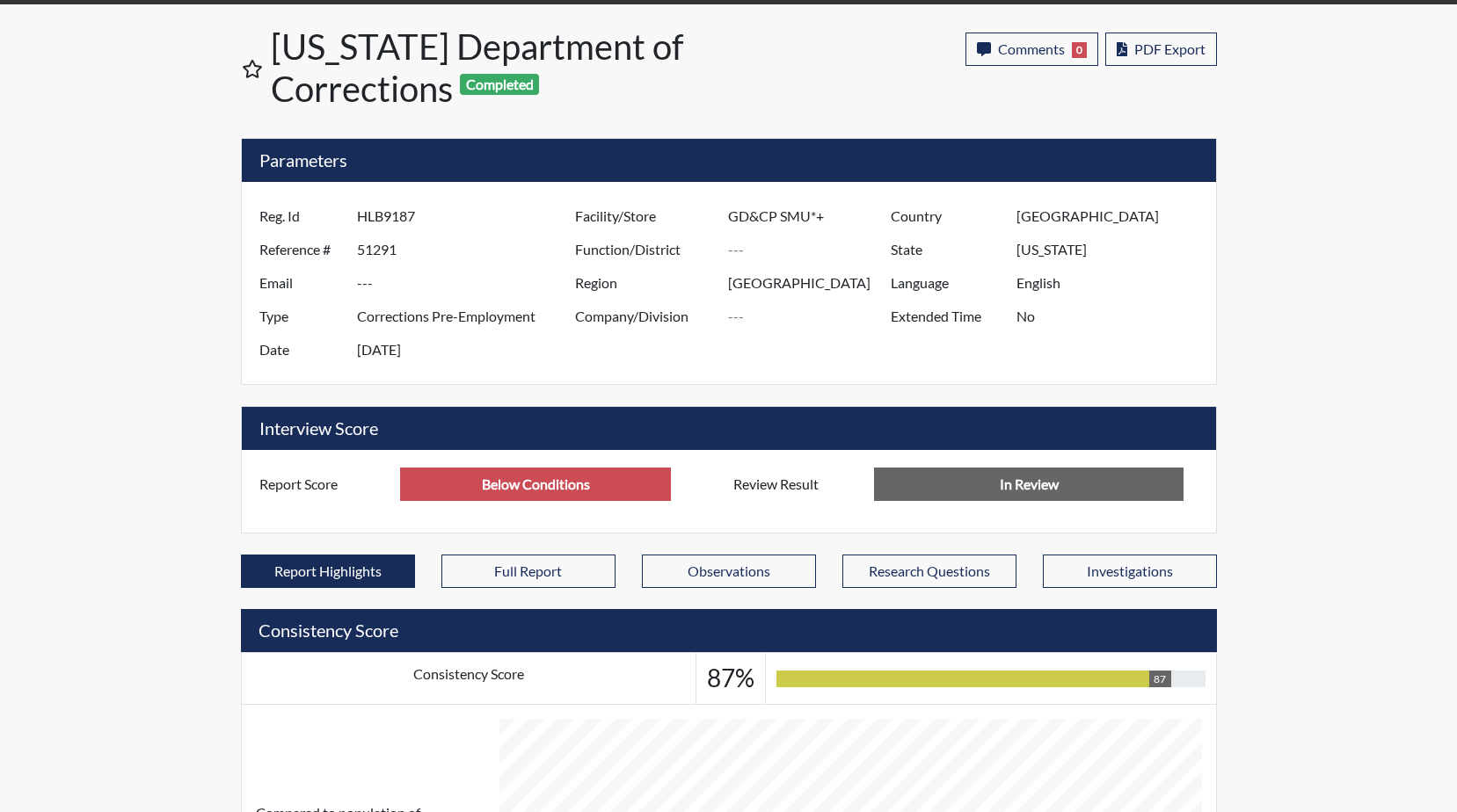
scroll to position [0, 0]
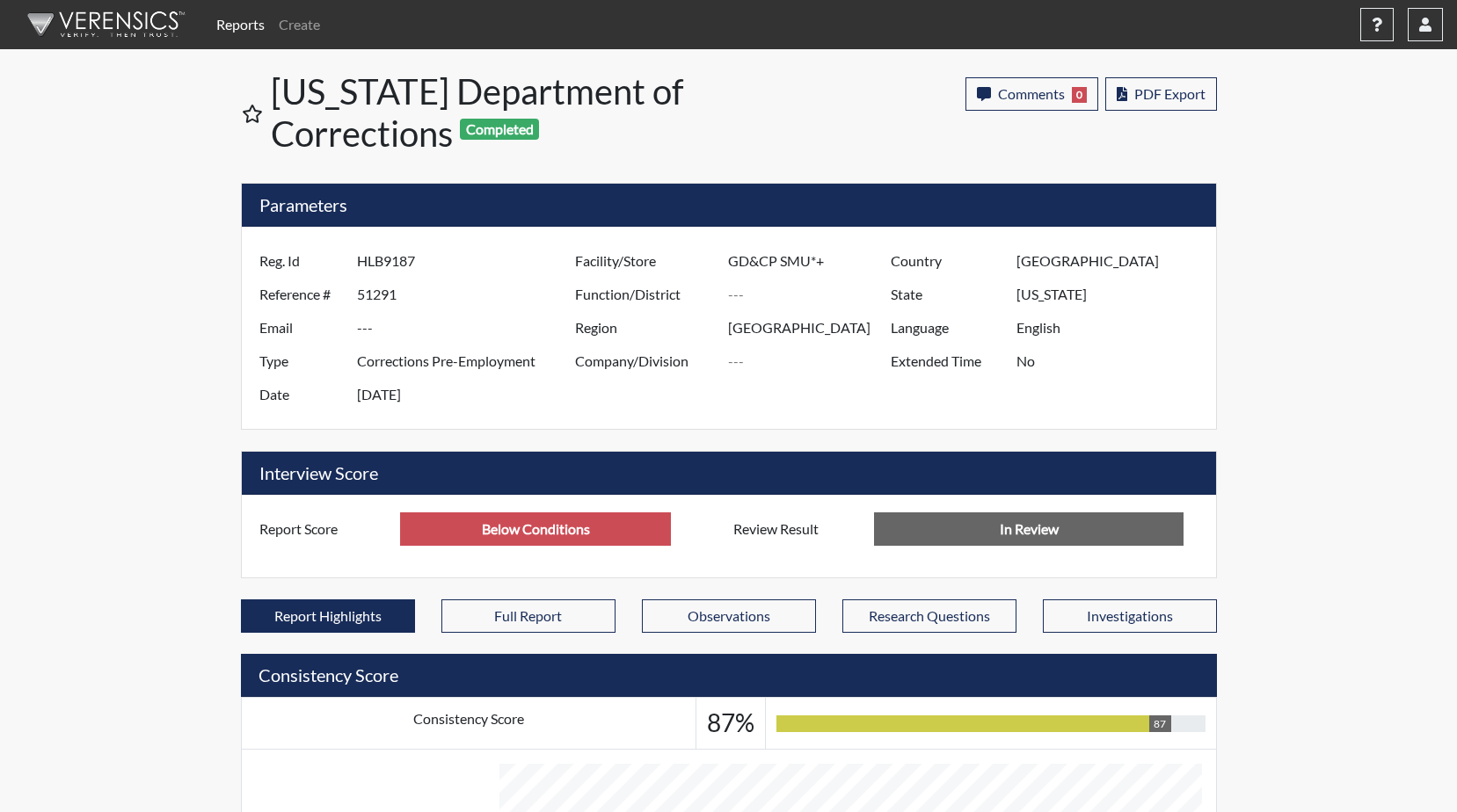
drag, startPoint x: 429, startPoint y: 268, endPoint x: 340, endPoint y: 256, distance: 89.8
click at [340, 256] on div "Reg. Id HLB9187" at bounding box center [412, 261] width 333 height 34
drag, startPoint x: 340, startPoint y: 256, endPoint x: 373, endPoint y: 260, distance: 33.2
